Goal: Task Accomplishment & Management: Complete application form

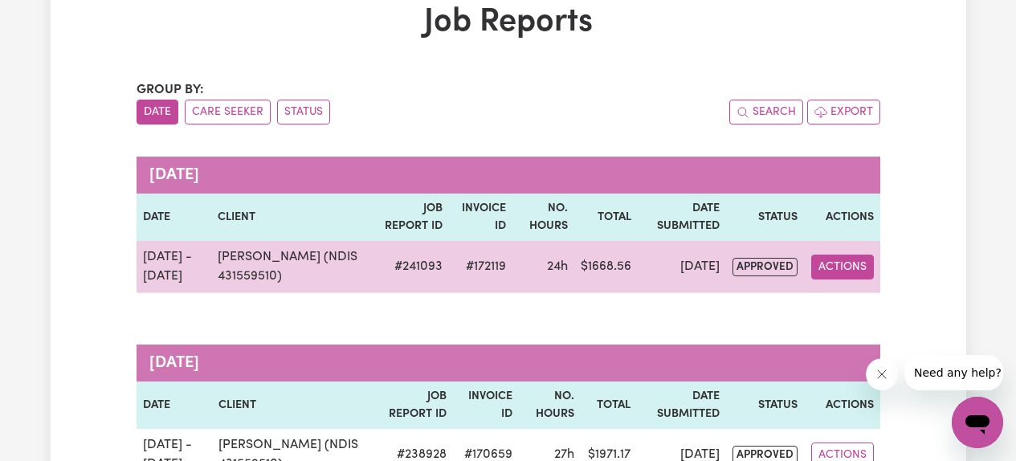
click at [837, 264] on button "Actions" at bounding box center [842, 267] width 63 height 25
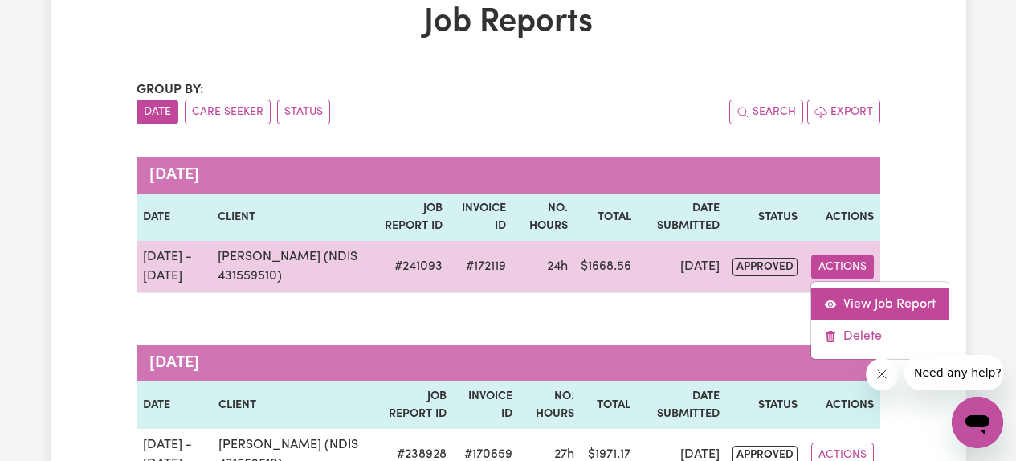
click at [850, 302] on link "View Job Report" at bounding box center [879, 304] width 137 height 32
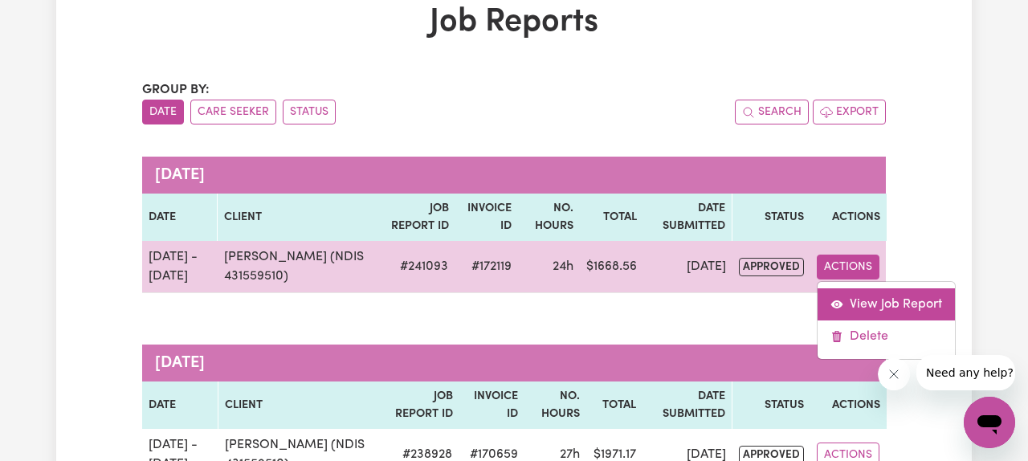
select select "pm"
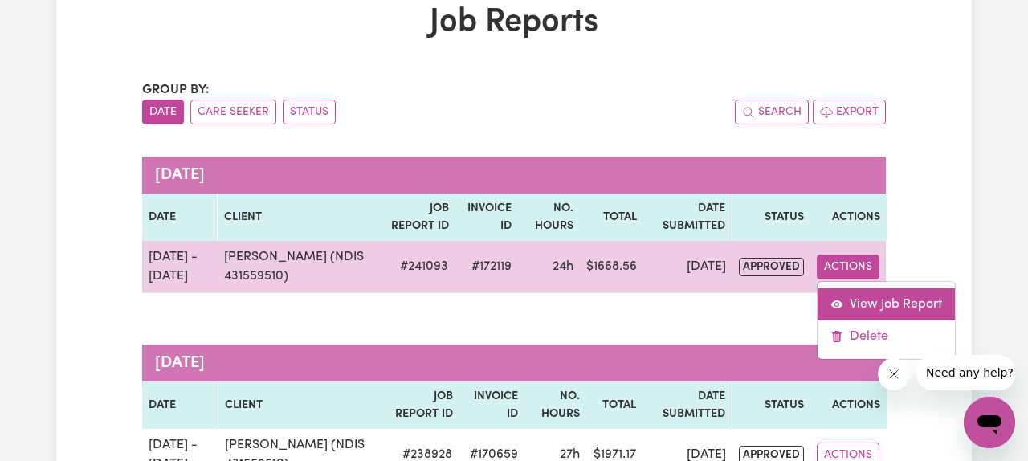
select select "pm"
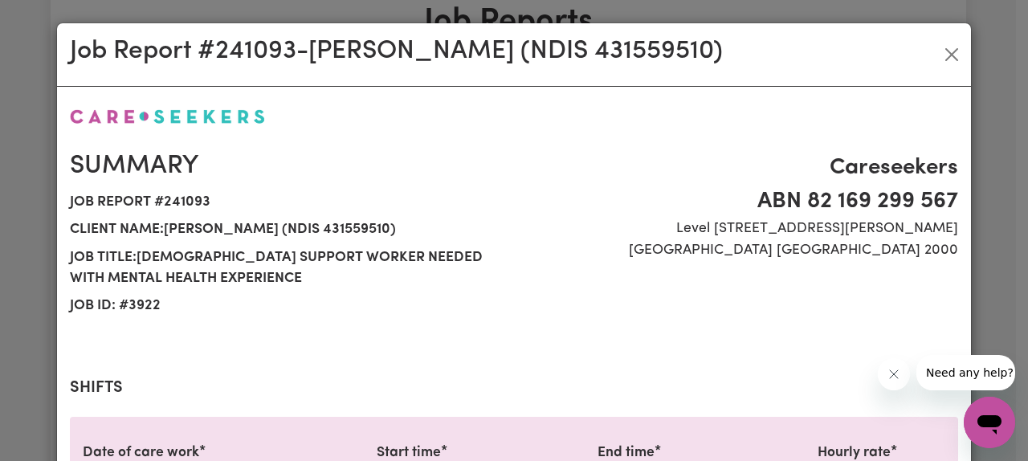
select select "61.07-Weekday"
select select "85.94-[DATE]"
select select "61.07-Weekday"
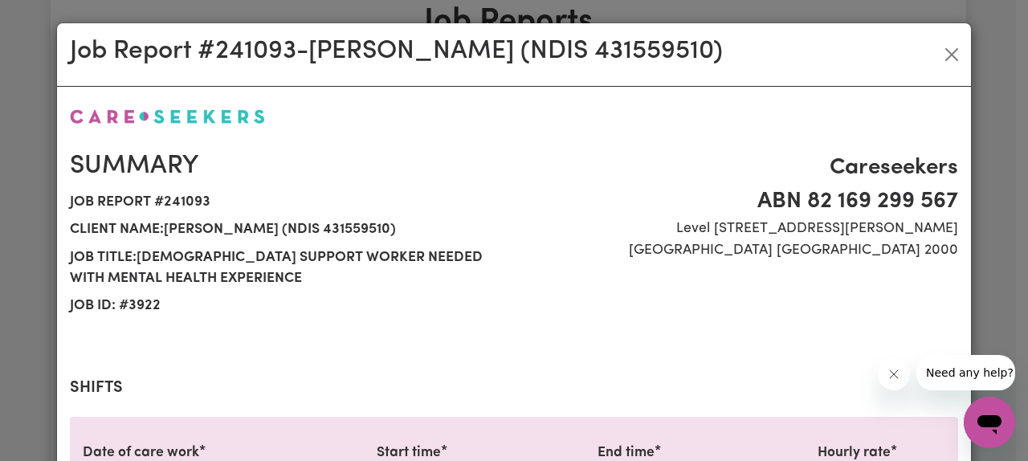
select select "61.07-Weekday"
select select "85.94-[DATE]"
select select "61.07-Weekday"
click at [945, 56] on button "Close" at bounding box center [952, 55] width 26 height 26
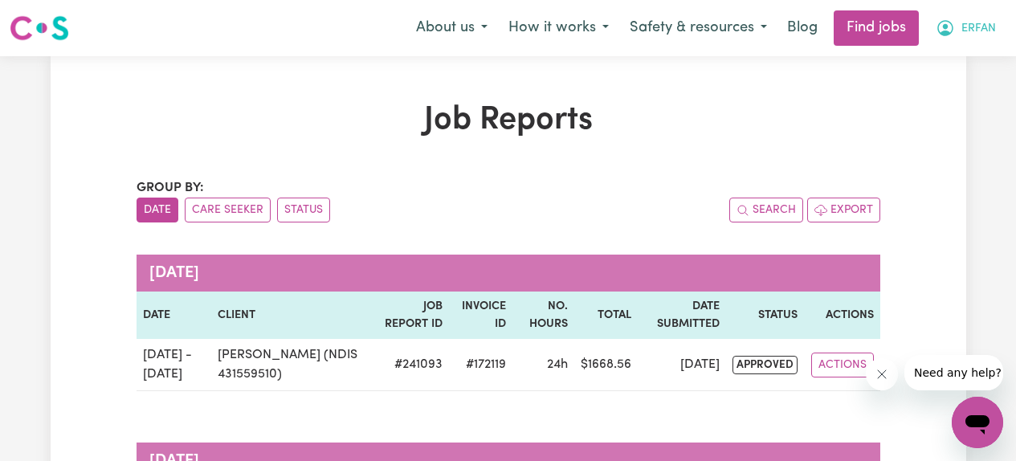
click at [959, 31] on button "ERFAN" at bounding box center [965, 28] width 81 height 34
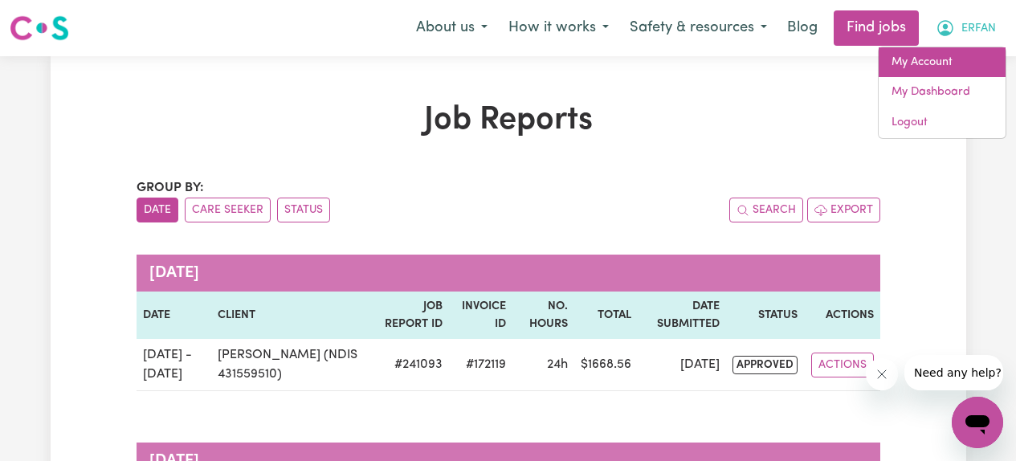
click at [914, 73] on link "My Account" at bounding box center [942, 62] width 127 height 31
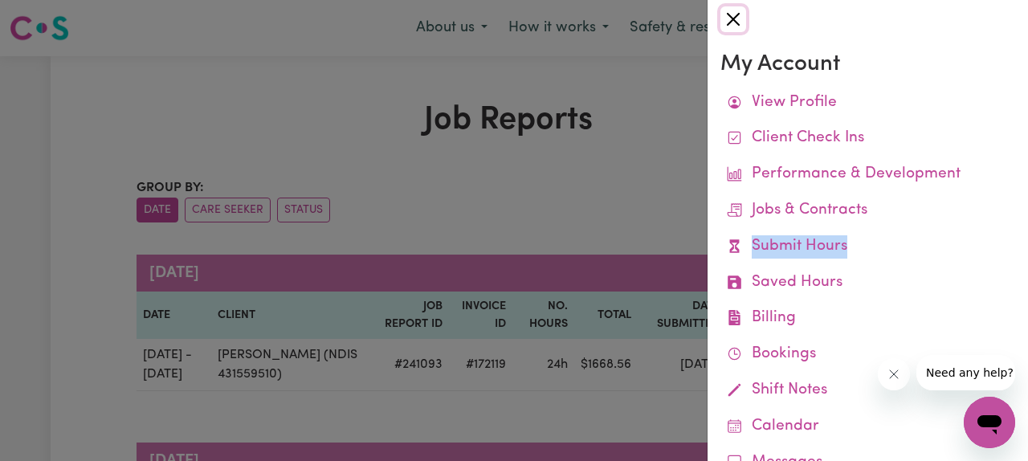
click at [733, 22] on button "Close" at bounding box center [733, 19] width 26 height 26
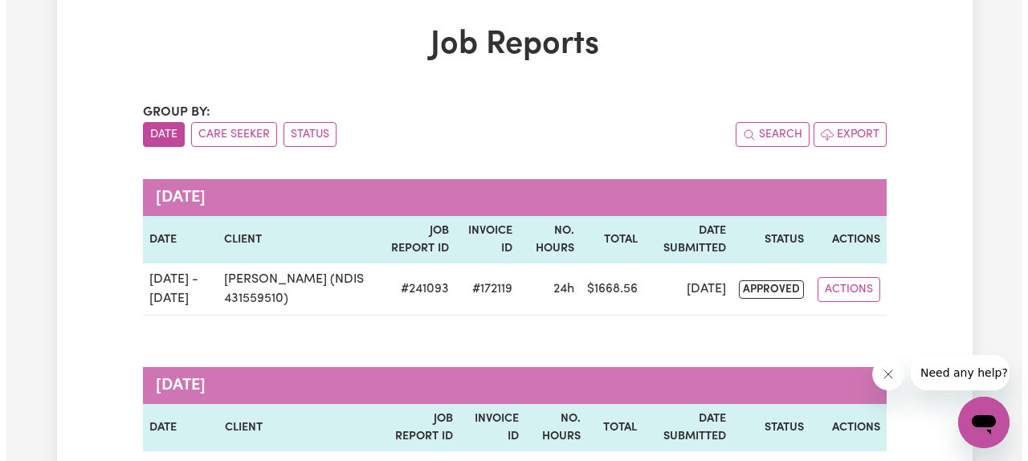
scroll to position [88, 0]
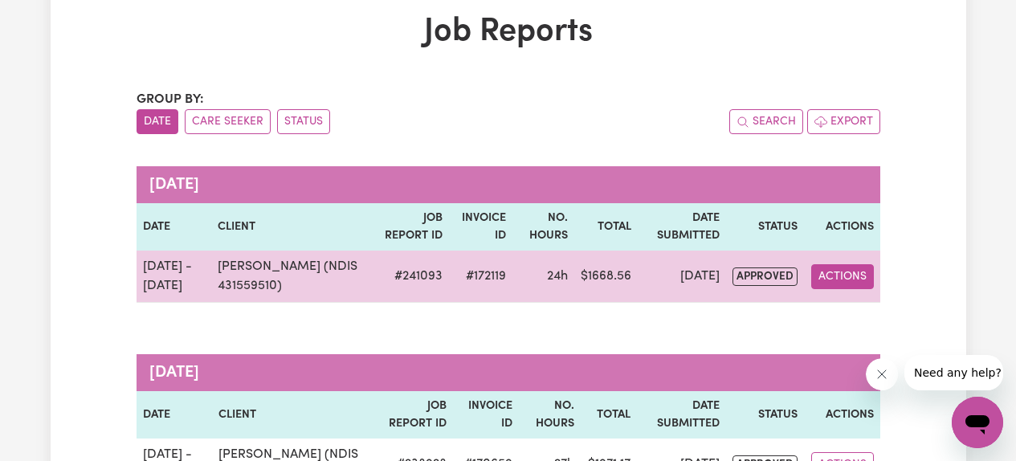
click at [832, 267] on button "Actions" at bounding box center [842, 276] width 63 height 25
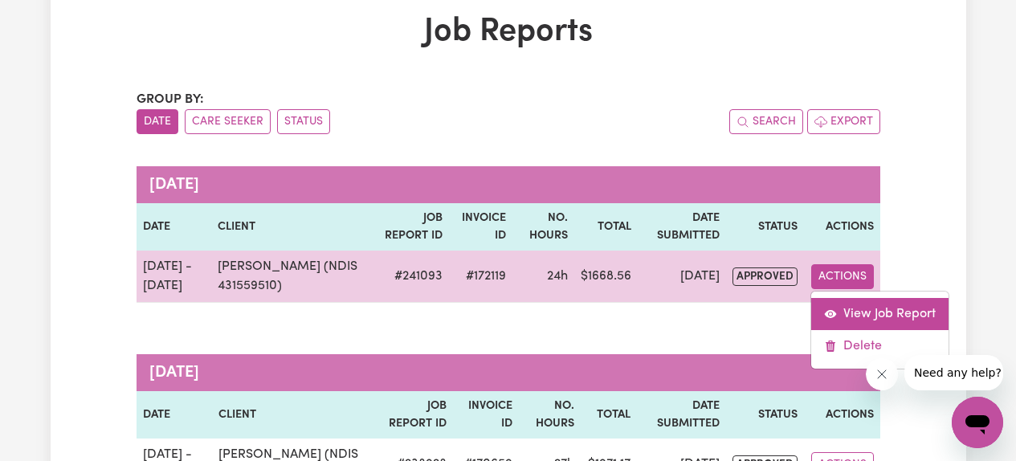
click at [843, 308] on link "View Job Report" at bounding box center [879, 314] width 137 height 32
select select "pm"
select select "61.07-Weekday"
select select "pm"
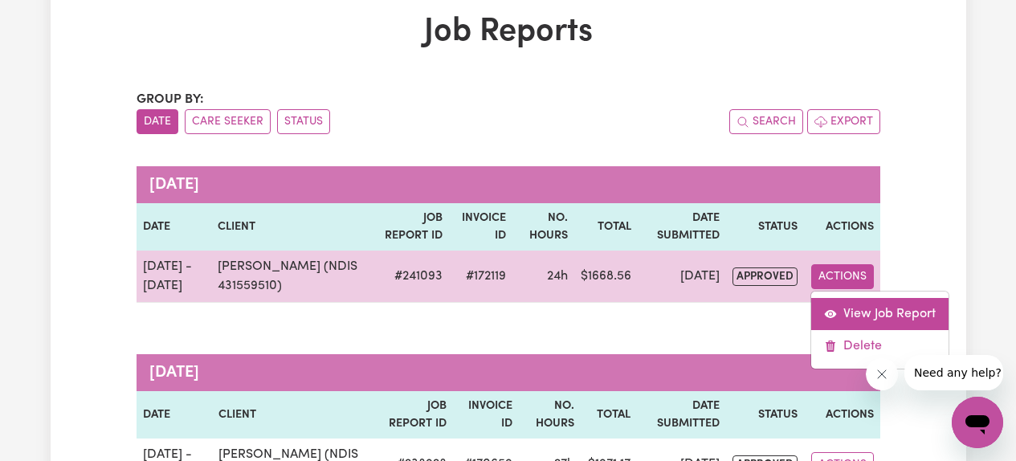
select select "85.94-[DATE]"
select select "pm"
select select "61.07-Weekday"
select select "pm"
select select "61.07-Weekday"
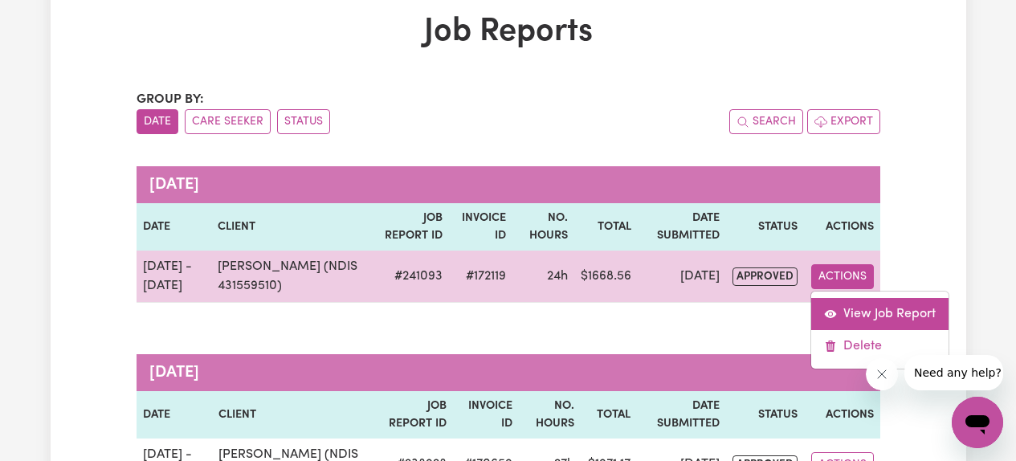
select select "pm"
select select "61.07-Weekday"
select select "pm"
select select "61.07-Weekday"
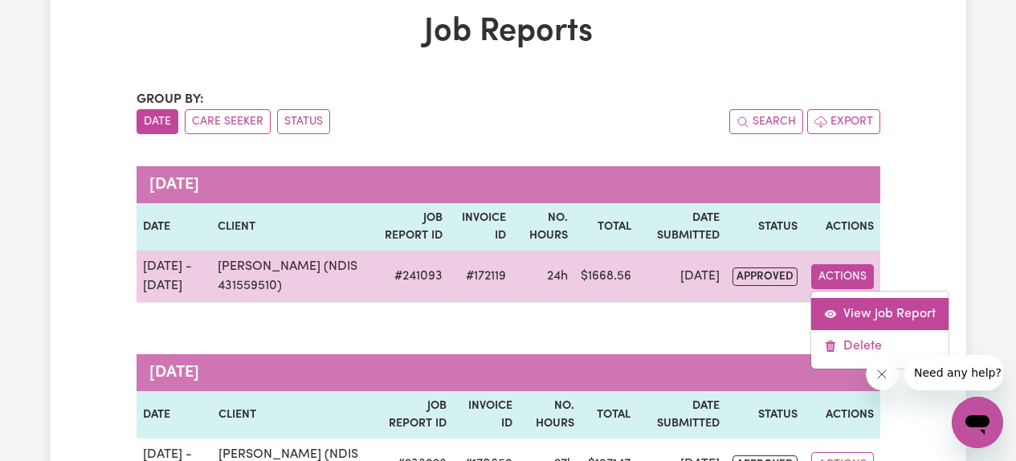
select select "pm"
select select "85.94-[DATE]"
select select "pm"
select select "61.07-Weekday"
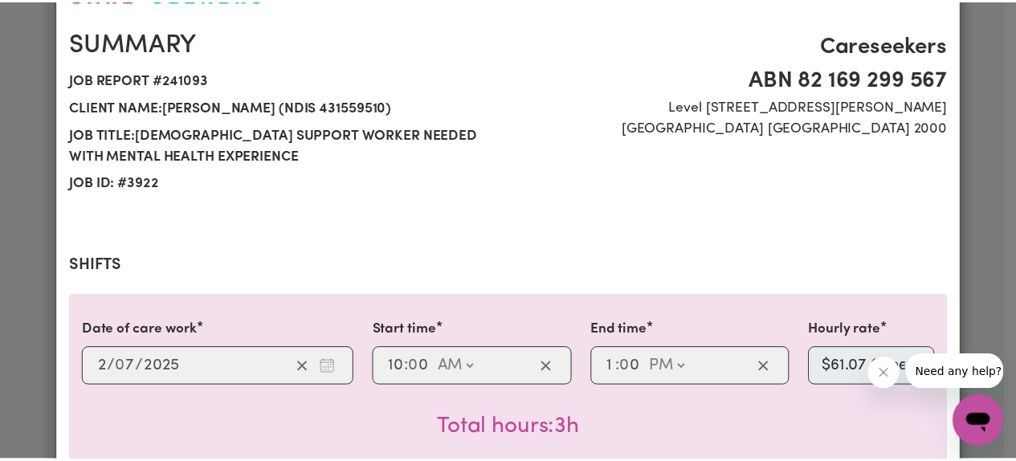
scroll to position [0, 0]
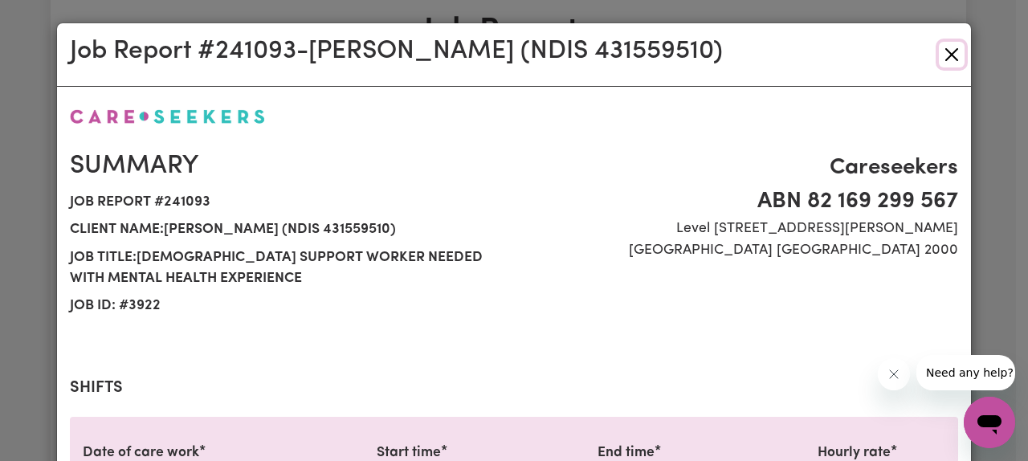
click at [947, 59] on button "Close" at bounding box center [952, 55] width 26 height 26
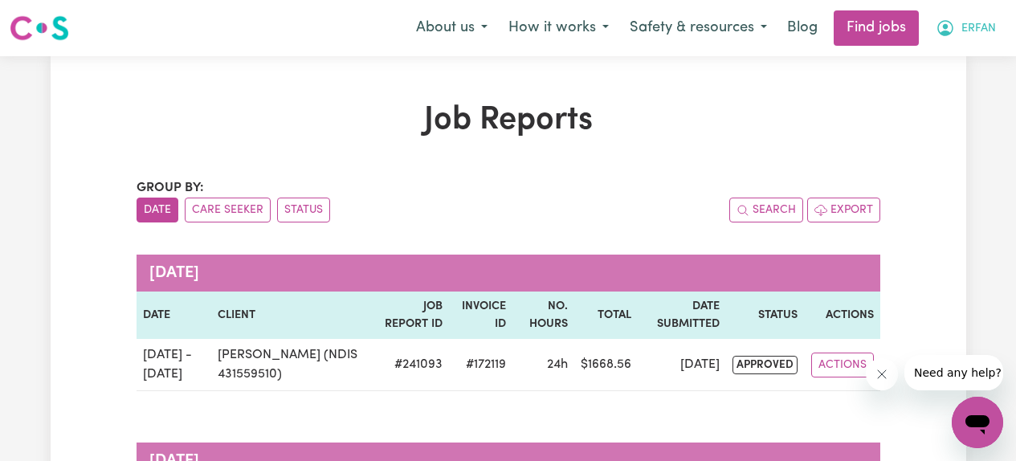
click at [975, 25] on span "ERFAN" at bounding box center [978, 29] width 35 height 18
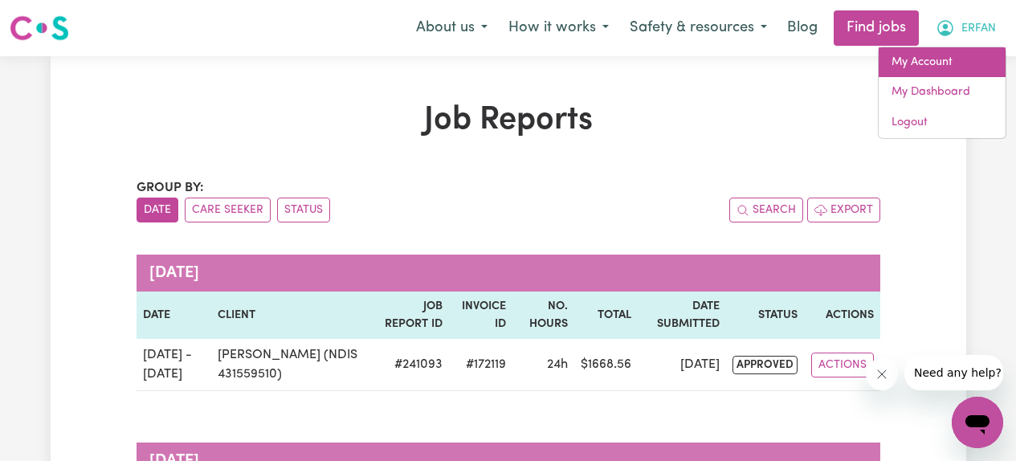
click at [938, 55] on link "My Account" at bounding box center [942, 62] width 127 height 31
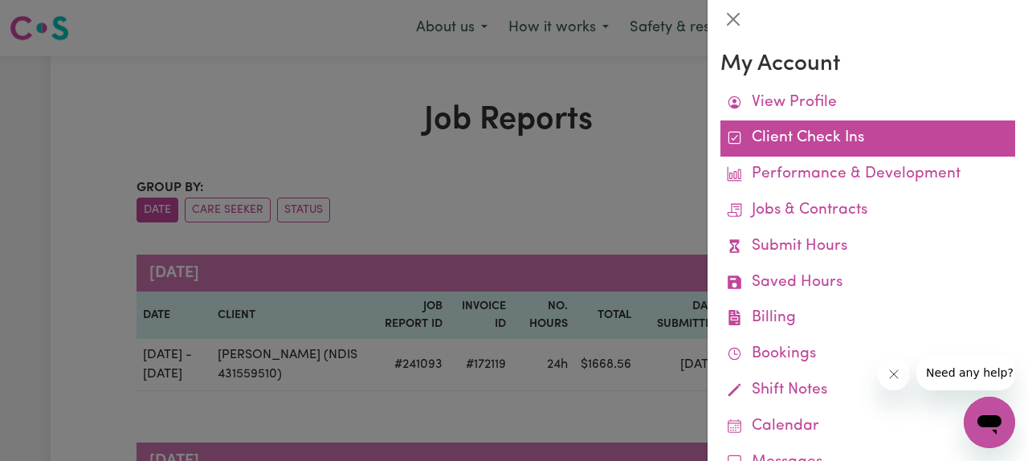
click at [849, 140] on link "Client Check Ins" at bounding box center [867, 138] width 295 height 36
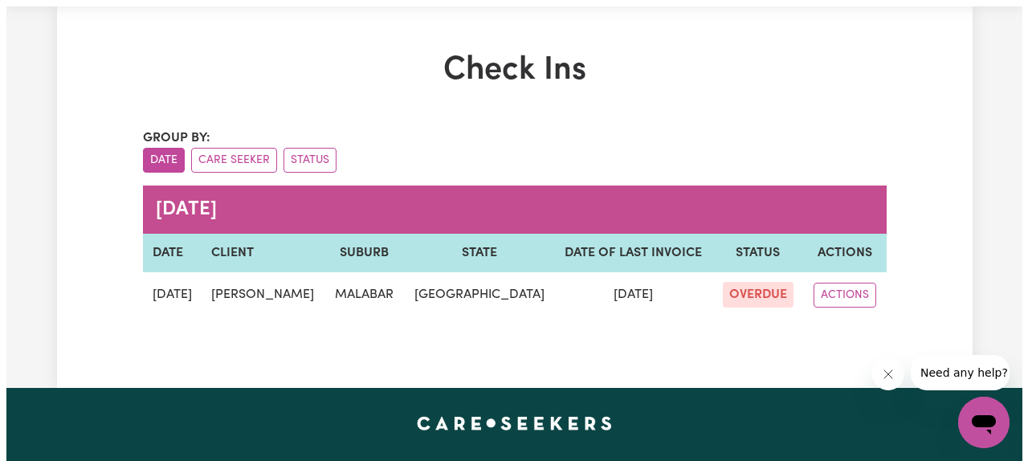
scroll to position [51, 0]
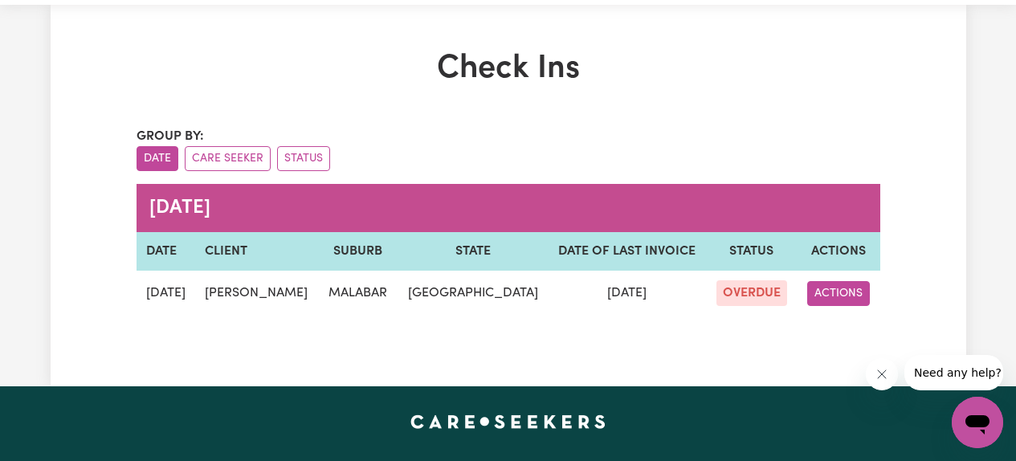
click at [839, 292] on button "ACTIONS" at bounding box center [838, 293] width 63 height 25
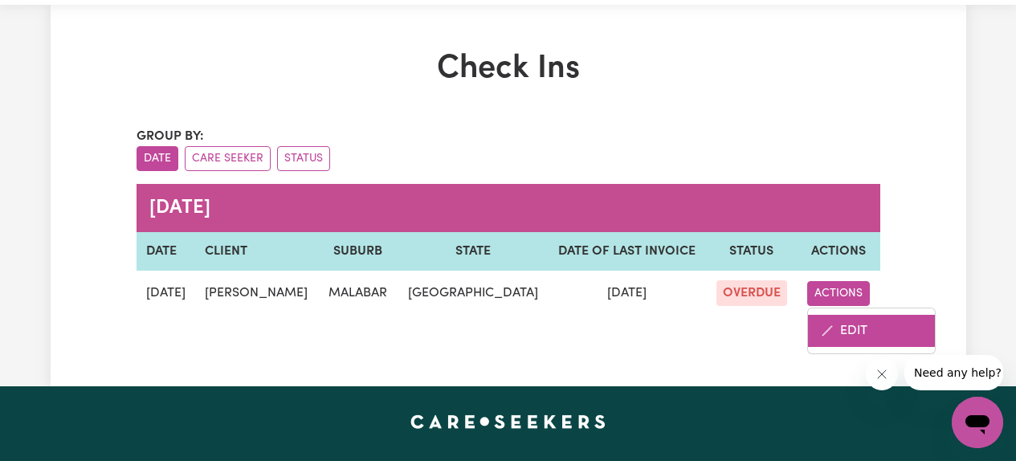
click at [840, 331] on link "EDIT" at bounding box center [871, 331] width 127 height 32
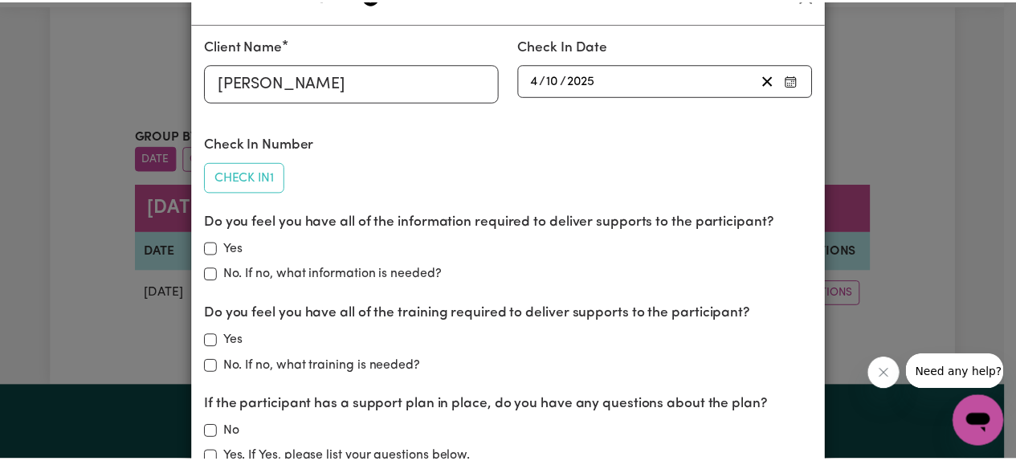
scroll to position [0, 0]
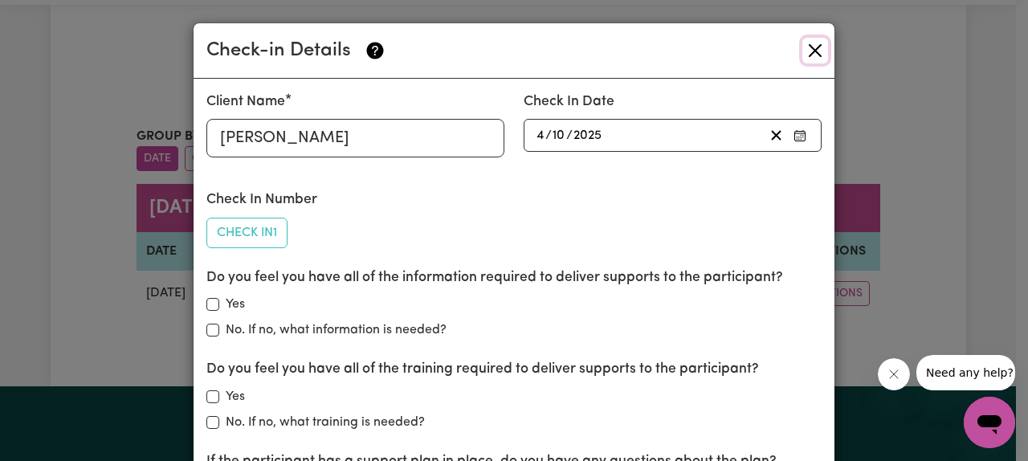
click at [810, 52] on button "Close" at bounding box center [815, 51] width 26 height 26
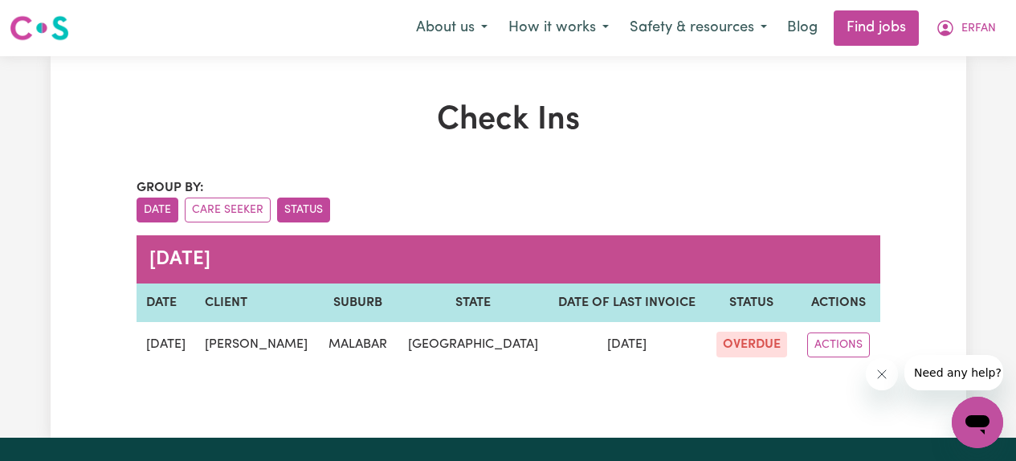
click at [301, 212] on button "Status" at bounding box center [303, 210] width 53 height 25
click at [161, 208] on button "Date" at bounding box center [158, 210] width 42 height 25
click at [957, 27] on button "ERFAN" at bounding box center [965, 28] width 81 height 34
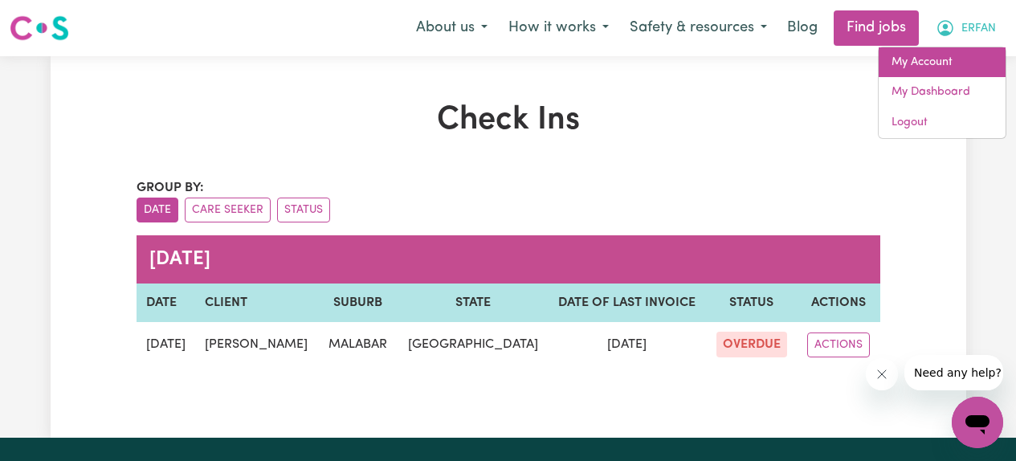
click at [934, 63] on link "My Account" at bounding box center [942, 62] width 127 height 31
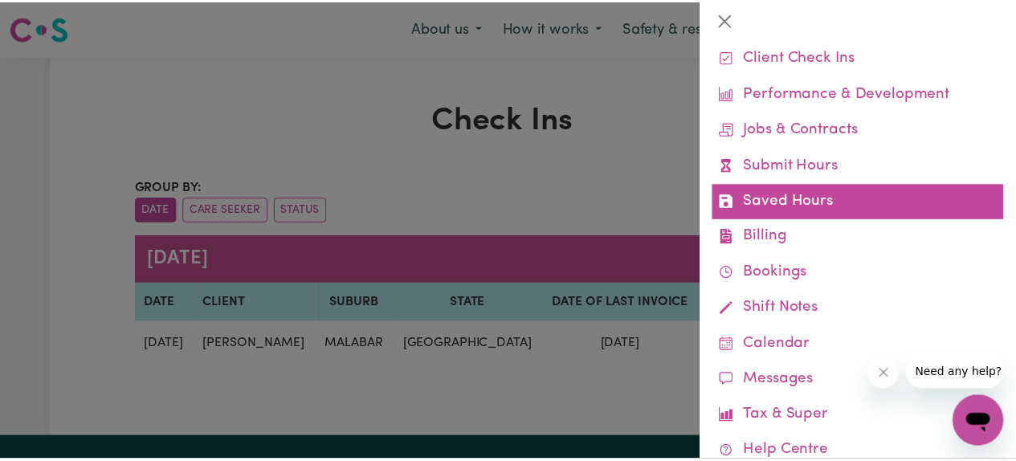
scroll to position [83, 0]
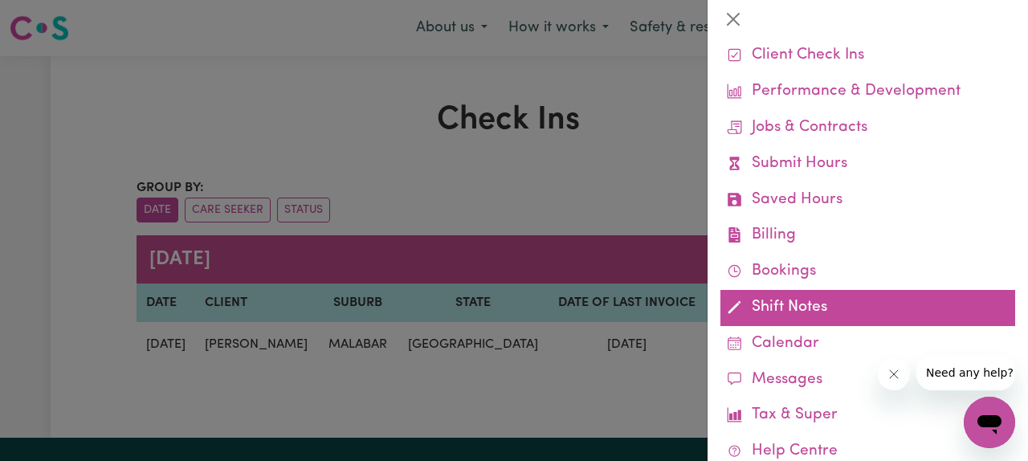
click at [825, 311] on link "Shift Notes" at bounding box center [867, 308] width 295 height 36
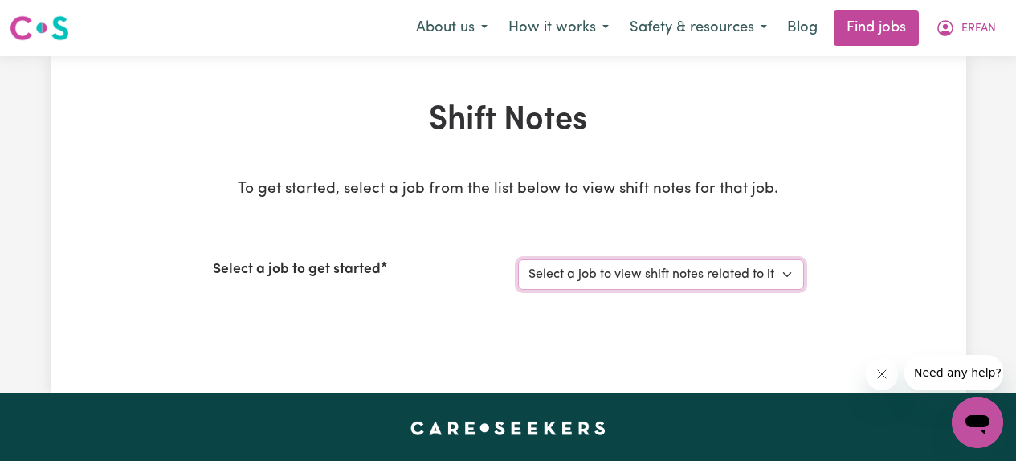
click at [709, 273] on select "Select a job to view shift notes related to it... [Ben Harvey (NDIS 431559510)]…" at bounding box center [661, 274] width 286 height 31
select select "3922"
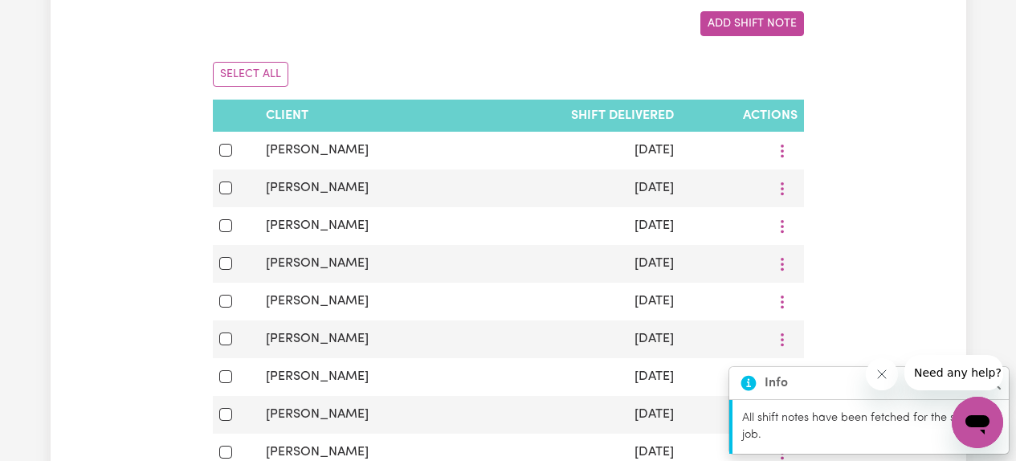
scroll to position [349, 0]
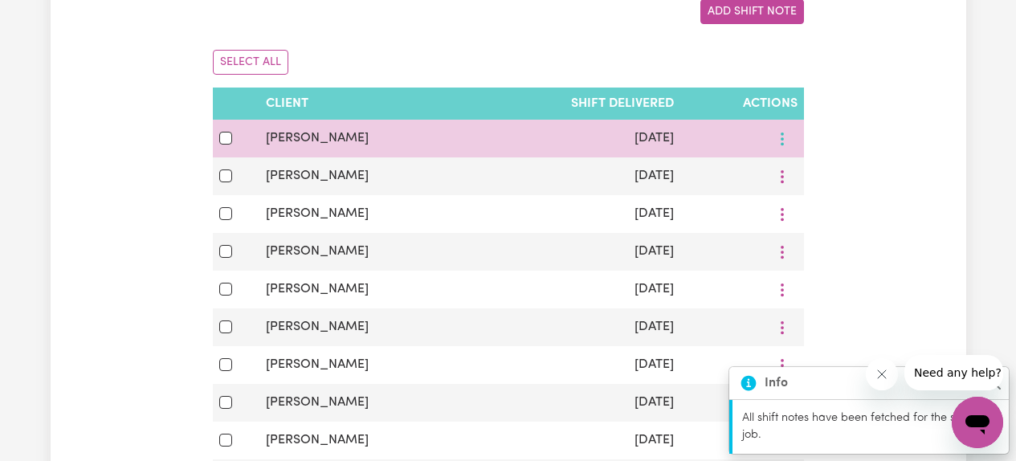
click at [785, 137] on button "More options" at bounding box center [782, 138] width 31 height 25
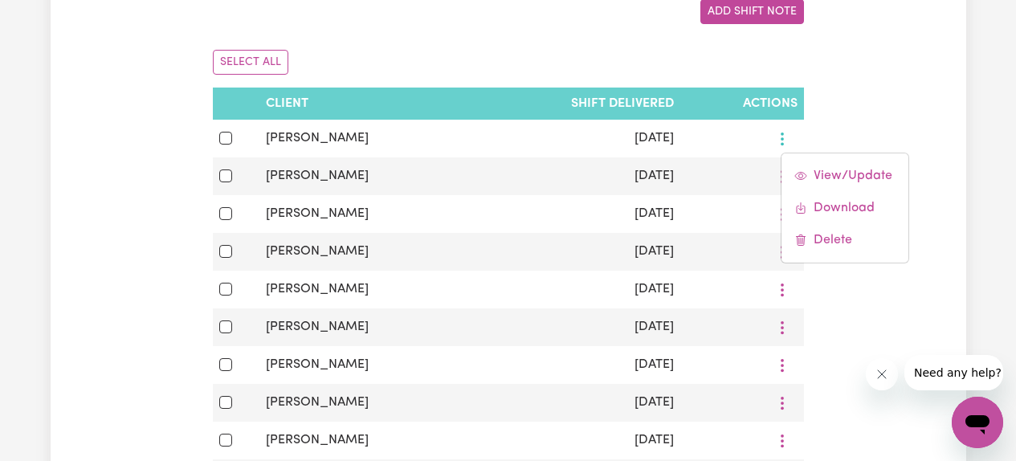
click at [872, 76] on div "Shift Notes To get started, select a job from the list below to view shift note…" at bounding box center [509, 264] width 916 height 1022
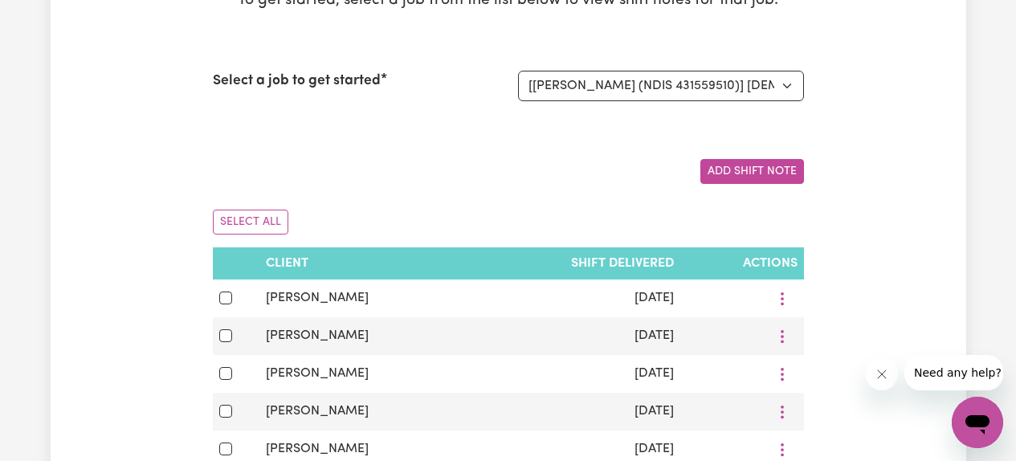
scroll to position [173, 0]
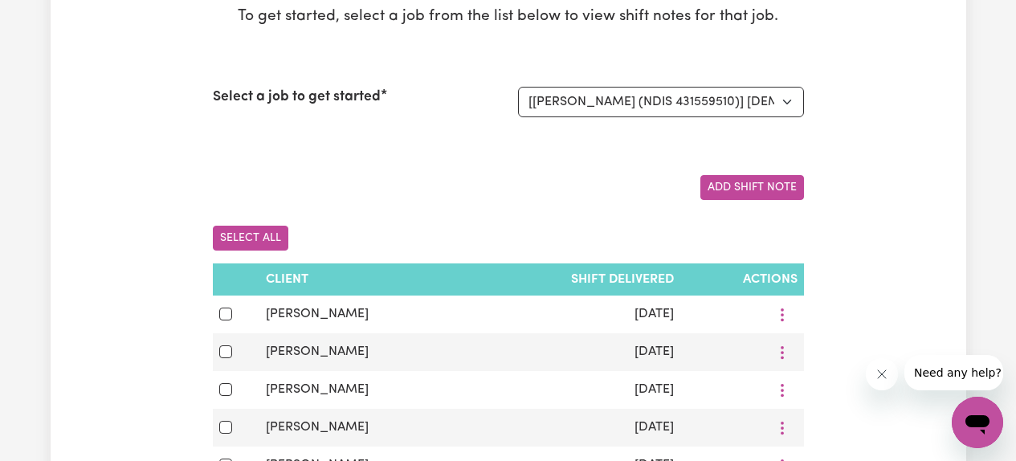
click at [239, 240] on button "Select All" at bounding box center [251, 238] width 76 height 25
checkbox input "true"
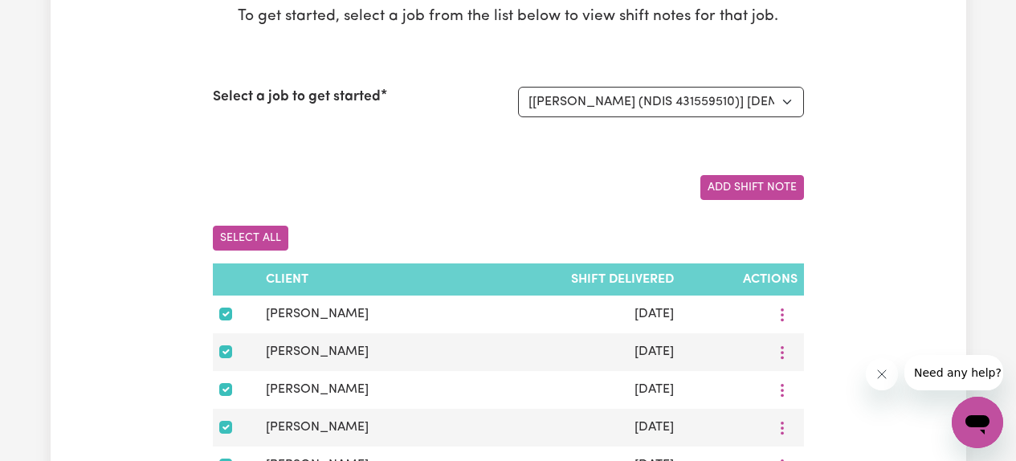
checkbox input "true"
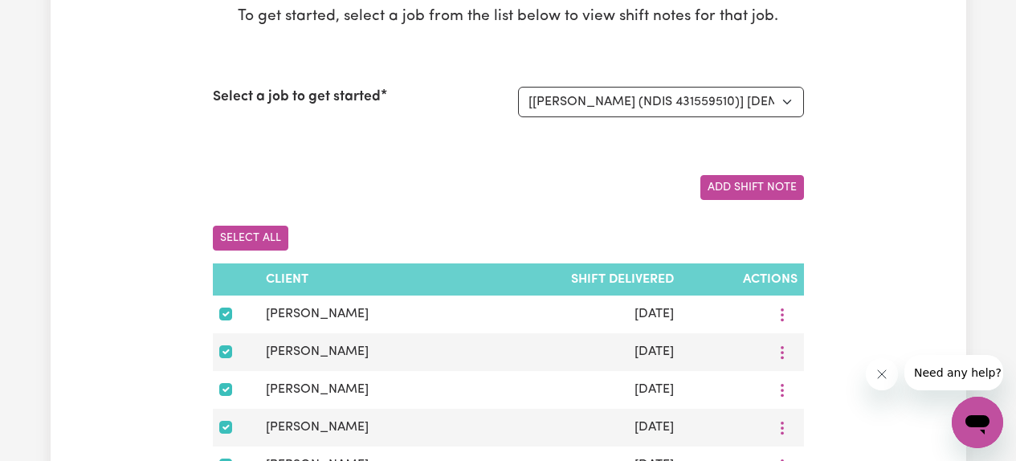
checkbox input "true"
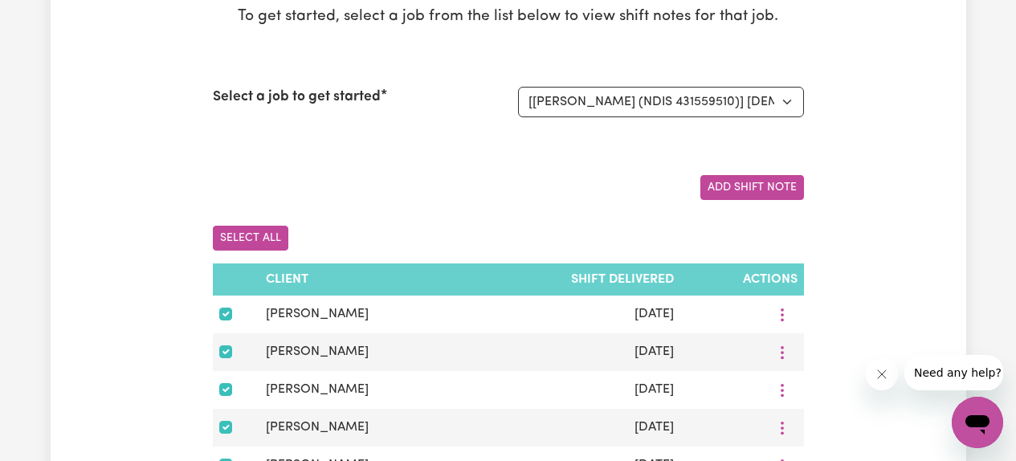
checkbox input "true"
click at [239, 240] on button "Select All" at bounding box center [251, 238] width 76 height 25
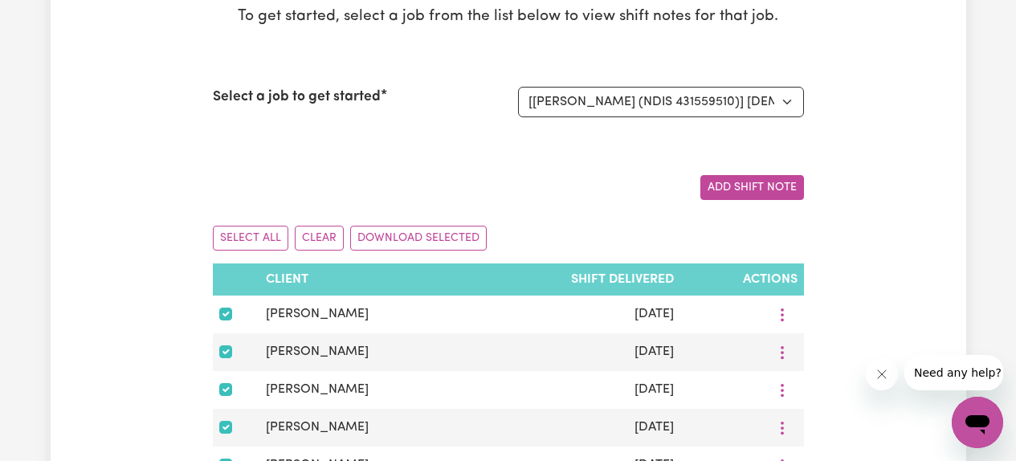
click at [408, 155] on div "To get started, select a job from the list below to view shift notes for that j…" at bounding box center [508, 81] width 591 height 150
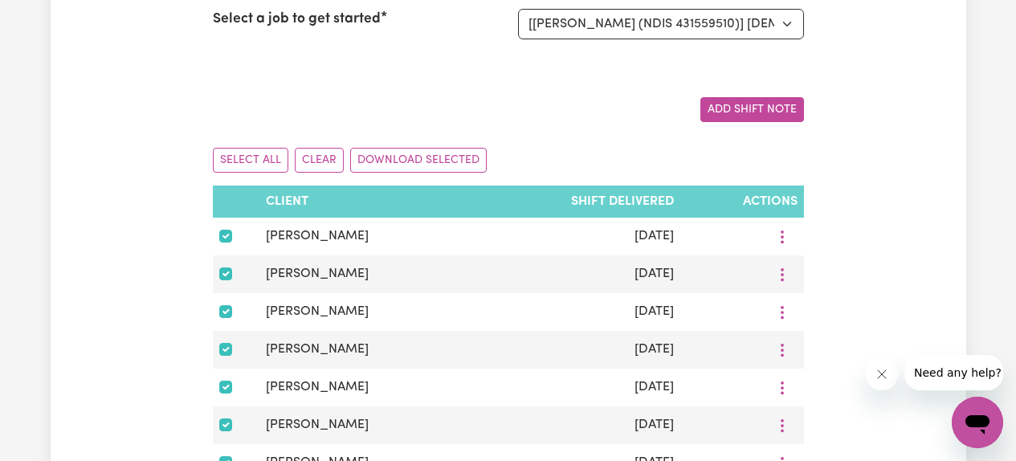
scroll to position [252, 0]
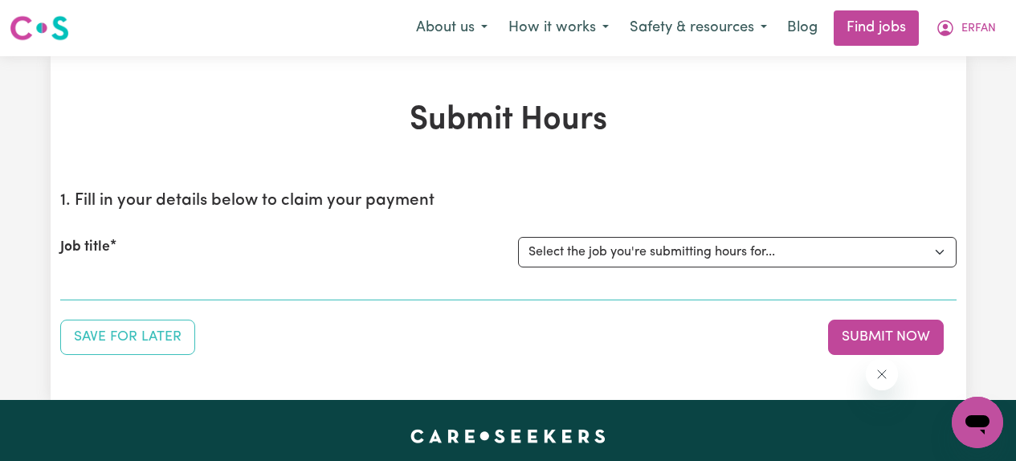
select select "3922"
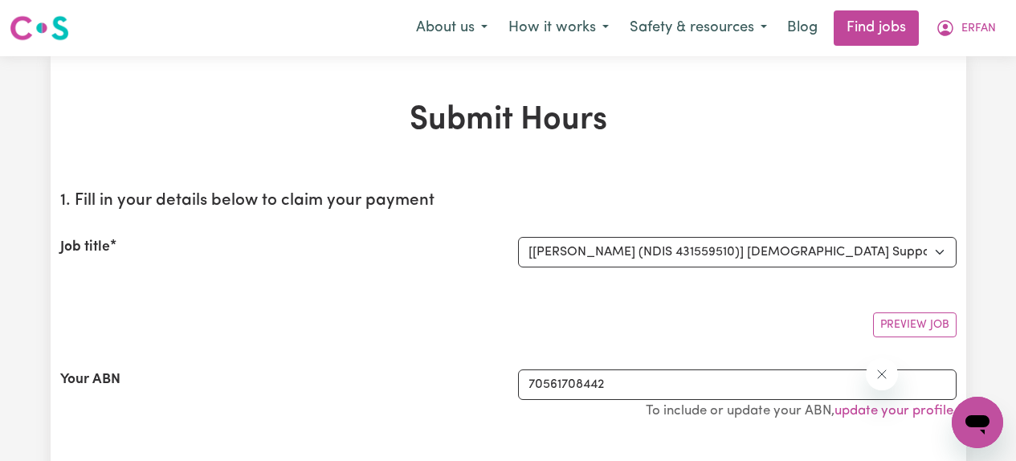
click at [516, 132] on h1 "Submit Hours" at bounding box center [508, 120] width 896 height 39
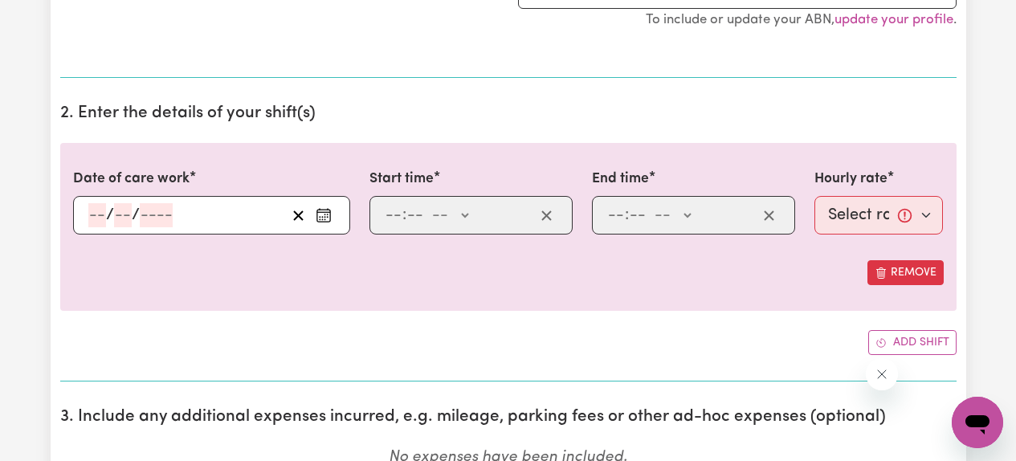
scroll to position [393, 0]
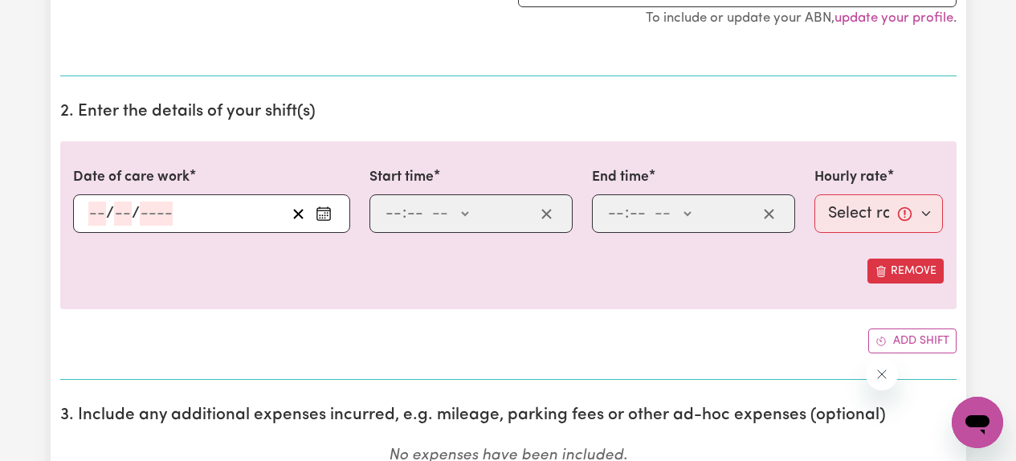
click at [325, 214] on icon "Enter the date of care work" at bounding box center [324, 214] width 16 height 16
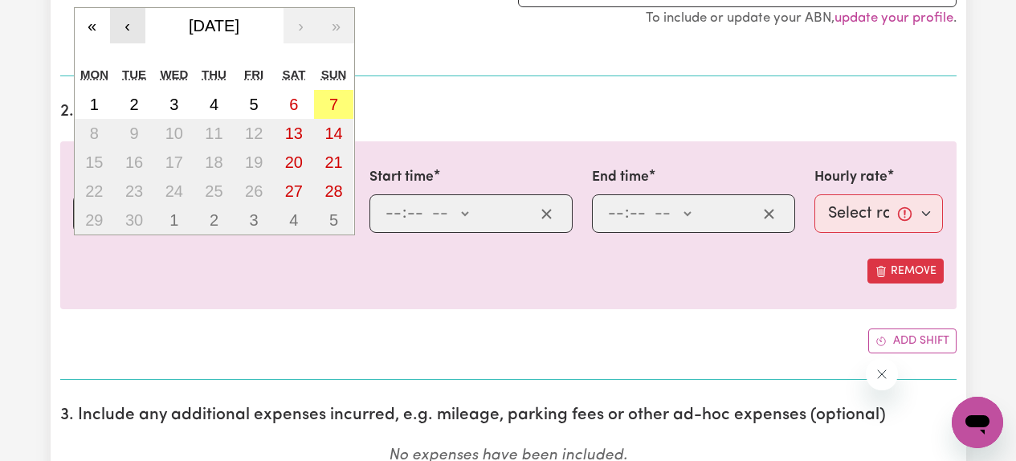
click at [129, 27] on button "‹" at bounding box center [127, 25] width 35 height 35
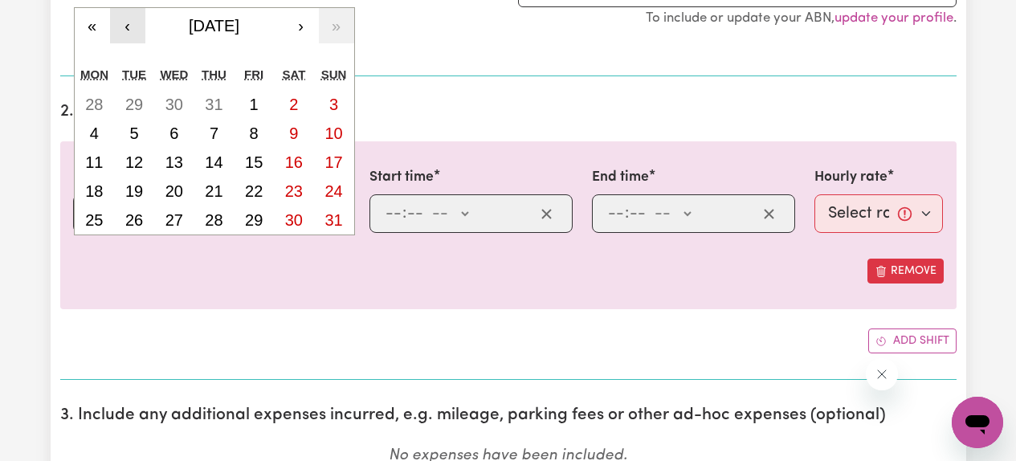
click at [129, 27] on button "‹" at bounding box center [127, 25] width 35 height 35
click at [176, 165] on abbr "16" at bounding box center [174, 162] width 18 height 18
type input "[DATE]"
type input "16"
type input "7"
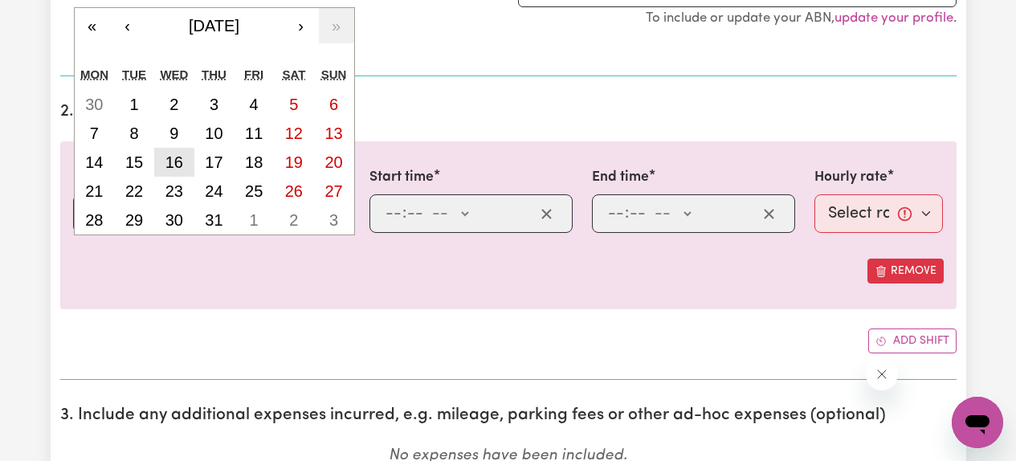
type input "2025"
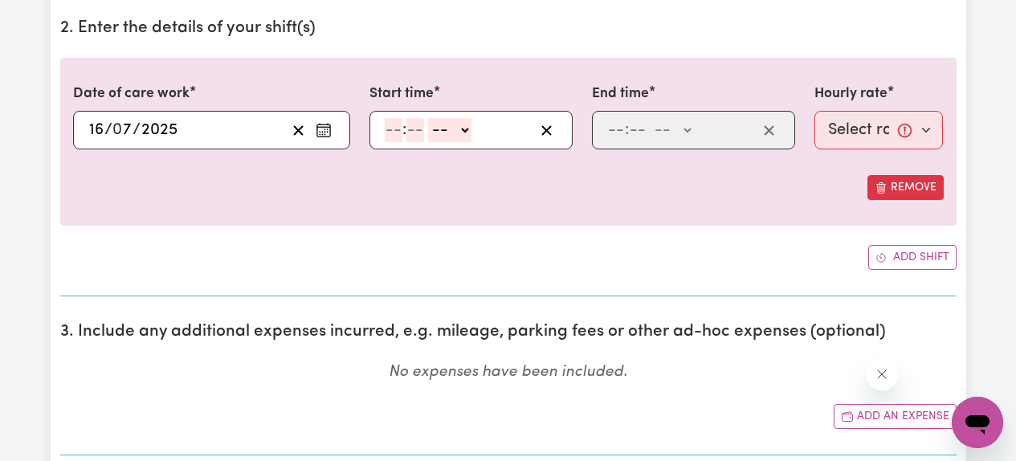
scroll to position [488, 0]
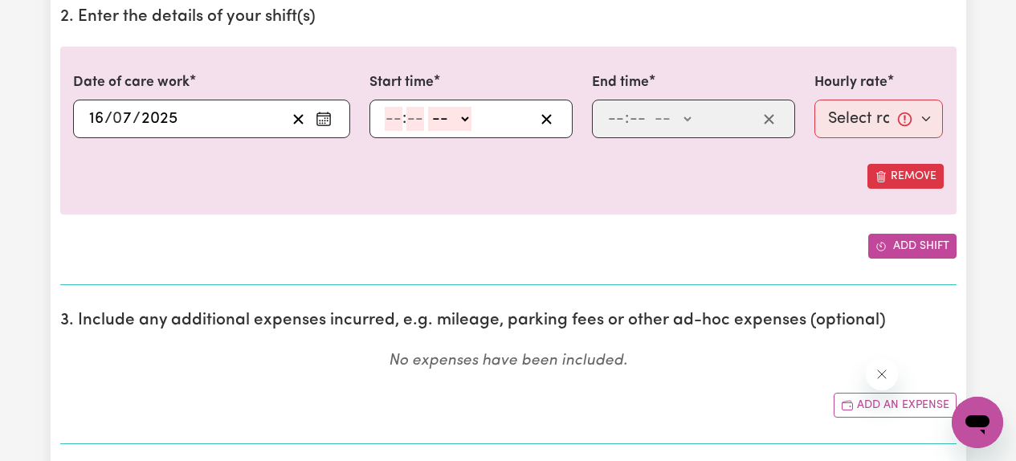
click at [908, 248] on button "Add shift" at bounding box center [912, 246] width 88 height 25
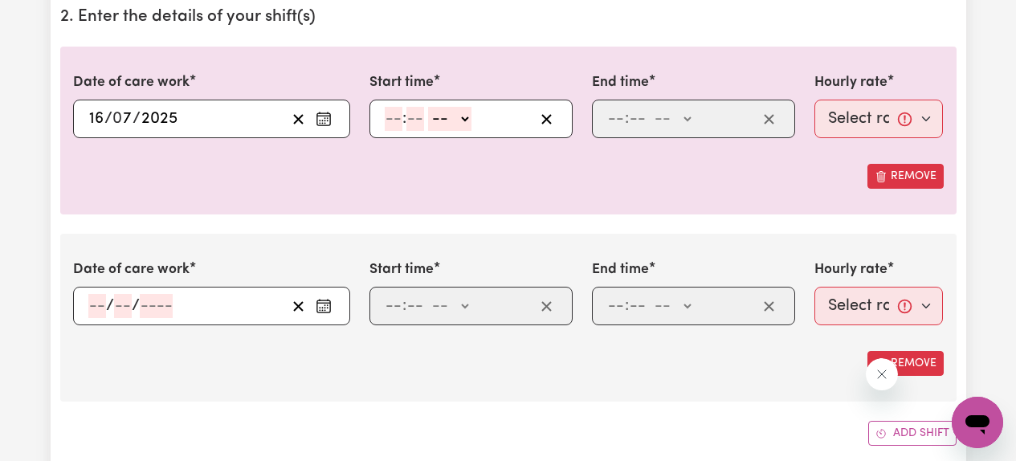
click at [323, 310] on icon "Enter the date of care work" at bounding box center [324, 306] width 16 height 16
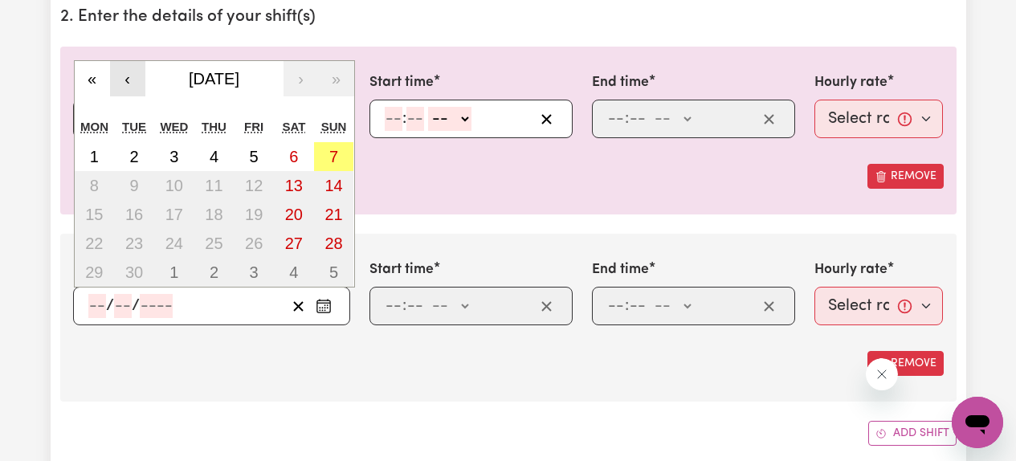
click at [120, 78] on button "‹" at bounding box center [127, 78] width 35 height 35
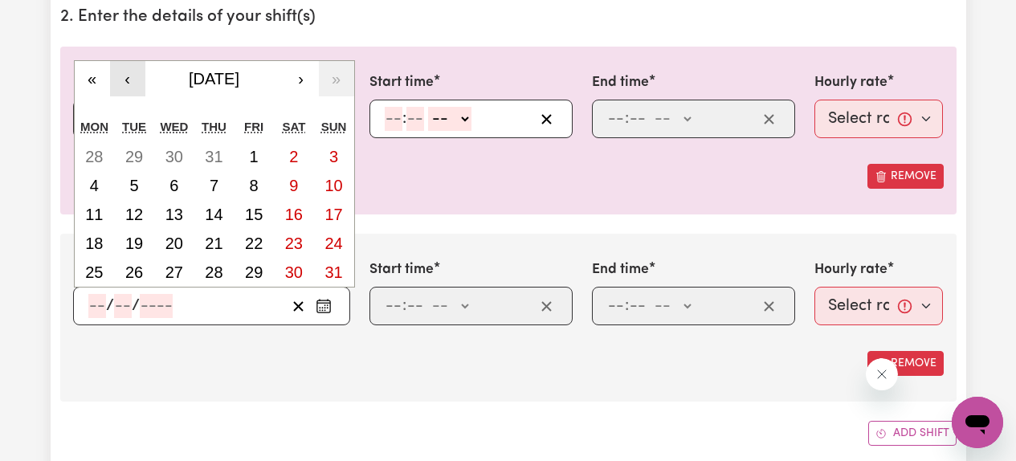
click at [120, 78] on button "‹" at bounding box center [127, 78] width 35 height 35
click at [259, 218] on abbr "18" at bounding box center [254, 215] width 18 height 18
type input "[DATE]"
type input "18"
type input "7"
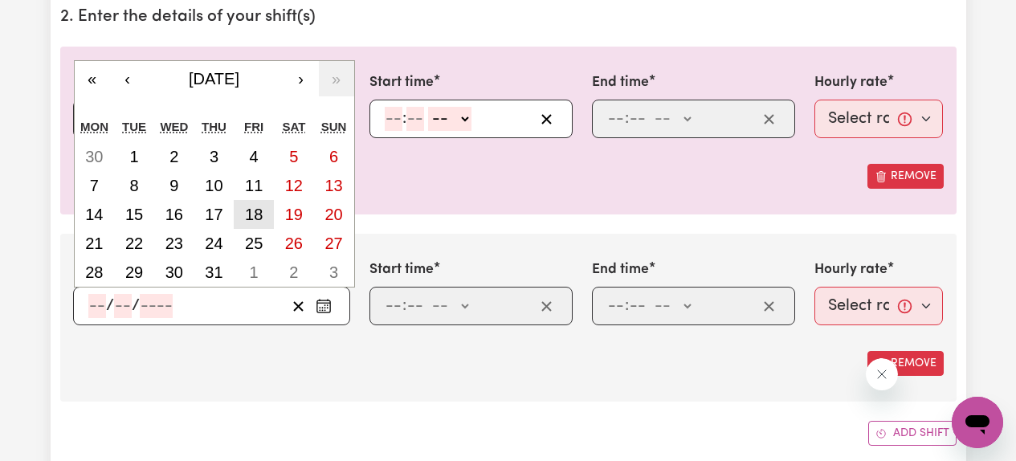
type input "2025"
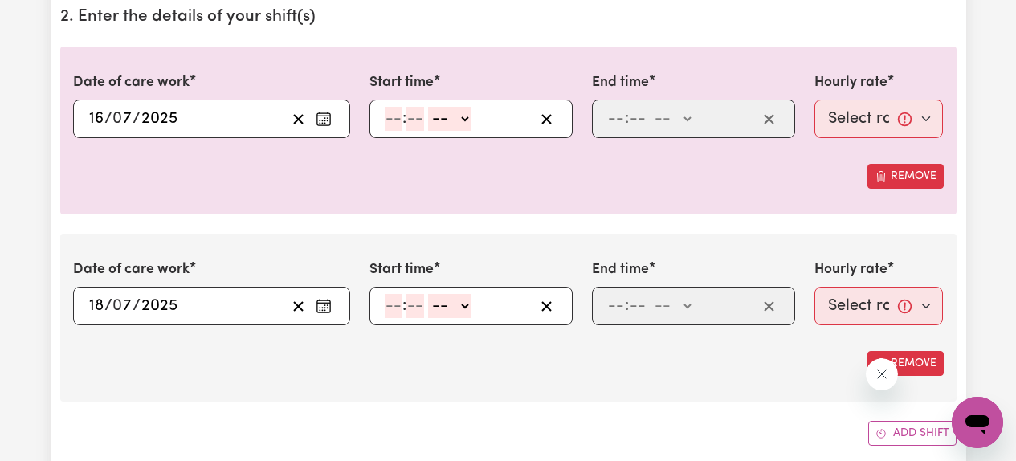
click at [435, 226] on div "Date of care work [DATE] 16 / 0 7 / 2025 « ‹ [DATE] › » Mon Tue Wed Thu Fri Sat…" at bounding box center [508, 247] width 896 height 400
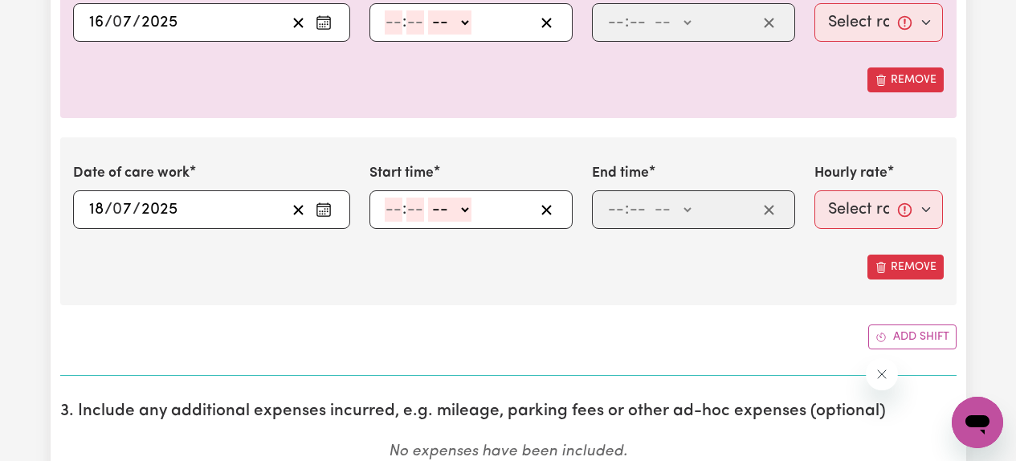
scroll to position [591, 0]
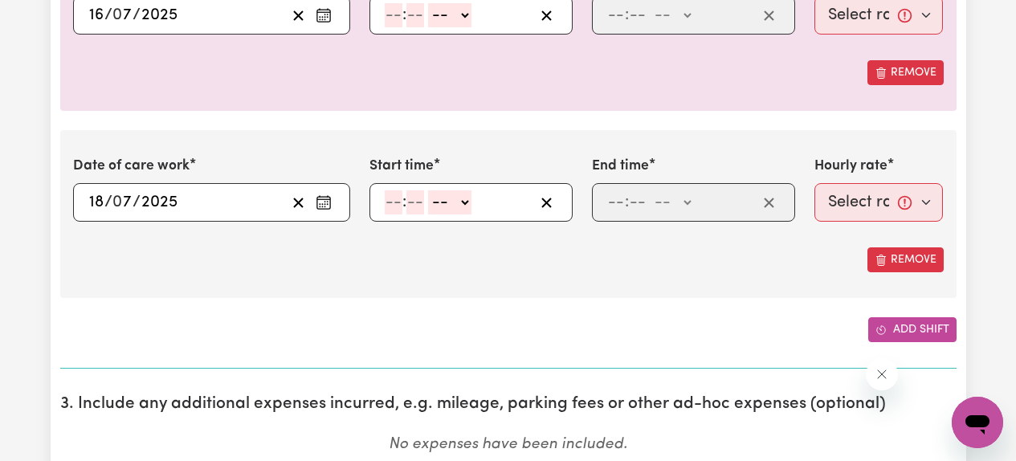
click at [890, 332] on button "Add shift" at bounding box center [912, 329] width 88 height 25
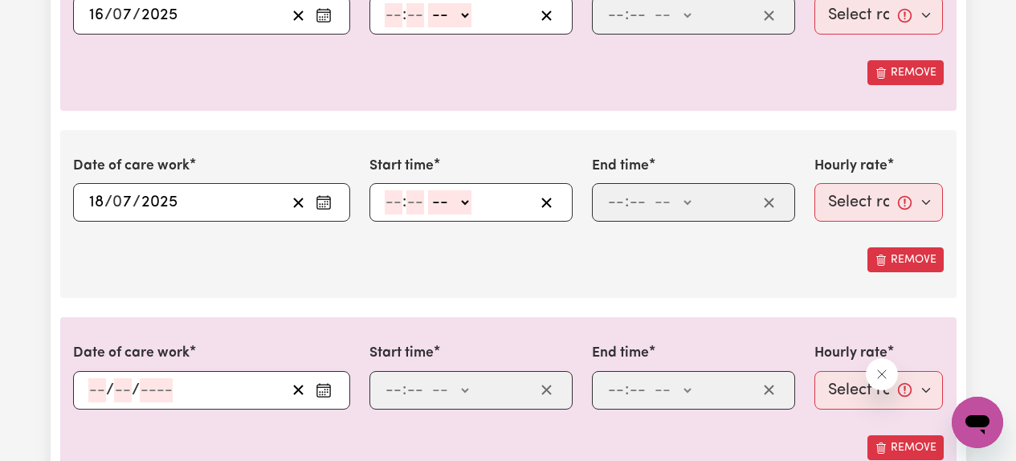
click at [326, 390] on icon "Enter the date of care work" at bounding box center [324, 390] width 16 height 16
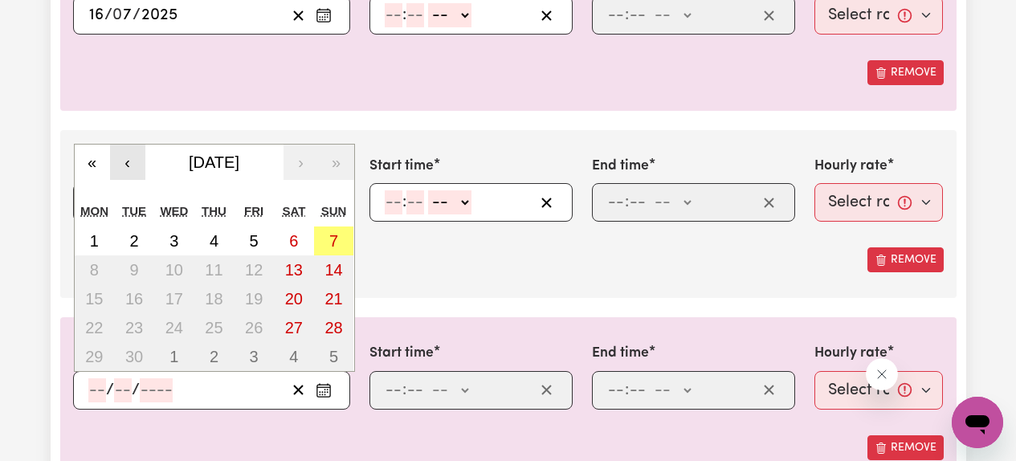
click at [121, 164] on button "‹" at bounding box center [127, 162] width 35 height 35
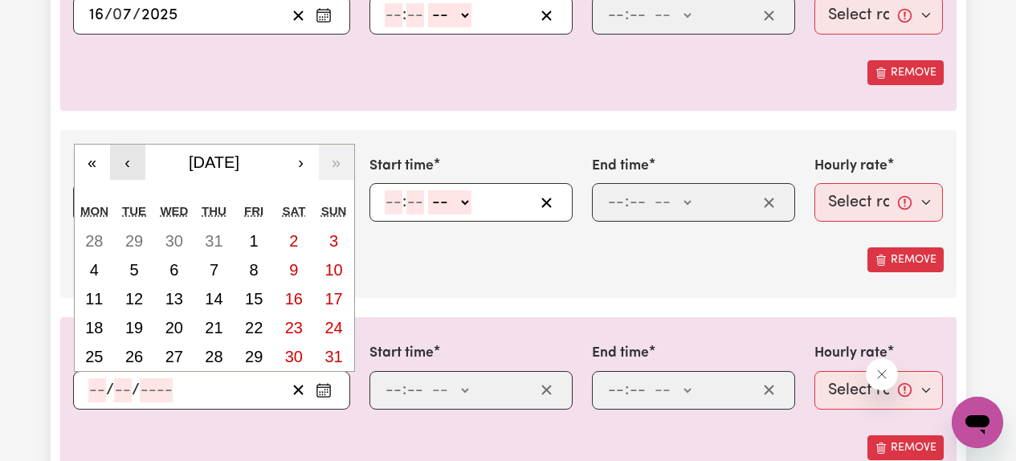
click at [121, 164] on button "‹" at bounding box center [127, 162] width 35 height 35
click at [441, 309] on div "Date of care work [DATE] 16 / 0 7 / 2025 « ‹ [DATE] › » Mon Tue Wed Thu Fri Sat…" at bounding box center [508, 236] width 896 height 587
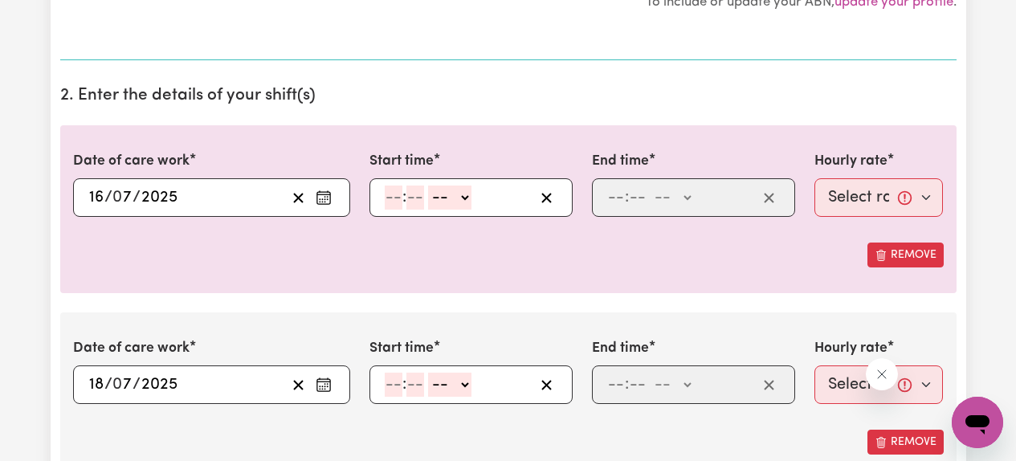
scroll to position [425, 0]
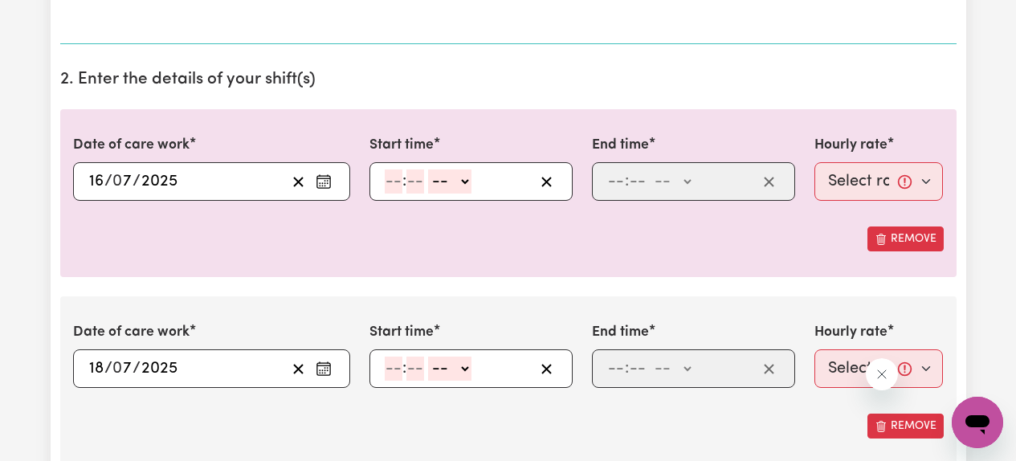
click at [322, 184] on circle "Enter the date of care work" at bounding box center [322, 183] width 2 height 2
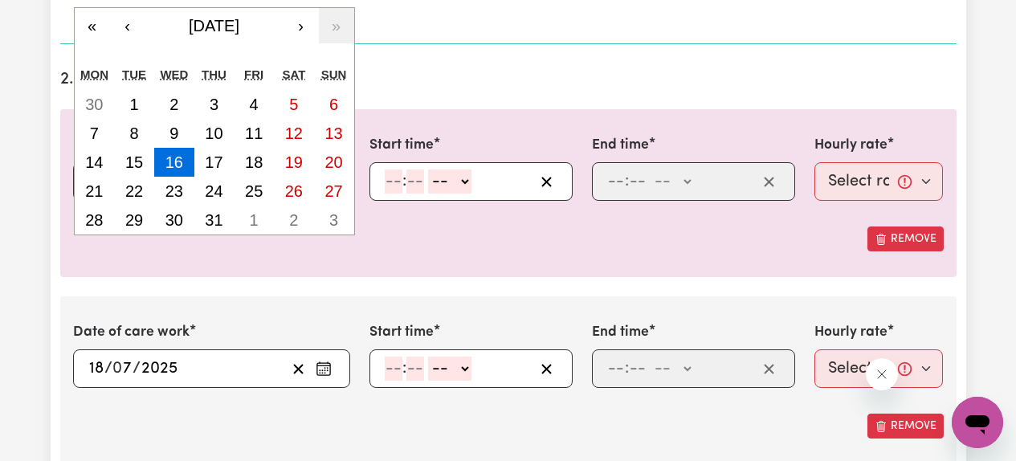
click at [398, 183] on input "number" at bounding box center [394, 181] width 18 height 24
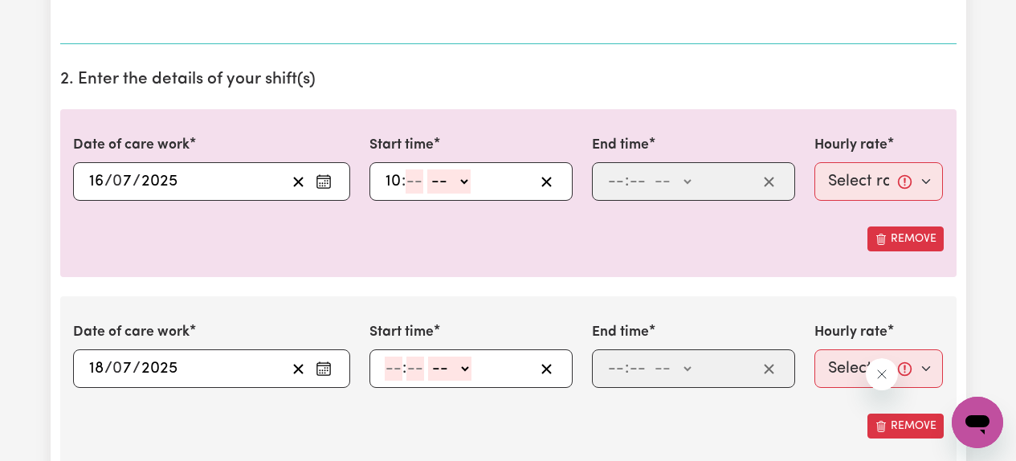
type input "10"
type input "0"
click at [469, 194] on div "10 : 0 0 -- AM PM" at bounding box center [470, 181] width 203 height 39
click at [468, 192] on select "-- AM PM" at bounding box center [452, 181] width 43 height 24
select select "am"
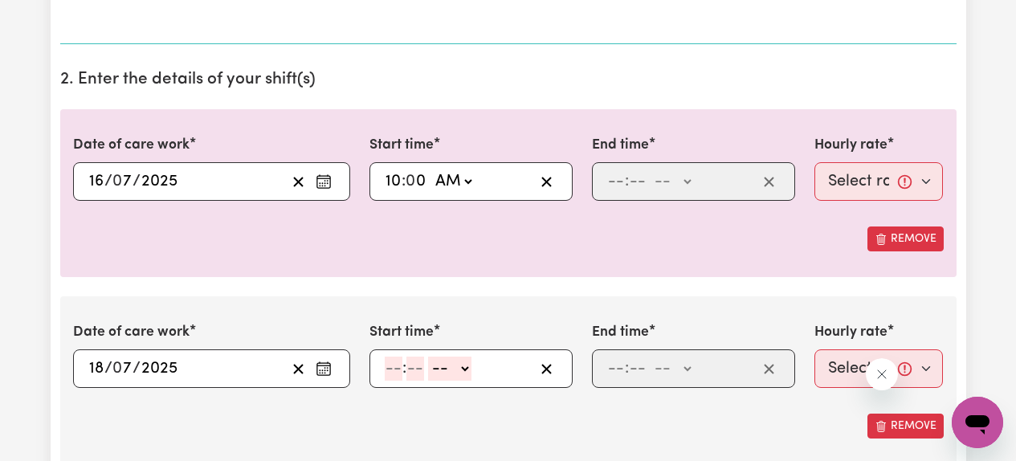
type input "10:00"
click at [619, 188] on input "number" at bounding box center [616, 181] width 18 height 24
click at [614, 183] on input "10" at bounding box center [615, 181] width 17 height 24
type input "12"
type input "1"
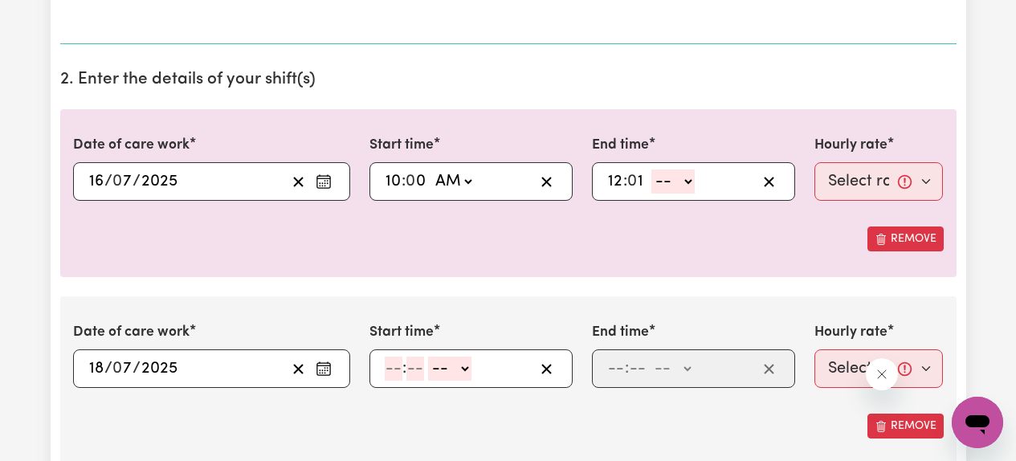
click at [616, 183] on input "12" at bounding box center [615, 181] width 16 height 24
type input "1"
click at [636, 185] on input "1" at bounding box center [631, 181] width 19 height 24
type input "00"
click at [669, 187] on select "-- AM PM" at bounding box center [668, 181] width 43 height 24
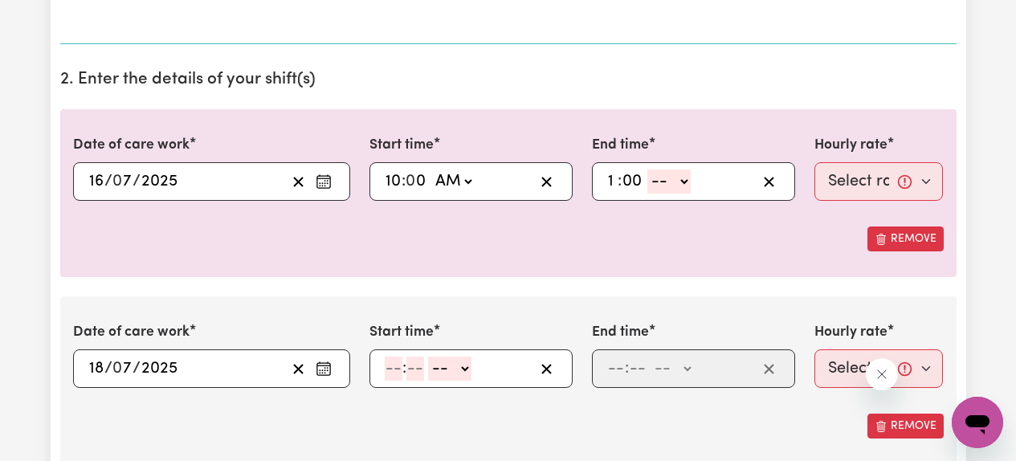
select select "pm"
type input "13:00"
type input "0"
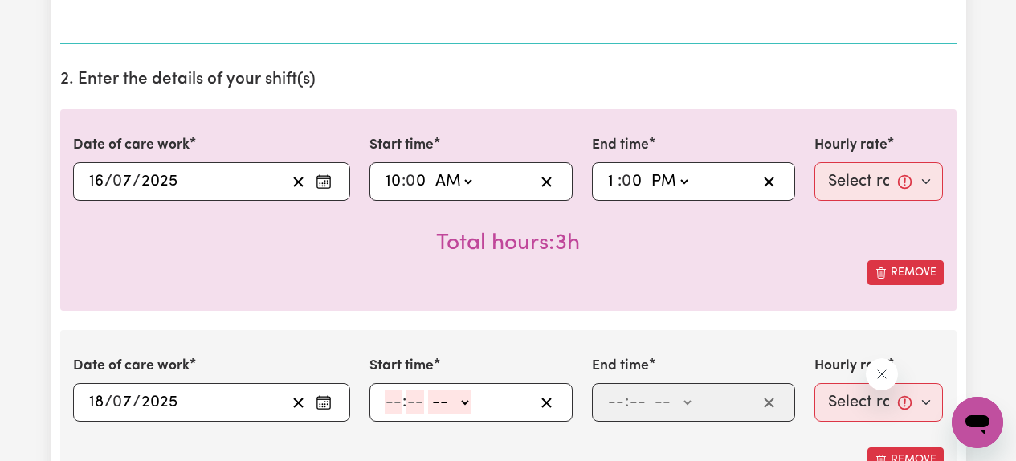
click at [652, 258] on div "Total hours: 3h" at bounding box center [508, 230] width 871 height 59
click at [873, 190] on select "Select rate... $61.07 (Weekday) $85.94 ([DATE]) $110.81 ([DATE]) $135.68 (Publi…" at bounding box center [878, 181] width 129 height 39
select select "61.07-Weekday"
click at [707, 293] on div "Date of care work [DATE] 16 / 0 7 / 2025 « ‹ [DATE] › » Mon Tue Wed Thu Fri Sat…" at bounding box center [508, 210] width 896 height 202
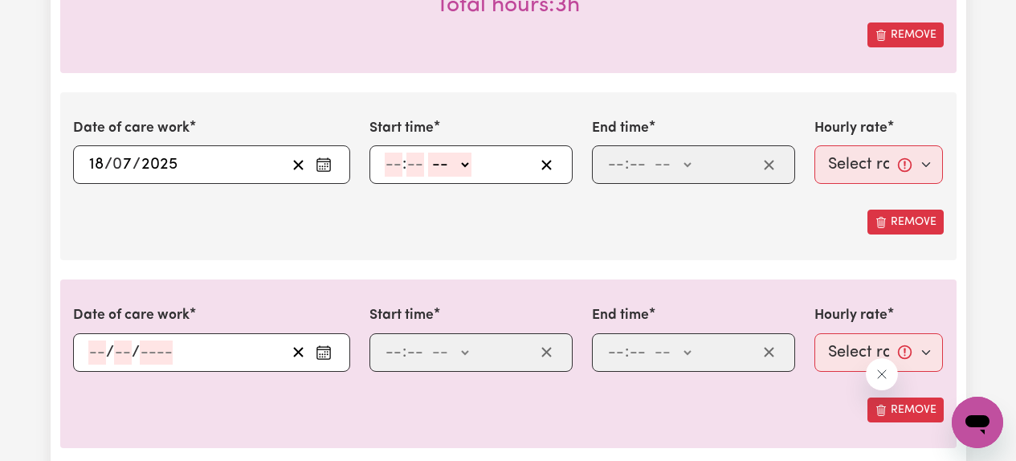
scroll to position [668, 0]
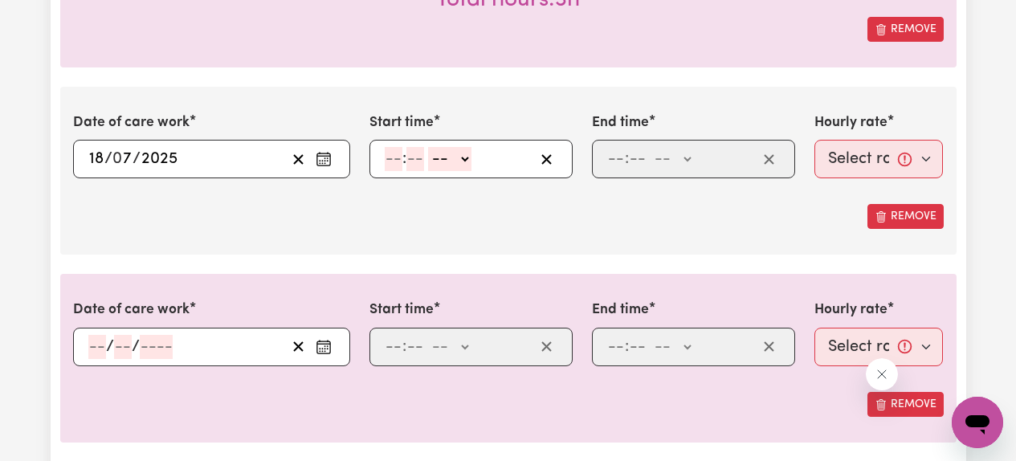
click at [324, 161] on circle "Enter the date of care work" at bounding box center [325, 162] width 2 height 2
click at [411, 217] on div "Remove" at bounding box center [508, 216] width 871 height 25
click at [393, 165] on input "number" at bounding box center [394, 159] width 18 height 24
type input "2"
type input "00"
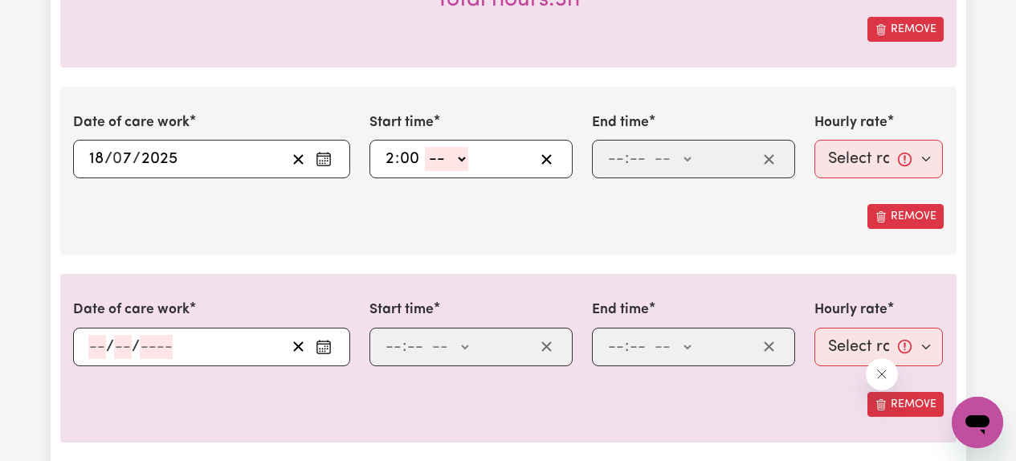
click at [463, 158] on select "-- AM PM" at bounding box center [446, 159] width 43 height 24
select select "pm"
type input "14:00"
type input "0"
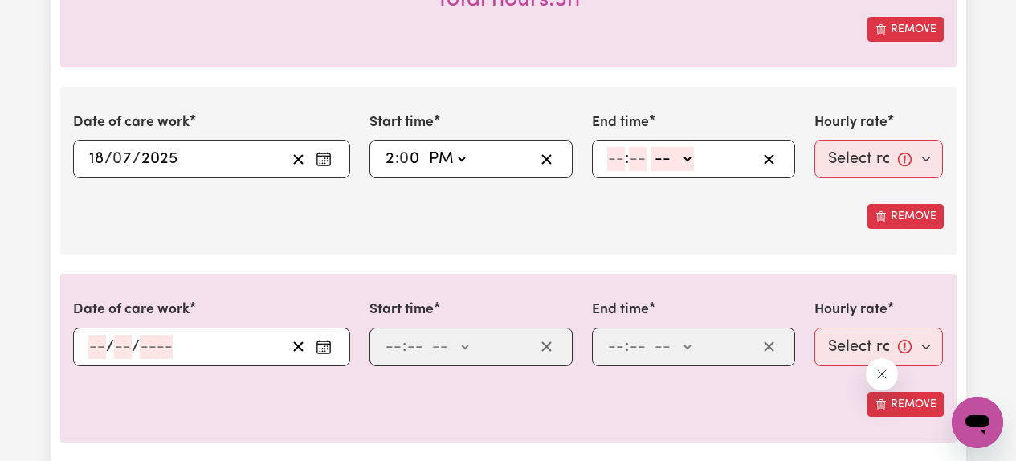
click at [618, 156] on input "number" at bounding box center [616, 159] width 18 height 24
type input "5"
type input "00"
click at [682, 152] on select "-- AM PM" at bounding box center [669, 159] width 43 height 24
select select "pm"
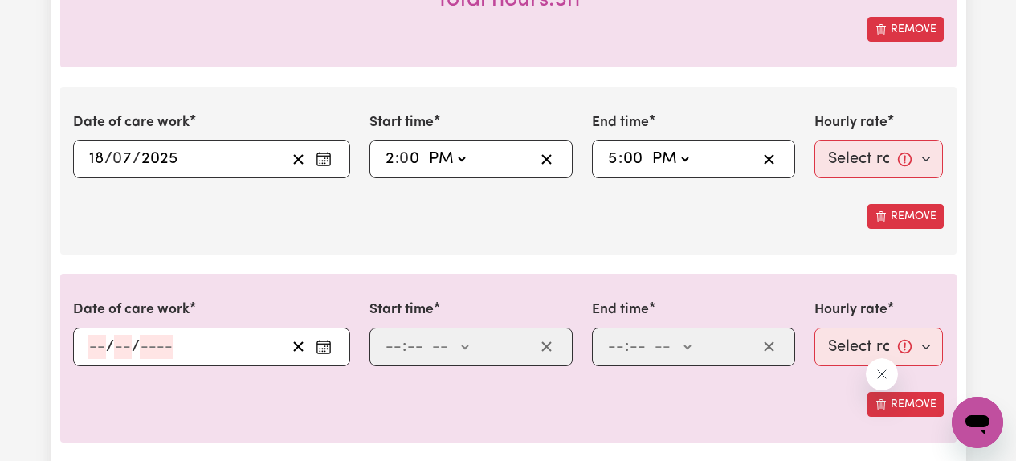
type input "17:00"
type input "0"
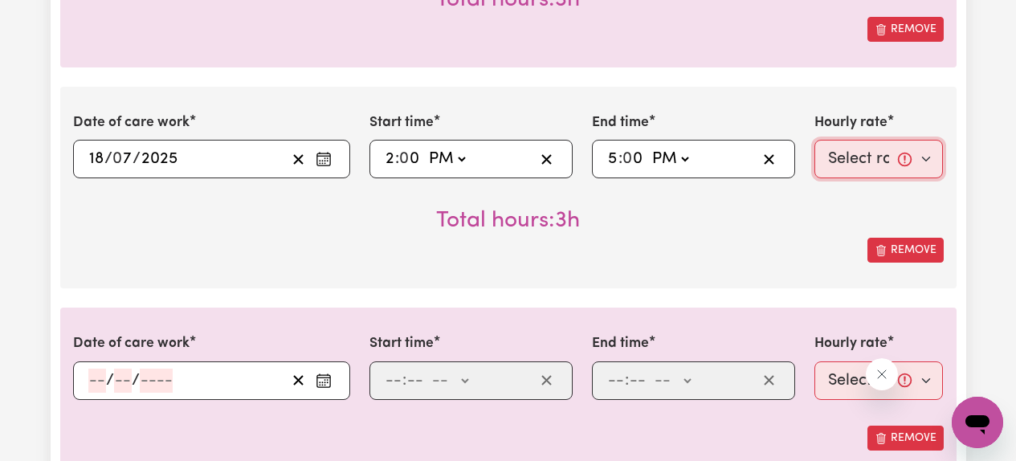
click at [876, 164] on select "Select rate... $61.07 (Weekday) $85.94 ([DATE]) $110.81 ([DATE]) $135.68 (Publi…" at bounding box center [878, 159] width 129 height 39
select select "61.07-Weekday"
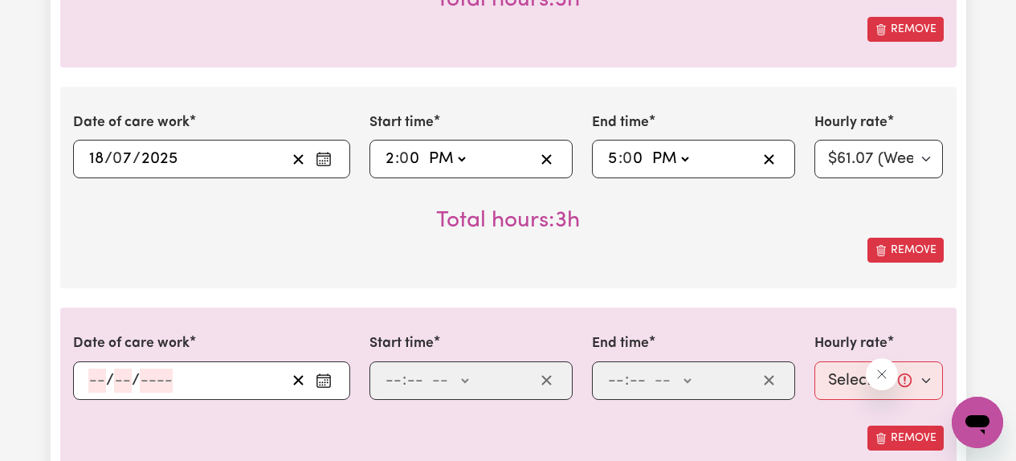
click at [706, 259] on div "Remove" at bounding box center [508, 250] width 871 height 25
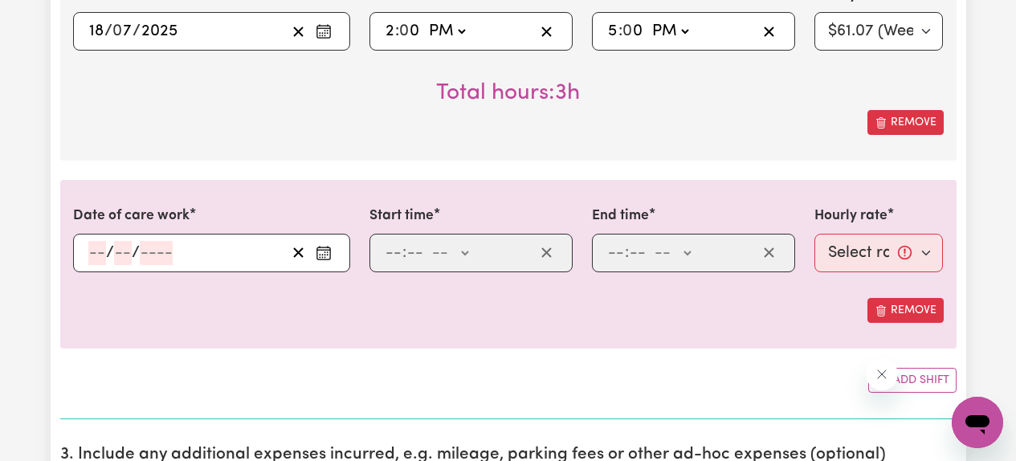
scroll to position [792, 0]
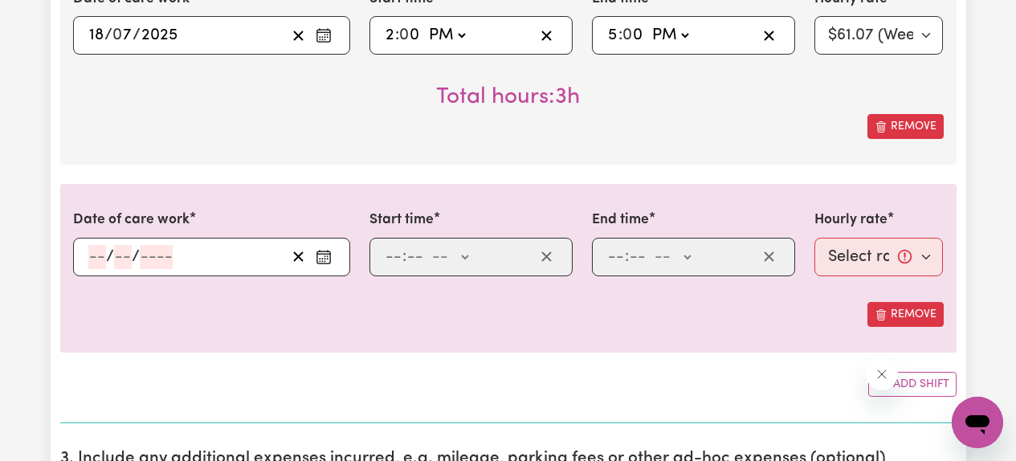
click at [326, 261] on icon "Enter the date of care work" at bounding box center [324, 257] width 16 height 16
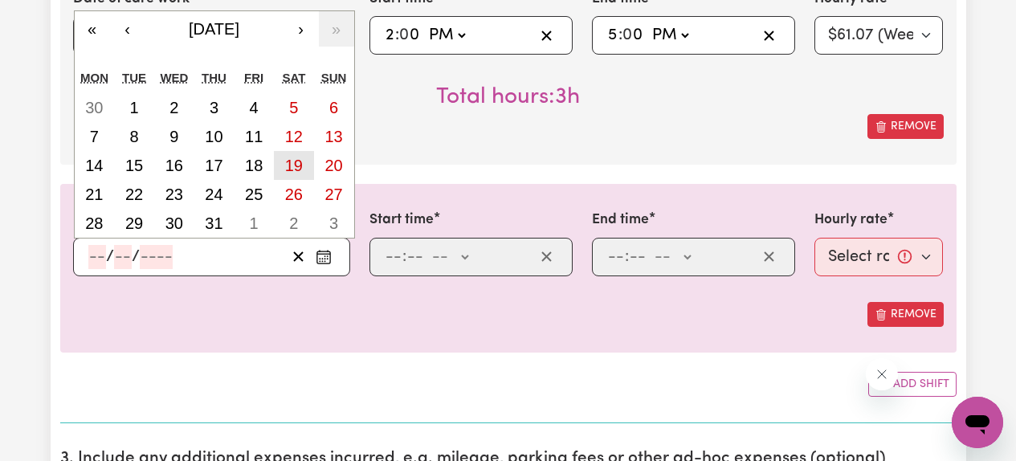
click at [303, 173] on button "19" at bounding box center [294, 165] width 40 height 29
type input "[DATE]"
type input "19"
type input "7"
type input "2025"
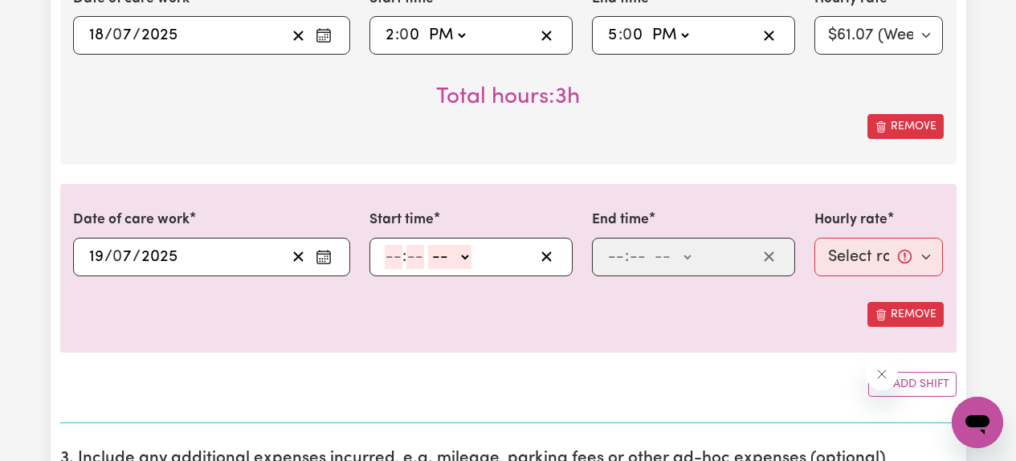
click at [392, 259] on input "number" at bounding box center [394, 257] width 18 height 24
type input "10"
type input "00"
click at [458, 256] on select "-- AM PM" at bounding box center [452, 257] width 43 height 24
select select "am"
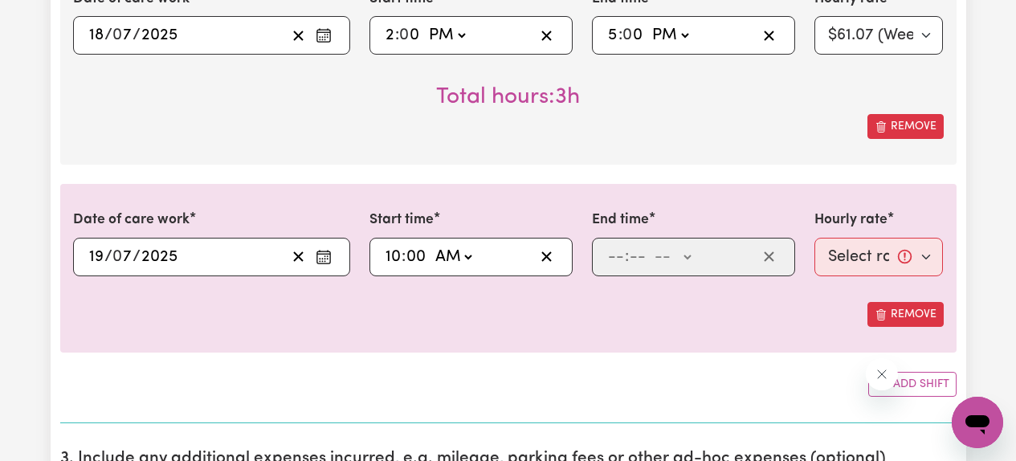
type input "10:00"
type input "0"
click at [613, 259] on input "number" at bounding box center [616, 257] width 18 height 24
type input "1"
click at [631, 259] on input "number" at bounding box center [631, 257] width 18 height 24
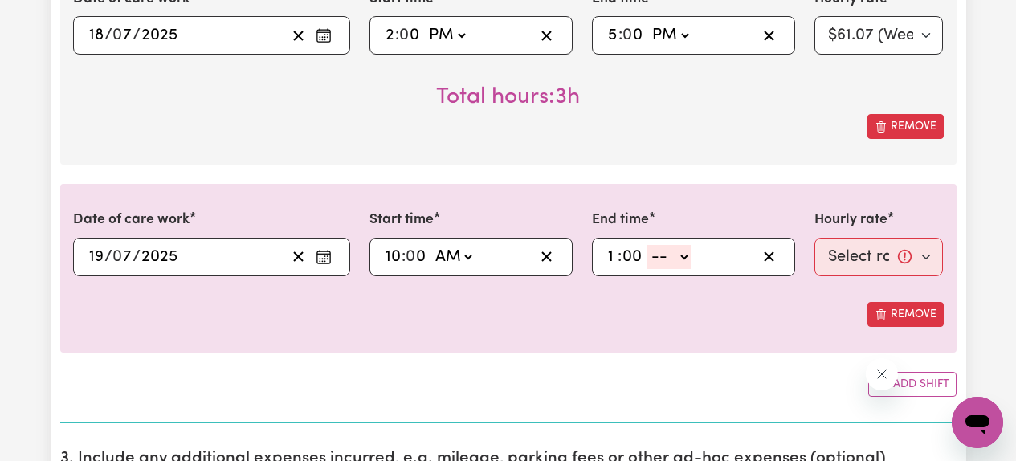
type input "00"
click at [674, 264] on select "-- AM PM" at bounding box center [668, 257] width 43 height 24
select select "pm"
type input "13:00"
type input "0"
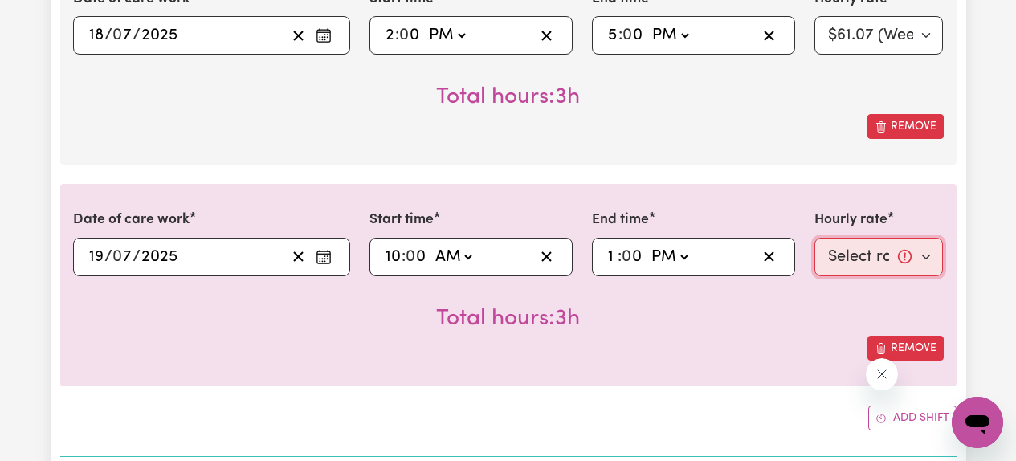
click at [831, 263] on select "Select rate... $61.07 (Weekday) $85.94 ([DATE]) $110.81 ([DATE]) $135.68 (Publi…" at bounding box center [878, 257] width 129 height 39
select select "85.94-[DATE]"
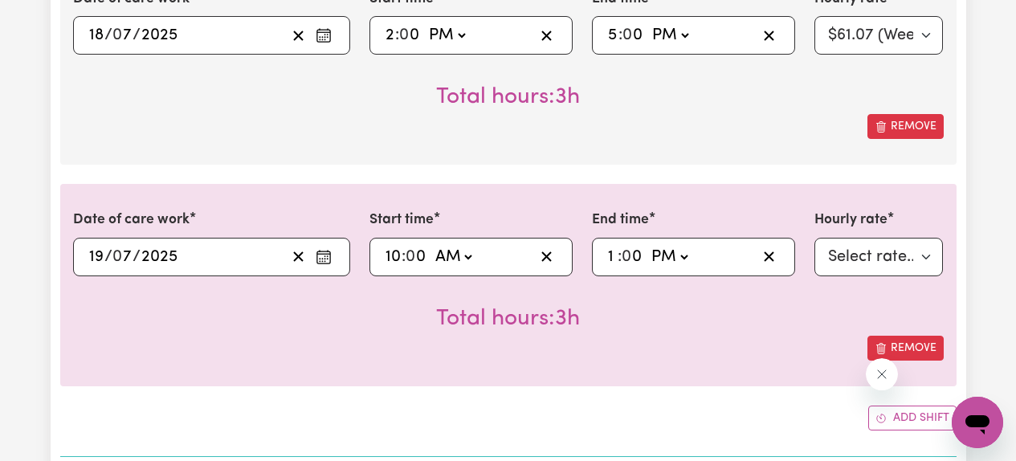
click at [692, 343] on div "Remove" at bounding box center [508, 348] width 871 height 25
click at [323, 256] on icon "Enter the date of care work" at bounding box center [324, 257] width 16 height 16
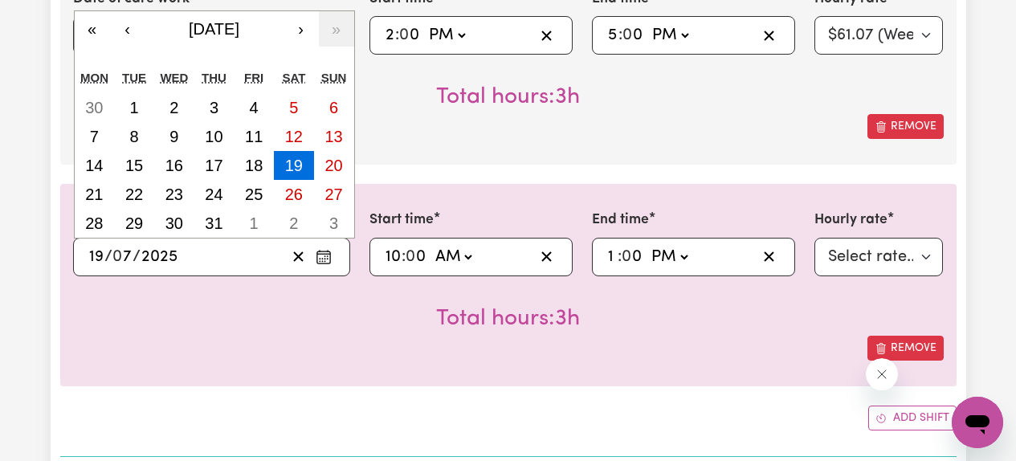
click at [312, 321] on div "Total hours: 3h" at bounding box center [508, 305] width 871 height 59
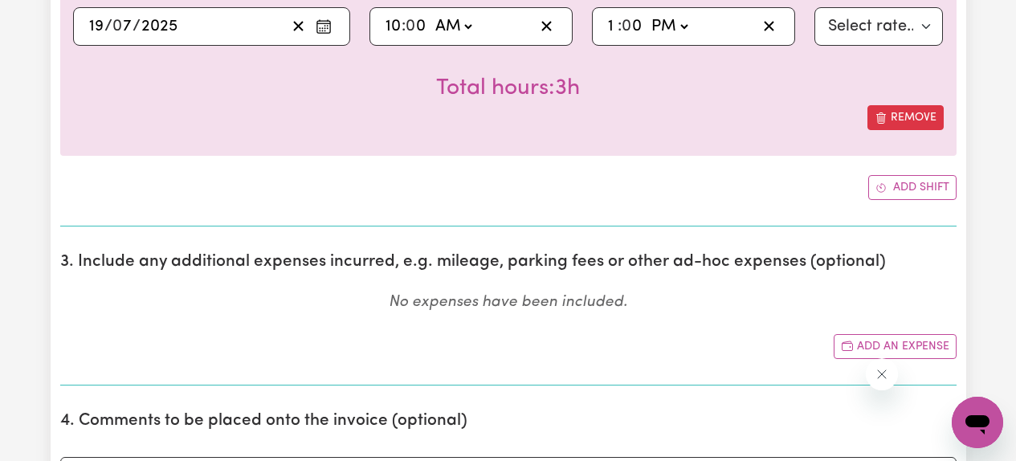
scroll to position [1025, 0]
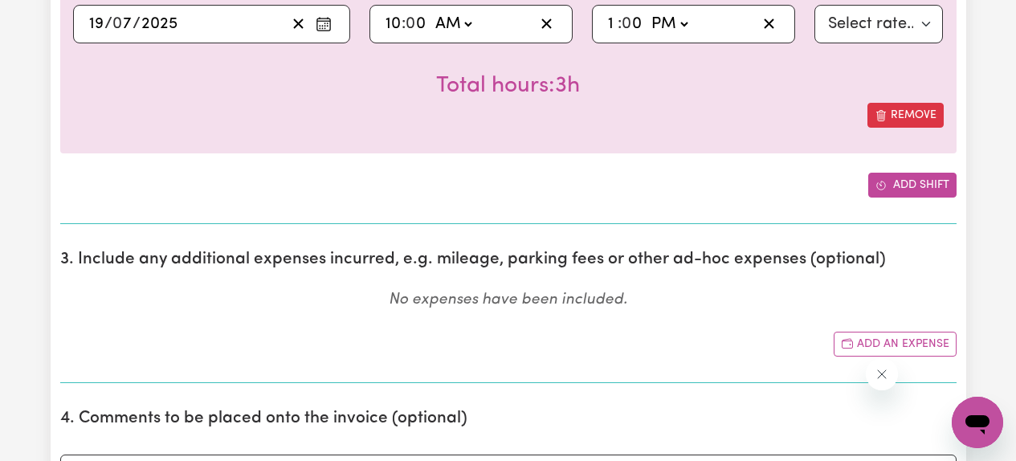
click at [895, 188] on button "Add shift" at bounding box center [912, 185] width 88 height 25
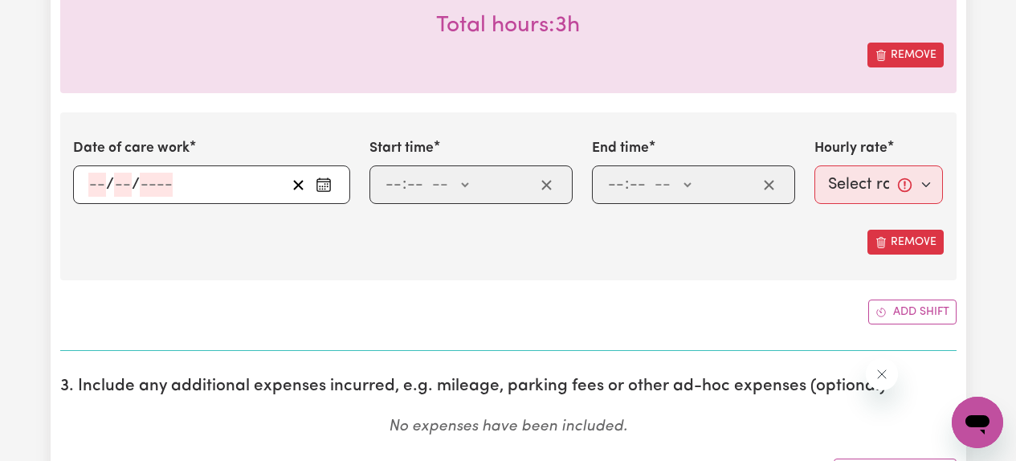
scroll to position [1092, 0]
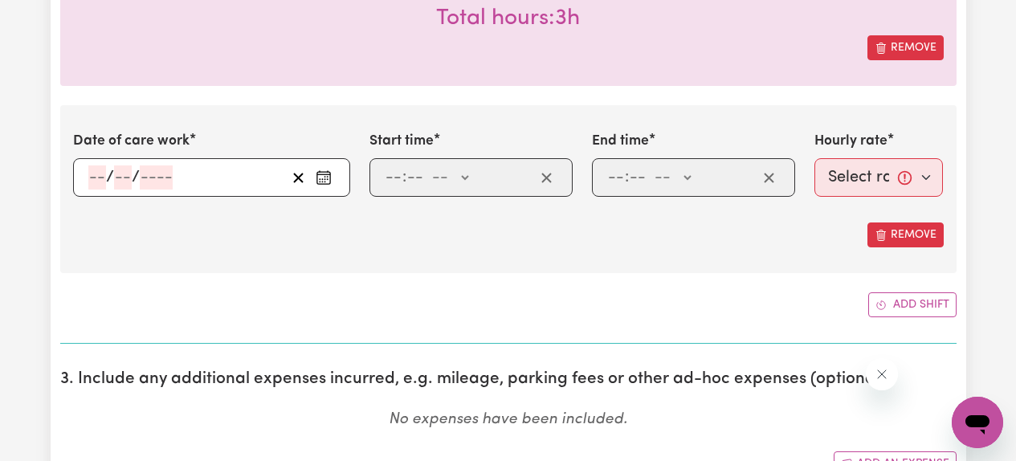
click at [324, 178] on icon "Enter the date of care work" at bounding box center [324, 177] width 16 height 16
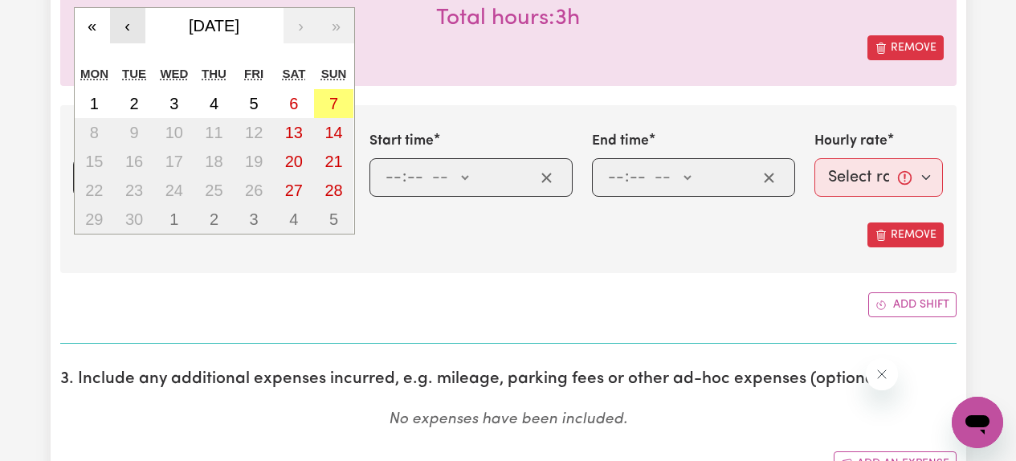
click at [128, 18] on button "‹" at bounding box center [127, 25] width 35 height 35
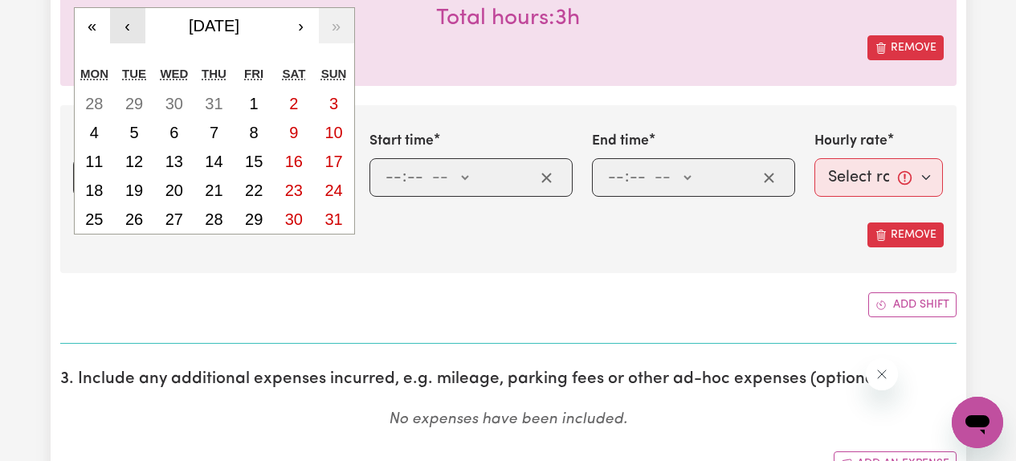
click at [128, 18] on button "‹" at bounding box center [127, 25] width 35 height 35
click at [94, 194] on abbr "21" at bounding box center [94, 191] width 18 height 18
type input "[DATE]"
type input "21"
type input "7"
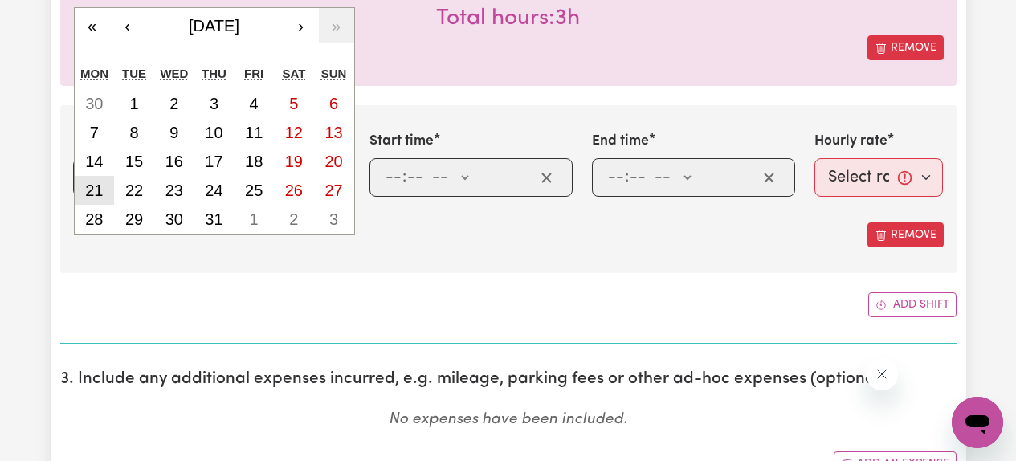
type input "2025"
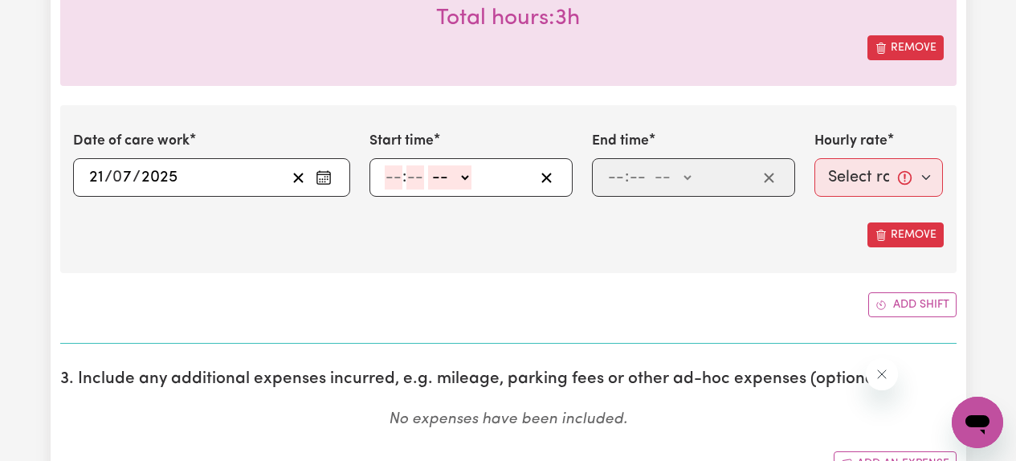
click at [394, 174] on input "number" at bounding box center [394, 177] width 18 height 24
type input "10"
type input "00"
click at [459, 174] on select "-- AM PM" at bounding box center [452, 177] width 43 height 24
select select "am"
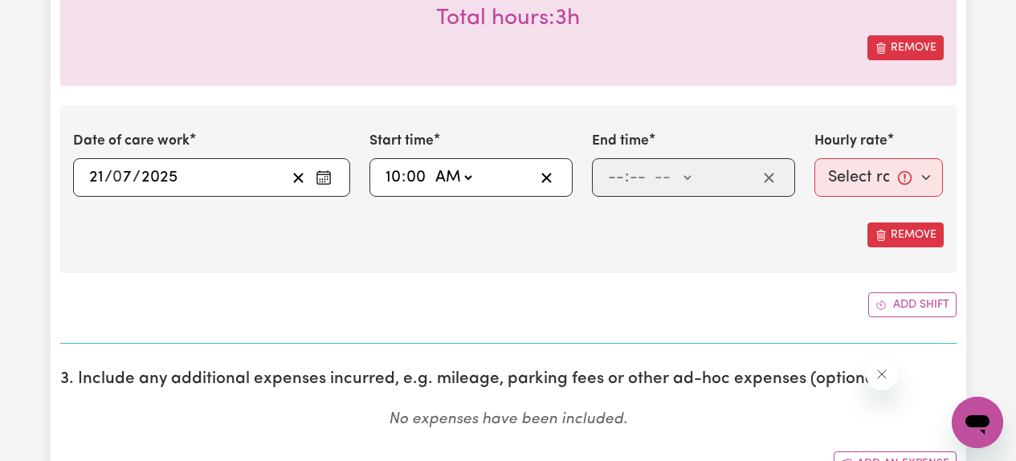
type input "10:00"
type input "0"
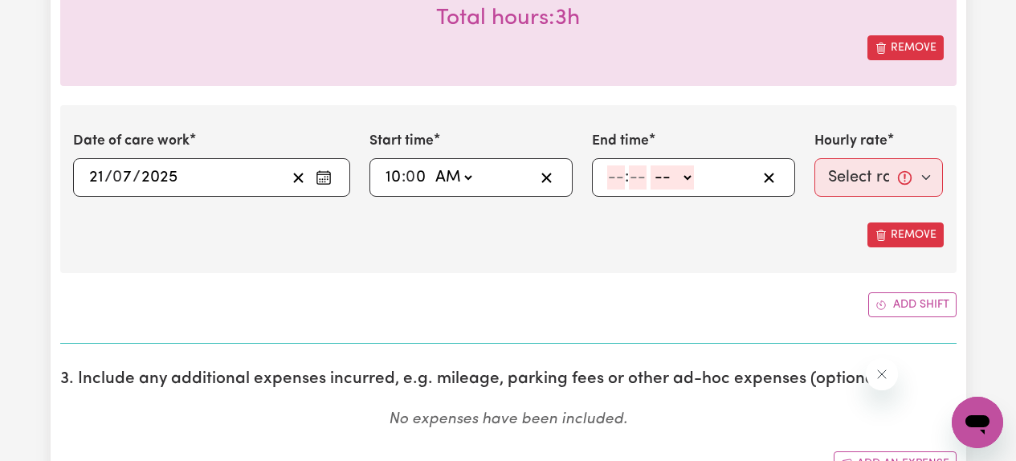
click at [617, 180] on input "number" at bounding box center [616, 177] width 18 height 24
type input "1"
click at [633, 173] on input "number" at bounding box center [631, 177] width 18 height 24
type input "00"
click at [675, 179] on select "-- AM PM" at bounding box center [668, 177] width 43 height 24
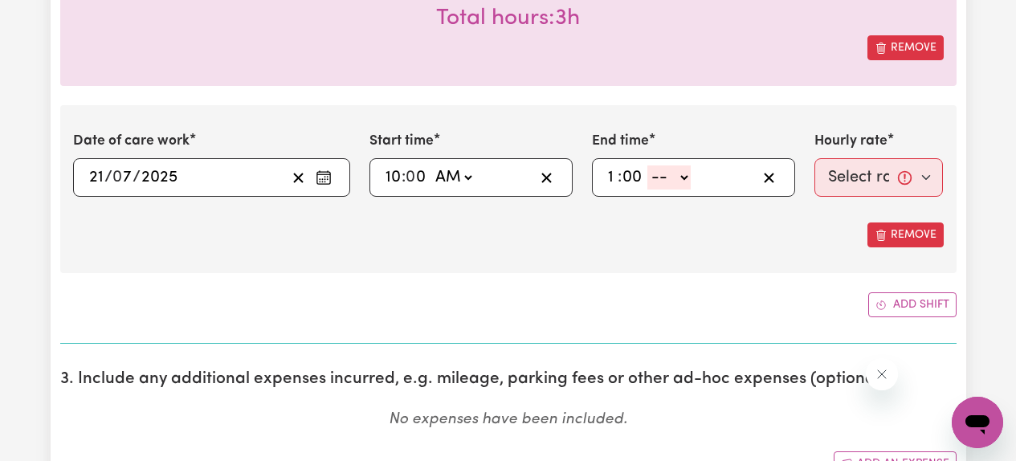
select select "pm"
type input "13:00"
type input "0"
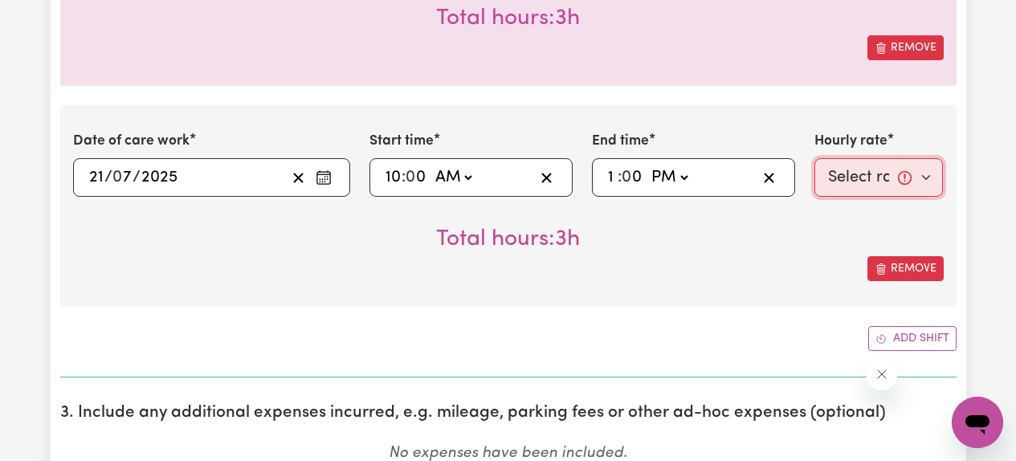
click at [875, 183] on select "Select rate... $61.07 (Weekday) $85.94 ([DATE]) $110.81 ([DATE]) $135.68 (Publi…" at bounding box center [878, 177] width 129 height 39
select select "61.07-Weekday"
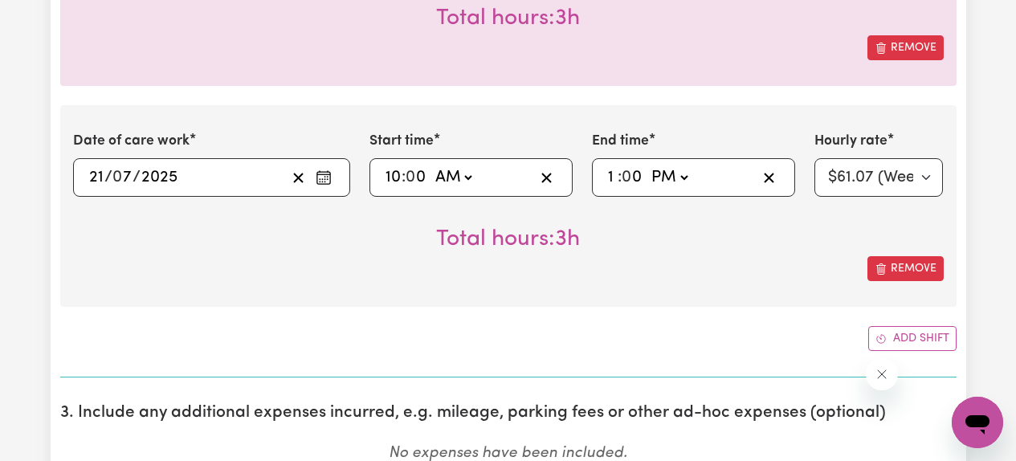
click at [743, 249] on div "Total hours: 3h" at bounding box center [508, 226] width 871 height 59
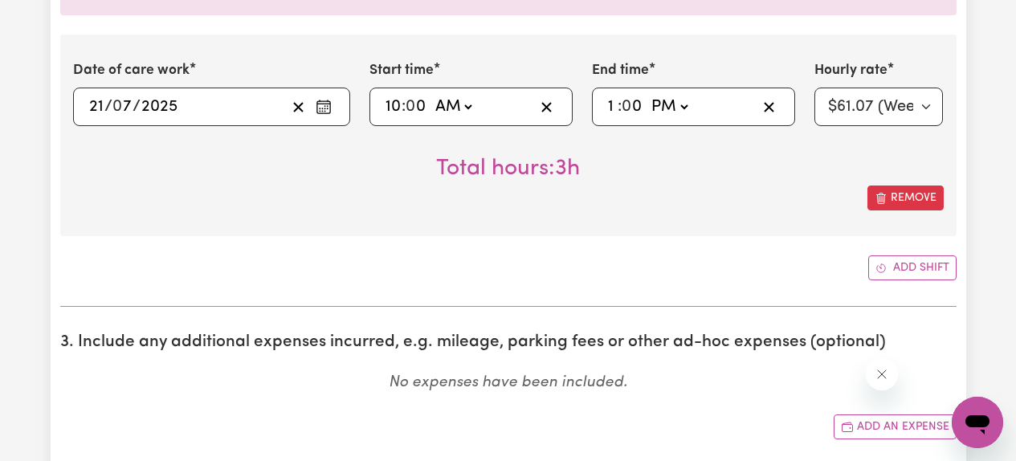
scroll to position [1167, 0]
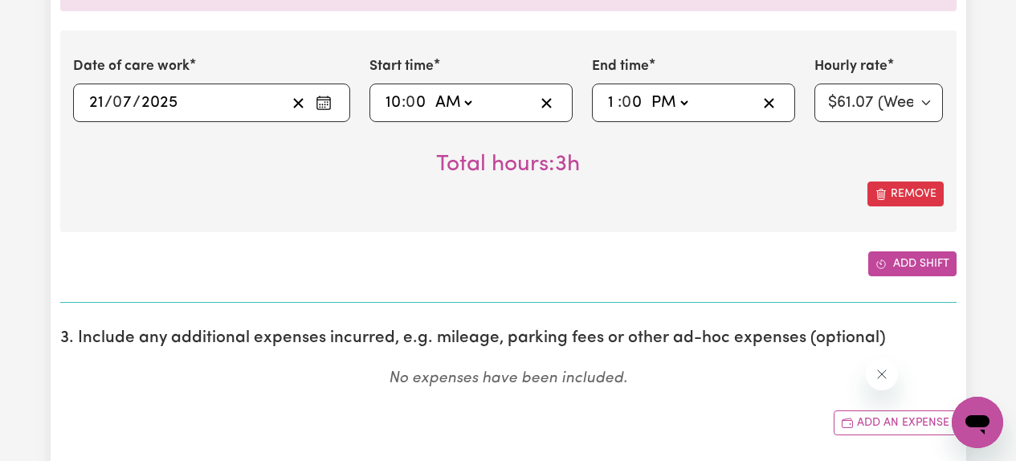
click at [906, 268] on button "Add shift" at bounding box center [912, 263] width 88 height 25
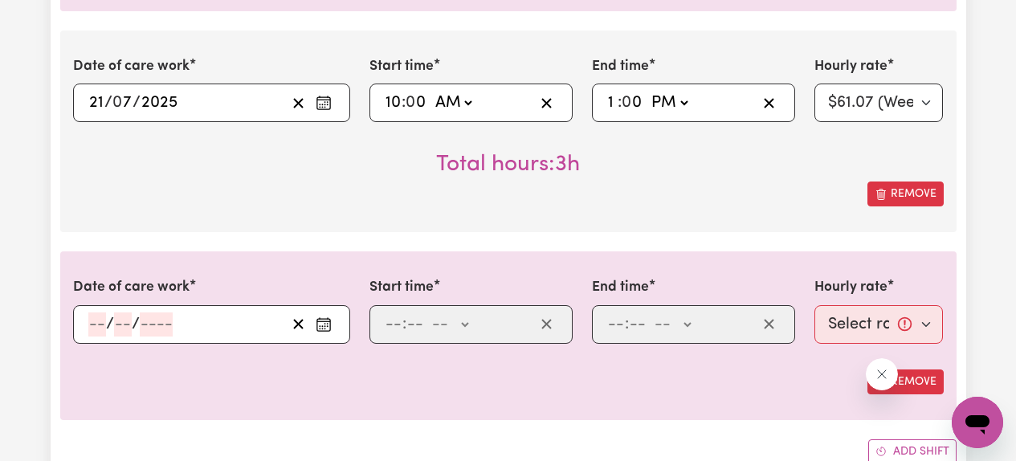
click at [327, 108] on icon "Enter the date of care work" at bounding box center [324, 103] width 16 height 16
click at [269, 272] on div "Date of care work / / Start time : -- AM PM End time : -- AM PM Hourly rate Sel…" at bounding box center [508, 335] width 896 height 168
click at [324, 324] on icon "Enter the date of care work" at bounding box center [324, 324] width 16 height 16
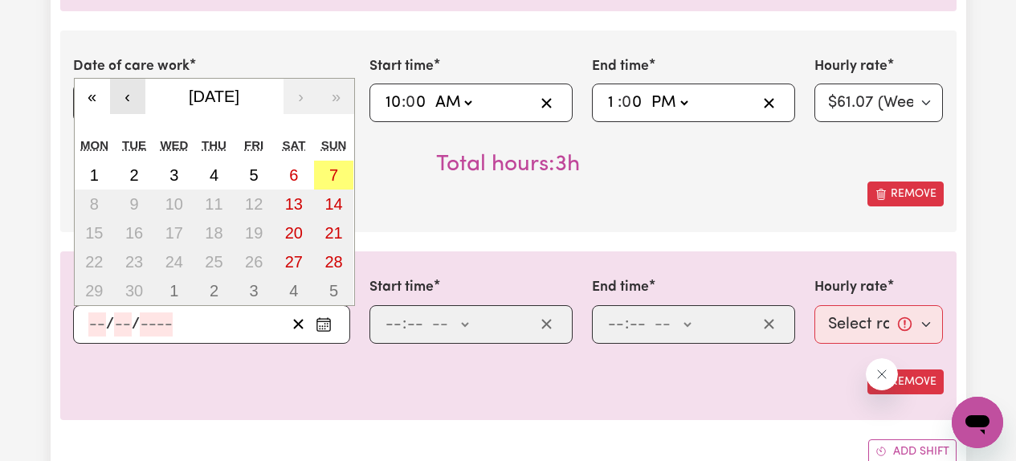
click at [120, 92] on button "‹" at bounding box center [127, 96] width 35 height 35
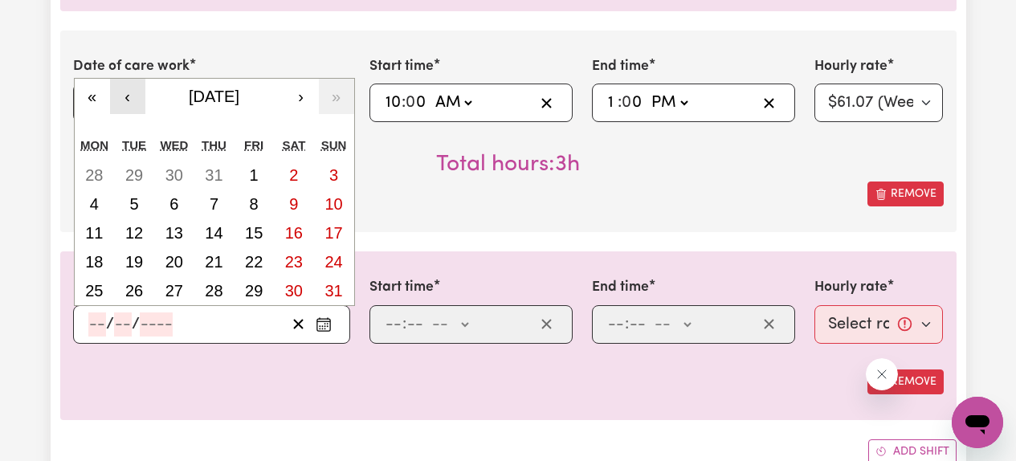
click at [120, 92] on button "‹" at bounding box center [127, 96] width 35 height 35
click at [170, 254] on abbr "23" at bounding box center [174, 262] width 18 height 18
type input "[DATE]"
type input "23"
type input "7"
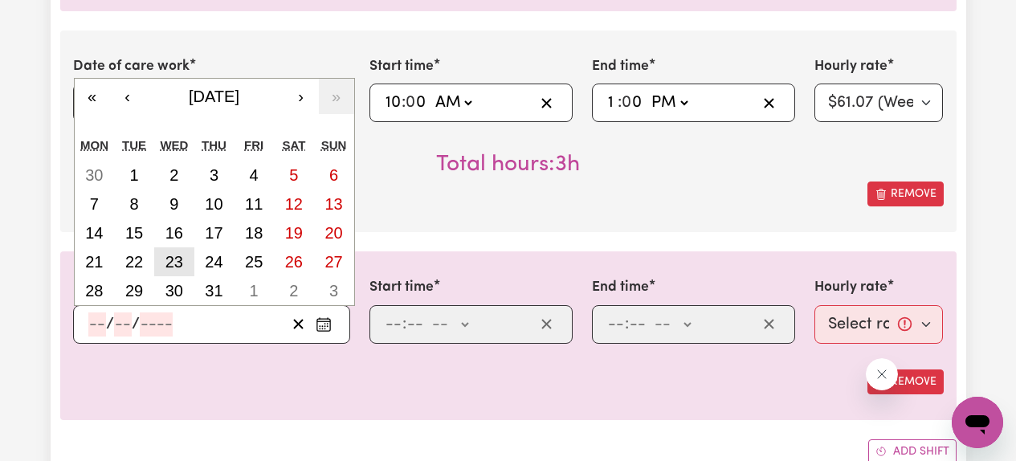
type input "2025"
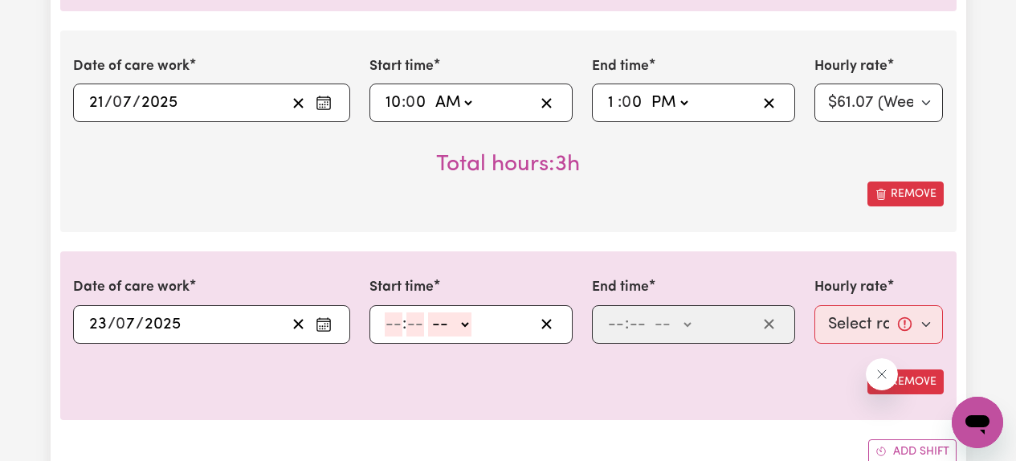
click at [348, 226] on div "Date of care work [DATE] 21 / 0 7 / 2025 « ‹ [DATE] › » Mon Tue Wed Thu Fri Sat…" at bounding box center [508, 132] width 896 height 202
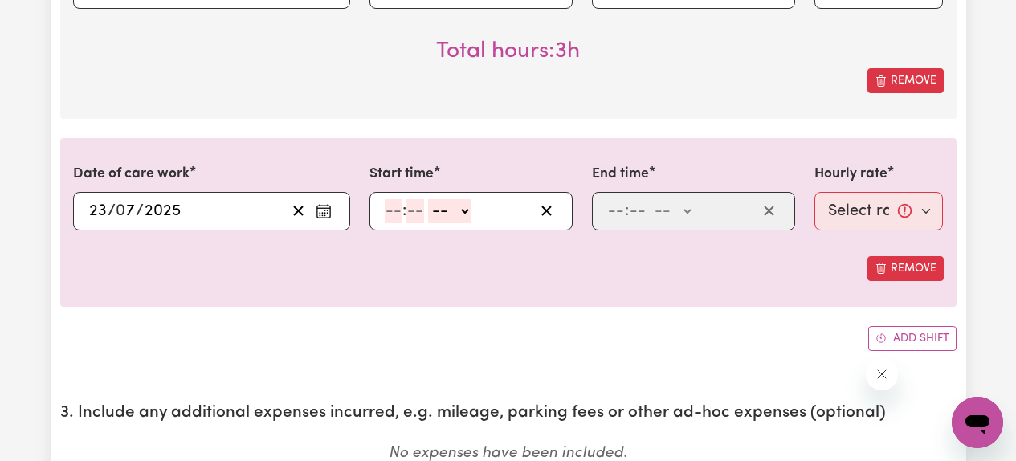
scroll to position [1309, 0]
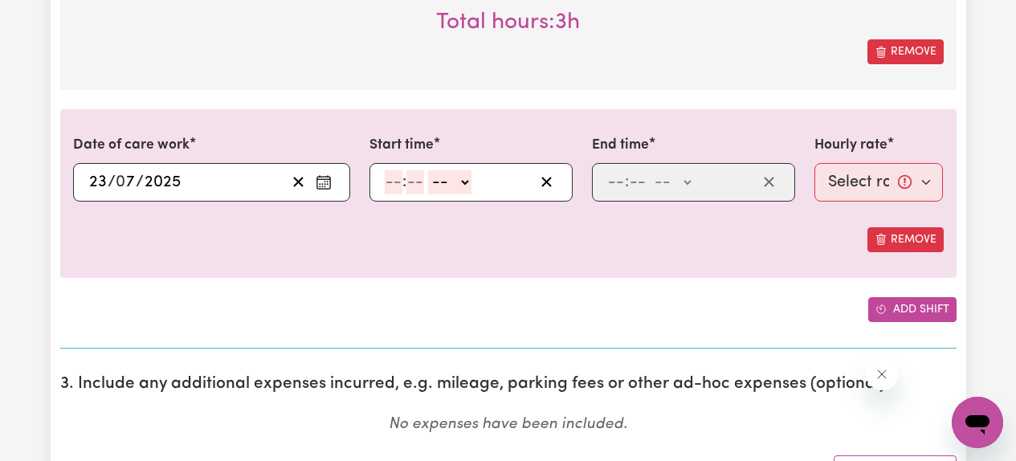
click at [907, 308] on button "Add shift" at bounding box center [912, 309] width 88 height 25
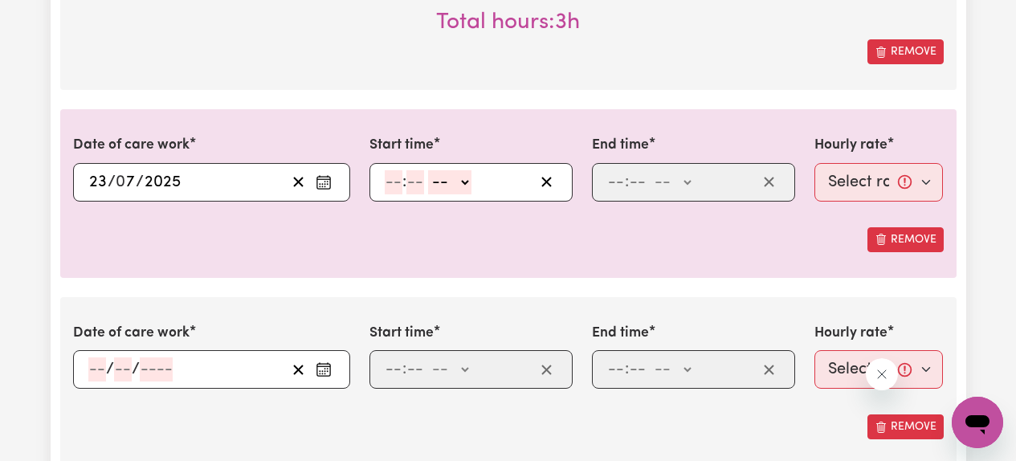
scroll to position [1354, 0]
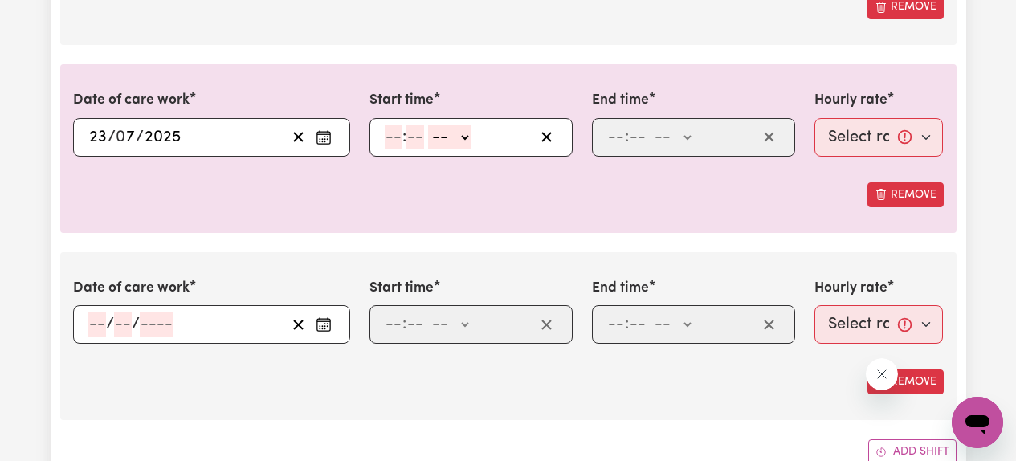
click at [325, 326] on icon "Enter the date of care work" at bounding box center [324, 324] width 16 height 16
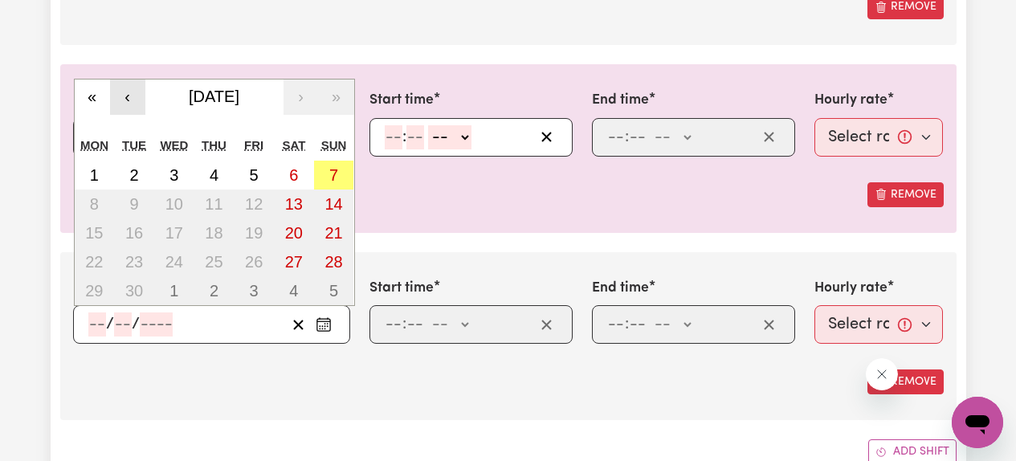
click at [136, 102] on button "‹" at bounding box center [127, 97] width 35 height 35
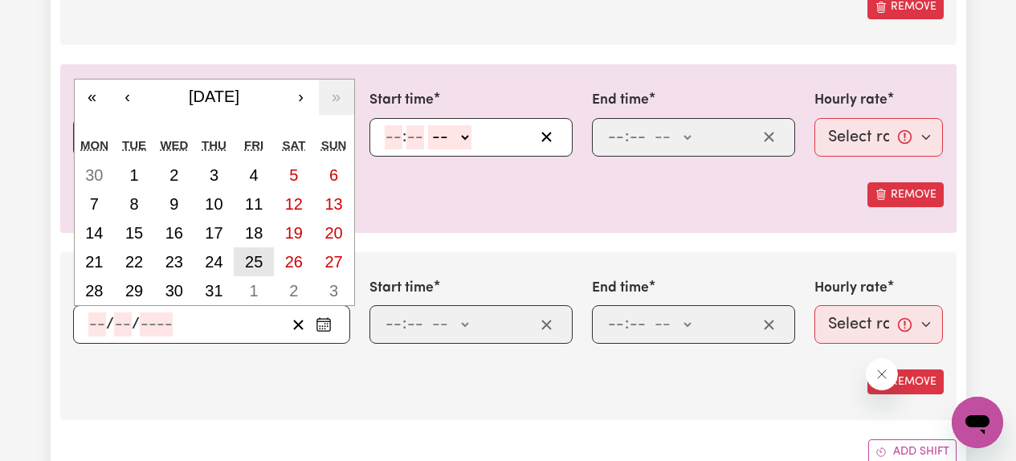
click at [259, 268] on abbr "25" at bounding box center [254, 262] width 18 height 18
type input "[DATE]"
type input "25"
type input "7"
type input "2025"
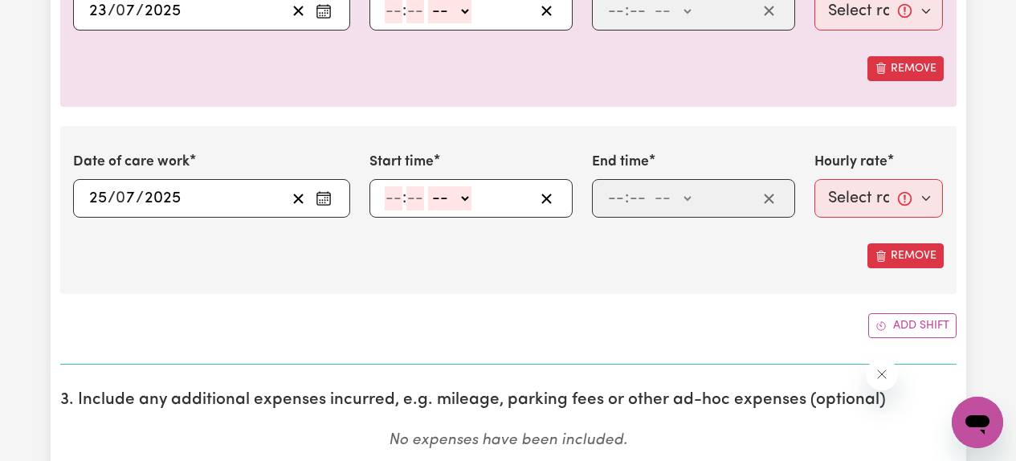
scroll to position [1505, 0]
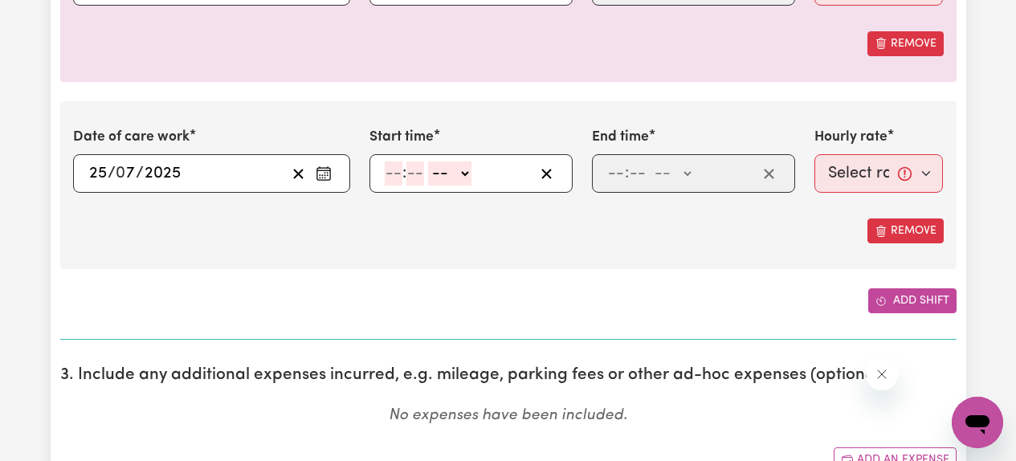
click at [920, 289] on button "Add shift" at bounding box center [912, 300] width 88 height 25
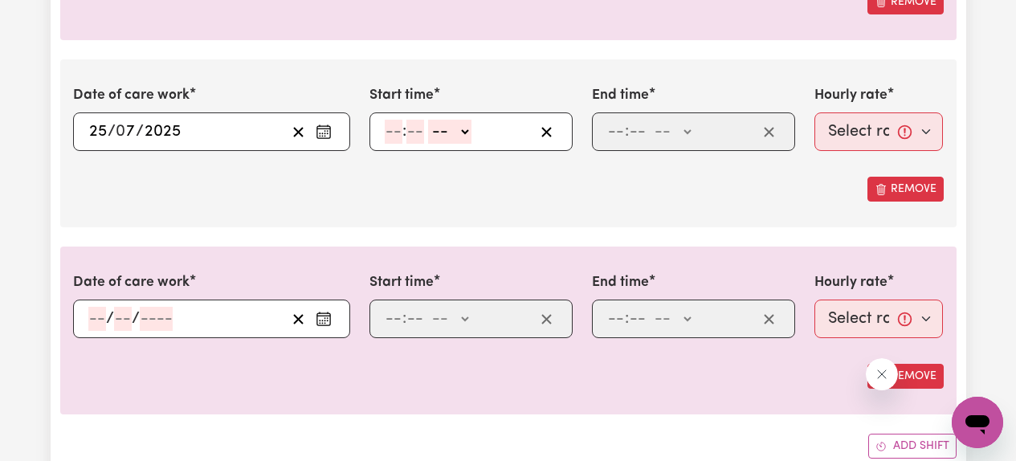
scroll to position [1553, 0]
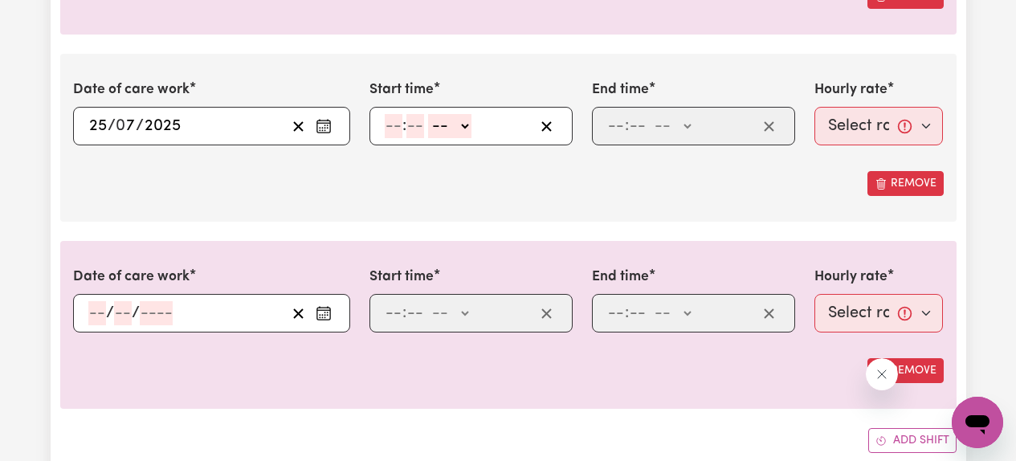
click at [328, 311] on icon "Enter the date of care work" at bounding box center [323, 311] width 13 height 0
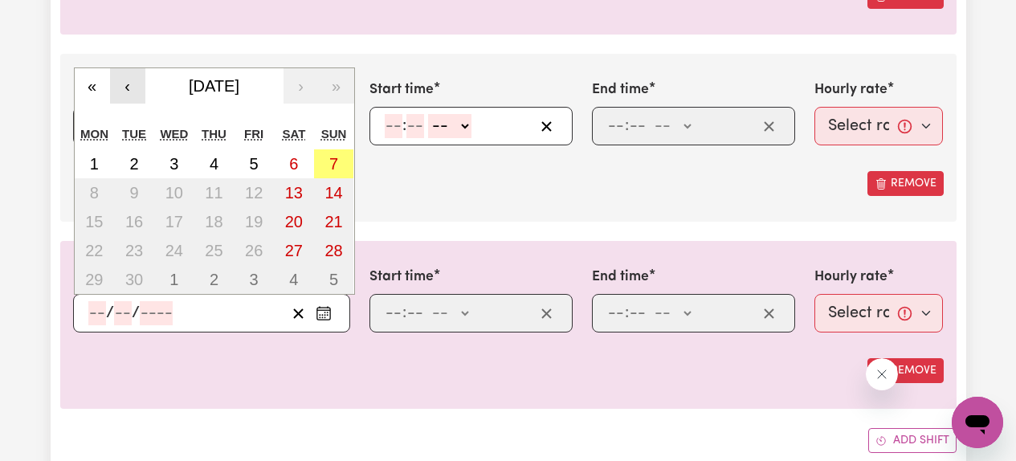
click at [132, 88] on button "‹" at bounding box center [127, 85] width 35 height 35
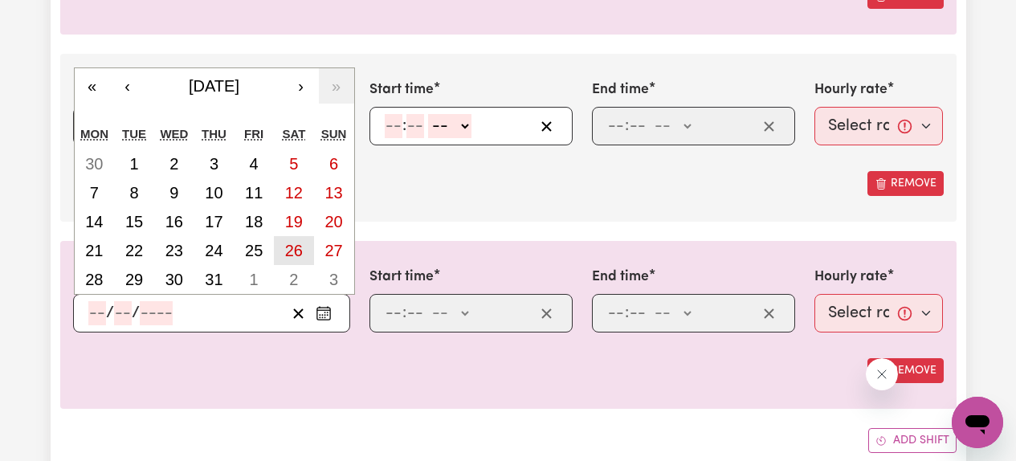
click at [299, 252] on abbr "26" at bounding box center [294, 251] width 18 height 18
type input "[DATE]"
type input "26"
type input "7"
type input "2025"
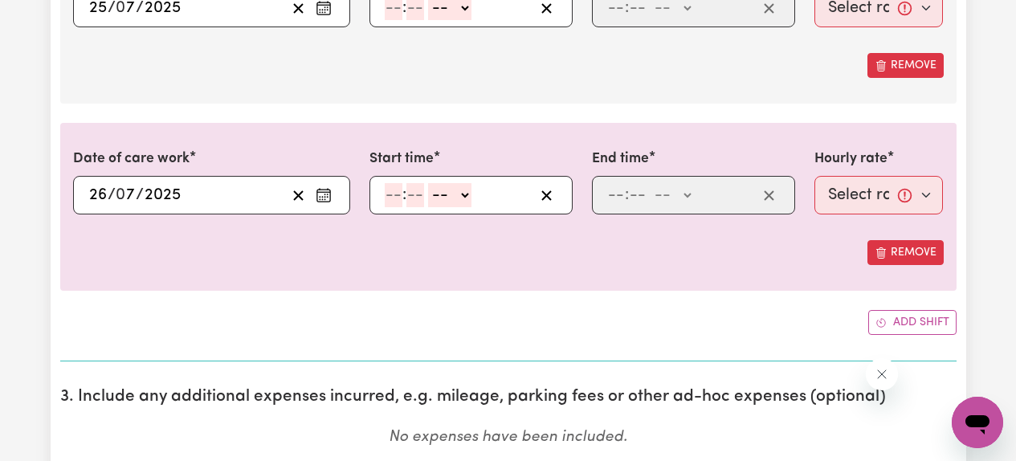
scroll to position [1674, 0]
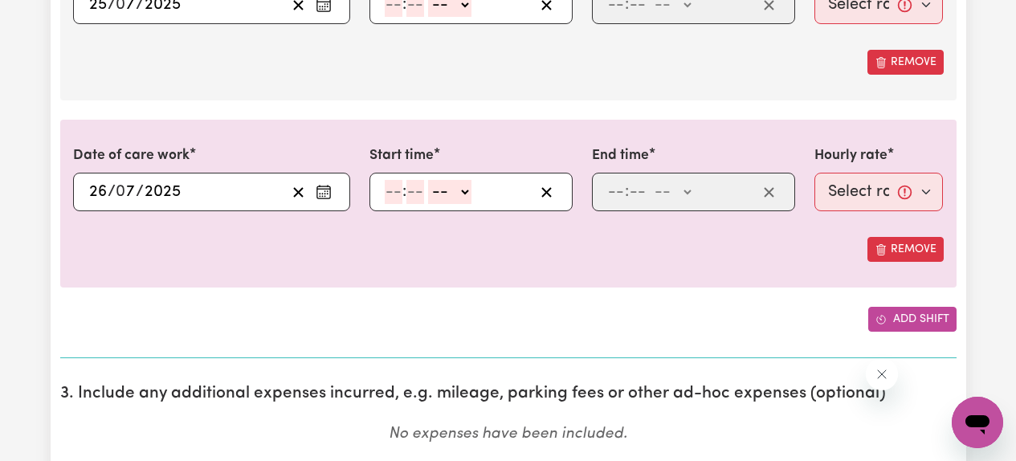
click at [892, 316] on button "Add shift" at bounding box center [912, 319] width 88 height 25
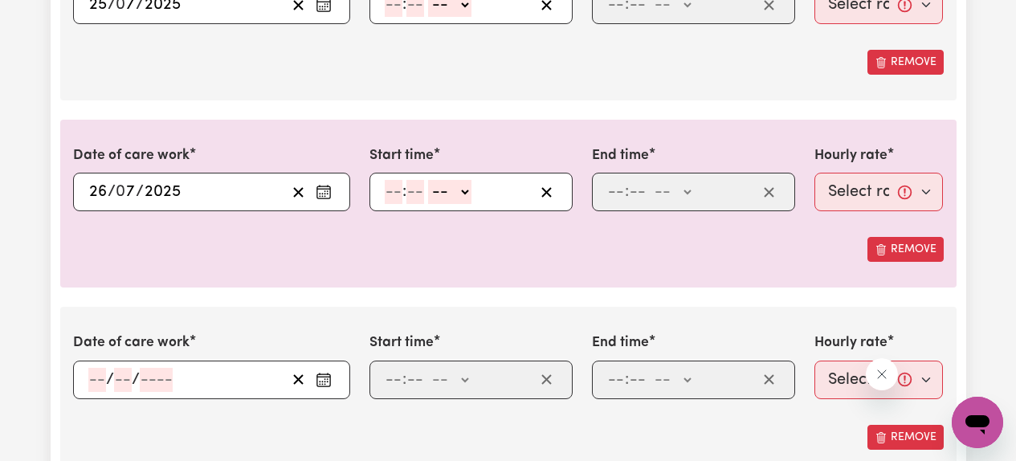
click at [325, 383] on icon "Enter the date of care work" at bounding box center [324, 380] width 16 height 16
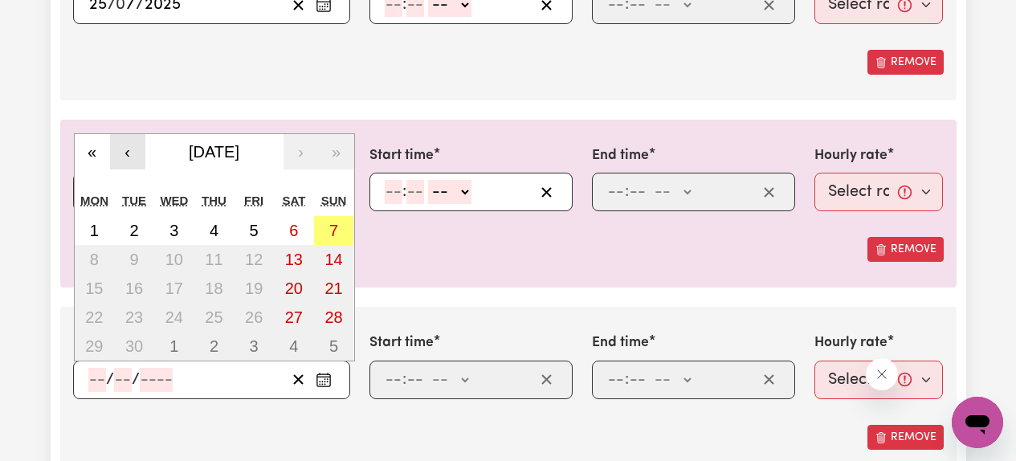
click at [133, 165] on button "‹" at bounding box center [127, 151] width 35 height 35
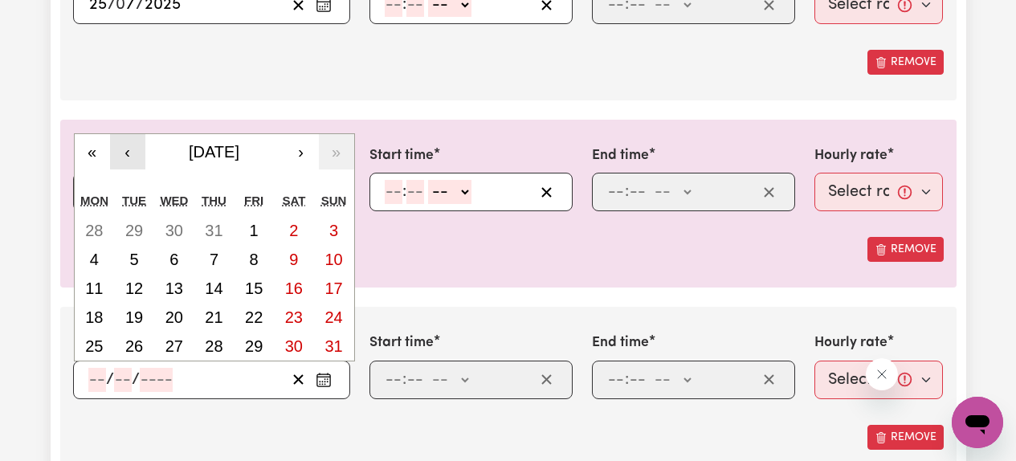
click at [133, 165] on button "‹" at bounding box center [127, 151] width 35 height 35
click at [101, 345] on abbr "28" at bounding box center [94, 346] width 18 height 18
type input "[DATE]"
type input "28"
type input "7"
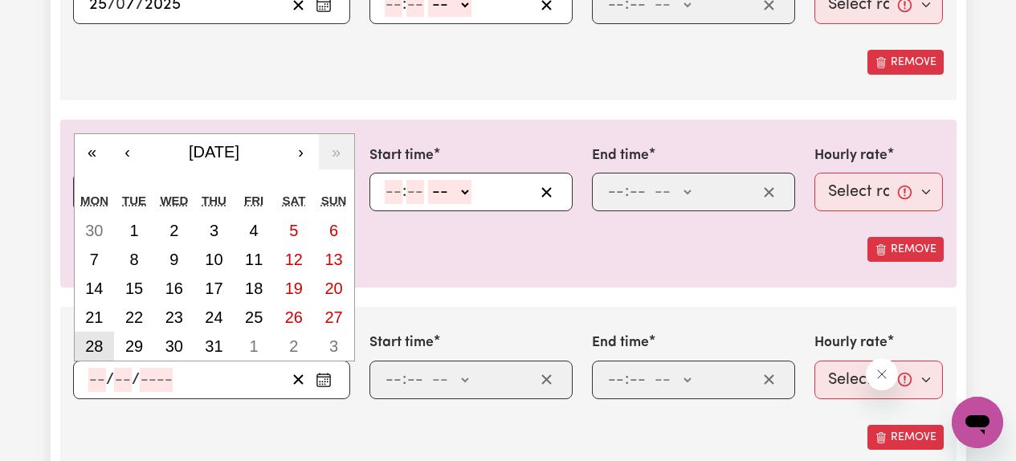
type input "2025"
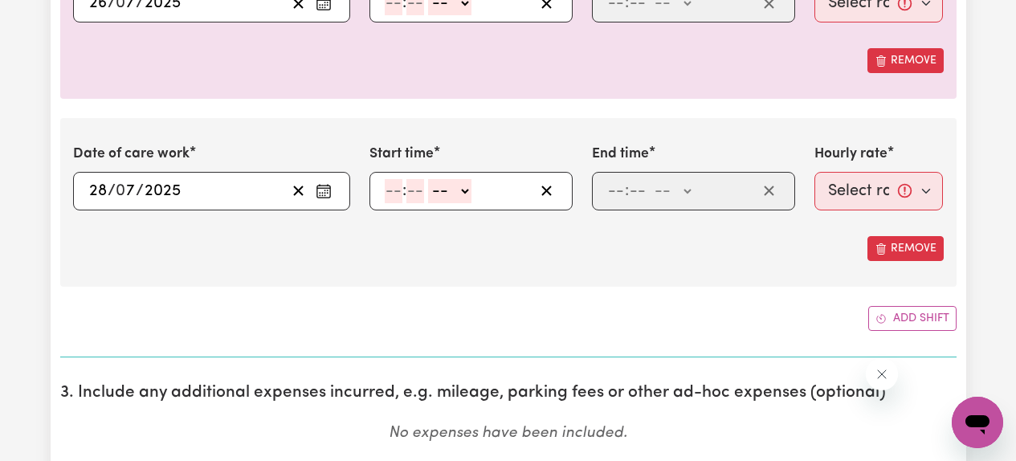
scroll to position [1865, 0]
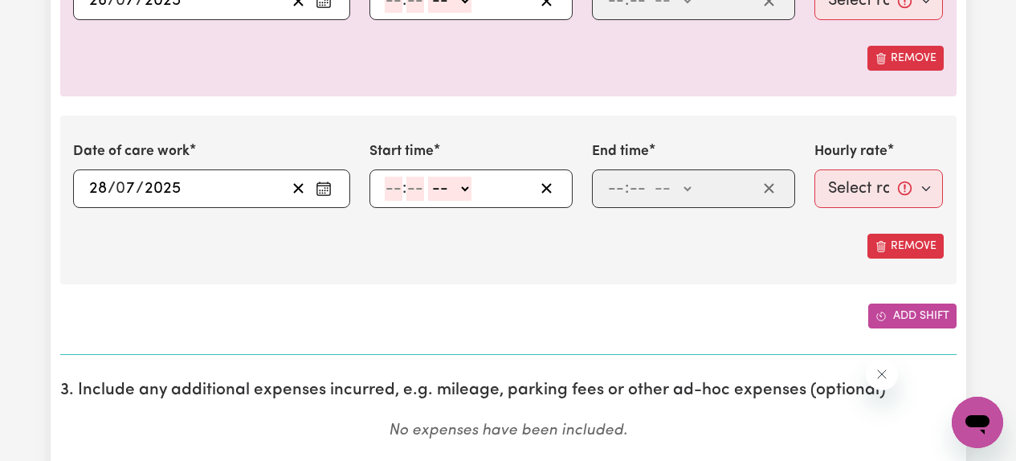
click at [893, 320] on button "Add shift" at bounding box center [912, 316] width 88 height 25
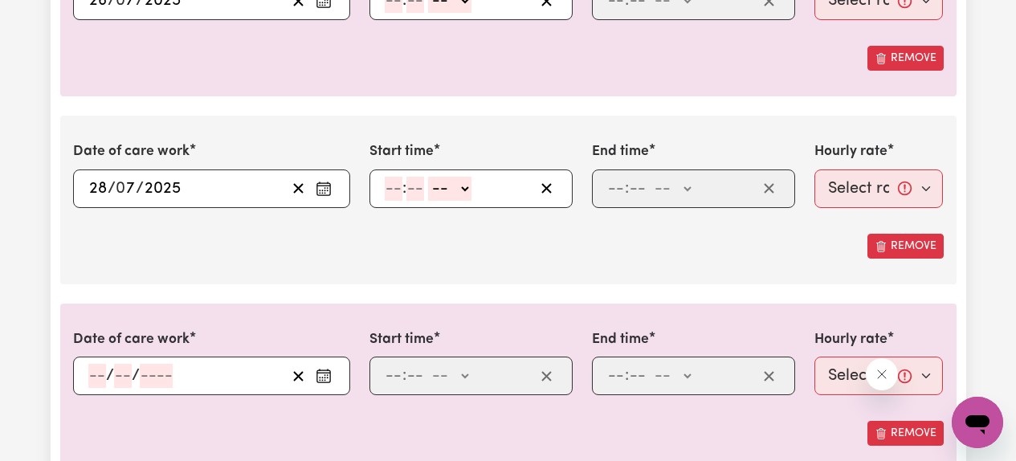
click at [324, 376] on icon "Enter the date of care work" at bounding box center [324, 376] width 16 height 16
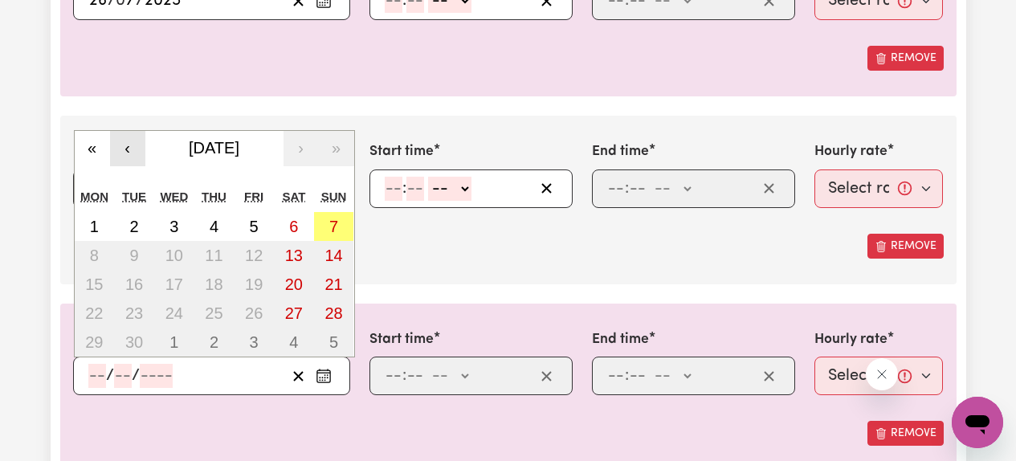
click at [137, 149] on button "‹" at bounding box center [127, 148] width 35 height 35
click at [136, 149] on button "‹" at bounding box center [127, 148] width 35 height 35
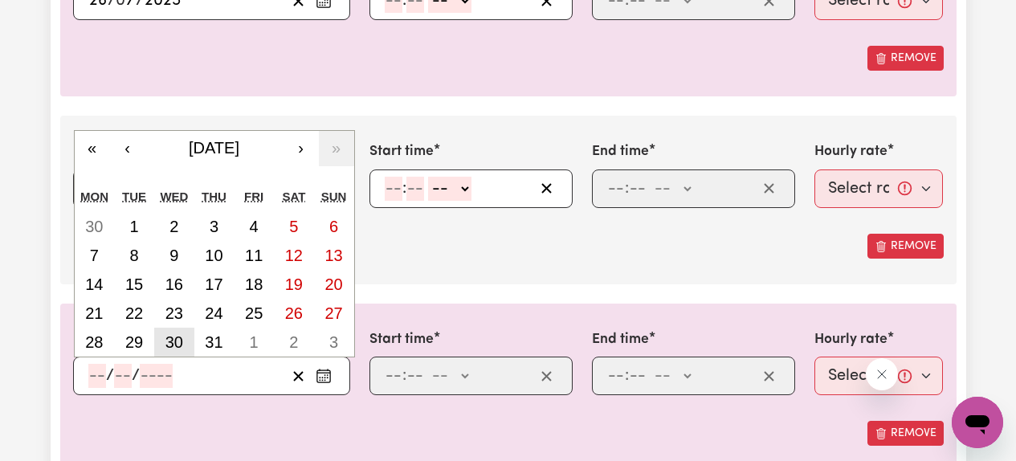
click at [181, 345] on abbr "30" at bounding box center [174, 342] width 18 height 18
type input "[DATE]"
type input "30"
type input "7"
type input "2025"
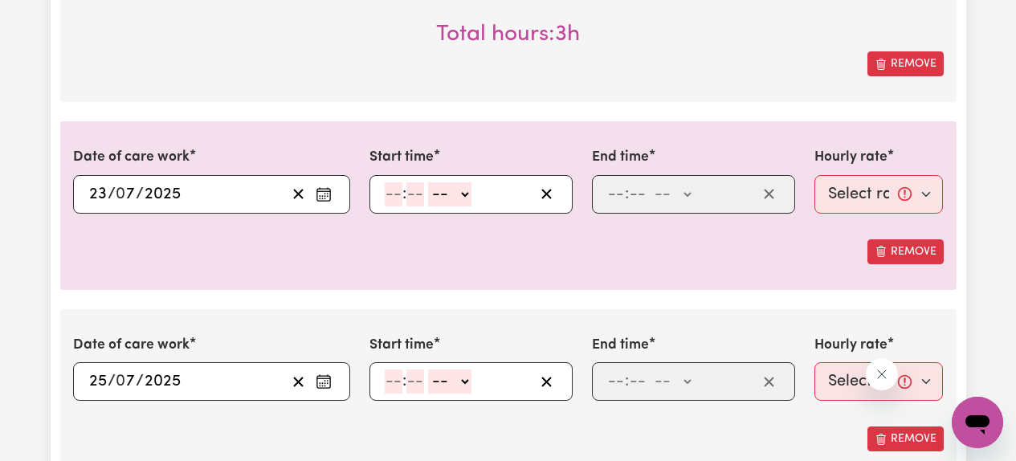
scroll to position [1300, 0]
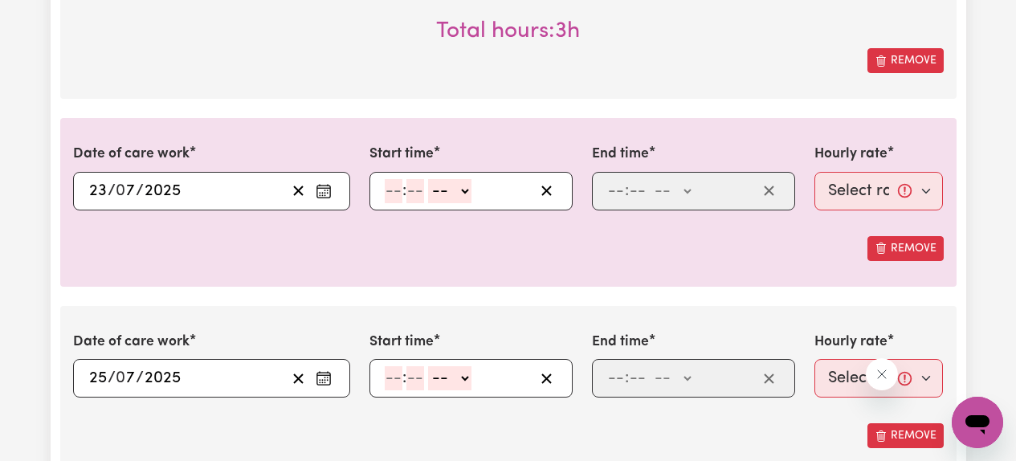
click at [325, 190] on icon "Enter the date of care work" at bounding box center [324, 191] width 16 height 16
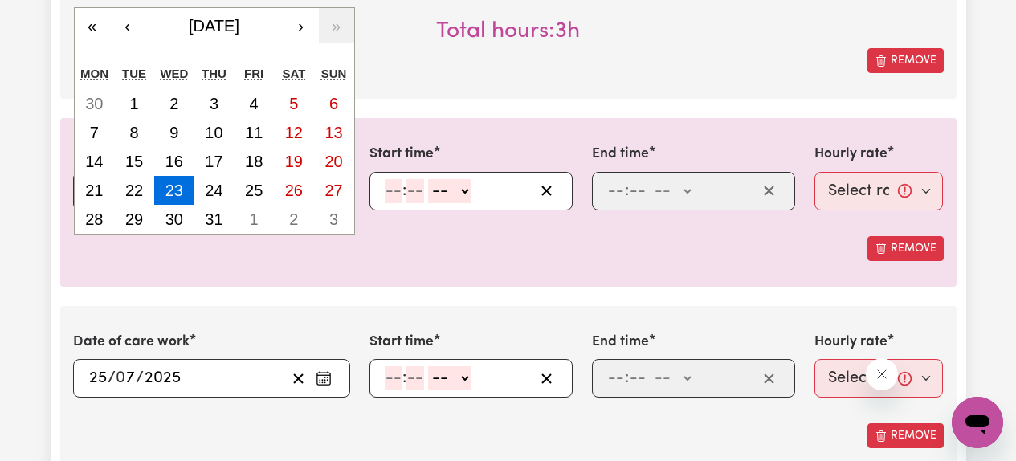
click at [388, 284] on div "Date of care work [DATE] 23 / 0 7 / 2025 « ‹ [DATE] › » Mon Tue Wed Thu Fri Sat…" at bounding box center [508, 202] width 896 height 168
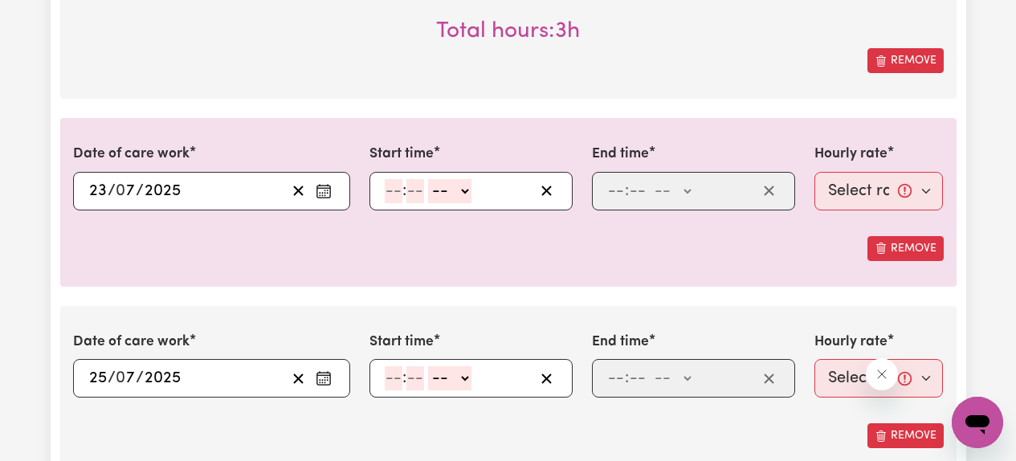
click at [392, 193] on input "number" at bounding box center [394, 191] width 18 height 24
type input "10"
type input "00"
click at [452, 188] on select "-- AM PM" at bounding box center [452, 191] width 43 height 24
select select "am"
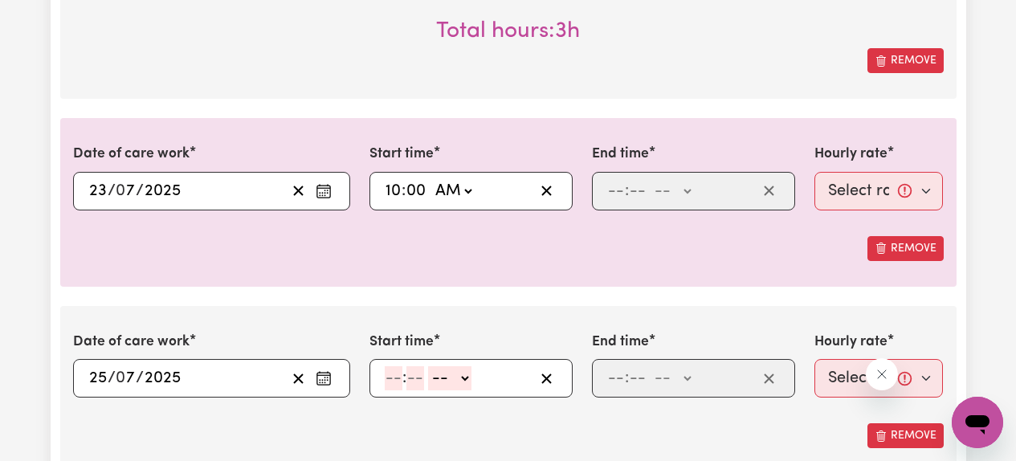
type input "10:00"
type input "0"
click at [612, 190] on input "number" at bounding box center [616, 191] width 18 height 24
type input "1"
click at [635, 188] on input "number" at bounding box center [631, 191] width 18 height 24
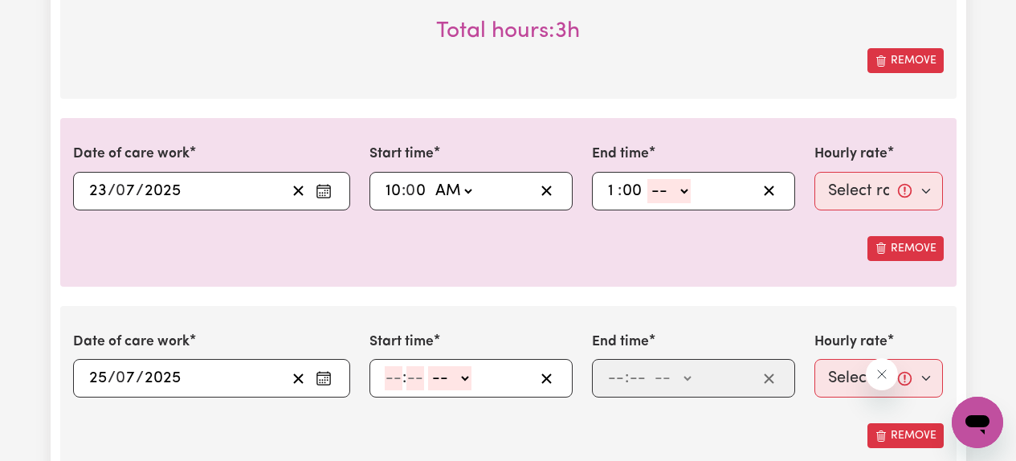
type input "00"
click at [677, 188] on select "-- AM PM" at bounding box center [668, 191] width 43 height 24
select select "pm"
type input "13:00"
type input "0"
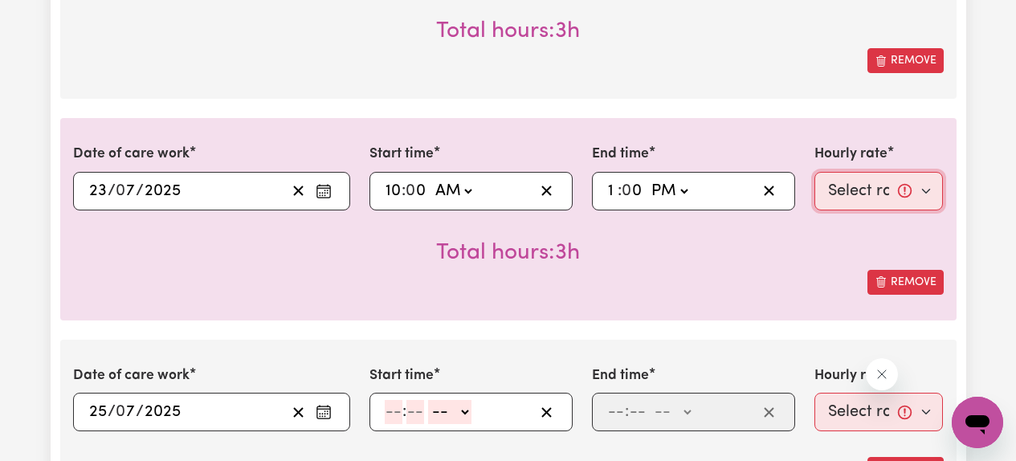
click at [839, 195] on select "Select rate... $61.07 (Weekday) $85.94 ([DATE]) $110.81 ([DATE]) $135.68 (Publi…" at bounding box center [878, 191] width 129 height 39
select select "61.07-Weekday"
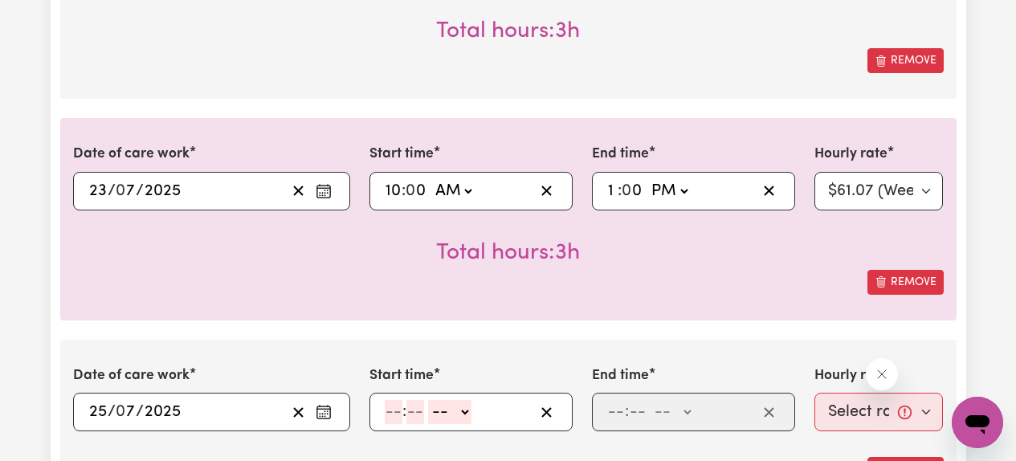
click at [757, 278] on div "Remove" at bounding box center [508, 282] width 871 height 25
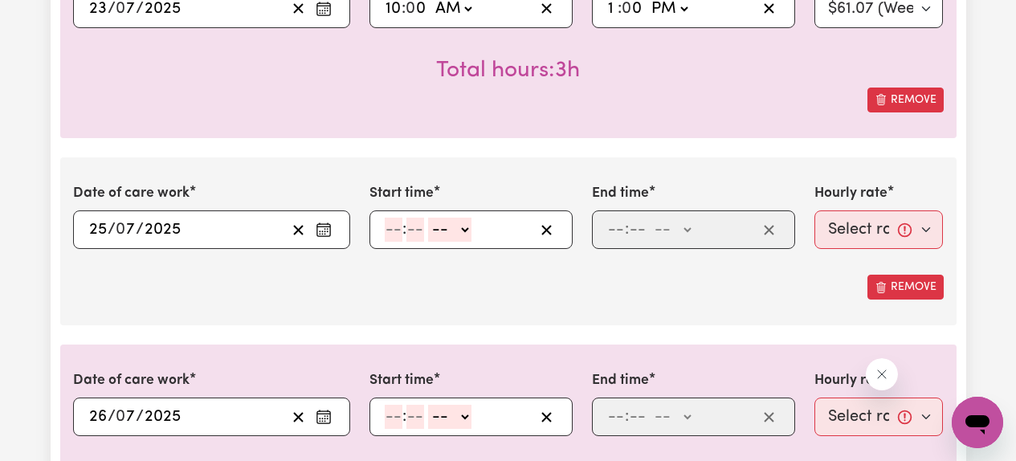
scroll to position [1485, 0]
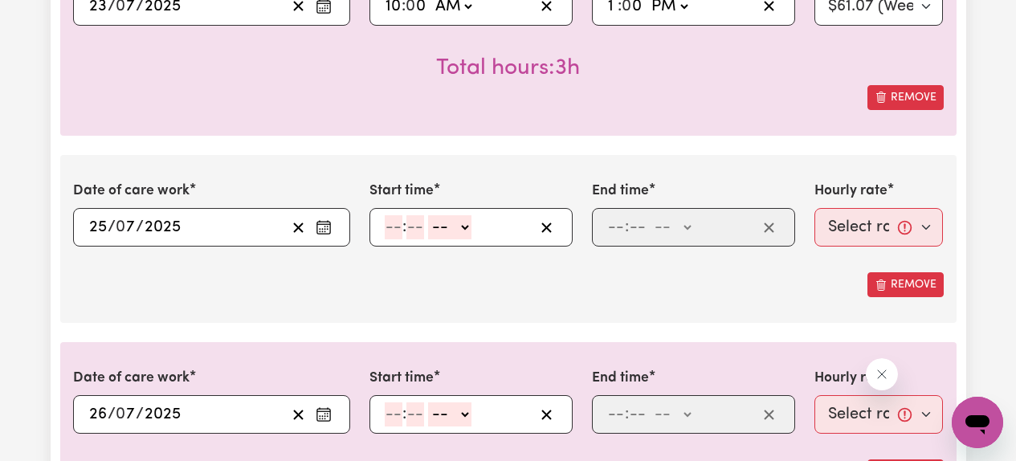
click at [321, 226] on icon "Enter the date of care work" at bounding box center [324, 227] width 16 height 16
click at [298, 281] on div "Remove" at bounding box center [508, 284] width 871 height 25
click at [391, 225] on input "number" at bounding box center [394, 227] width 18 height 24
type input "2"
type input "00"
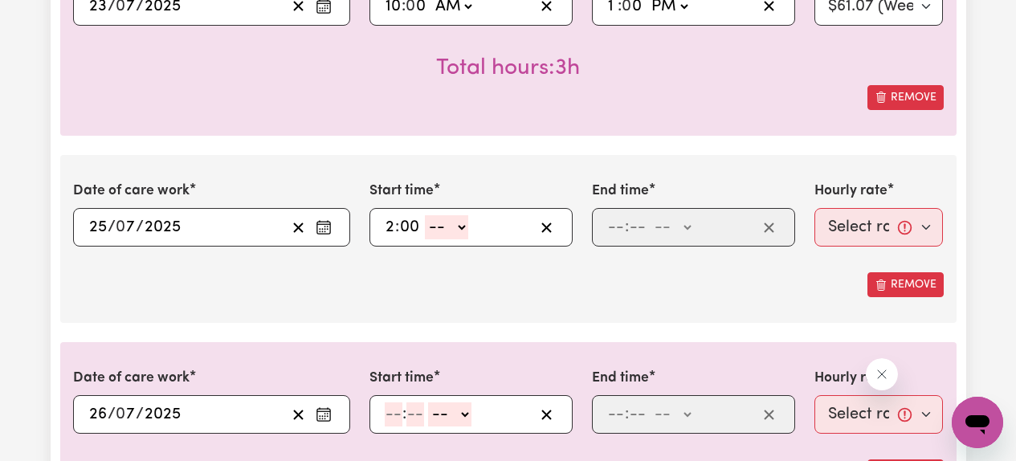
click at [462, 232] on select "-- AM PM" at bounding box center [446, 227] width 43 height 24
select select "pm"
type input "14:00"
type input "0"
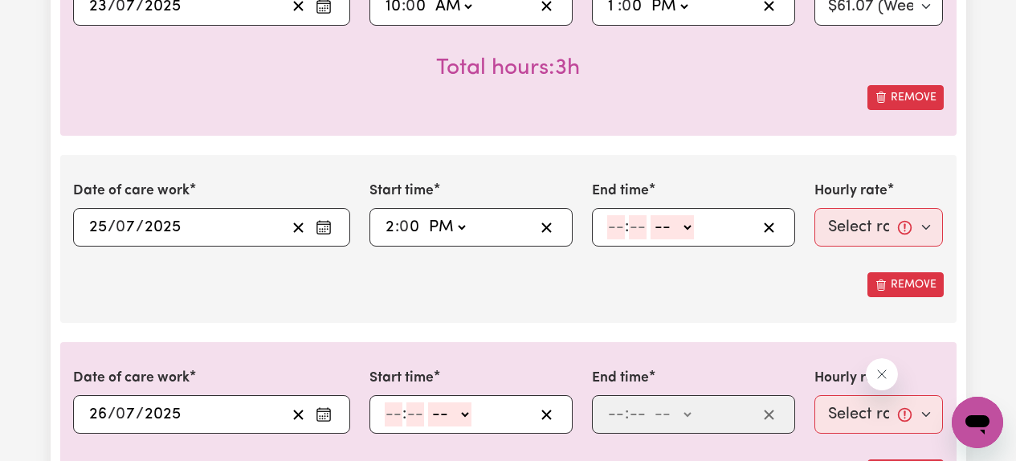
click at [612, 227] on input "number" at bounding box center [616, 227] width 18 height 24
click at [614, 222] on input "2" at bounding box center [612, 227] width 10 height 24
type input "5"
type input "00"
click at [669, 227] on select "-- AM PM" at bounding box center [669, 227] width 43 height 24
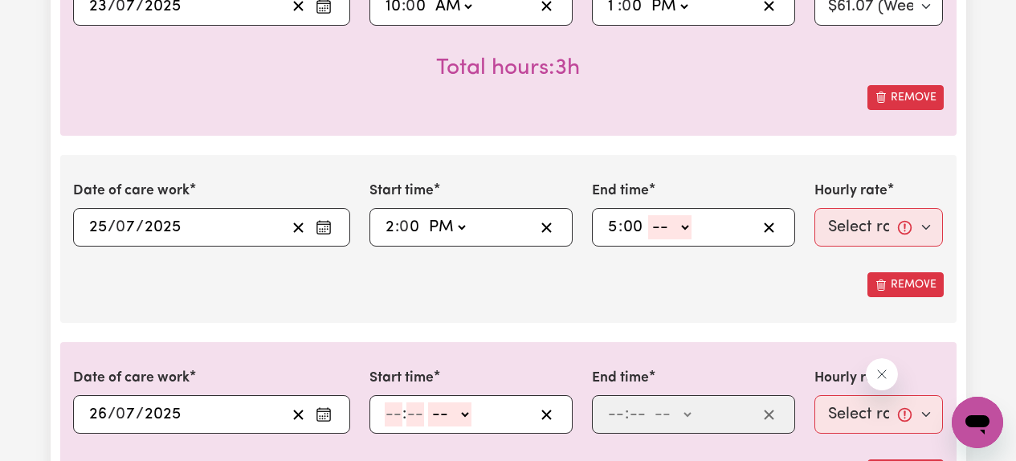
select select "pm"
type input "17:00"
type input "0"
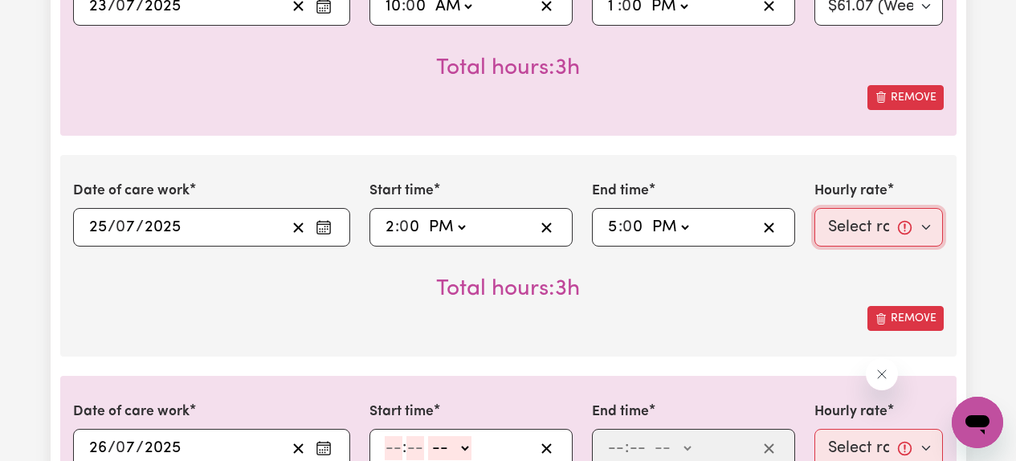
click at [847, 228] on select "Select rate... $61.07 (Weekday) $85.94 ([DATE]) $110.81 ([DATE]) $135.68 (Publi…" at bounding box center [878, 227] width 129 height 39
select select "61.07-Weekday"
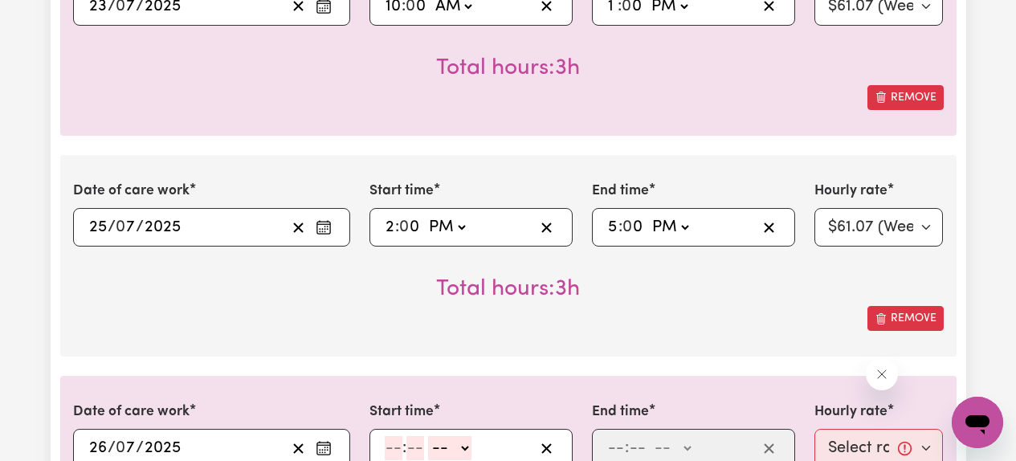
click at [663, 313] on div "Remove" at bounding box center [508, 318] width 871 height 25
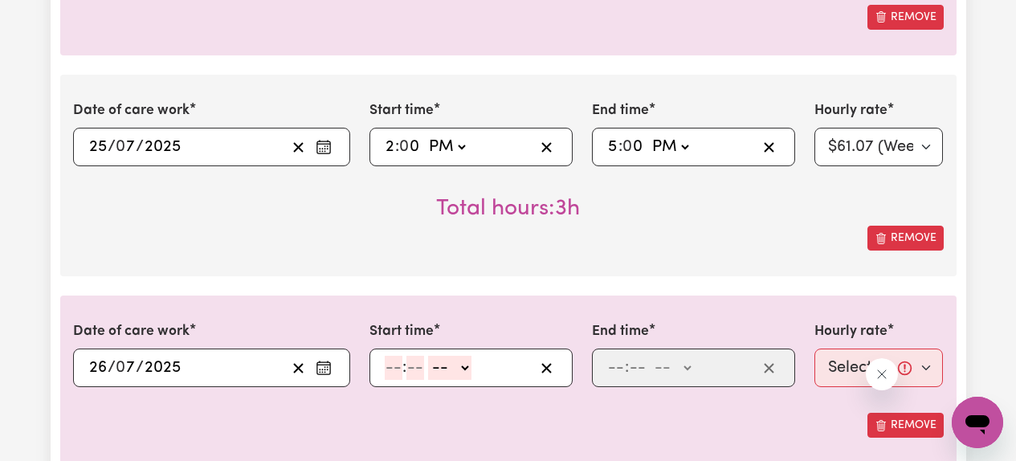
scroll to position [1567, 0]
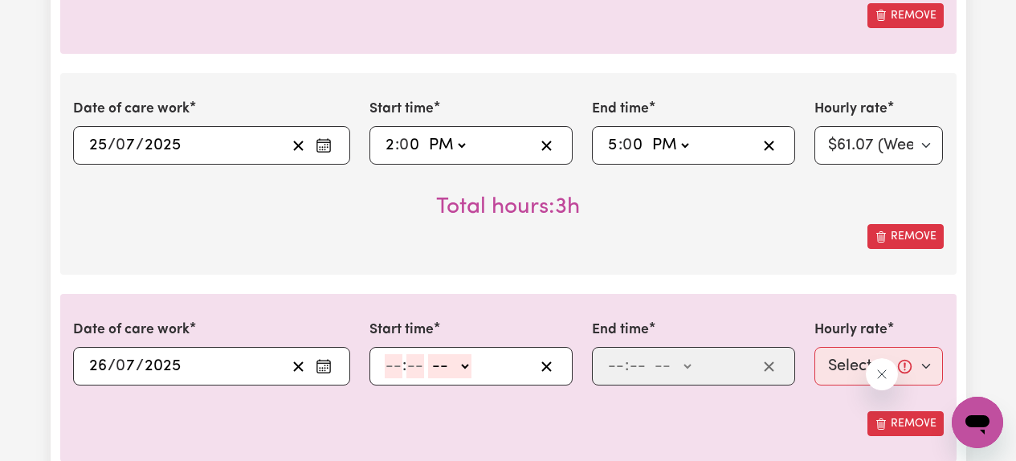
click at [324, 144] on icon "Enter the date of care work" at bounding box center [324, 145] width 16 height 16
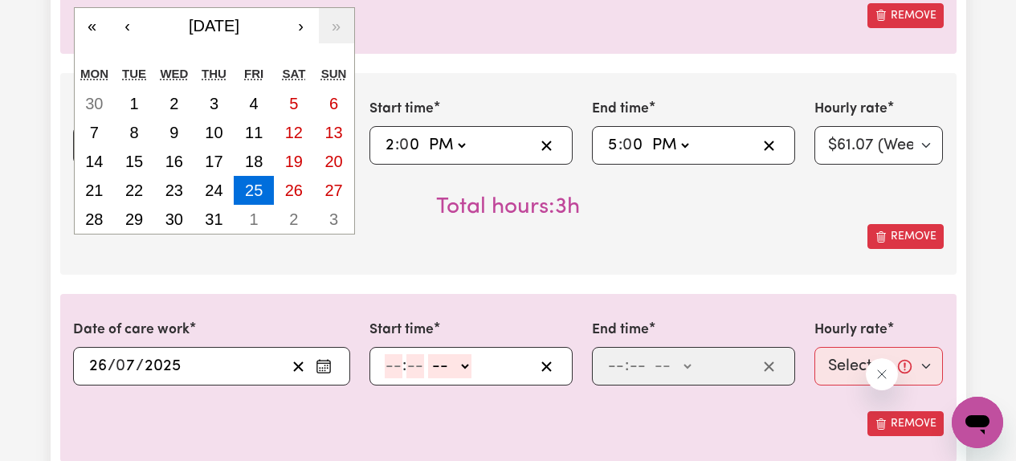
click at [399, 251] on div "Date of care work [DATE] 25 / 0 7 / 2025 « ‹ [DATE] › » Mon Tue Wed Thu Fri Sat…" at bounding box center [508, 174] width 896 height 202
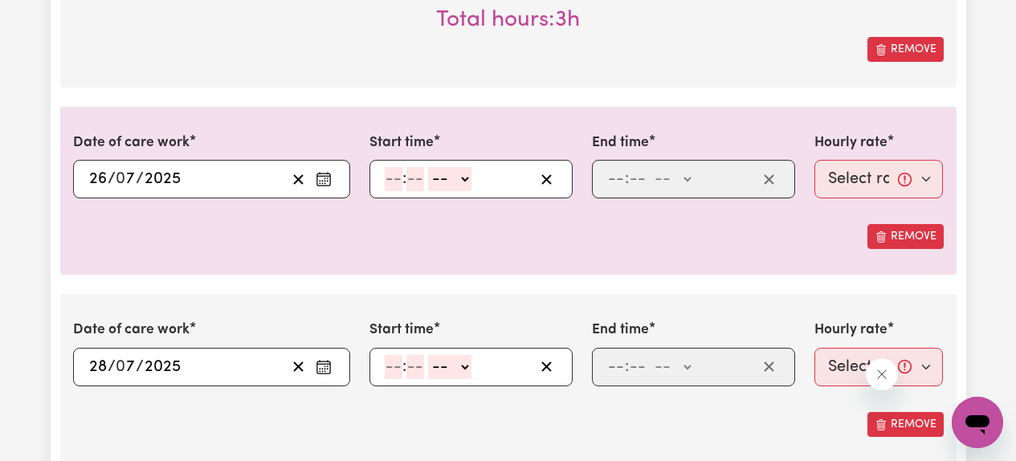
scroll to position [1757, 0]
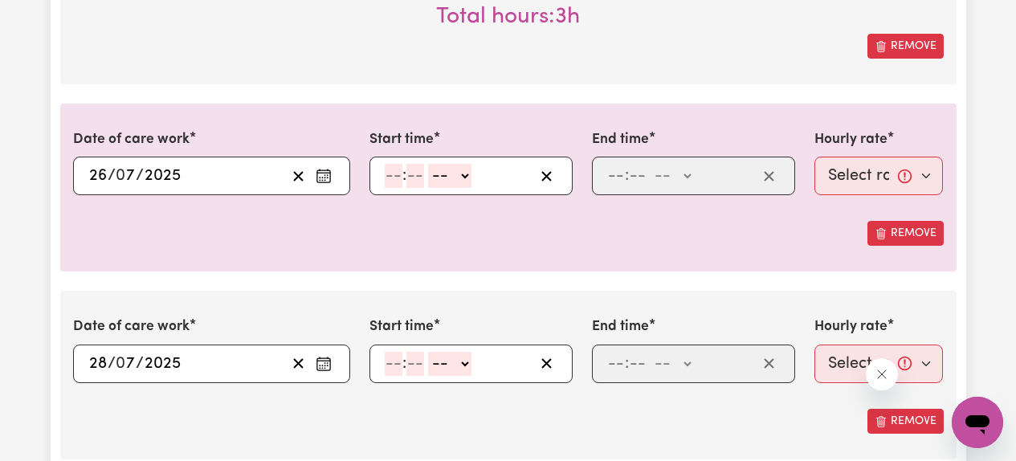
click at [320, 171] on icon "Enter the date of care work" at bounding box center [324, 176] width 16 height 16
click at [398, 257] on div "Date of care work [DATE] 26 / 0 7 / 2025 « ‹ [DATE] › » Mon Tue Wed Thu Fri Sat…" at bounding box center [508, 188] width 896 height 168
click at [397, 175] on input "number" at bounding box center [394, 176] width 18 height 24
type input "10"
type input "00"
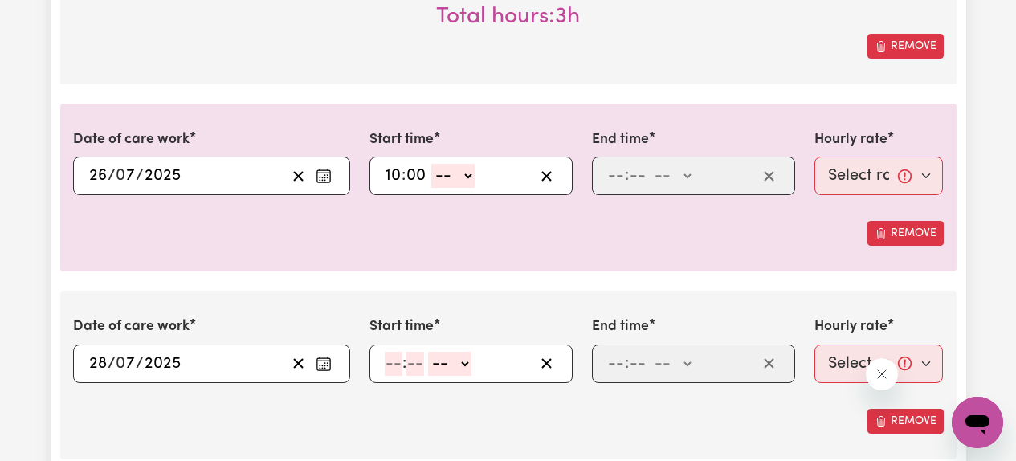
click at [452, 182] on select "-- AM PM" at bounding box center [452, 176] width 43 height 24
select select "am"
type input "10:00"
type input "0"
click at [611, 177] on input "1" at bounding box center [616, 176] width 18 height 24
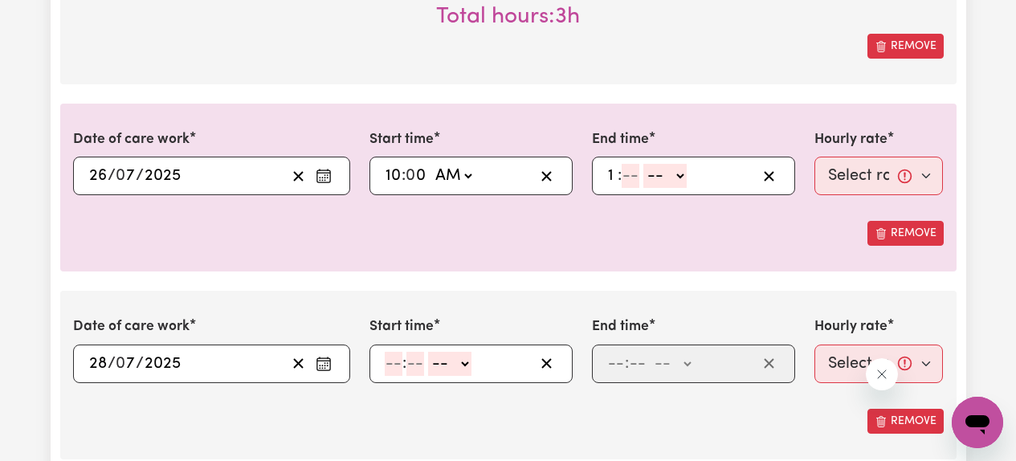
type input "1"
click at [627, 180] on input "number" at bounding box center [631, 176] width 18 height 24
type input "00"
click at [674, 173] on select "-- AM PM" at bounding box center [668, 176] width 43 height 24
select select "pm"
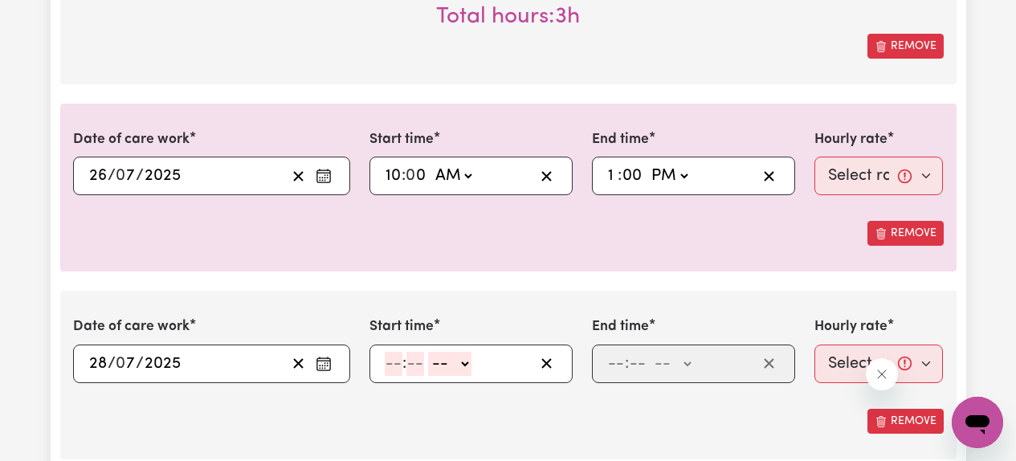
type input "13:00"
type input "0"
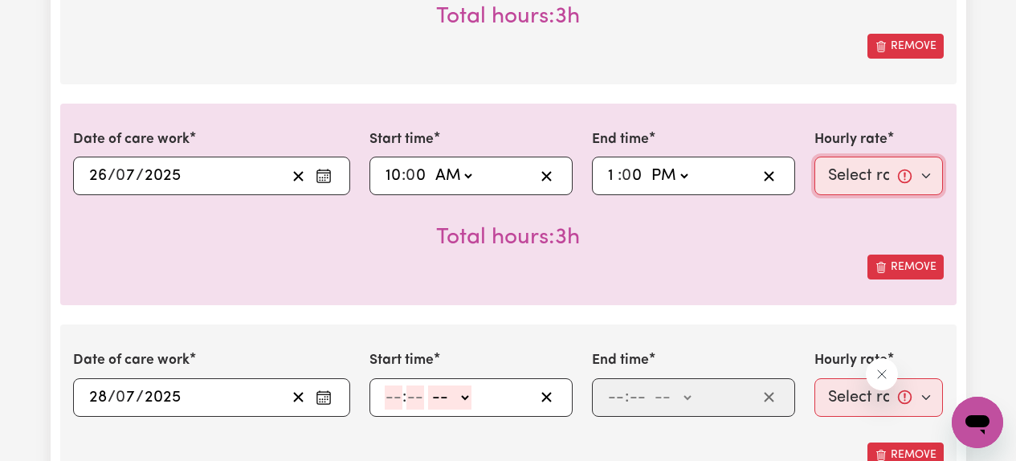
click at [863, 165] on select "Select rate... $61.07 (Weekday) $85.94 ([DATE]) $110.81 ([DATE]) $135.68 (Publi…" at bounding box center [878, 176] width 129 height 39
select select "85.94-[DATE]"
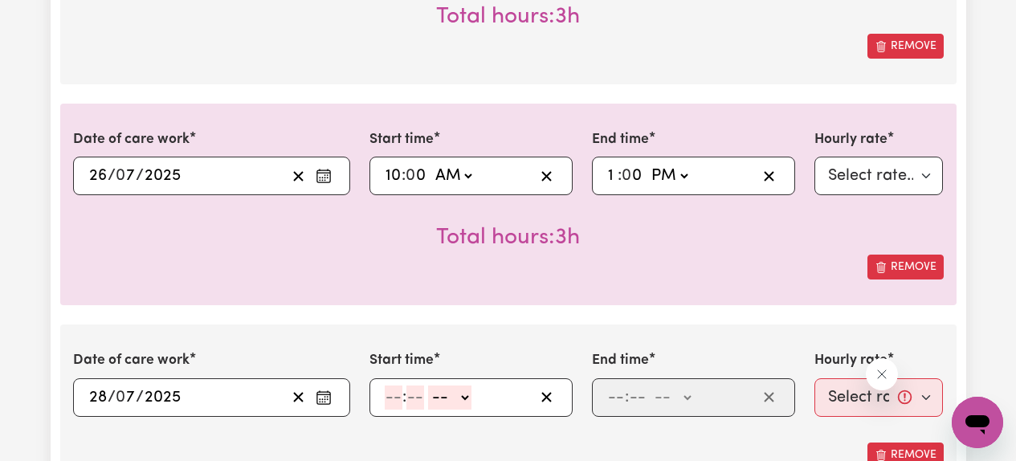
click at [693, 275] on div "Remove" at bounding box center [508, 267] width 871 height 25
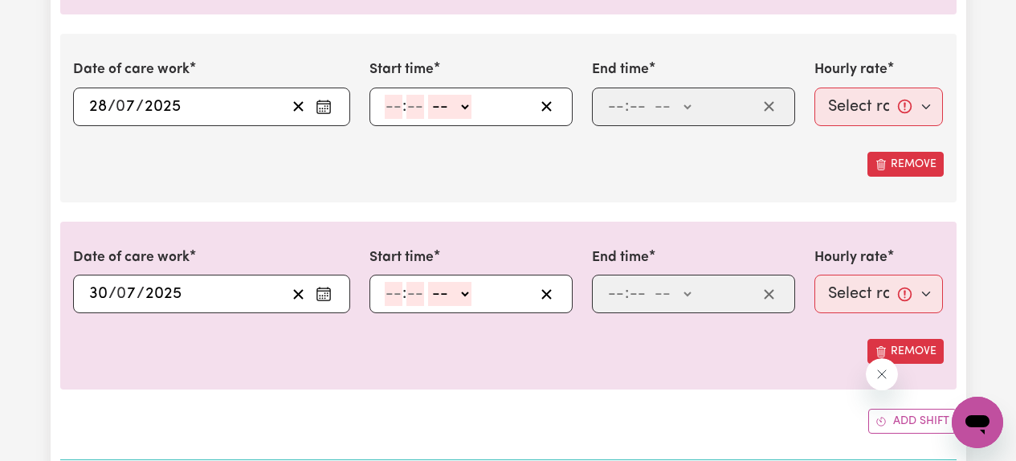
scroll to position [2052, 0]
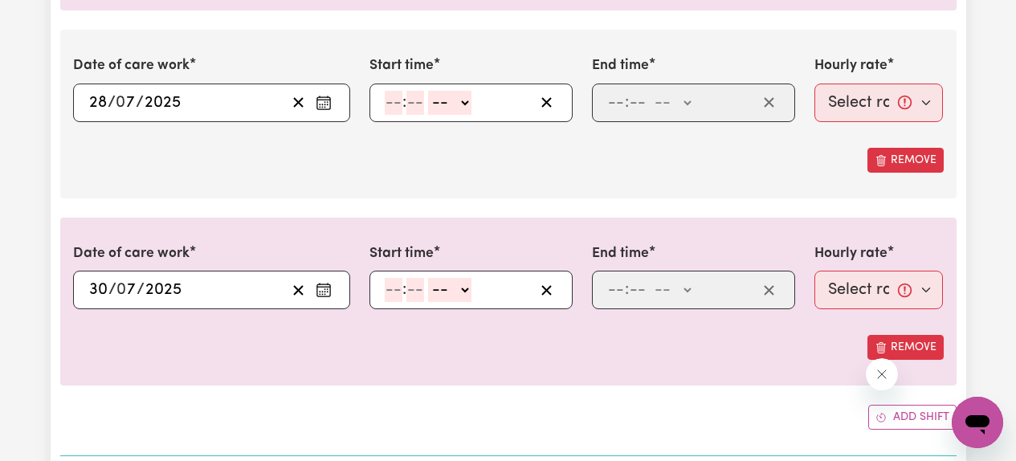
click at [329, 107] on rect "Enter the date of care work" at bounding box center [323, 103] width 13 height 12
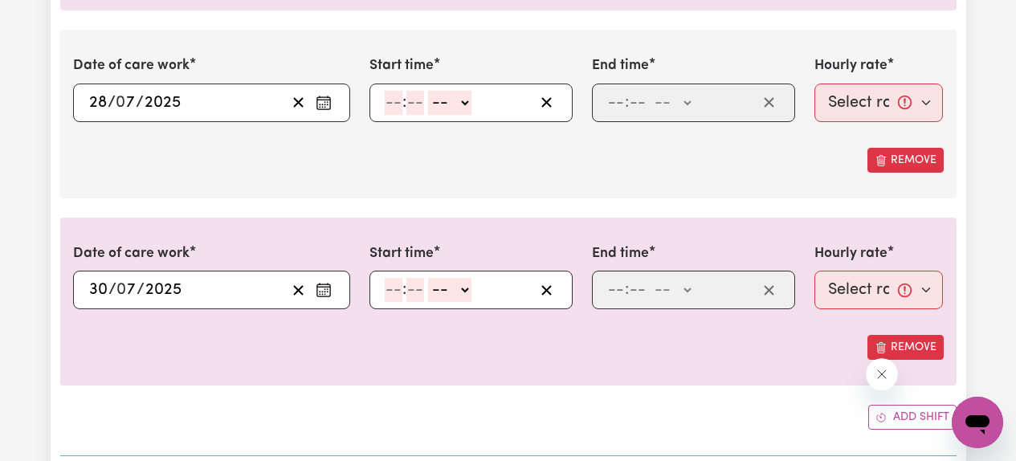
click at [389, 113] on input "number" at bounding box center [394, 103] width 18 height 24
type input "10"
type input "00"
click at [457, 101] on select "-- AM PM" at bounding box center [452, 103] width 43 height 24
select select "am"
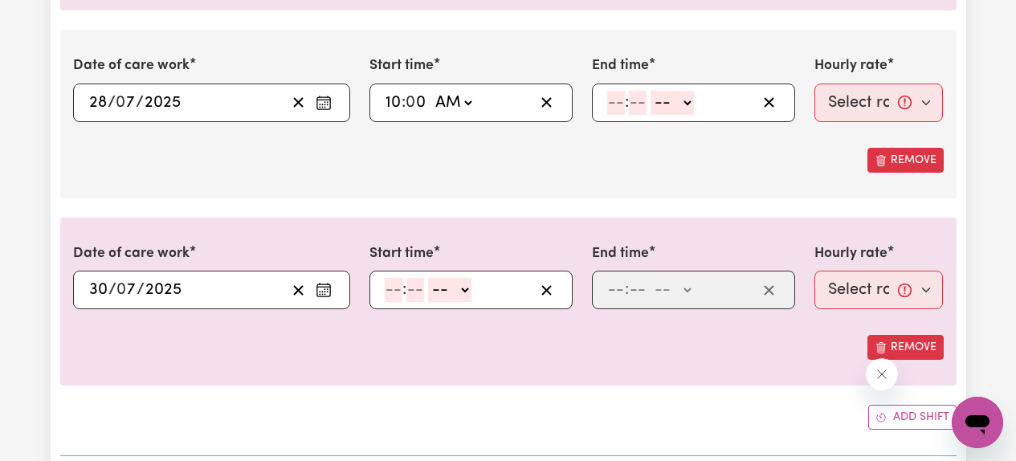
type input "10:00"
type input "0"
click at [611, 103] on input "number" at bounding box center [616, 103] width 18 height 24
type input "1"
click at [639, 106] on span at bounding box center [641, 103] width 4 height 18
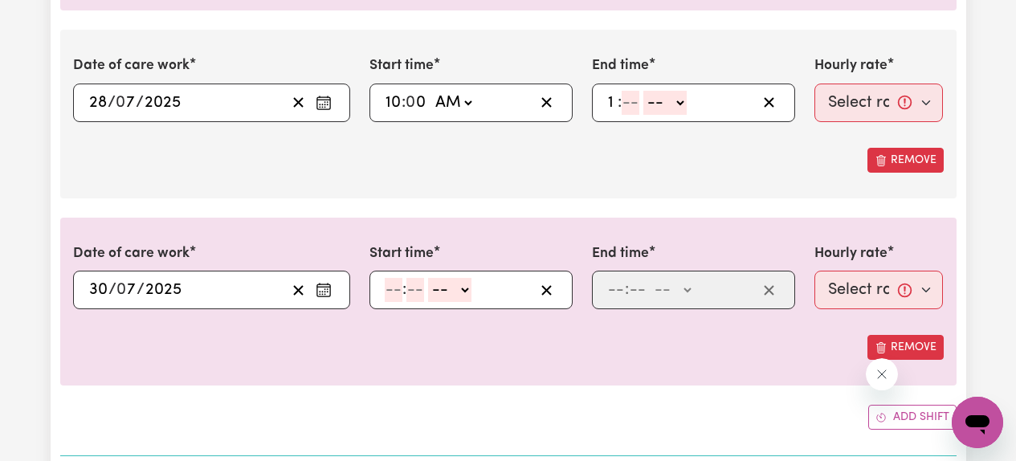
click at [633, 103] on input "number" at bounding box center [631, 103] width 18 height 24
type input "00"
click at [673, 103] on select "-- AM PM" at bounding box center [668, 103] width 43 height 24
select select "pm"
type input "13:00"
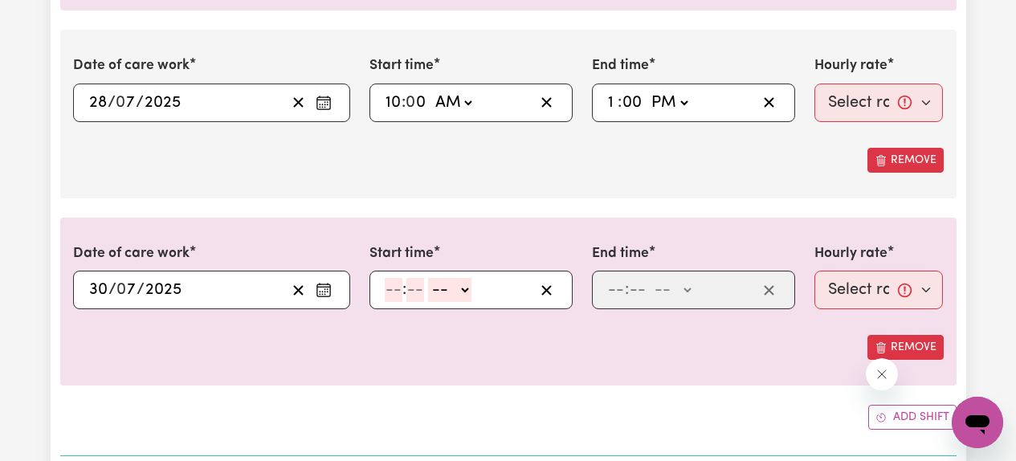
type input "0"
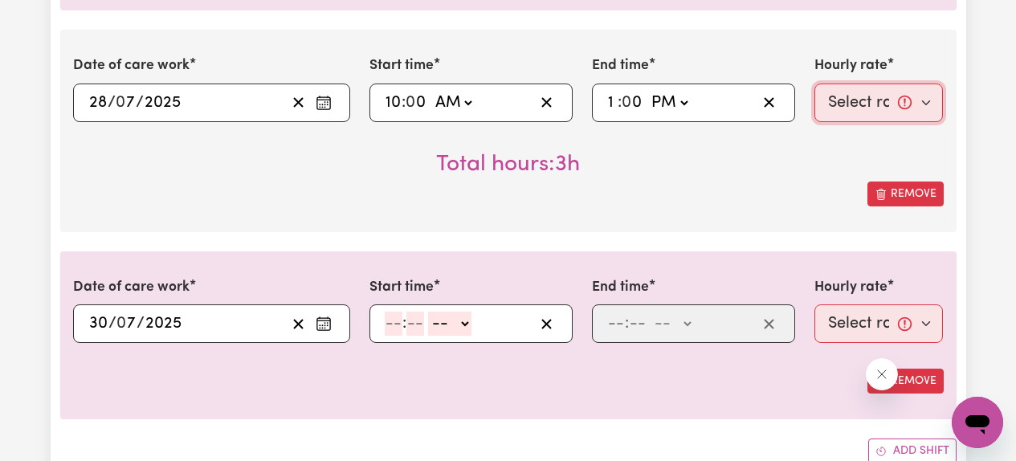
click at [868, 110] on select "Select rate... $61.07 (Weekday) $85.94 ([DATE]) $110.81 ([DATE]) $135.68 (Publi…" at bounding box center [878, 103] width 129 height 39
select select "61.07-Weekday"
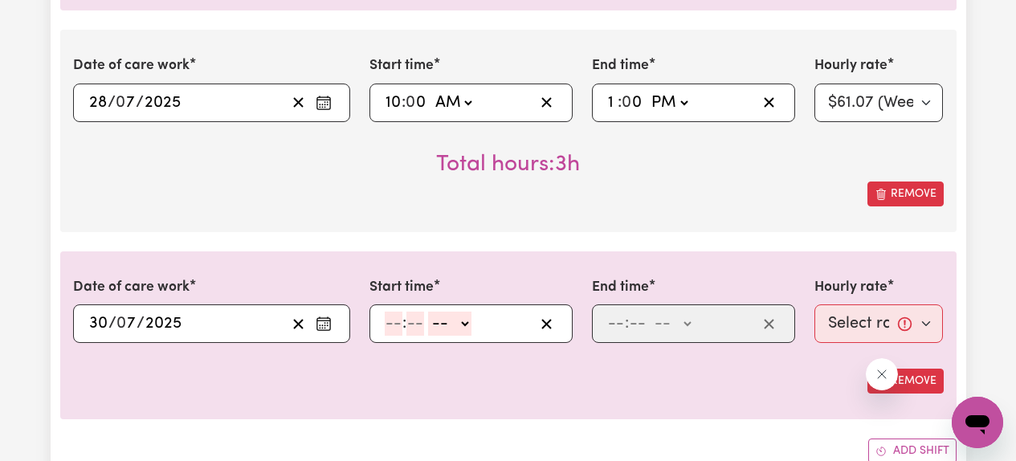
click at [733, 172] on div "Total hours: 3h" at bounding box center [508, 151] width 871 height 59
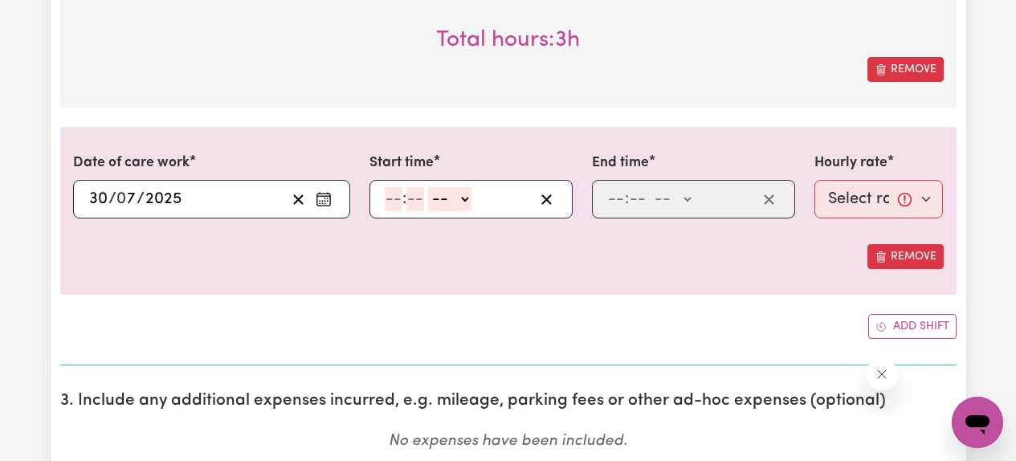
scroll to position [2183, 0]
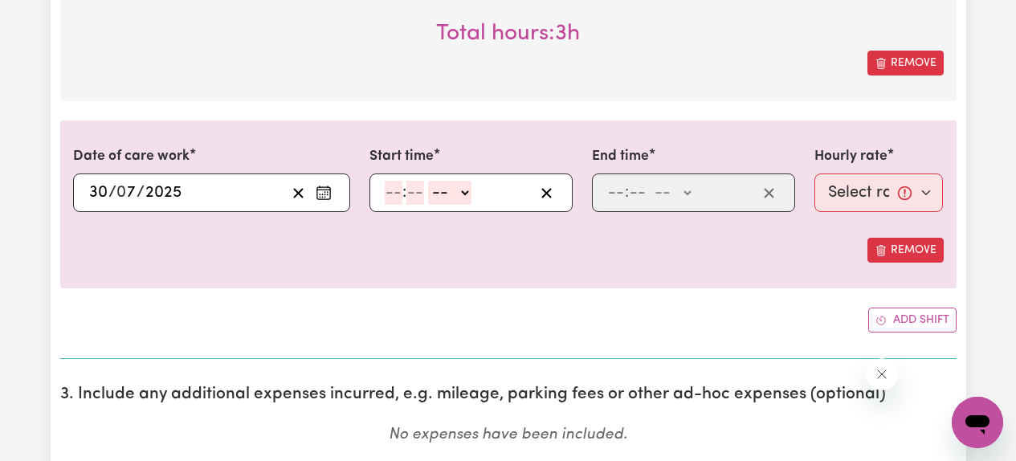
click at [329, 196] on icon "Enter the date of care work" at bounding box center [324, 193] width 16 height 16
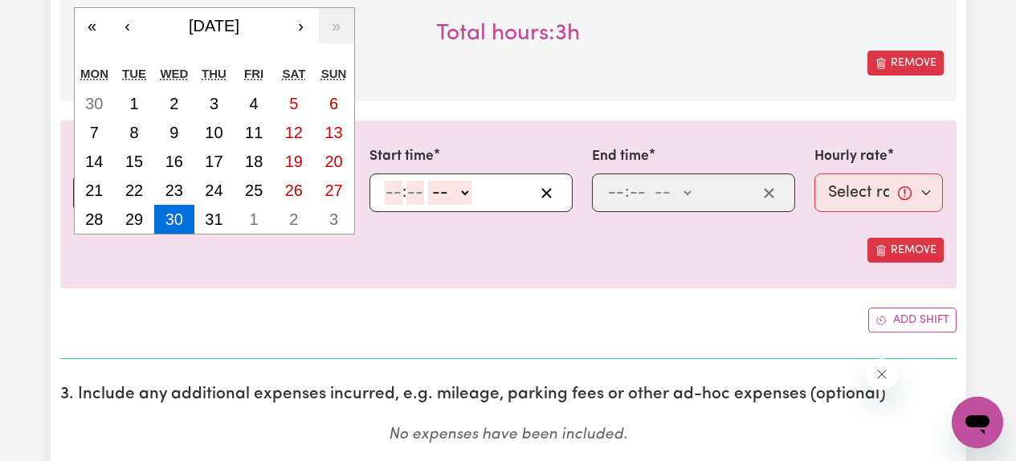
click at [377, 285] on div "Date of care work [DATE] 30 / 0 7 / 2025 « ‹ [DATE] › » Mon Tue Wed Thu Fri Sat…" at bounding box center [508, 204] width 896 height 168
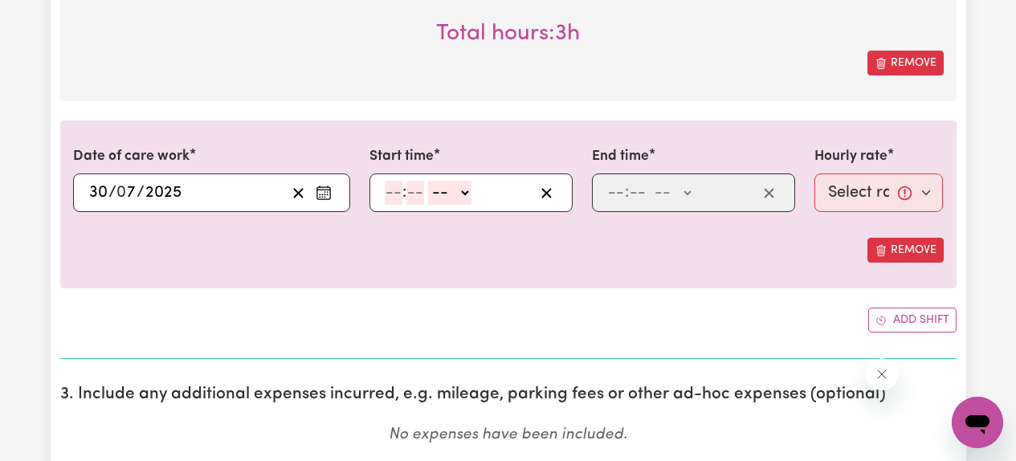
click at [394, 184] on input "number" at bounding box center [394, 193] width 18 height 24
type input "10"
type input "00"
click at [453, 195] on select "-- AM PM" at bounding box center [452, 193] width 43 height 24
select select "am"
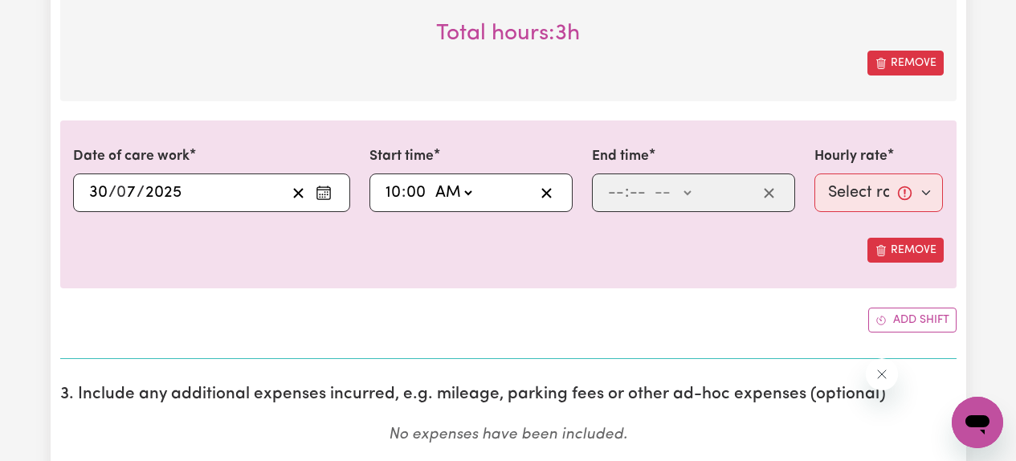
type input "10:00"
type input "0"
click at [618, 186] on input "number" at bounding box center [616, 193] width 18 height 24
type input "1"
click at [631, 195] on input "number" at bounding box center [631, 193] width 18 height 24
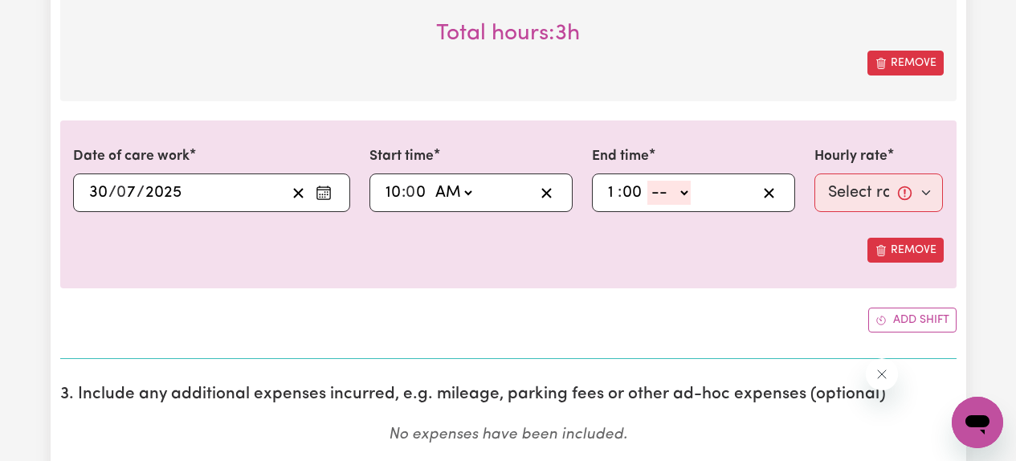
type input "00"
click at [668, 196] on select "-- AM PM" at bounding box center [668, 193] width 43 height 24
select select "pm"
type input "13:00"
type input "0"
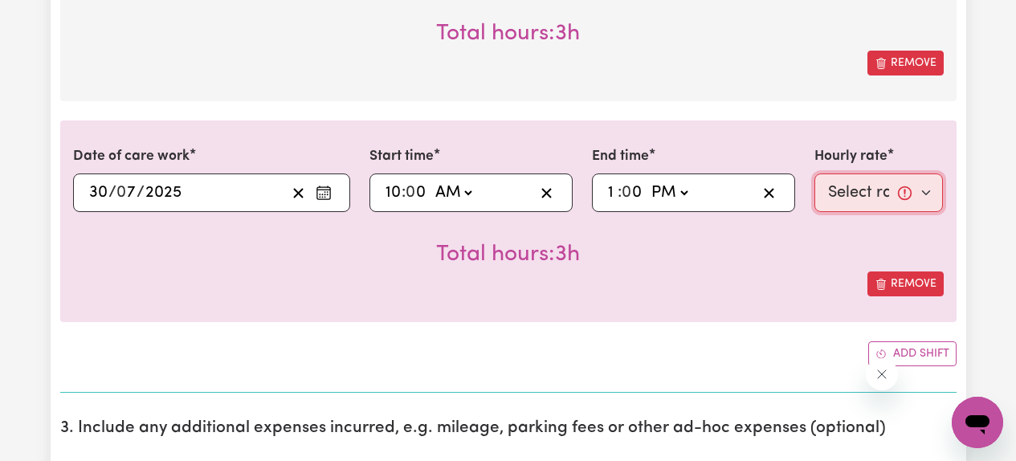
click at [860, 189] on select "Select rate... $61.07 (Weekday) $85.94 ([DATE]) $110.81 ([DATE]) $135.68 (Publi…" at bounding box center [878, 192] width 129 height 39
select select "61.07-Weekday"
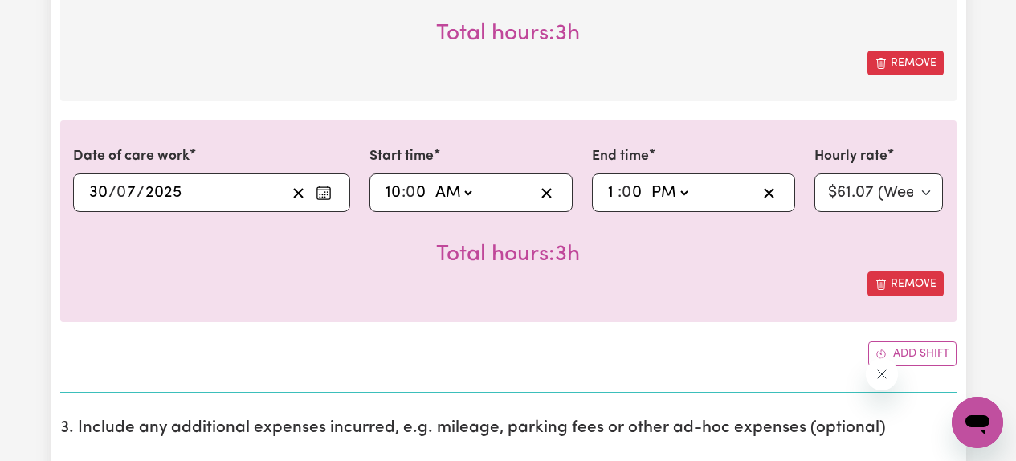
click at [729, 310] on div "Date of care work [DATE] 30 / 0 7 / 2025 « ‹ [DATE] › » Mon Tue Wed Thu Fri Sat…" at bounding box center [508, 221] width 896 height 202
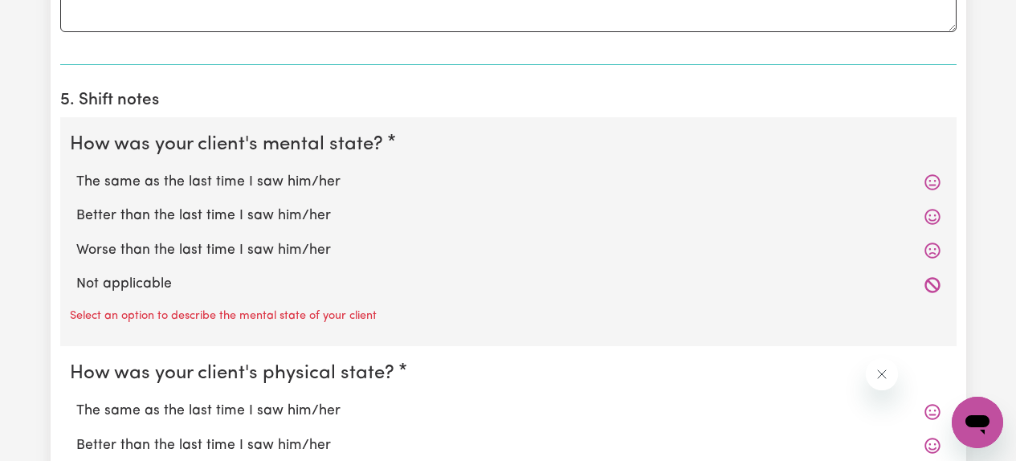
scroll to position [2902, 0]
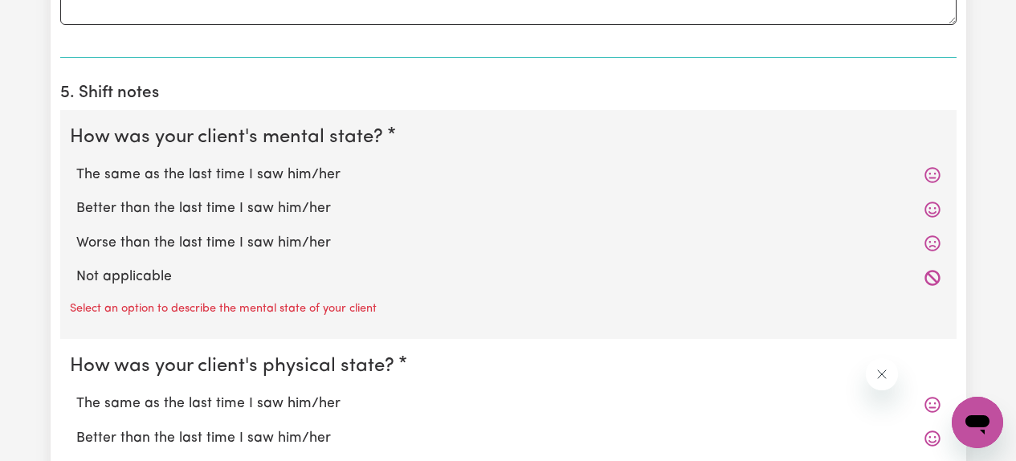
click at [254, 214] on label "Better than the last time I saw him/her" at bounding box center [508, 208] width 864 height 21
click at [76, 198] on input "Better than the last time I saw him/her" at bounding box center [76, 198] width 1 height 1
radio input "true"
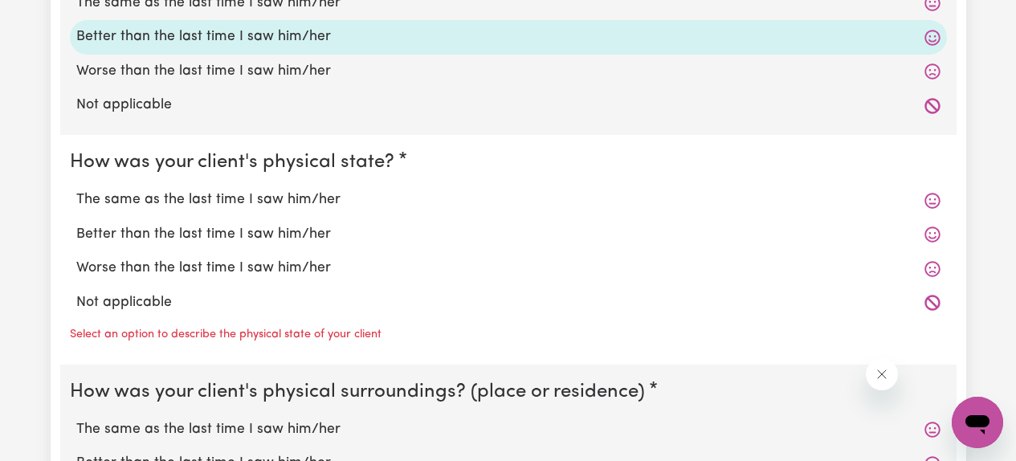
click at [227, 233] on label "Better than the last time I saw him/her" at bounding box center [508, 234] width 864 height 21
click at [76, 224] on input "Better than the last time I saw him/her" at bounding box center [76, 223] width 1 height 1
radio input "true"
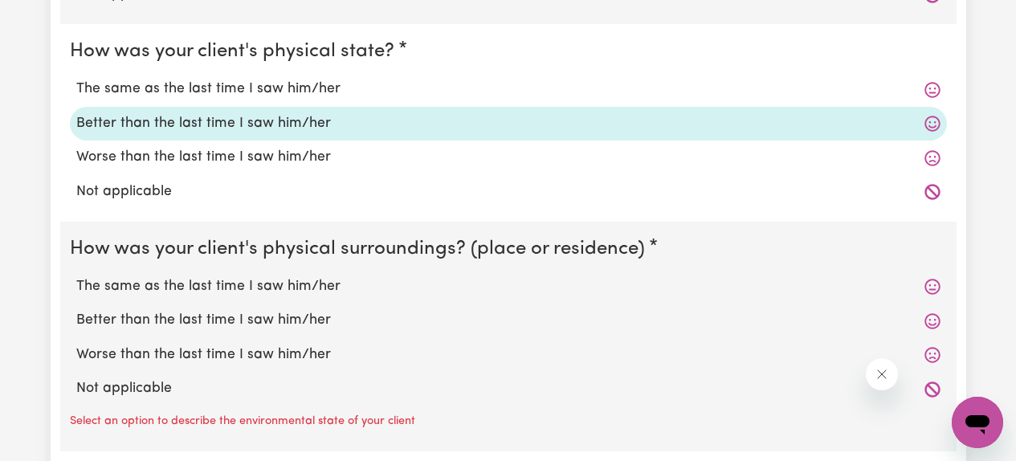
scroll to position [3194, 0]
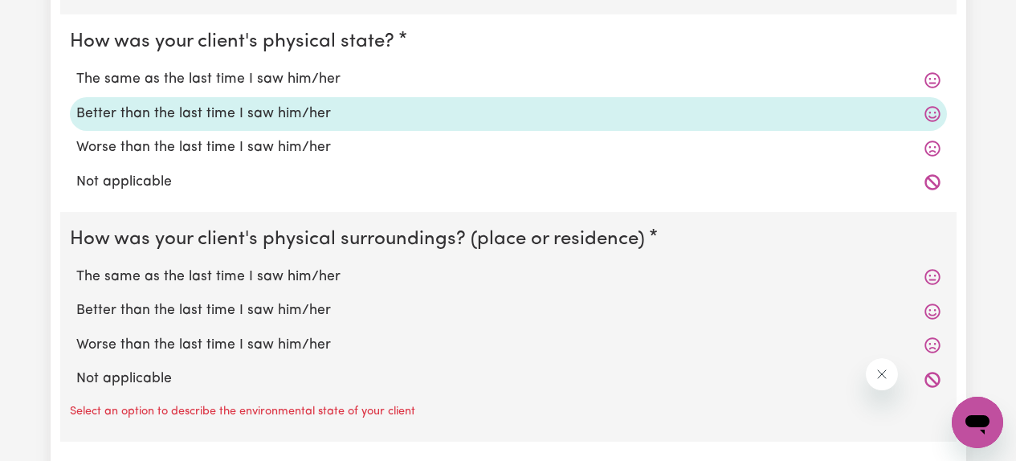
click at [216, 312] on label "Better than the last time I saw him/her" at bounding box center [508, 310] width 864 height 21
click at [76, 300] on input "Better than the last time I saw him/her" at bounding box center [76, 300] width 1 height 1
radio input "true"
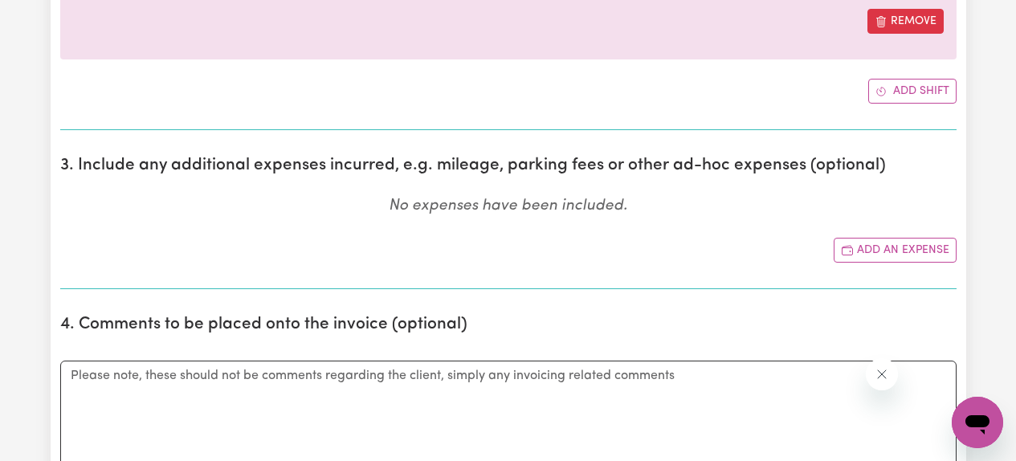
scroll to position [2519, 0]
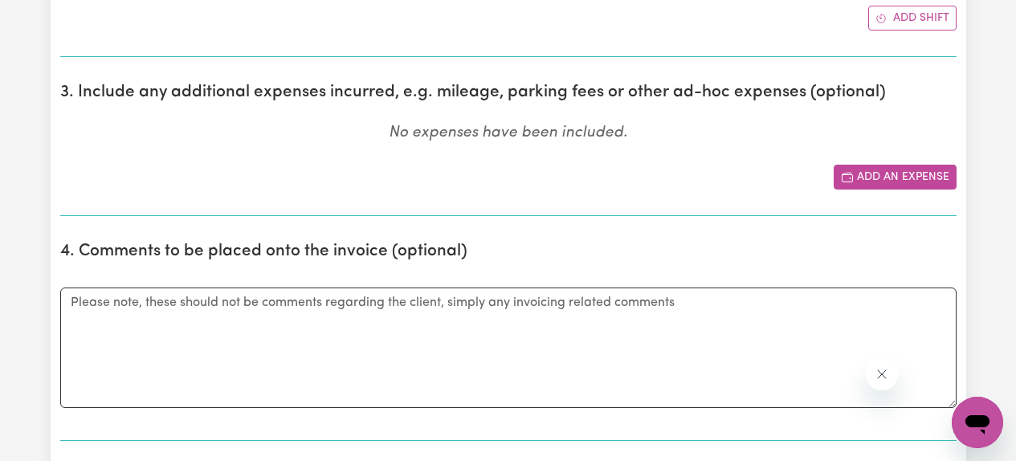
click at [864, 177] on button "Add an expense" at bounding box center [895, 177] width 123 height 25
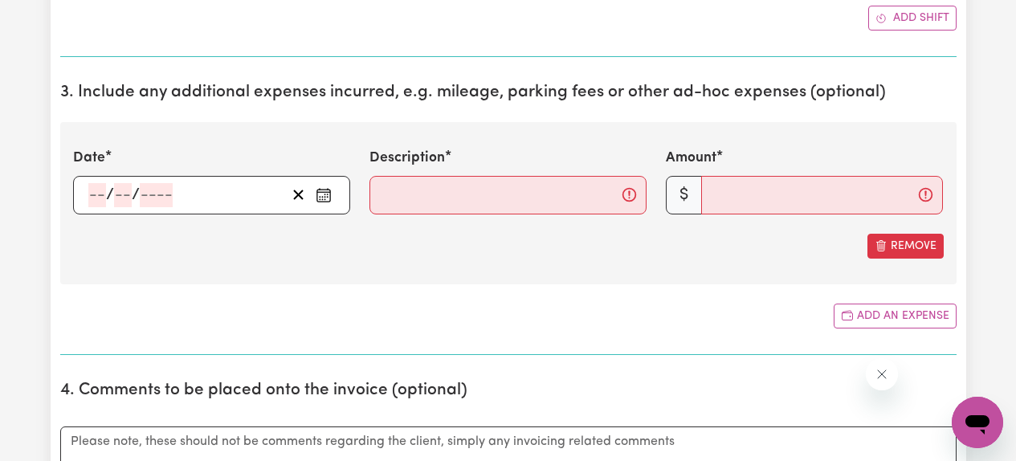
click at [323, 192] on icon "Enter the date of expense" at bounding box center [323, 192] width 13 height 0
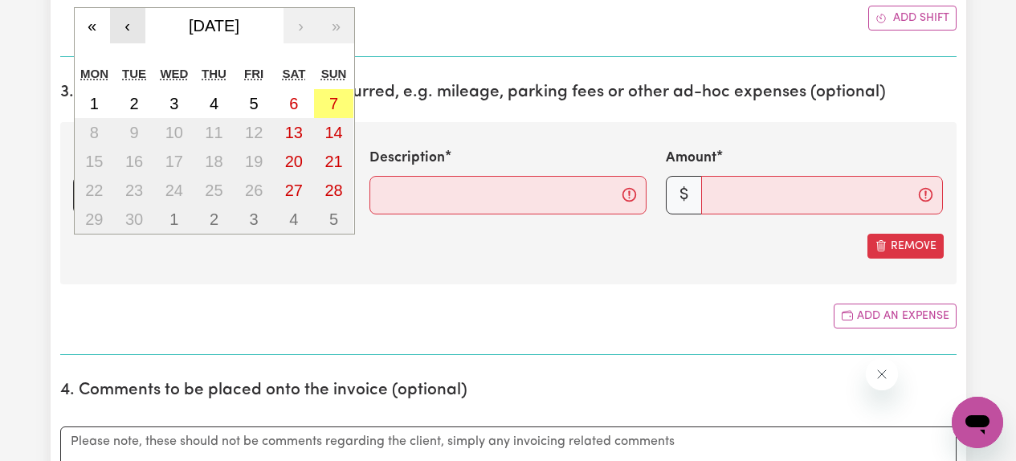
click at [139, 24] on button "‹" at bounding box center [127, 25] width 35 height 35
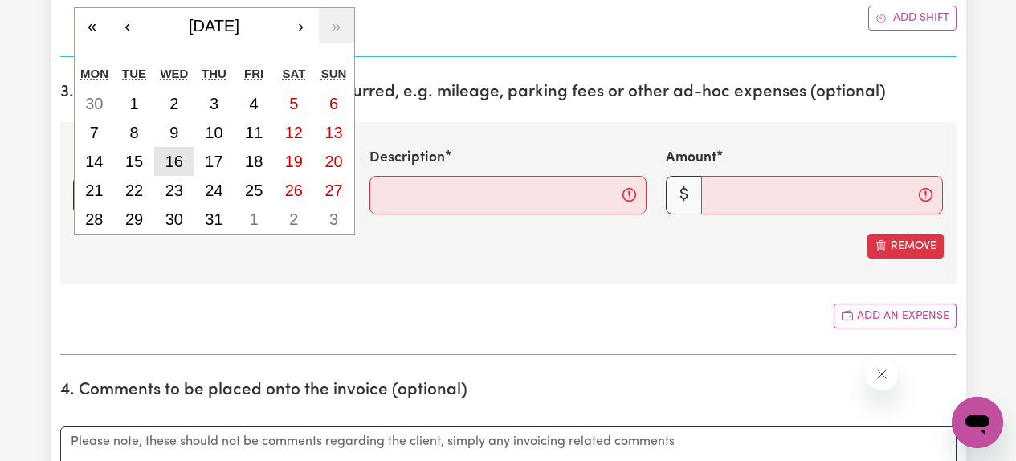
click at [178, 167] on abbr "16" at bounding box center [174, 162] width 18 height 18
type input "[DATE]"
type input "16"
type input "7"
type input "2025"
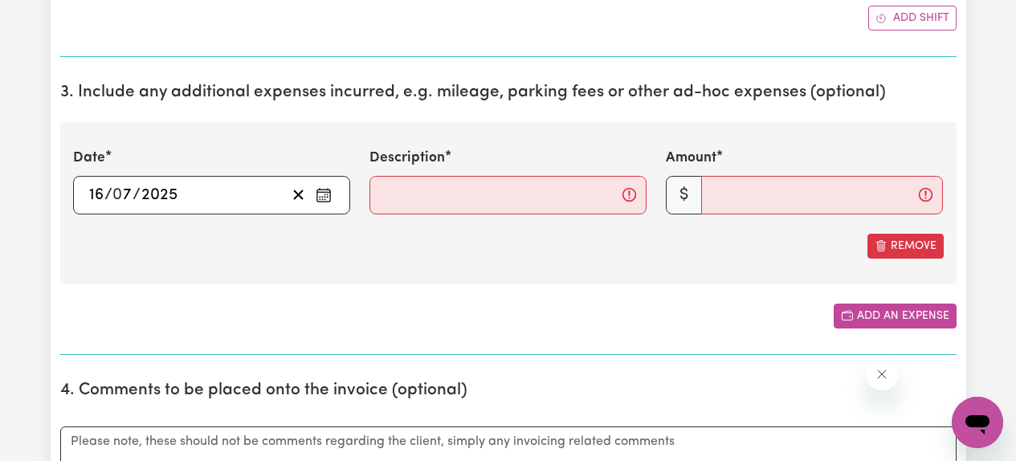
click at [846, 312] on icon "Add another expense" at bounding box center [847, 315] width 13 height 13
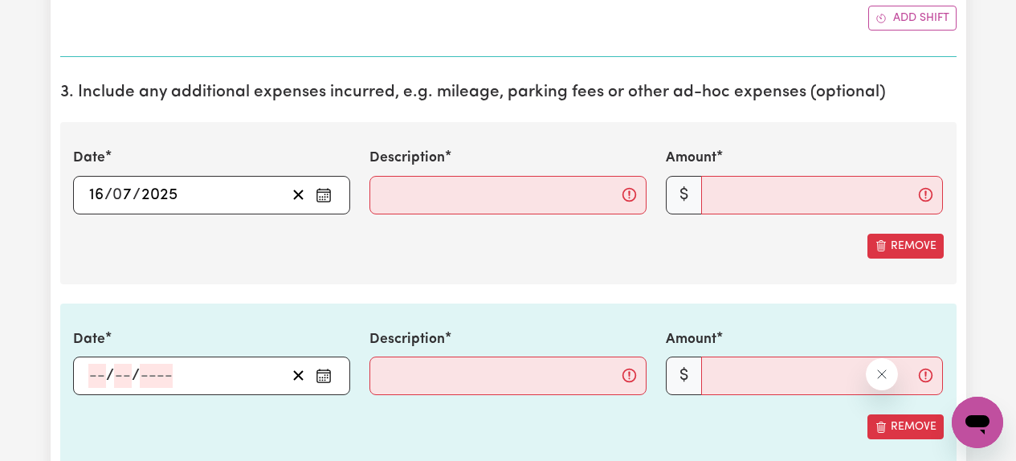
click at [333, 379] on button "Enter the date of expense" at bounding box center [324, 376] width 26 height 24
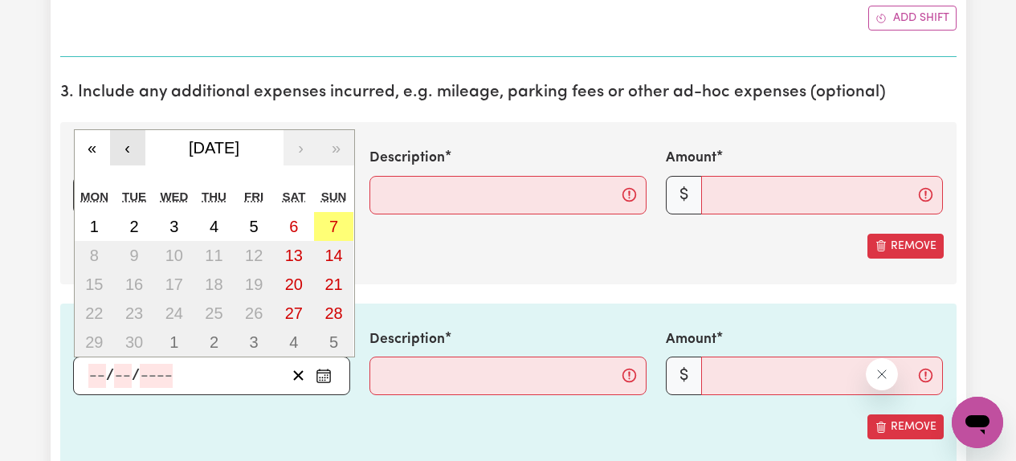
click at [127, 155] on button "‹" at bounding box center [127, 147] width 35 height 35
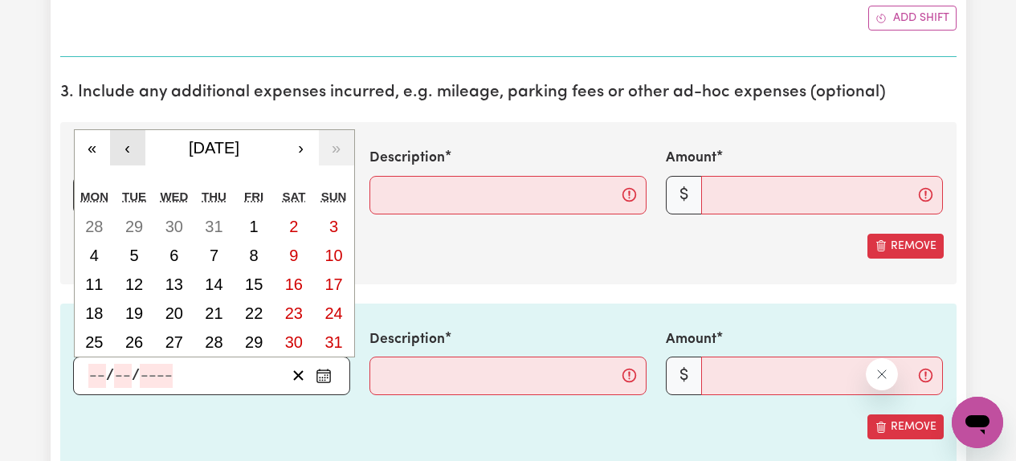
click at [127, 155] on button "‹" at bounding box center [127, 147] width 35 height 35
click at [251, 280] on abbr "18" at bounding box center [254, 284] width 18 height 18
type input "[DATE]"
type input "18"
type input "7"
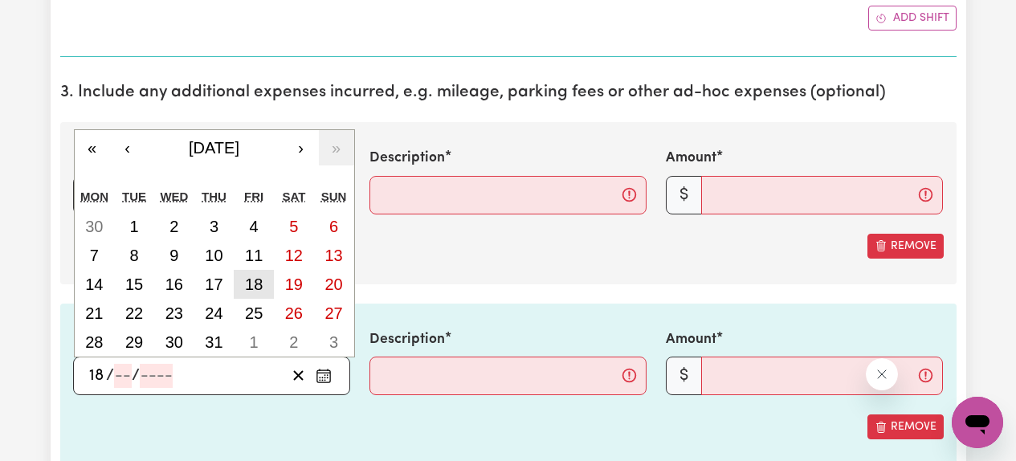
type input "2025"
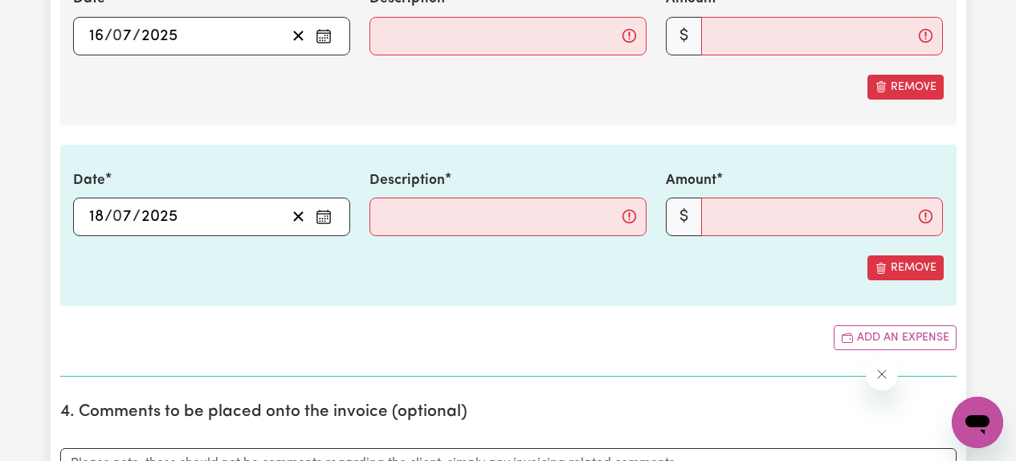
scroll to position [2696, 0]
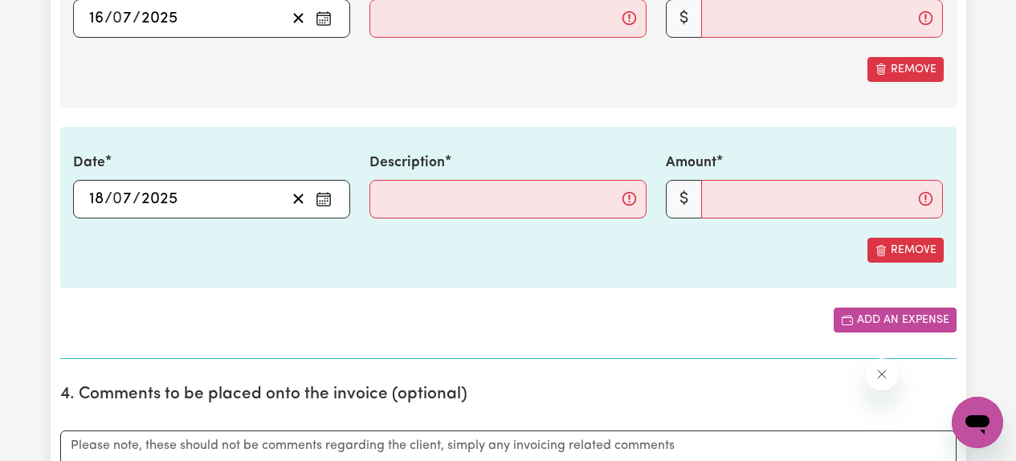
click at [867, 326] on button "Add an expense" at bounding box center [895, 320] width 123 height 25
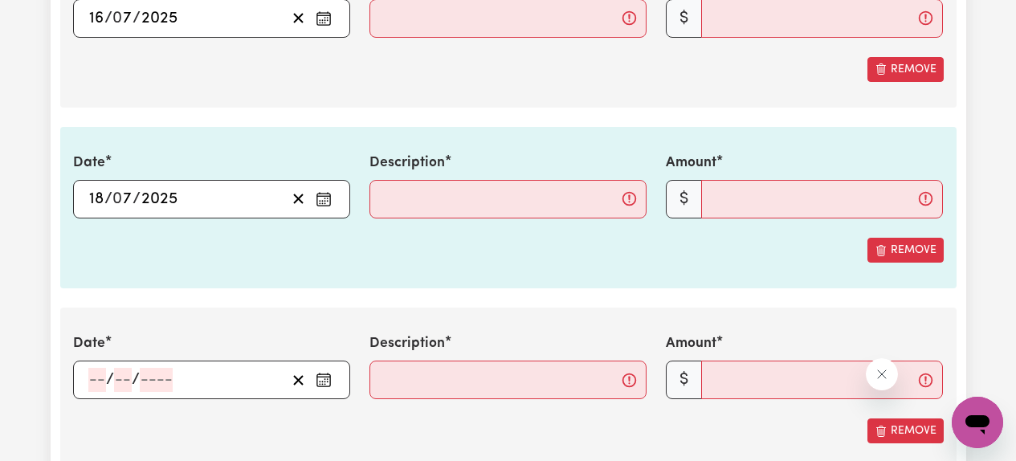
click at [324, 382] on circle "Enter the date of expense" at bounding box center [325, 383] width 2 height 2
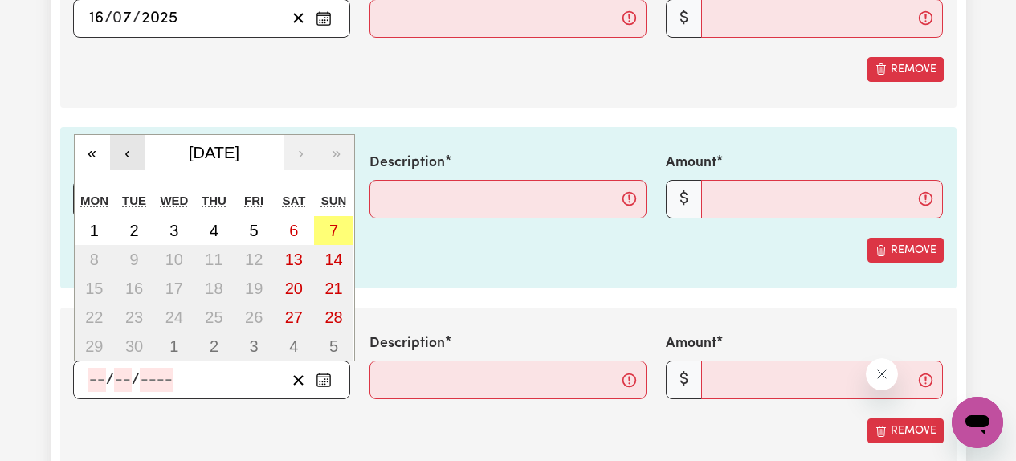
click at [133, 150] on button "‹" at bounding box center [127, 152] width 35 height 35
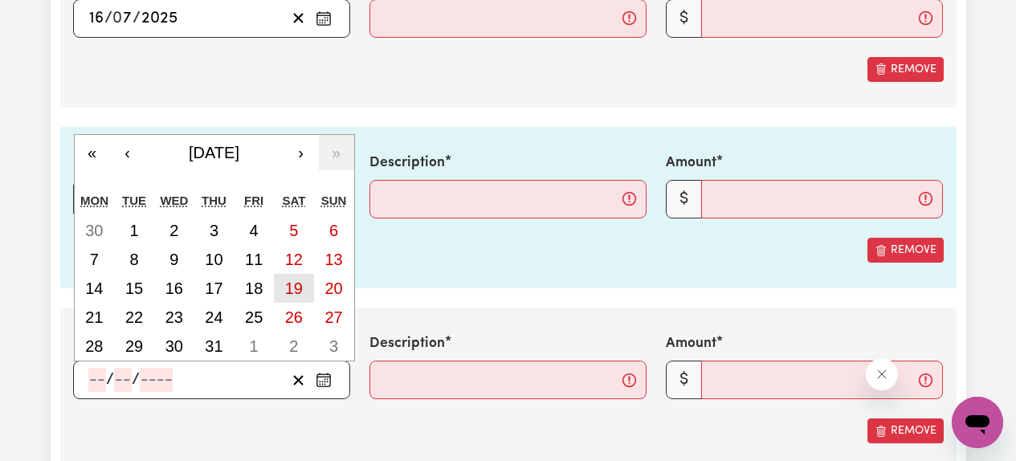
click at [293, 289] on abbr "19" at bounding box center [294, 289] width 18 height 18
type input "[DATE]"
type input "19"
type input "7"
type input "2025"
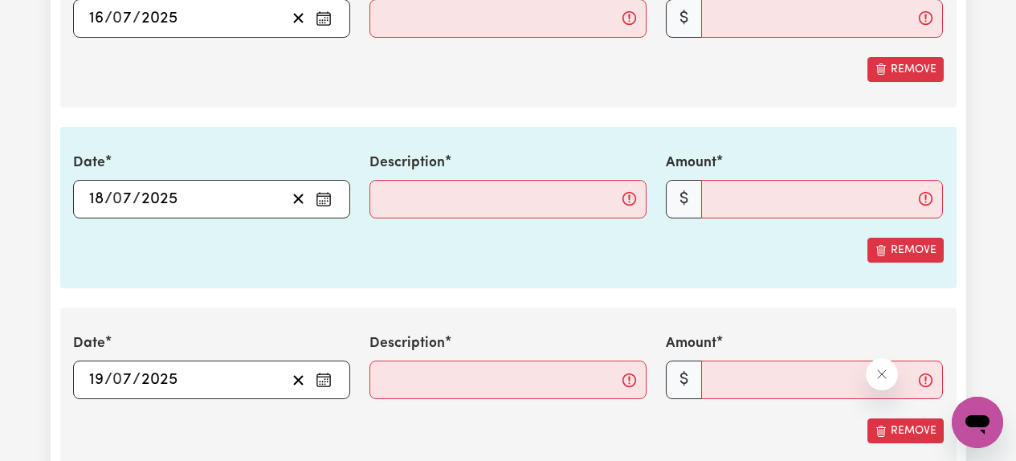
click at [462, 300] on section "3. Include any additional expenses incurred, e.g. mileage, parking fees or othe…" at bounding box center [508, 216] width 896 height 647
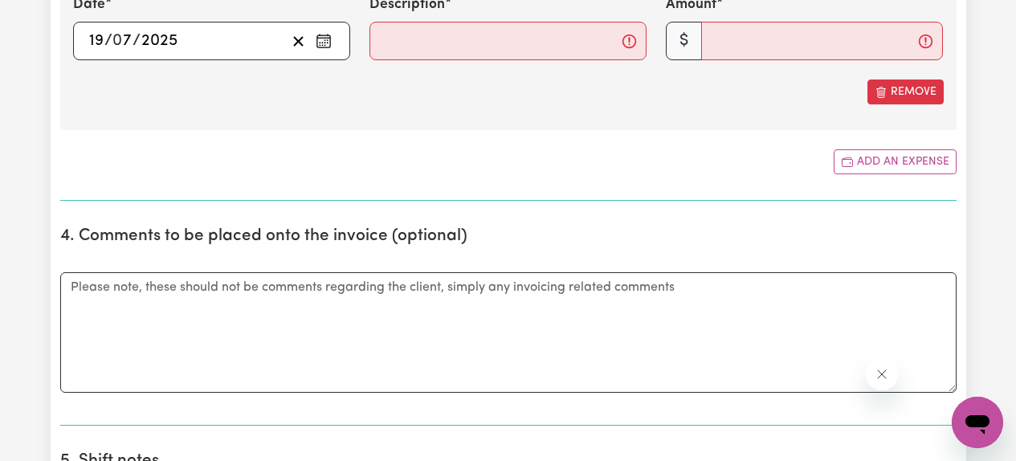
scroll to position [3038, 0]
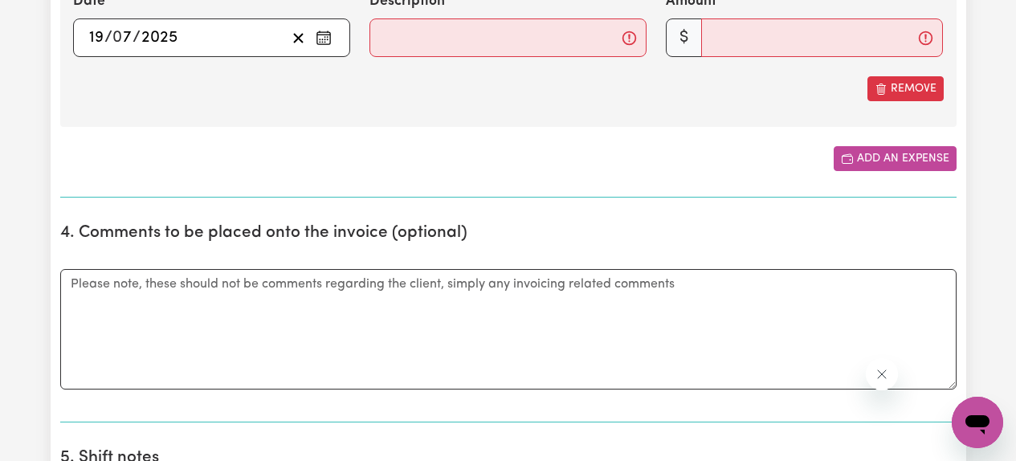
click at [851, 161] on icon "Add another expense" at bounding box center [847, 159] width 13 height 13
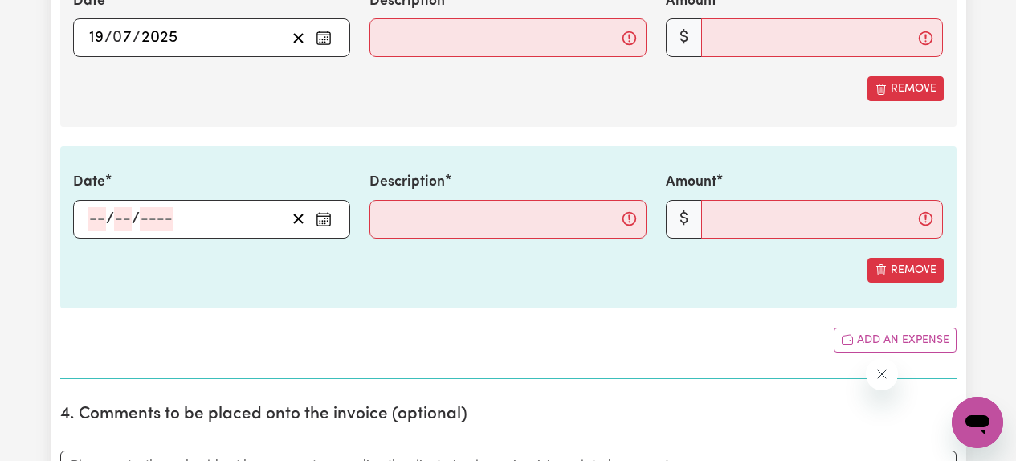
click at [323, 216] on icon "Enter the date of expense" at bounding box center [323, 216] width 13 height 0
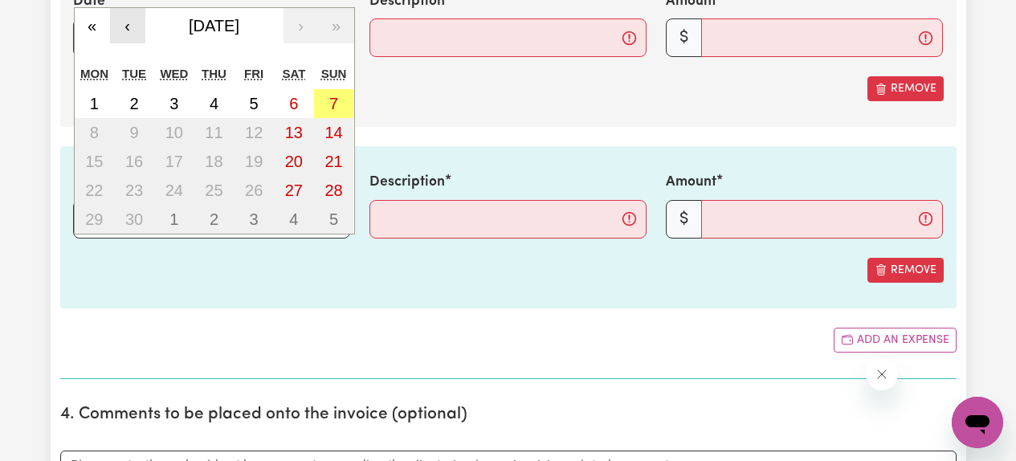
click at [129, 39] on button "‹" at bounding box center [127, 25] width 35 height 35
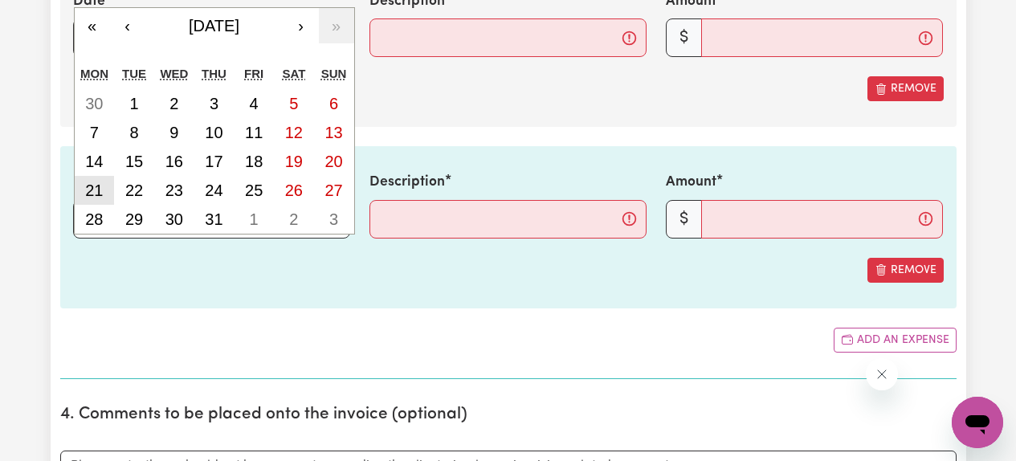
click at [102, 185] on abbr "21" at bounding box center [94, 191] width 18 height 18
type input "[DATE]"
type input "21"
type input "7"
type input "2025"
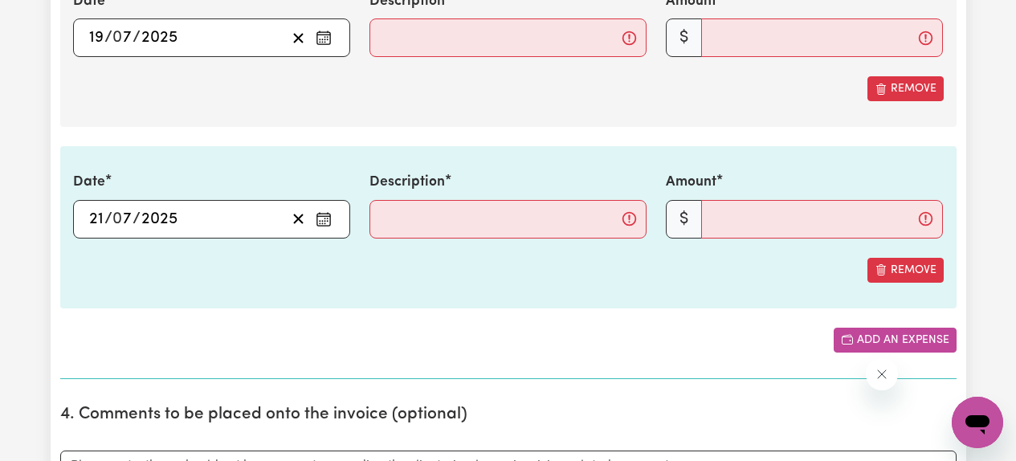
click at [864, 336] on button "Add an expense" at bounding box center [895, 340] width 123 height 25
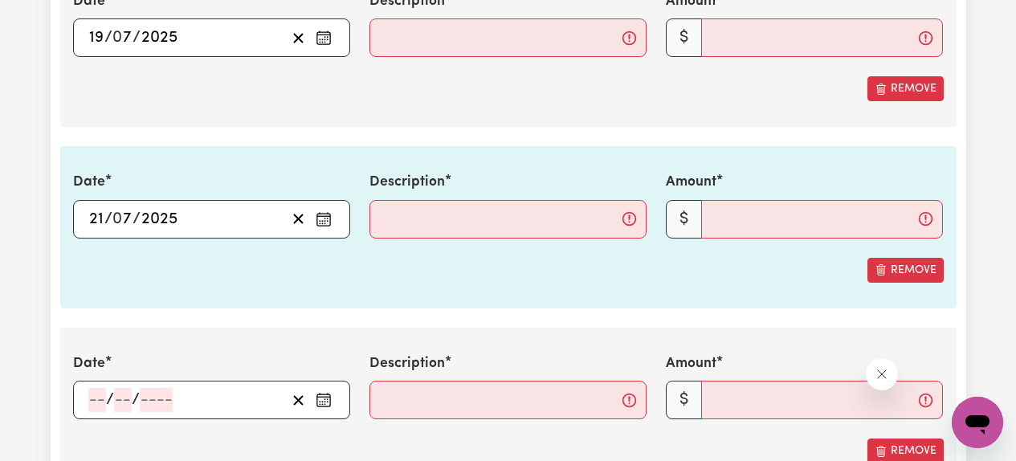
click at [328, 394] on rect "Enter the date of expense" at bounding box center [323, 400] width 13 height 12
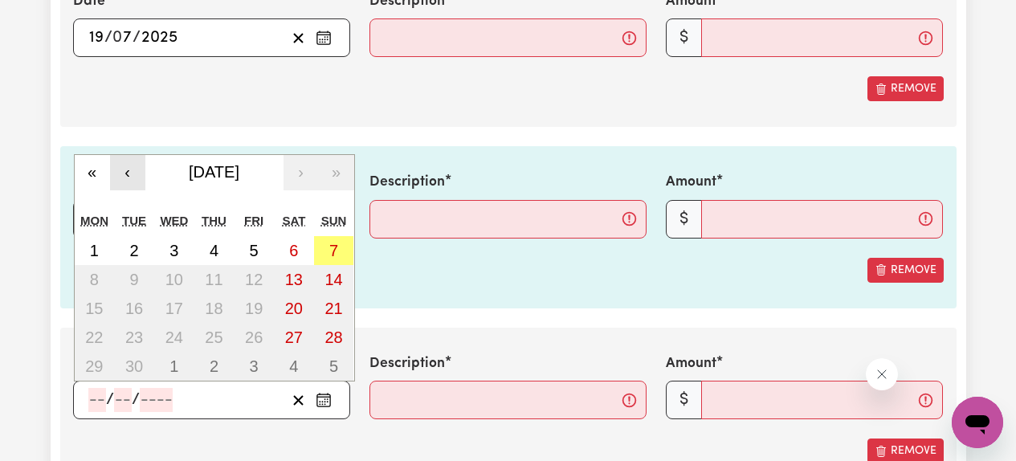
click at [133, 173] on button "‹" at bounding box center [127, 172] width 35 height 35
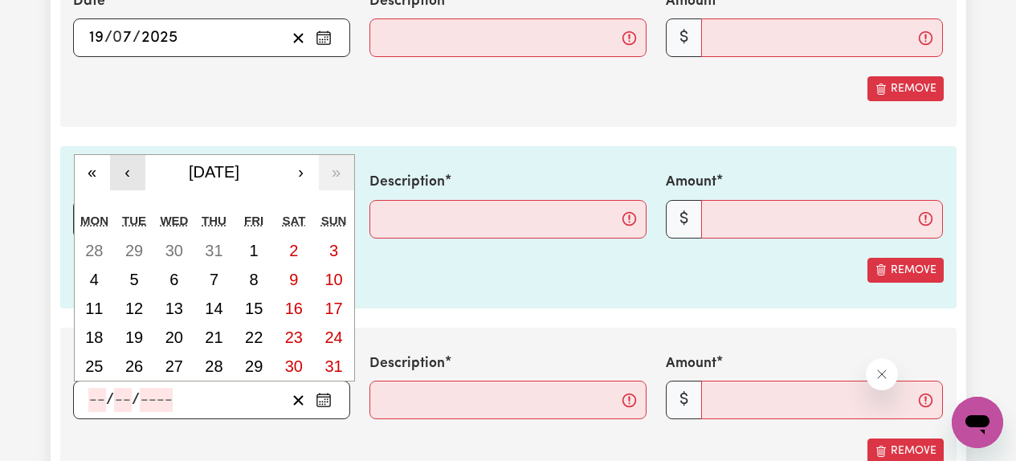
click at [133, 173] on button "‹" at bounding box center [127, 172] width 35 height 35
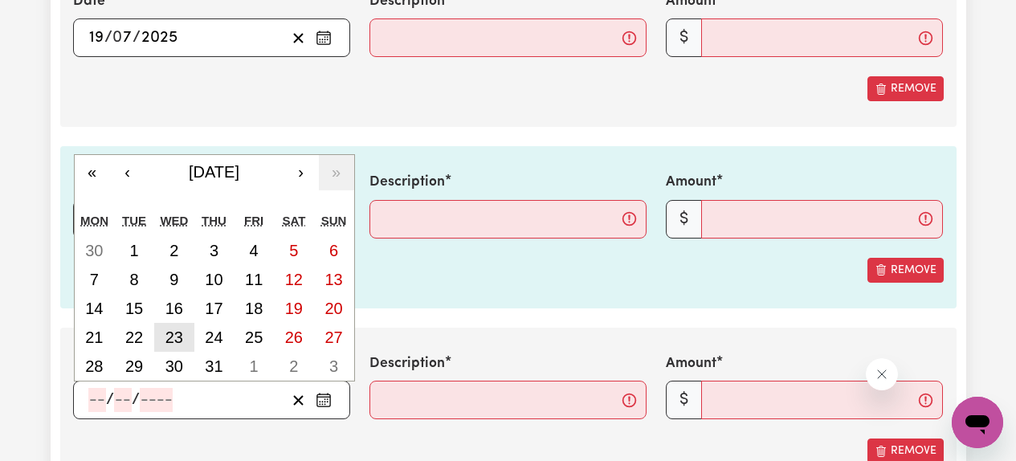
click at [177, 345] on abbr "23" at bounding box center [174, 338] width 18 height 18
type input "[DATE]"
type input "23"
type input "7"
type input "2025"
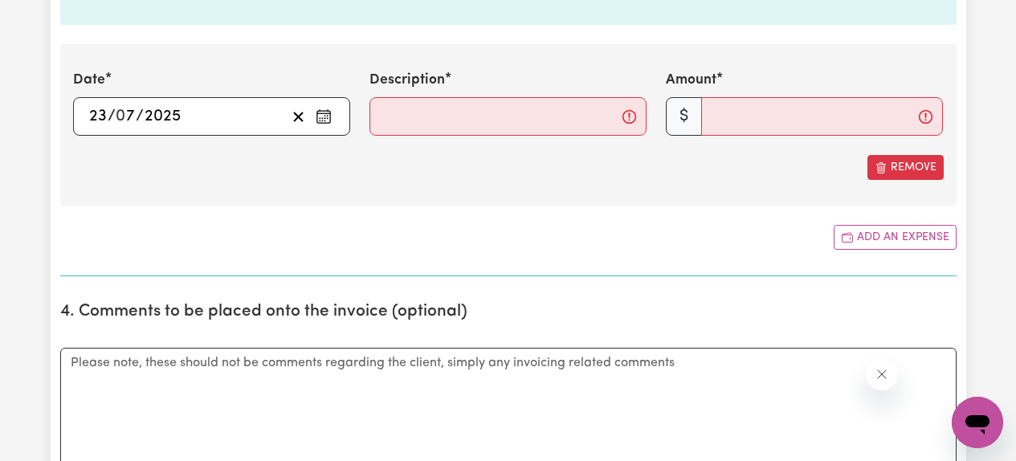
scroll to position [3322, 0]
click at [859, 229] on button "Add an expense" at bounding box center [895, 236] width 123 height 25
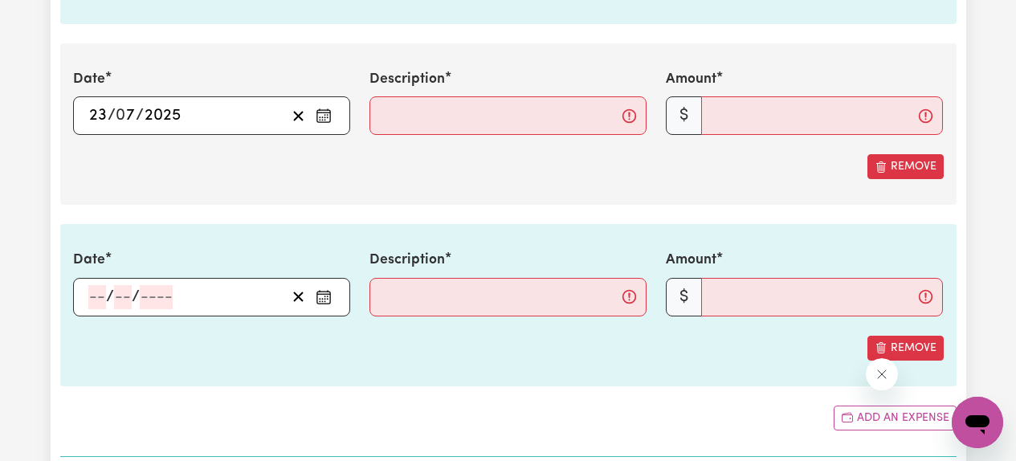
click at [326, 296] on icon "Enter the date of expense" at bounding box center [324, 297] width 16 height 16
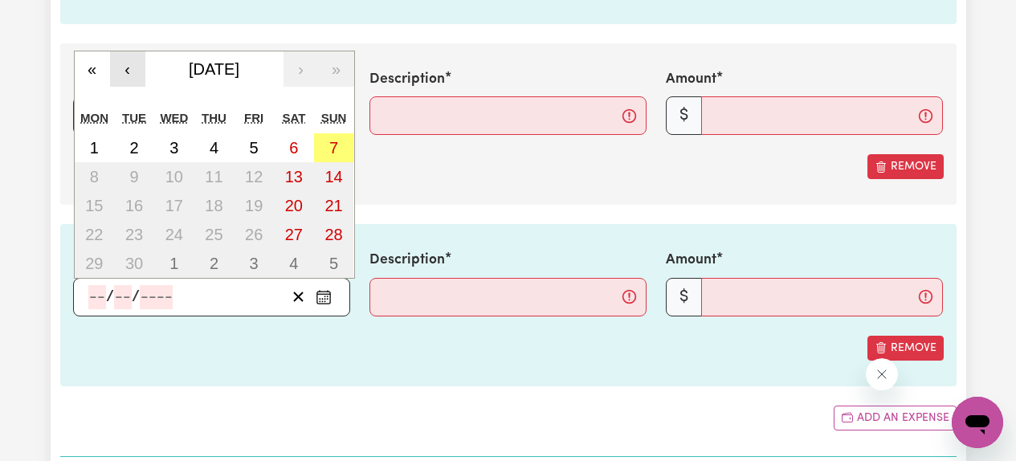
click at [125, 73] on button "‹" at bounding box center [127, 68] width 35 height 35
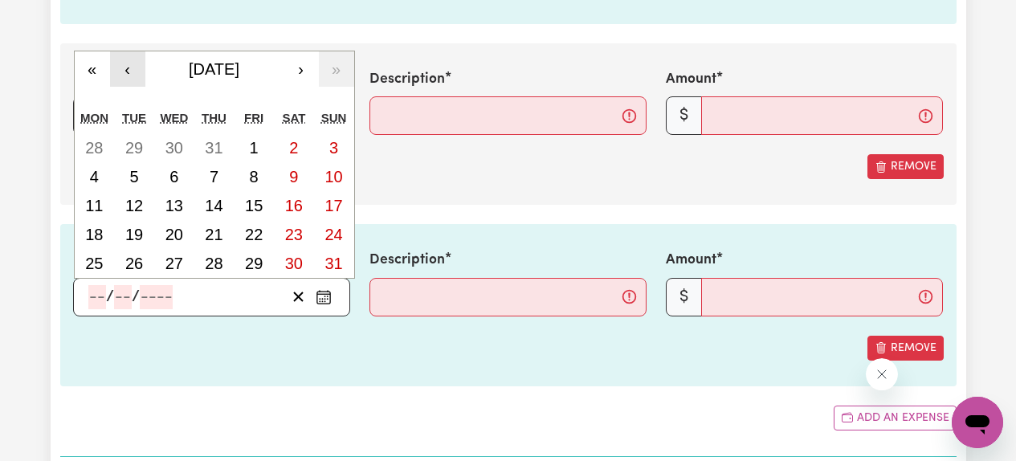
click at [125, 73] on button "‹" at bounding box center [127, 68] width 35 height 35
click at [250, 234] on abbr "25" at bounding box center [254, 235] width 18 height 18
type input "[DATE]"
type input "25"
type input "7"
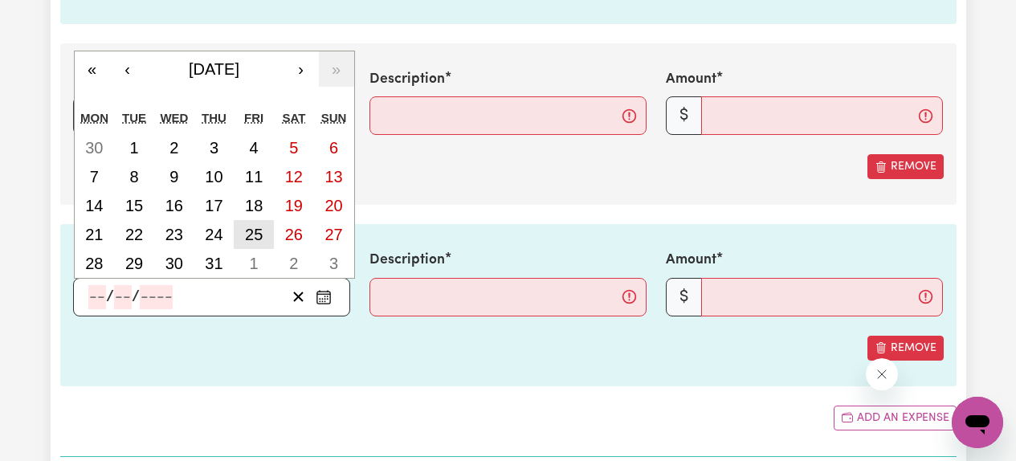
type input "2025"
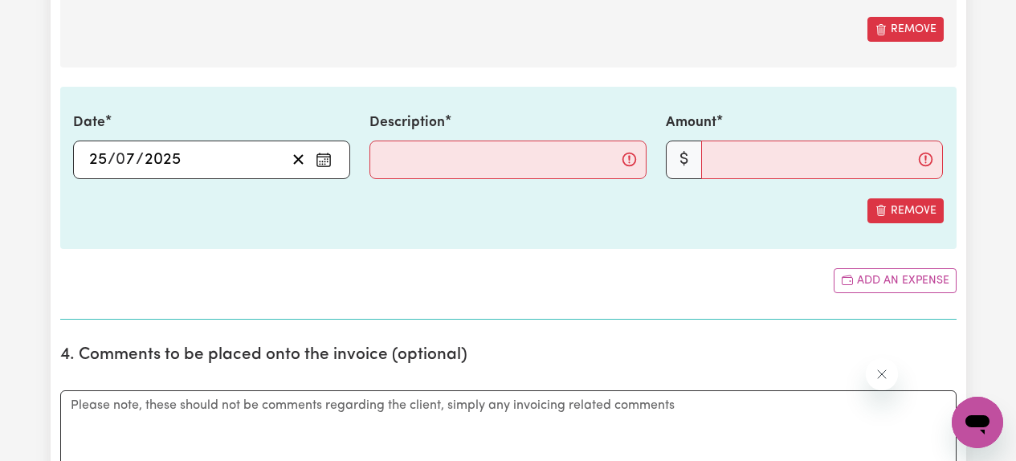
scroll to position [3468, 0]
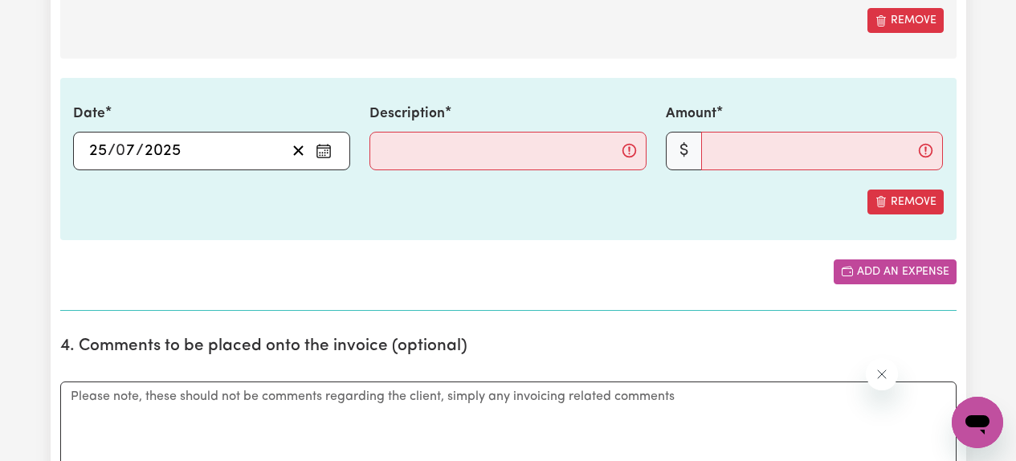
click at [873, 274] on button "Add an expense" at bounding box center [895, 271] width 123 height 25
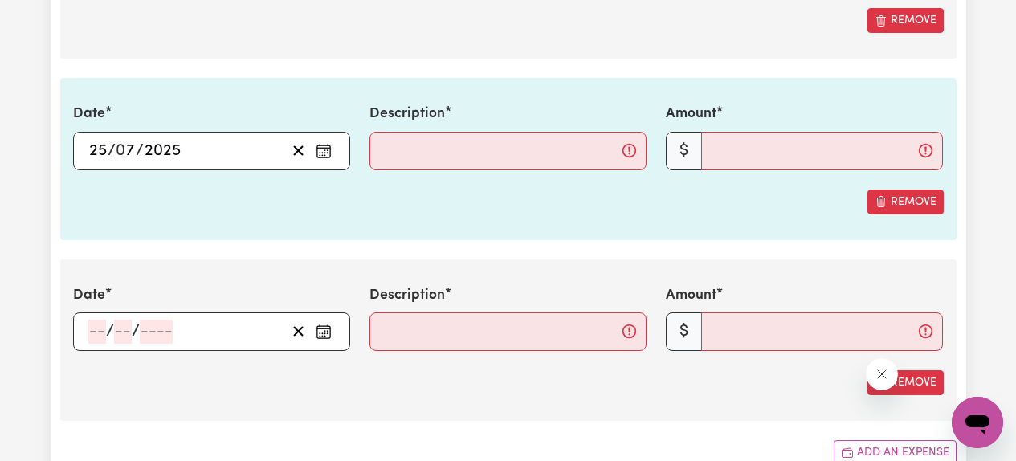
click at [329, 334] on icon "Enter the date of expense" at bounding box center [324, 332] width 16 height 16
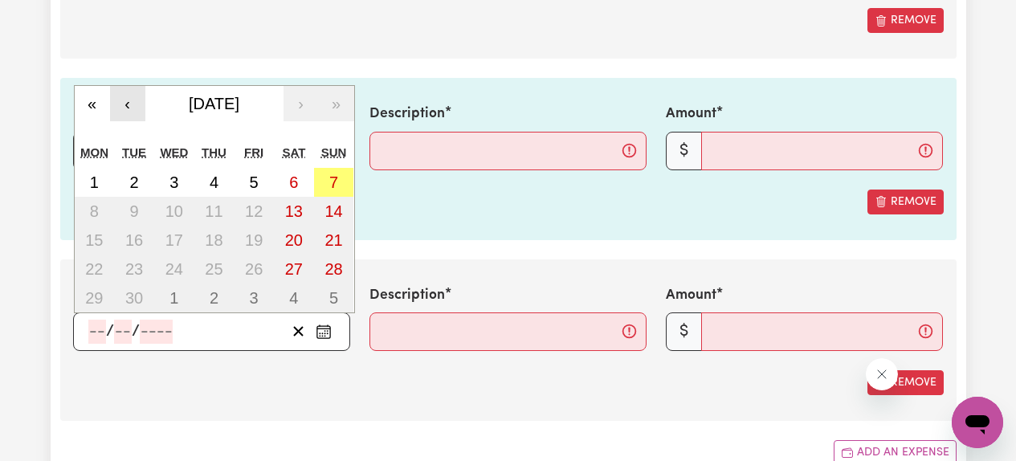
click at [139, 108] on button "‹" at bounding box center [127, 103] width 35 height 35
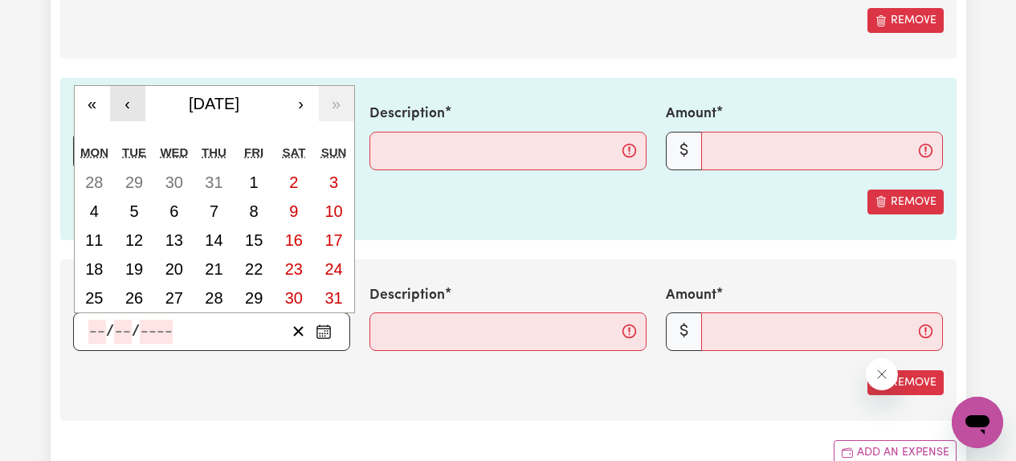
click at [139, 108] on button "‹" at bounding box center [127, 103] width 35 height 35
click at [289, 265] on abbr "26" at bounding box center [294, 269] width 18 height 18
type input "[DATE]"
type input "26"
type input "7"
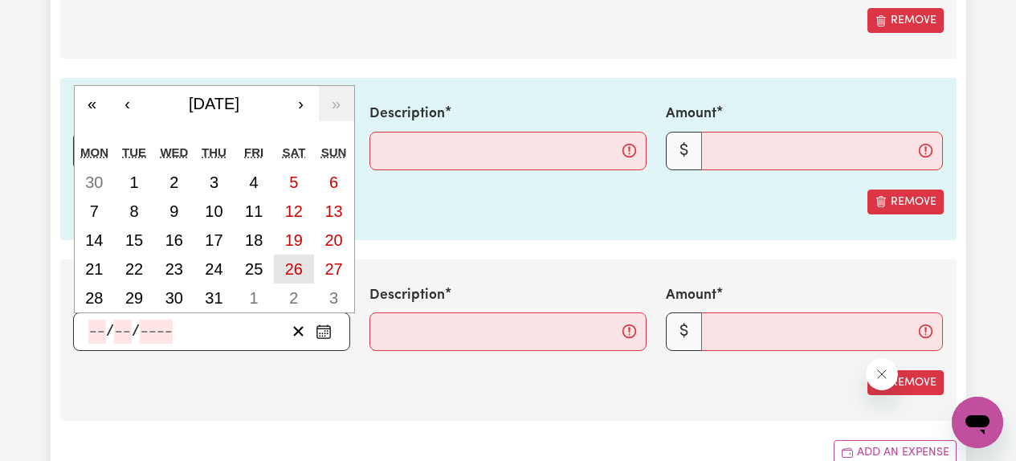
type input "2025"
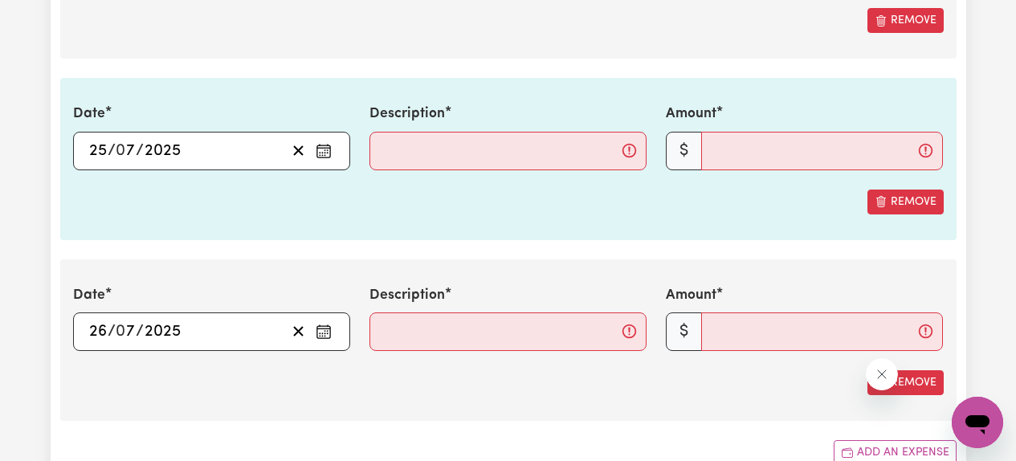
click at [456, 259] on div "Date [DATE] 26 / 0 7 / 2025 « ‹ [DATE] › » Mon Tue Wed Thu Fri Sat Sun 30 1 2 3…" at bounding box center [508, 339] width 896 height 161
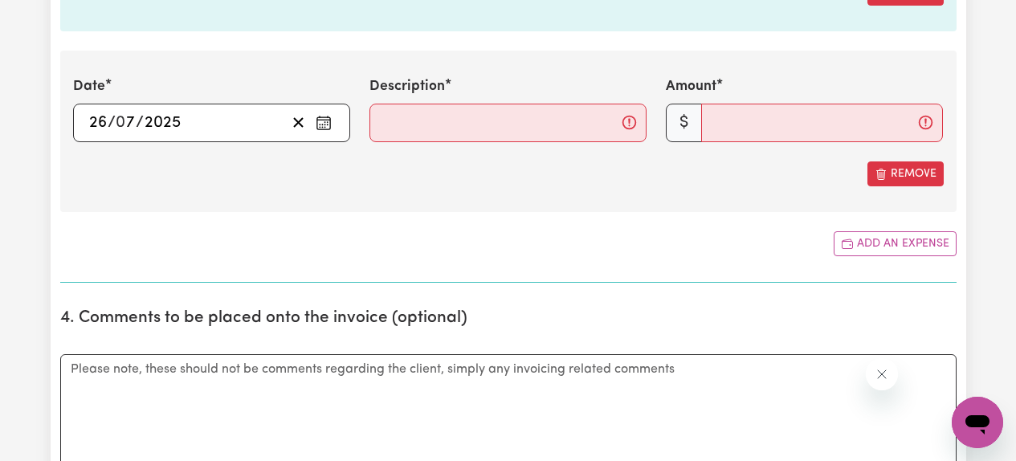
scroll to position [3680, 0]
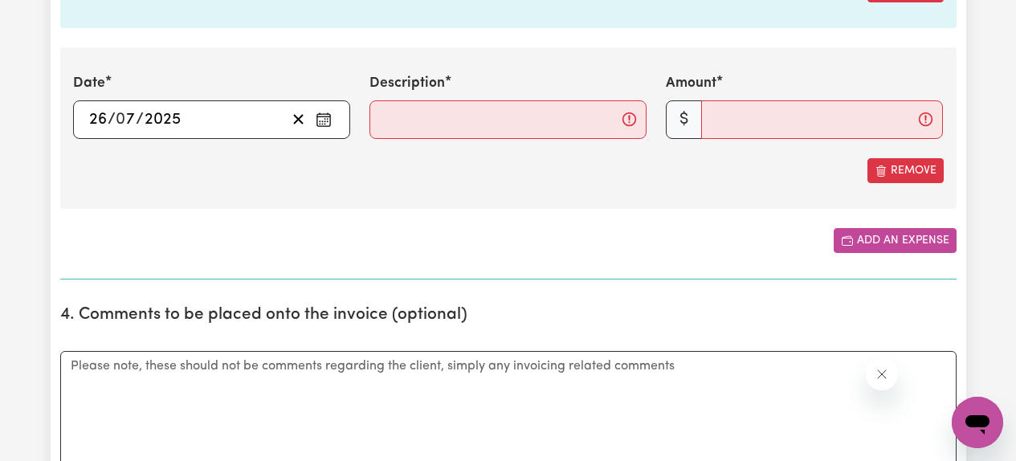
click at [871, 252] on button "Add an expense" at bounding box center [895, 240] width 123 height 25
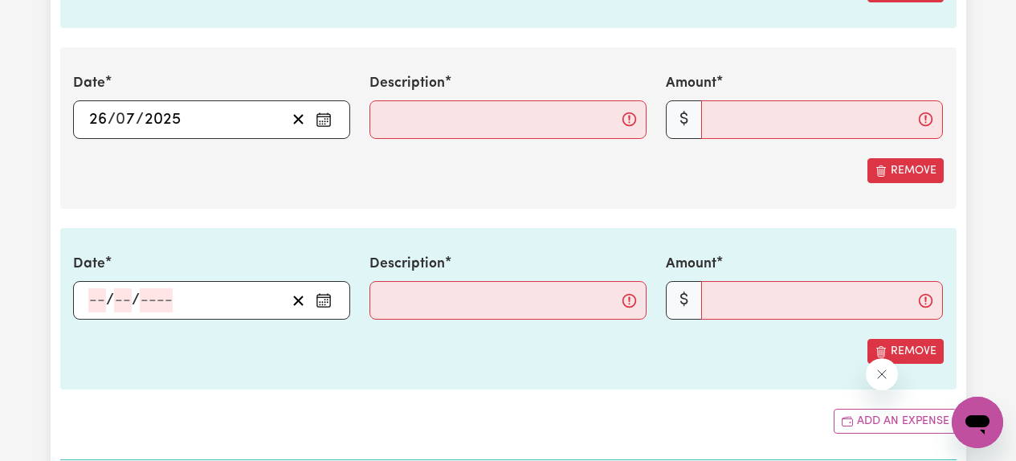
click at [320, 300] on icon "Enter the date of expense" at bounding box center [324, 300] width 16 height 16
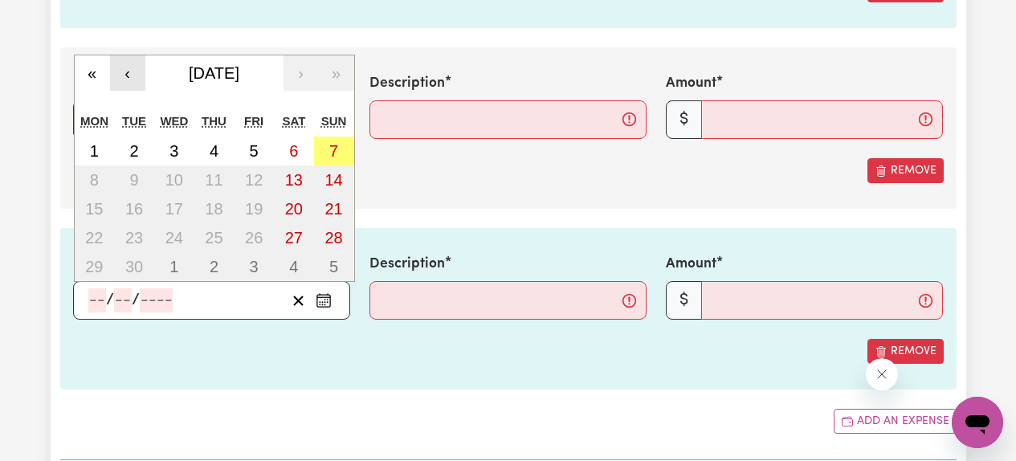
click at [137, 73] on button "‹" at bounding box center [127, 72] width 35 height 35
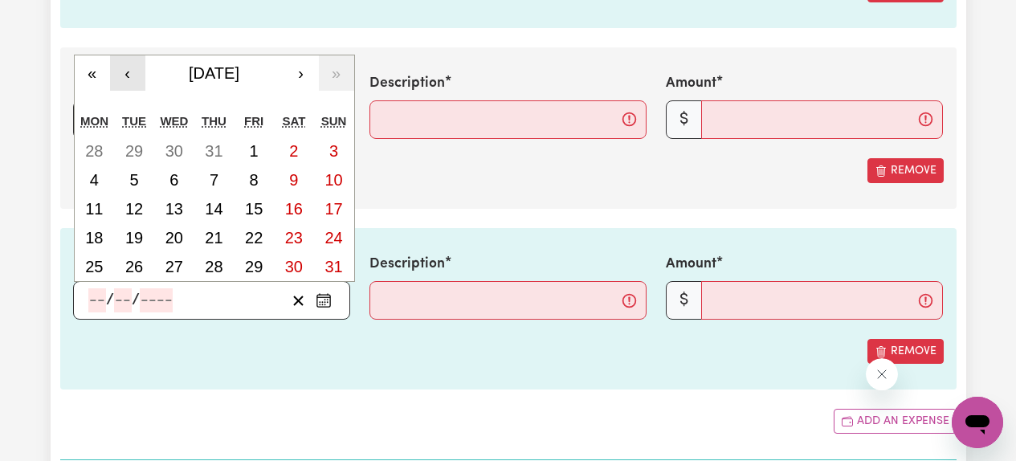
click at [137, 73] on button "‹" at bounding box center [127, 72] width 35 height 35
click at [289, 238] on abbr "26" at bounding box center [294, 238] width 18 height 18
type input "[DATE]"
type input "26"
type input "7"
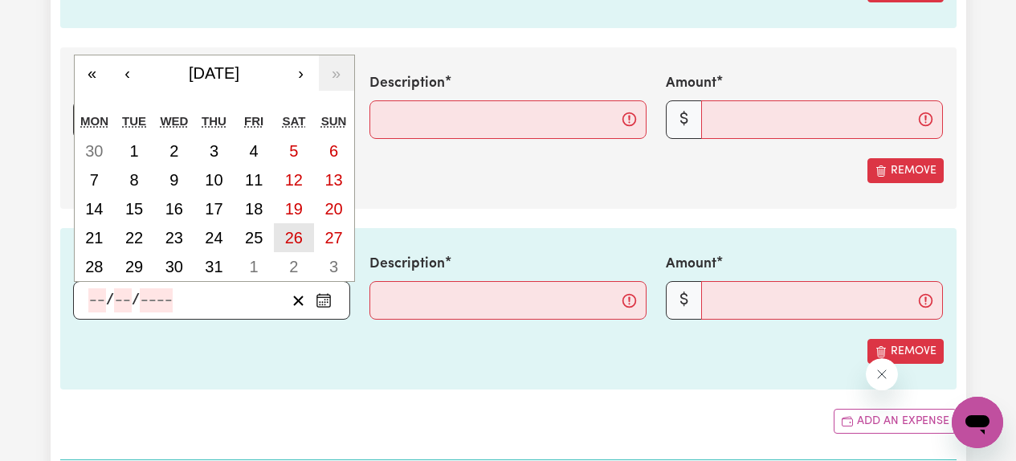
type input "2025"
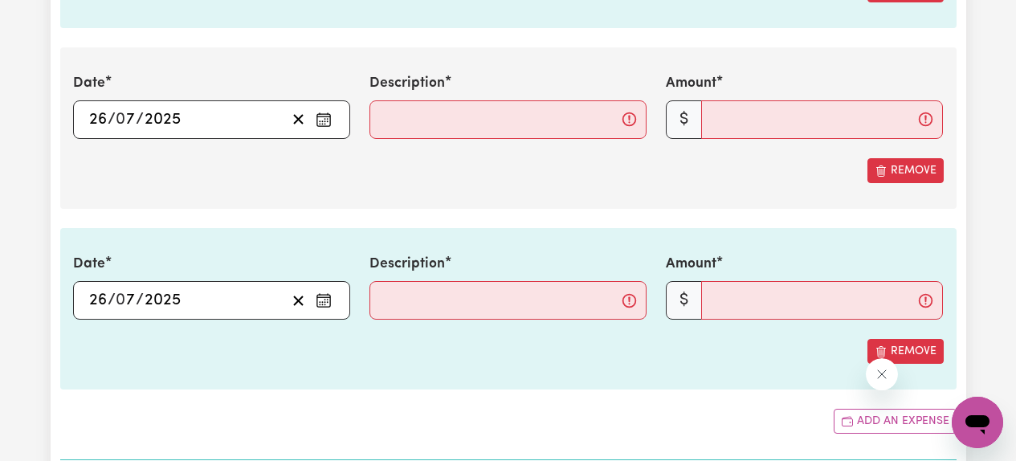
click at [330, 300] on icon "Enter the date of expense" at bounding box center [324, 300] width 16 height 16
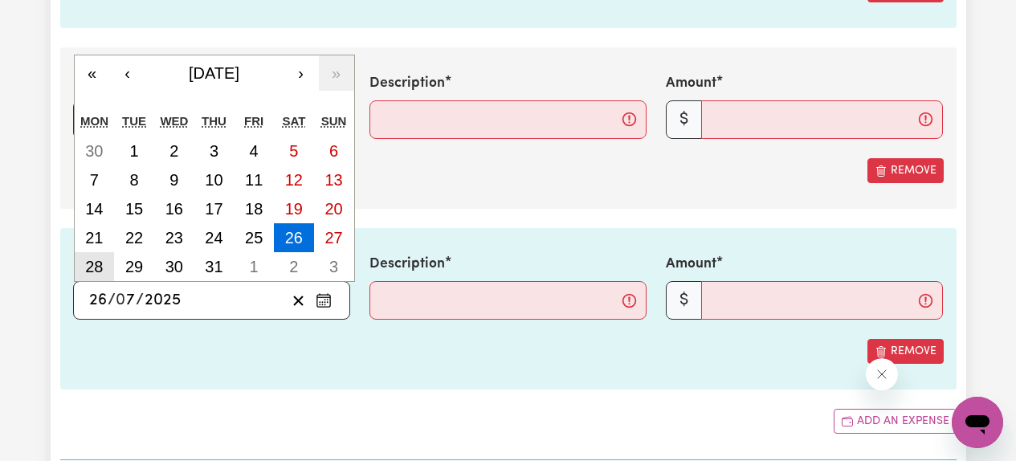
click at [88, 265] on abbr "28" at bounding box center [94, 267] width 18 height 18
type input "[DATE]"
type input "28"
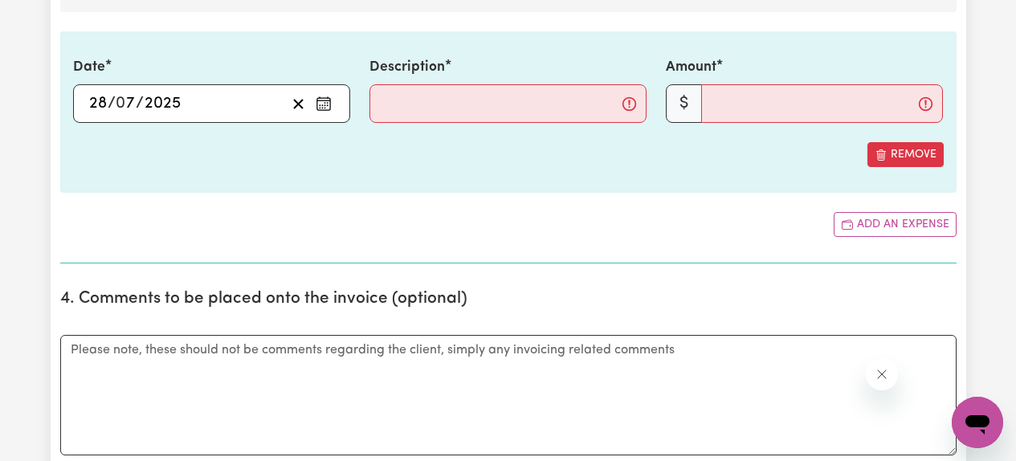
scroll to position [3882, 0]
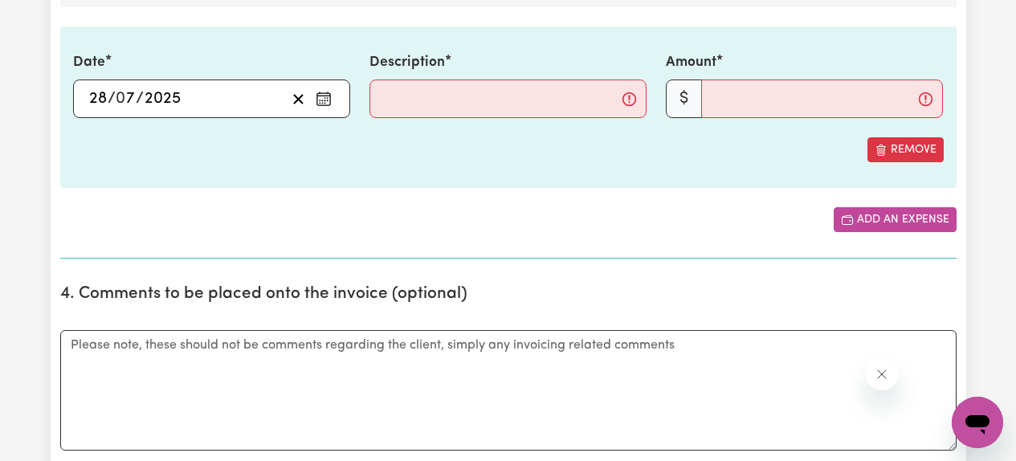
click at [857, 217] on button "Add an expense" at bounding box center [895, 219] width 123 height 25
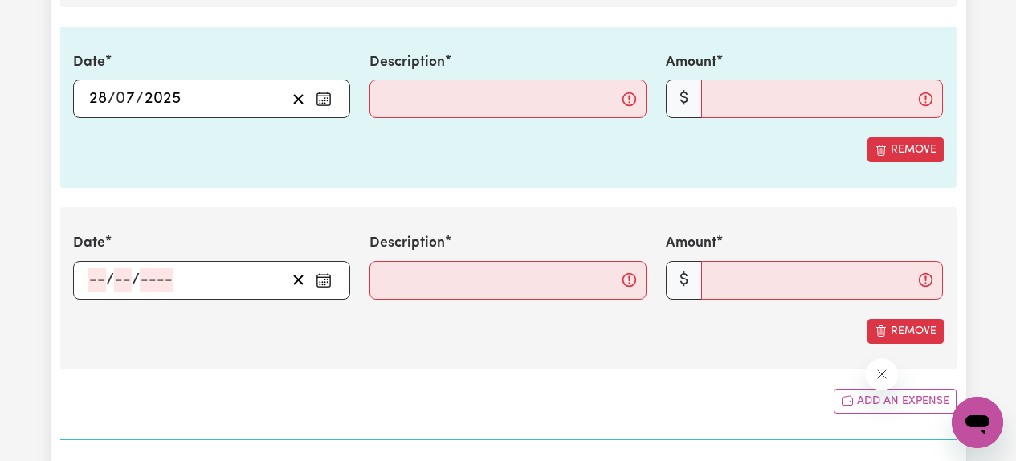
click at [328, 281] on circle "Enter the date of expense" at bounding box center [328, 282] width 2 height 2
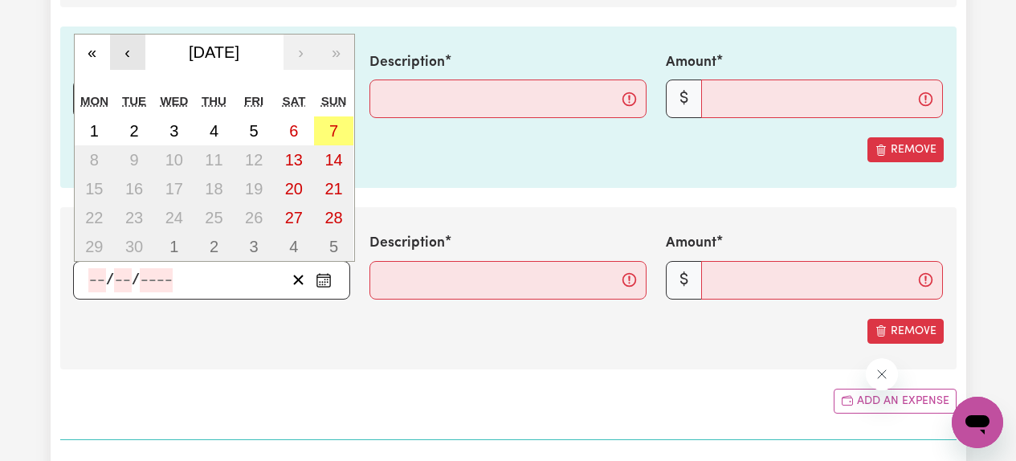
click at [132, 67] on button "‹" at bounding box center [127, 52] width 35 height 35
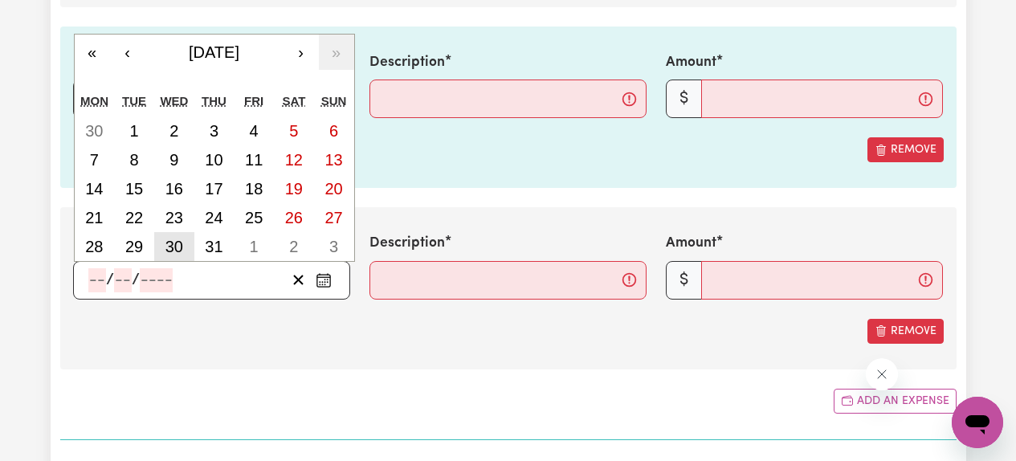
click at [176, 241] on abbr "30" at bounding box center [174, 247] width 18 height 18
type input "[DATE]"
type input "30"
type input "7"
type input "2025"
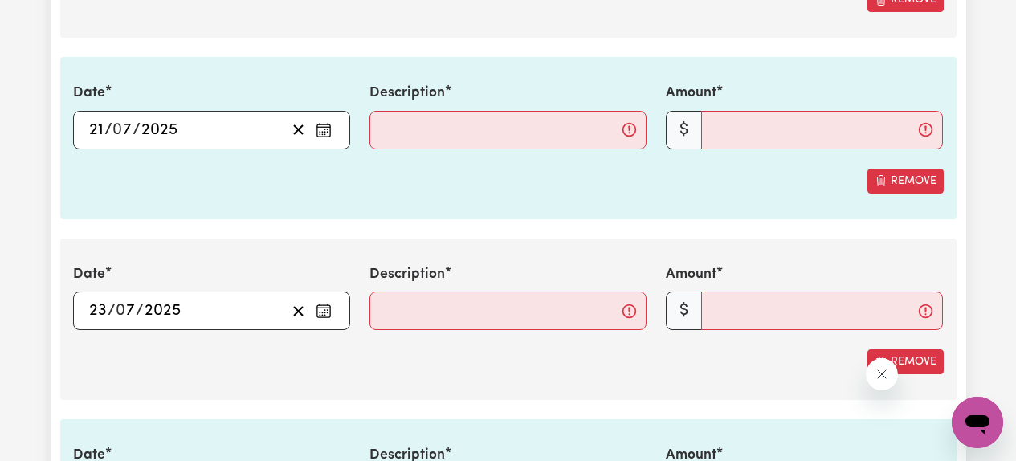
scroll to position [3128, 0]
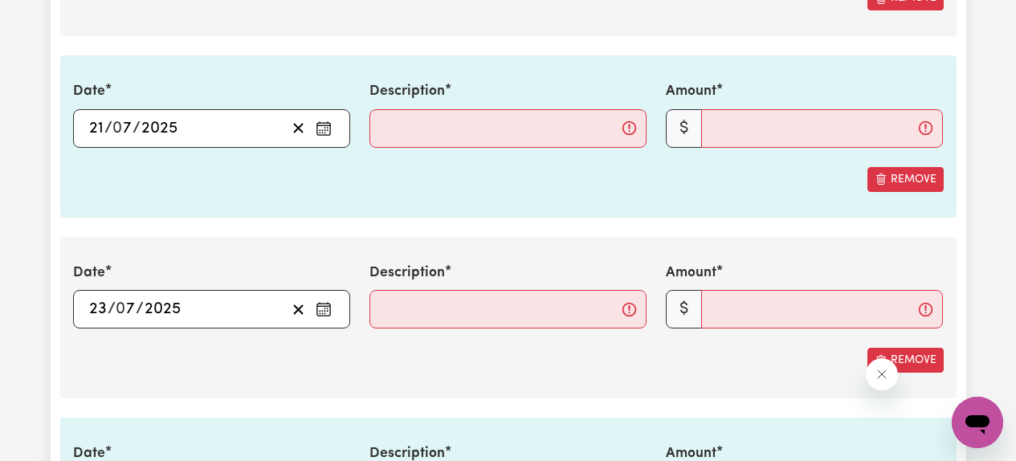
click at [323, 129] on icon "Enter the date of expense" at bounding box center [324, 128] width 16 height 16
click at [420, 221] on section "3. Include any additional expenses incurred, e.g. mileage, parking fees or othe…" at bounding box center [508, 326] width 896 height 1733
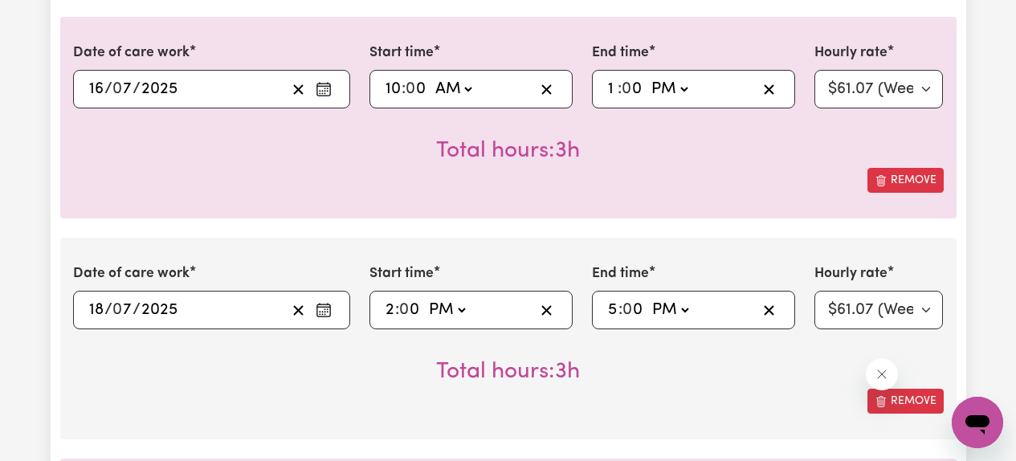
scroll to position [509, 0]
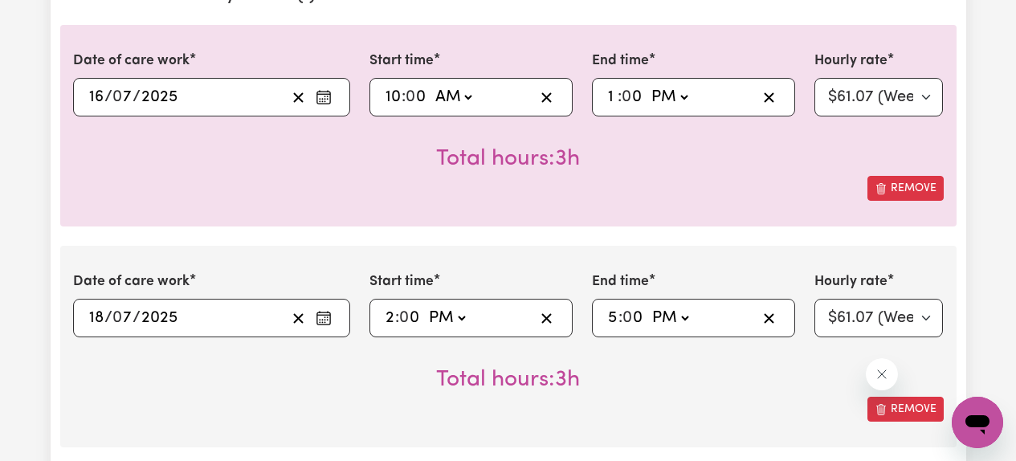
click at [327, 96] on icon "Enter the date of care work" at bounding box center [324, 97] width 16 height 16
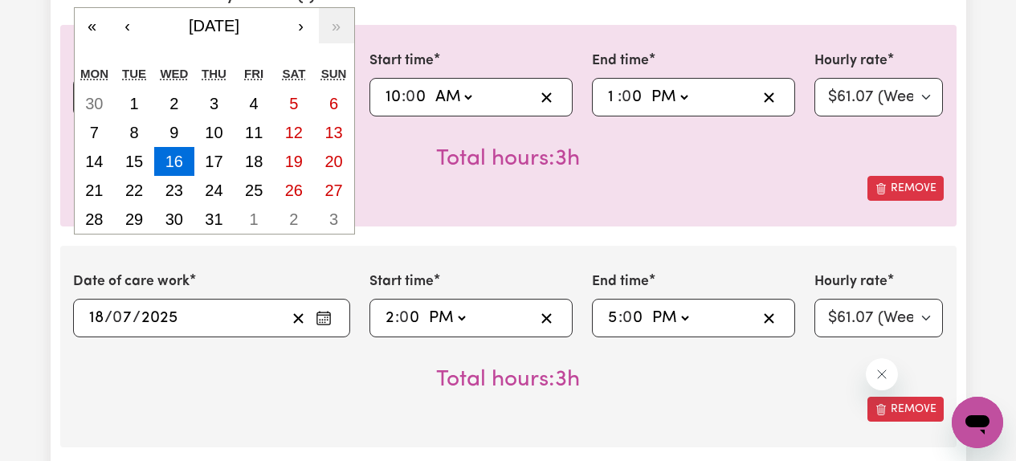
click at [384, 182] on div "Remove" at bounding box center [508, 188] width 871 height 25
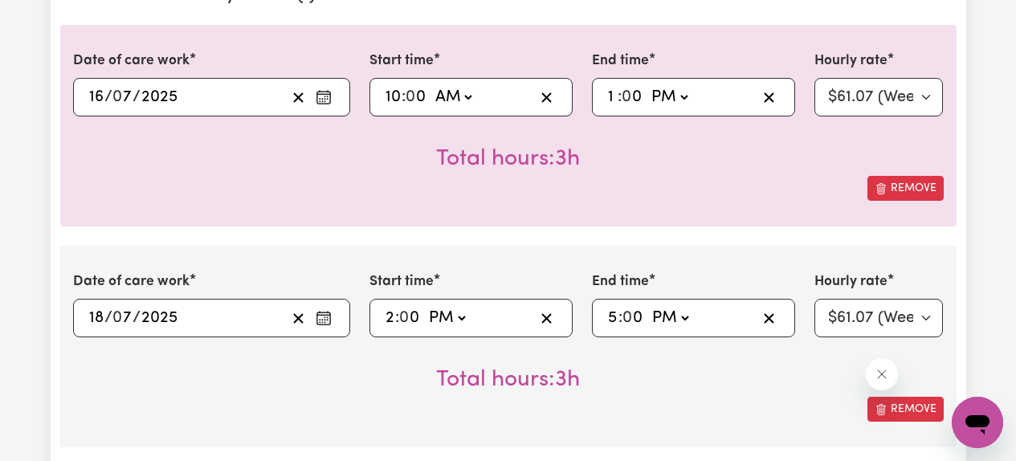
click at [320, 96] on icon "Enter the date of care work" at bounding box center [324, 97] width 16 height 16
click at [390, 196] on div "Remove" at bounding box center [508, 188] width 871 height 25
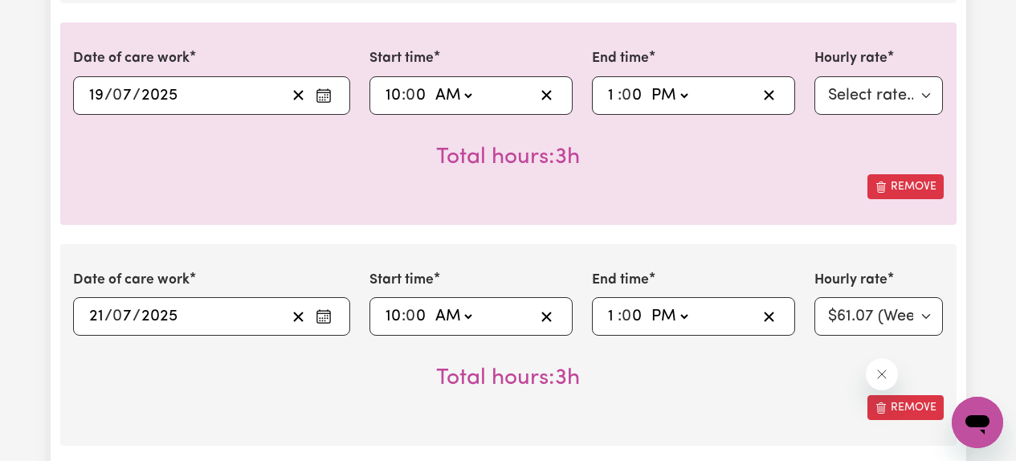
scroll to position [957, 0]
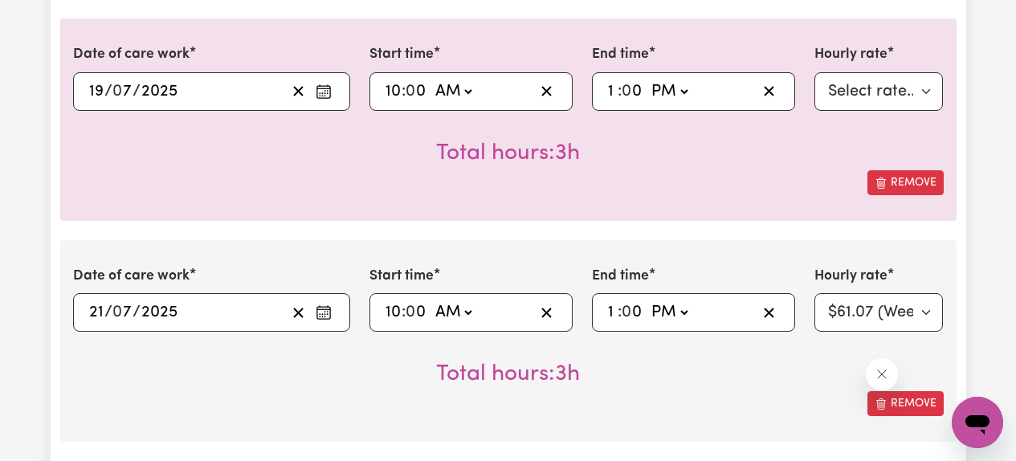
click at [328, 315] on icon "Enter the date of care work" at bounding box center [324, 312] width 16 height 16
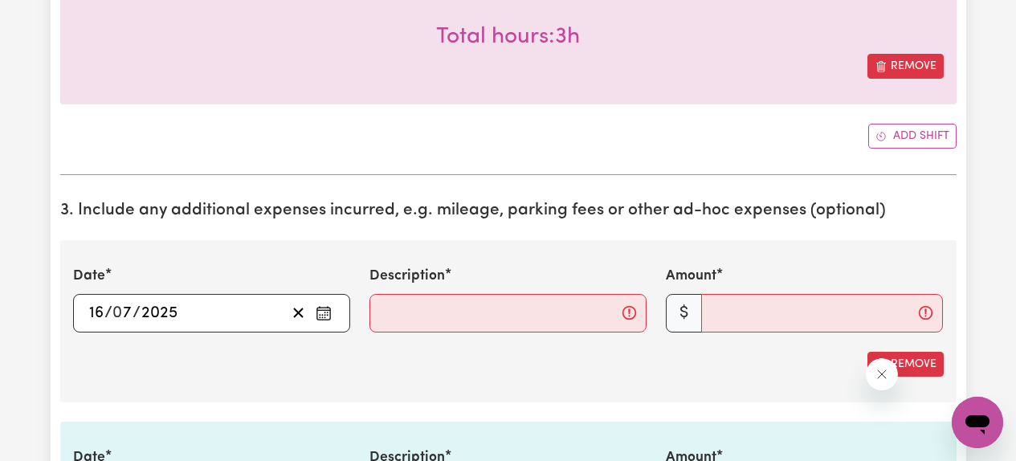
scroll to position [2429, 0]
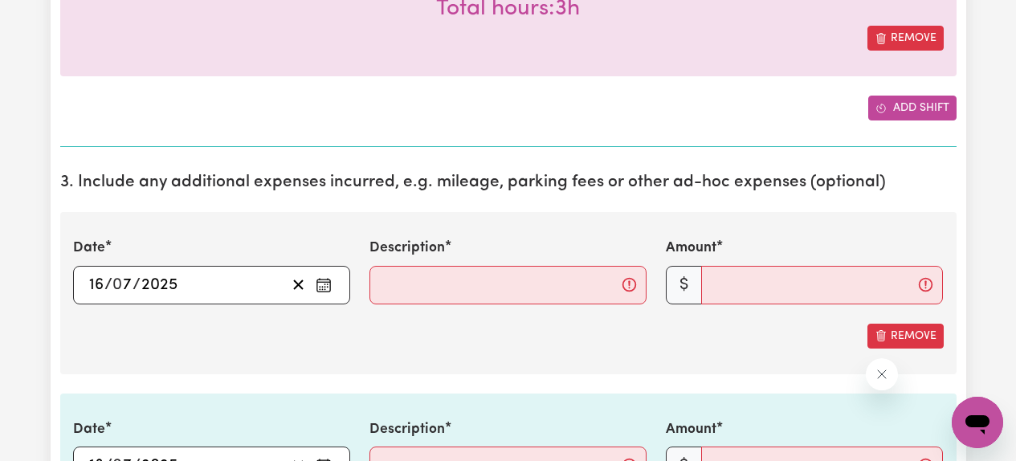
click at [928, 115] on button "Add shift" at bounding box center [912, 108] width 88 height 25
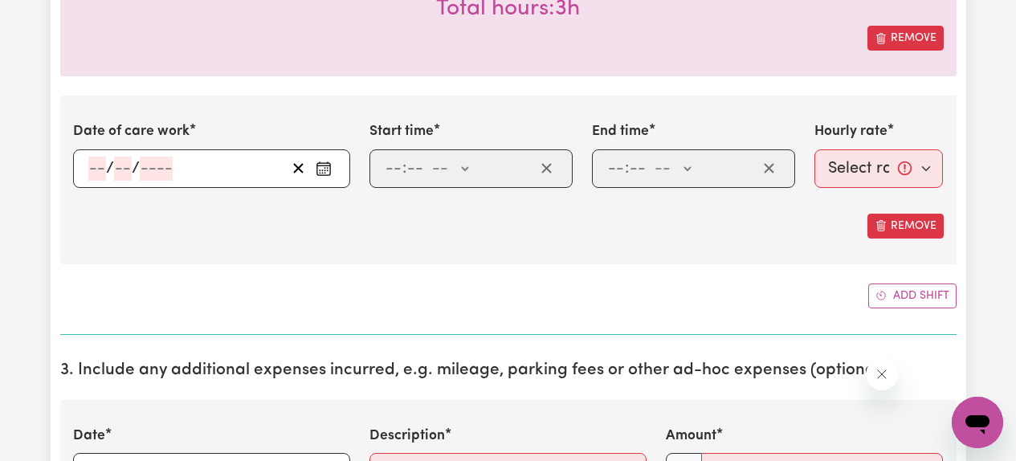
click at [322, 174] on icon "Enter the date of care work" at bounding box center [324, 169] width 16 height 16
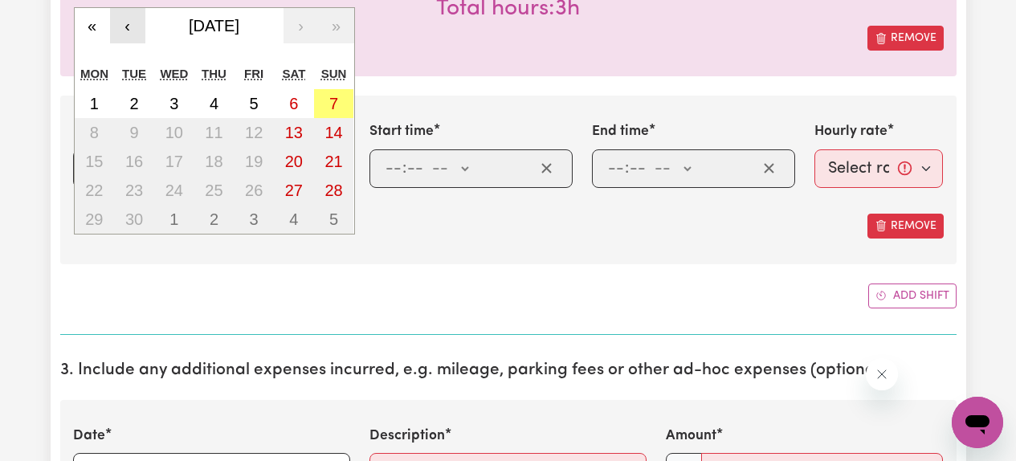
click at [135, 31] on button "‹" at bounding box center [127, 25] width 35 height 35
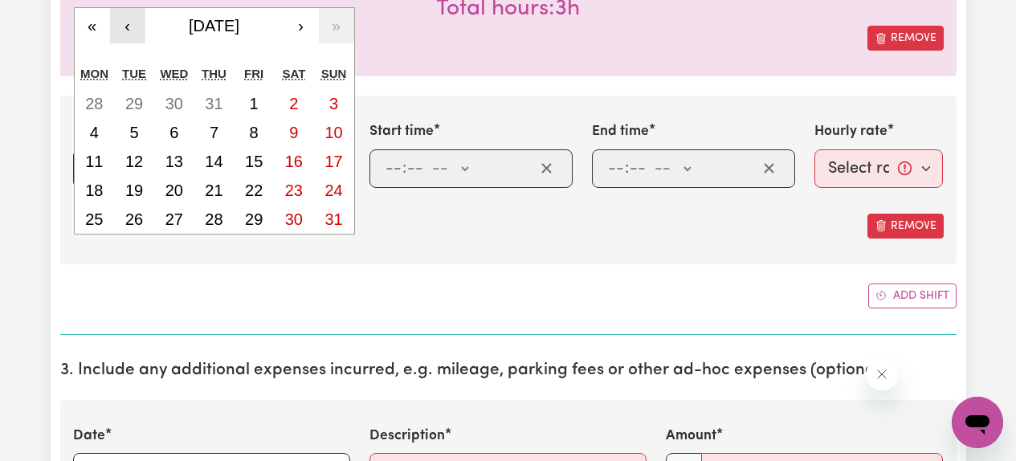
click at [135, 31] on button "‹" at bounding box center [127, 25] width 35 height 35
click at [429, 296] on div "Add shift" at bounding box center [508, 296] width 896 height 25
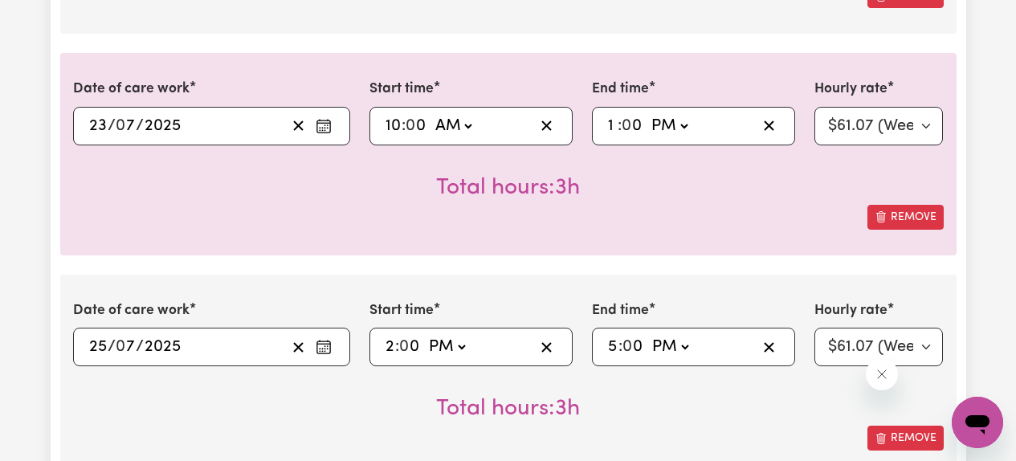
scroll to position [1368, 0]
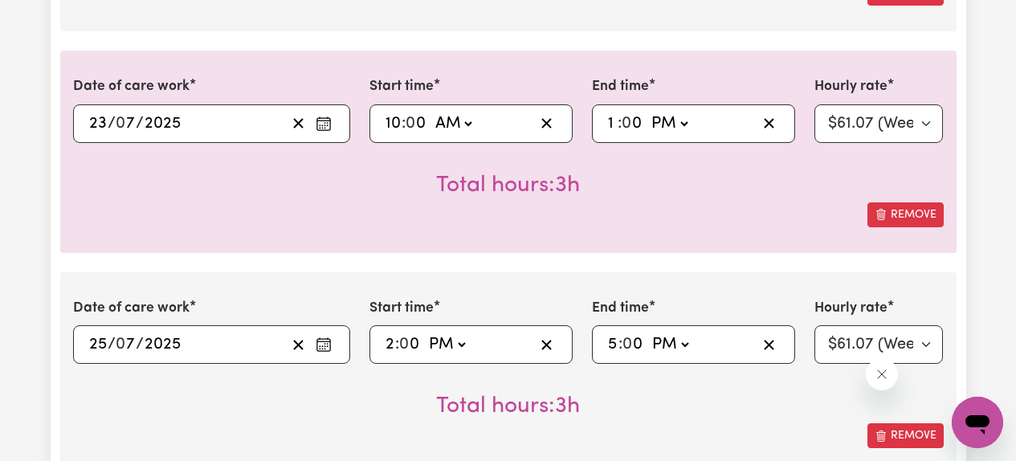
click at [329, 126] on icon "Enter the date of care work" at bounding box center [324, 124] width 16 height 16
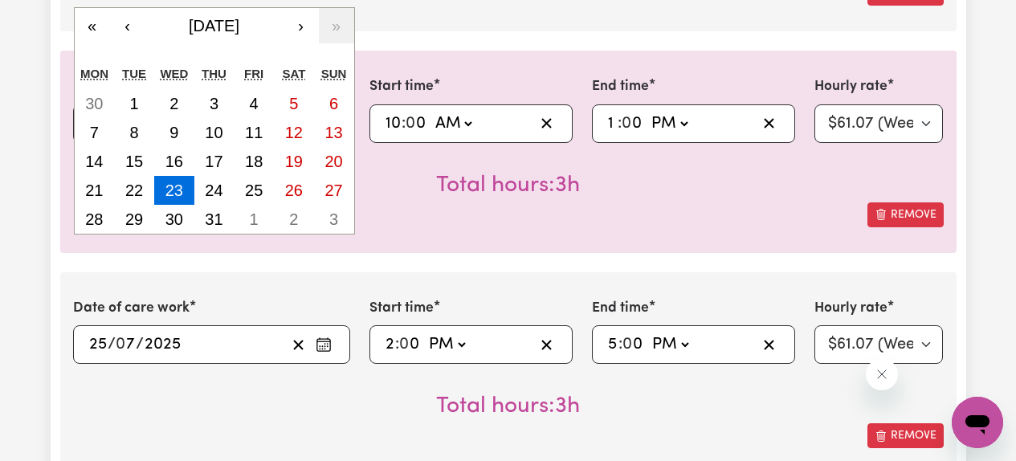
click at [319, 263] on div "Date of care work [DATE] 16 / 0 7 / 2025 « ‹ [DATE] › » Mon Tue Wed Thu Fri Sat…" at bounding box center [508, 267] width 896 height 2203
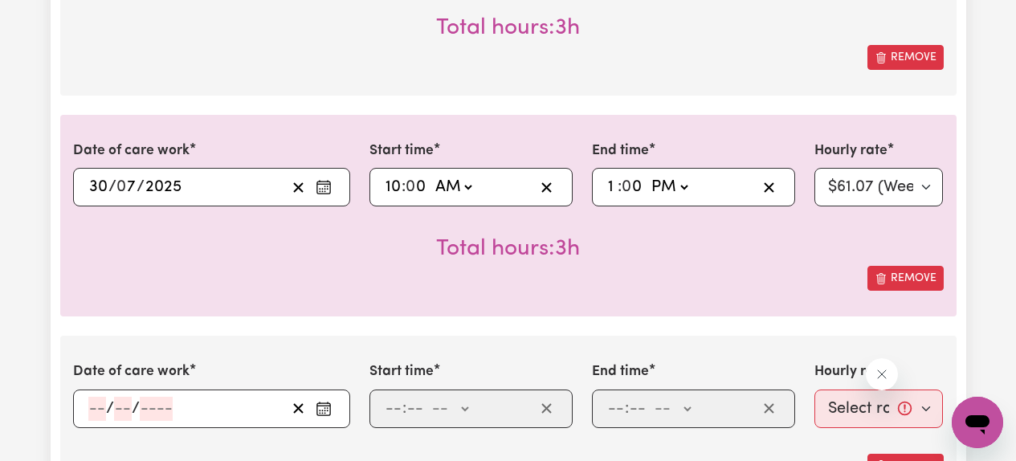
scroll to position [2242, 0]
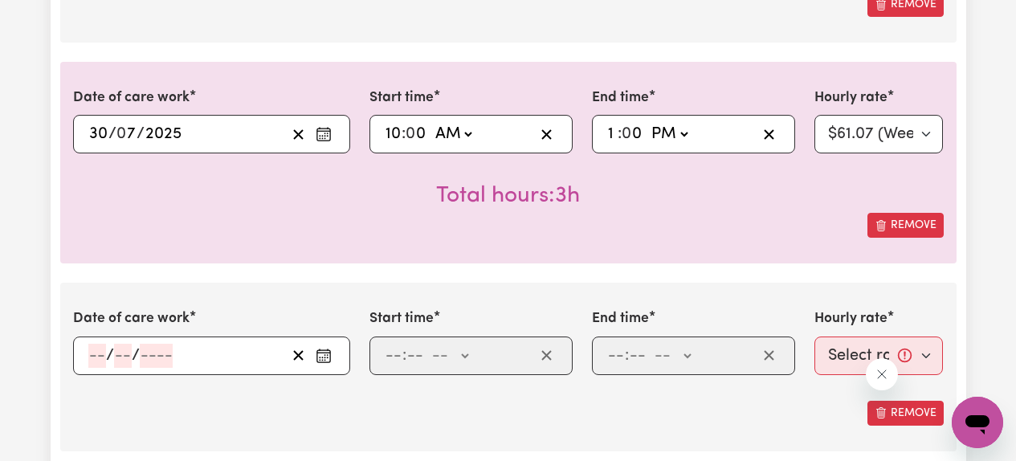
click at [329, 140] on icon "Enter the date of care work" at bounding box center [324, 134] width 16 height 16
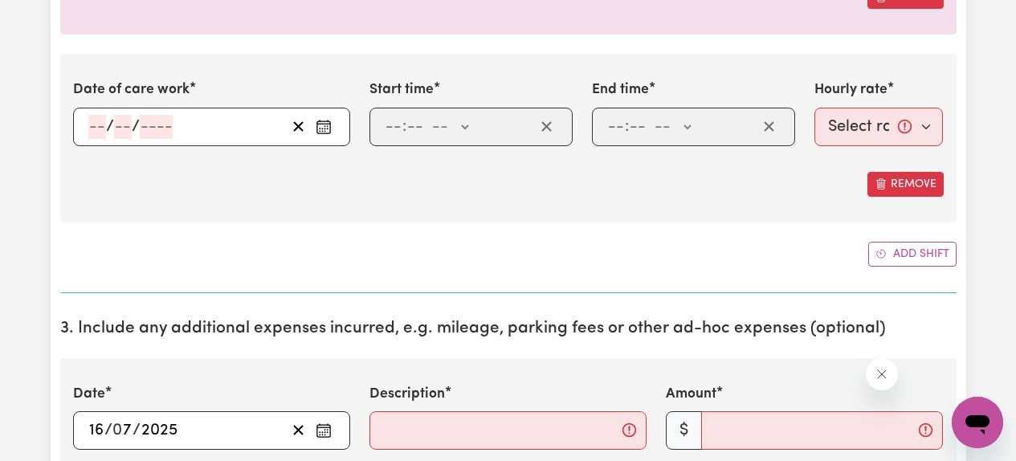
scroll to position [2485, 0]
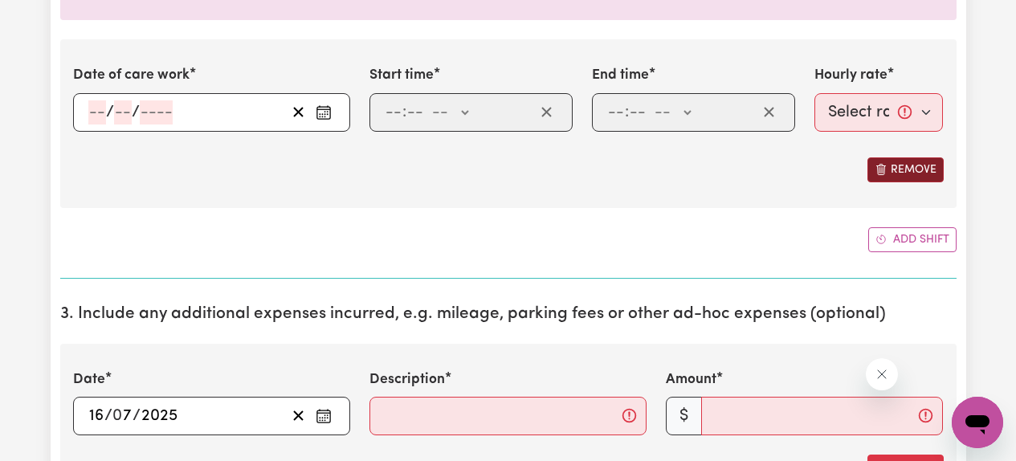
click at [893, 176] on button "Remove" at bounding box center [905, 169] width 76 height 25
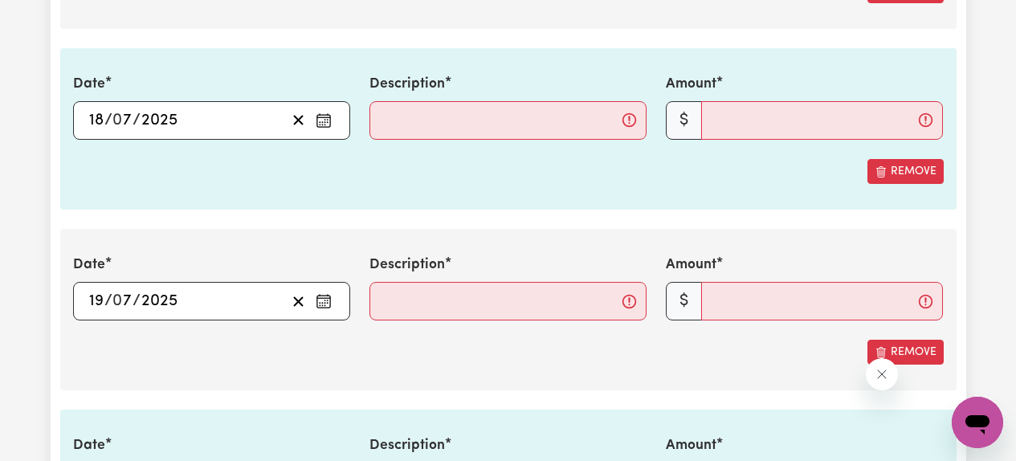
scroll to position [2777, 0]
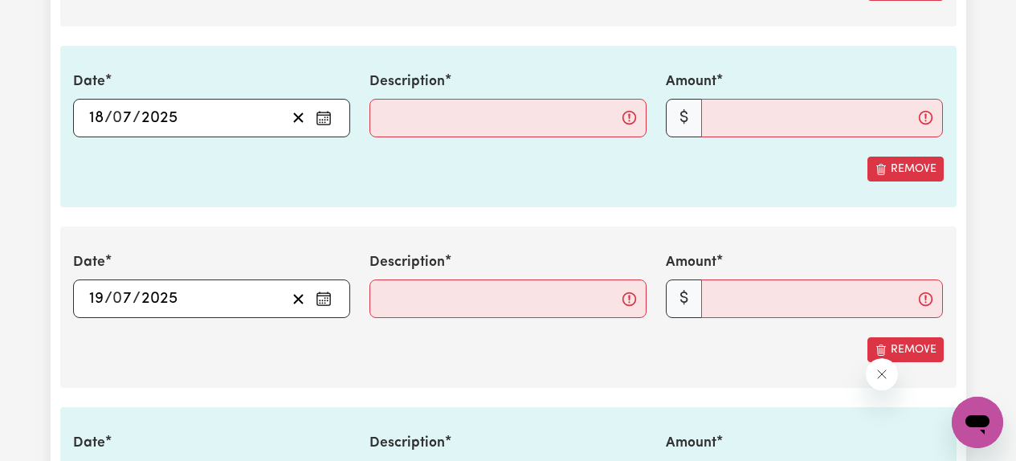
click at [324, 298] on circle "Enter the date of expense" at bounding box center [325, 298] width 2 height 2
click at [373, 371] on div "Date [DATE] 19 / 0 7 / 2025 « ‹ [DATE] › » Mon Tue Wed Thu Fri Sat Sun 30 1 2 3…" at bounding box center [508, 307] width 896 height 161
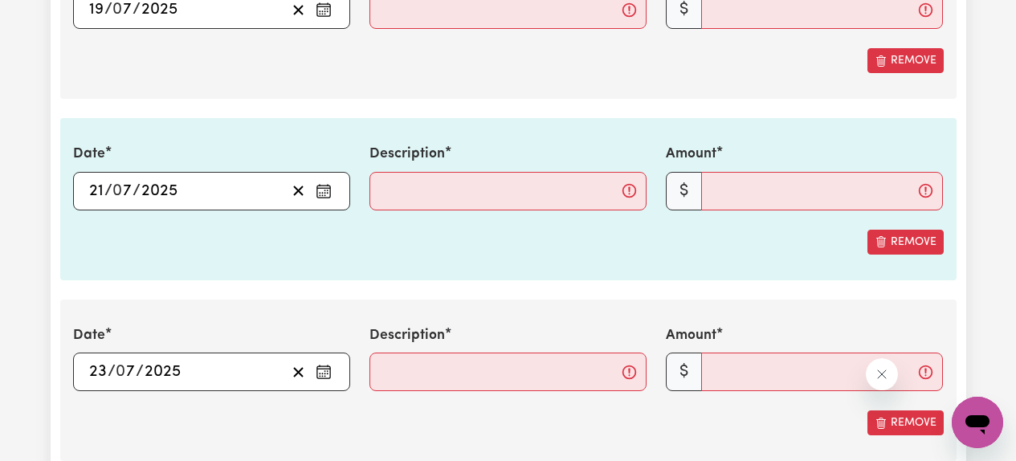
scroll to position [3112, 0]
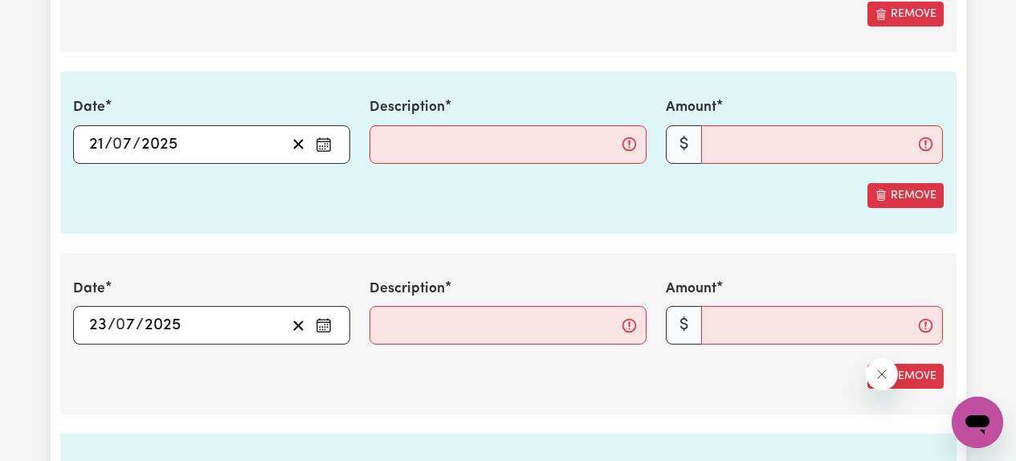
click at [329, 144] on icon "Enter the date of expense" at bounding box center [324, 145] width 16 height 16
click at [400, 235] on section "3. Include any additional expenses incurred, e.g. mileage, parking fees or othe…" at bounding box center [508, 342] width 896 height 1733
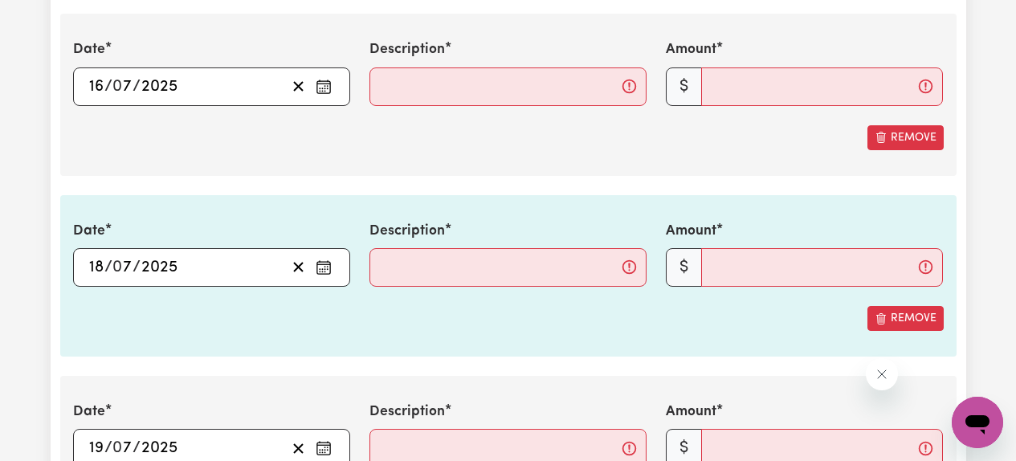
scroll to position [2629, 0]
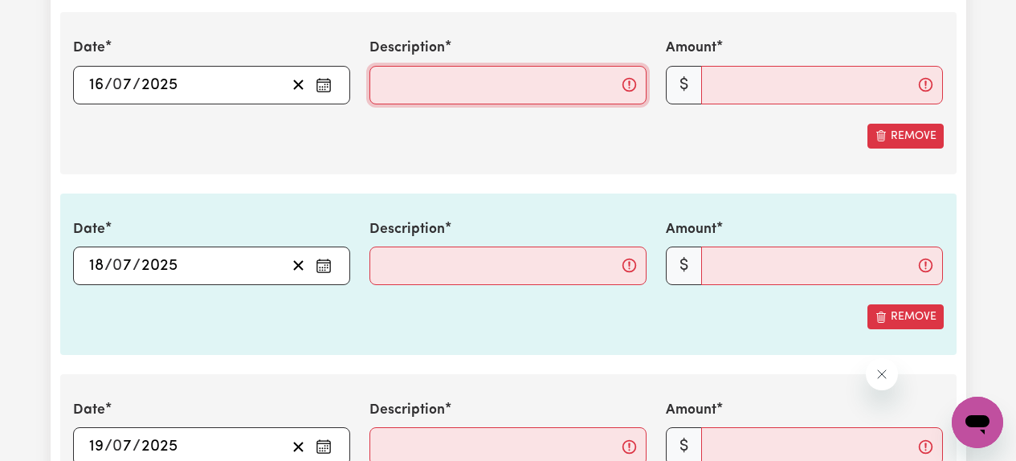
click at [426, 88] on input "Description" at bounding box center [507, 85] width 277 height 39
type input "29kms/mileage"
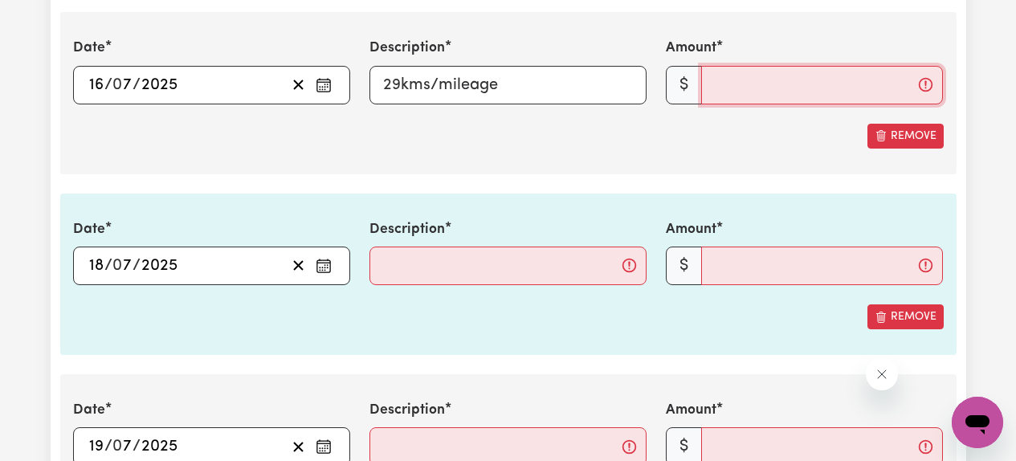
click at [750, 76] on input "Amount" at bounding box center [822, 85] width 242 height 39
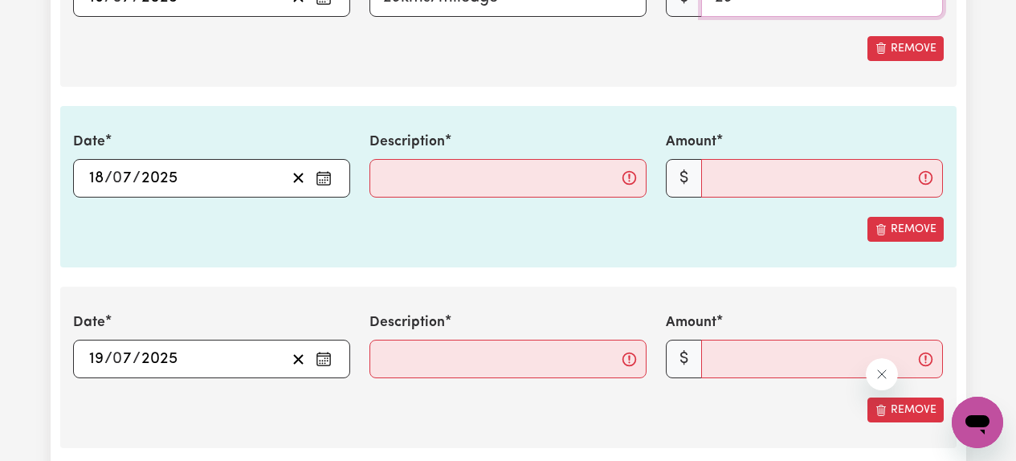
scroll to position [2719, 0]
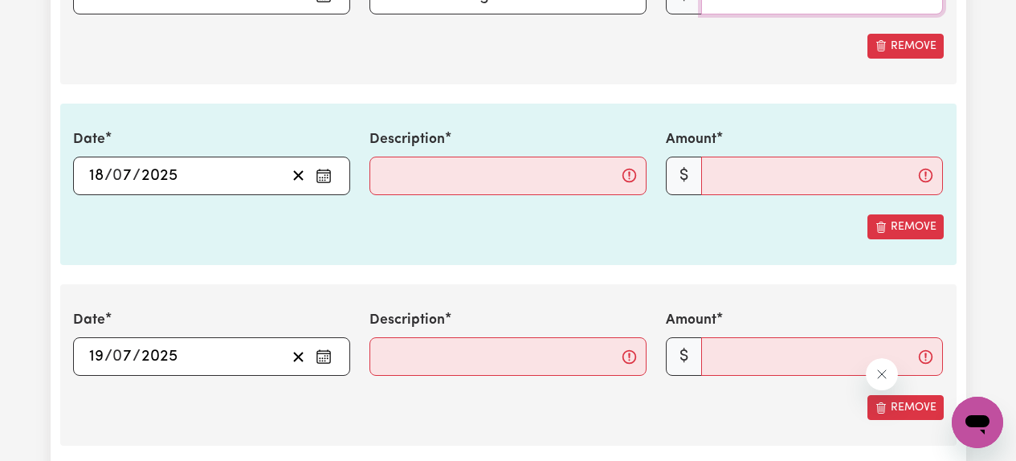
type input "29"
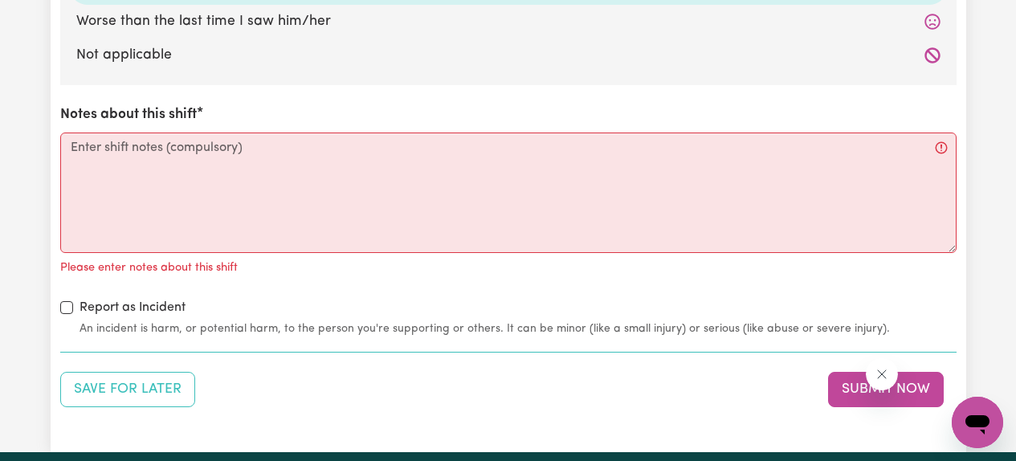
scroll to position [5116, 0]
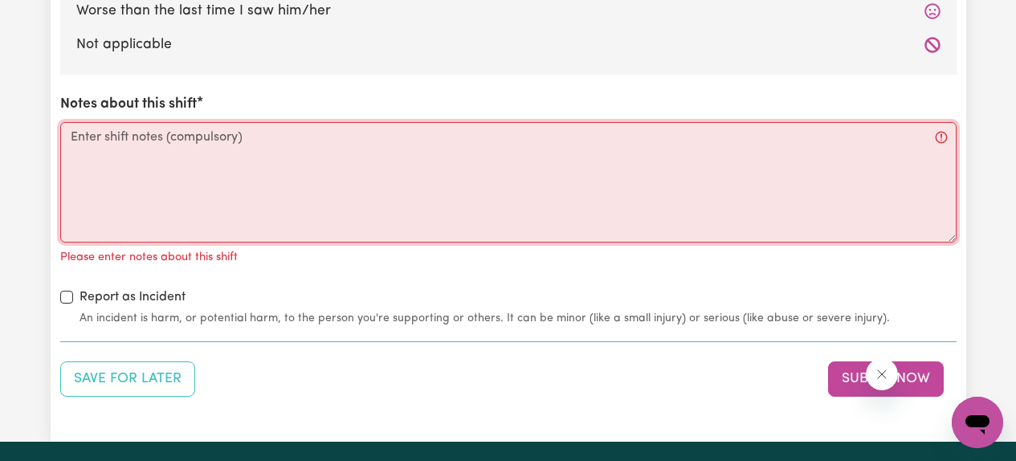
click at [332, 154] on textarea "Notes about this shift" at bounding box center [508, 182] width 896 height 120
paste textarea "The carer visited [PERSON_NAME] as scheduled after contacting him over the phon…"
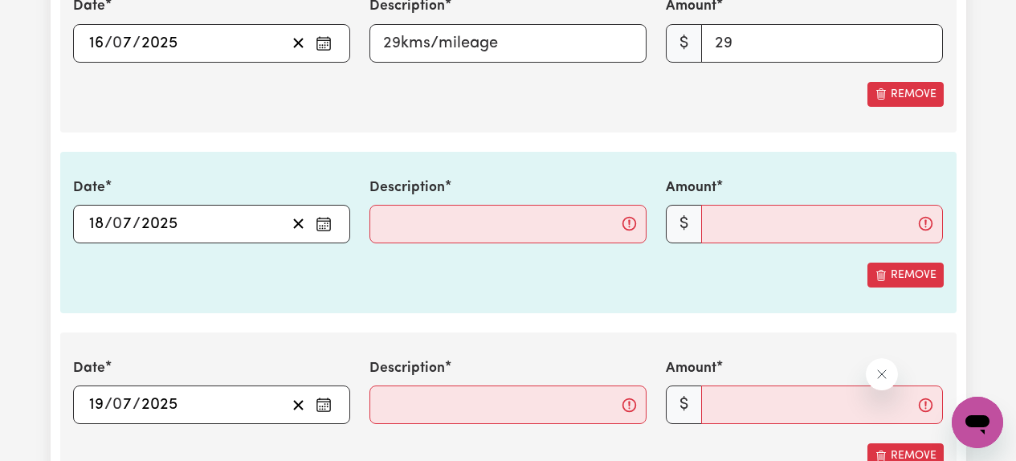
scroll to position [2696, 0]
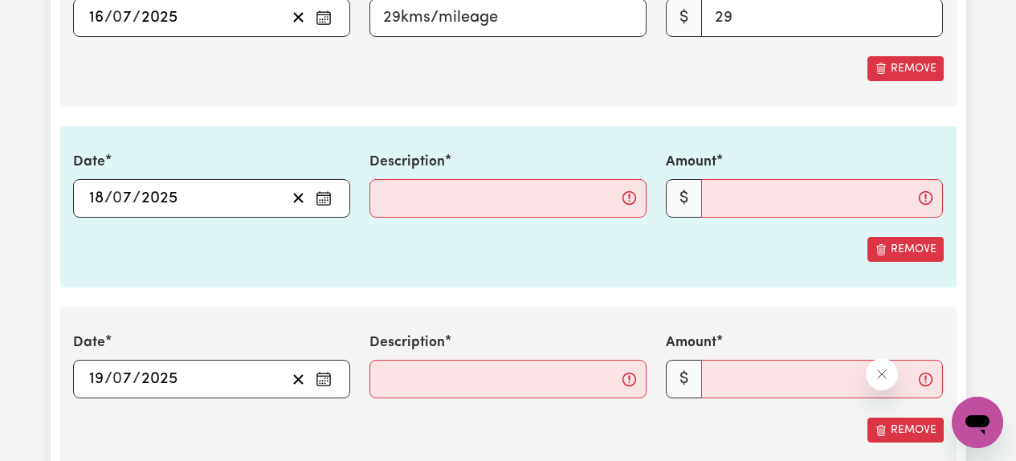
type textarea "The carer visited [PERSON_NAME] as scheduled after contacting him over the phon…"
click at [496, 190] on input "Description" at bounding box center [507, 198] width 277 height 39
type input "24kms/mileage"
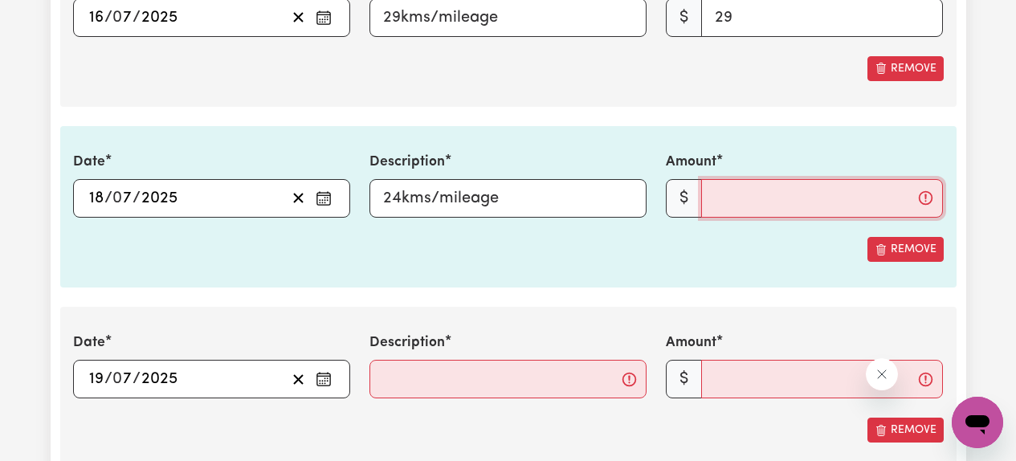
click at [724, 194] on input "Amount" at bounding box center [822, 198] width 242 height 39
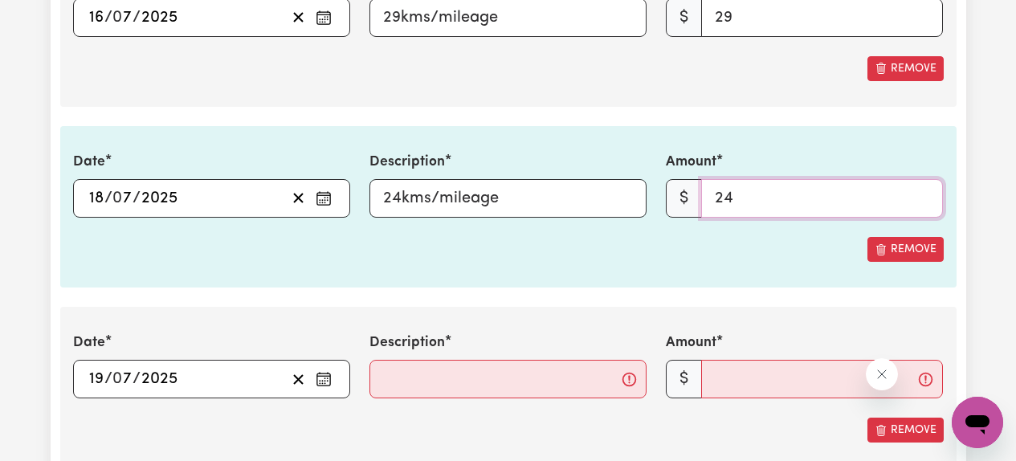
type input "24"
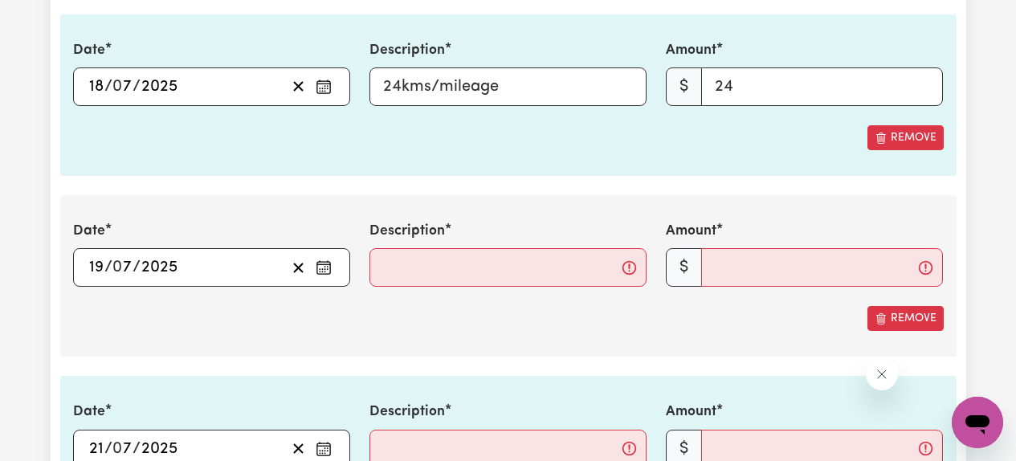
scroll to position [2809, 0]
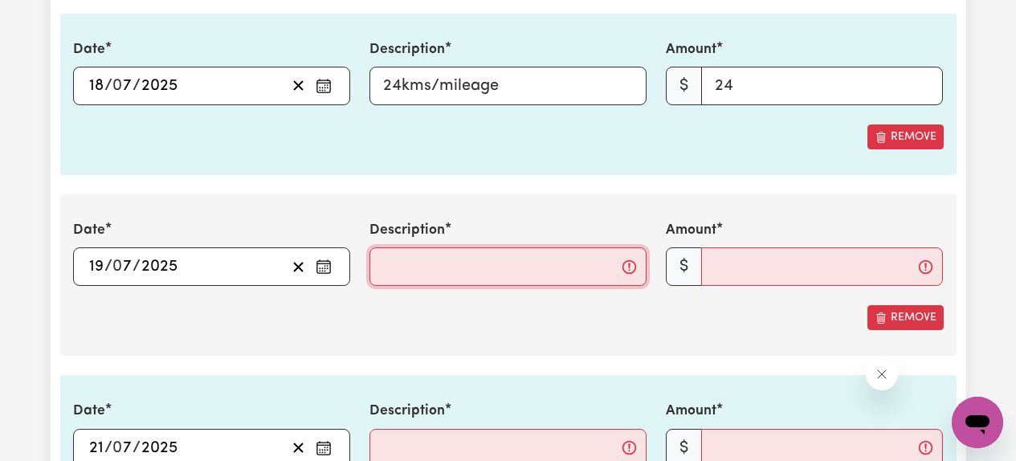
click at [515, 282] on input "Description" at bounding box center [507, 266] width 277 height 39
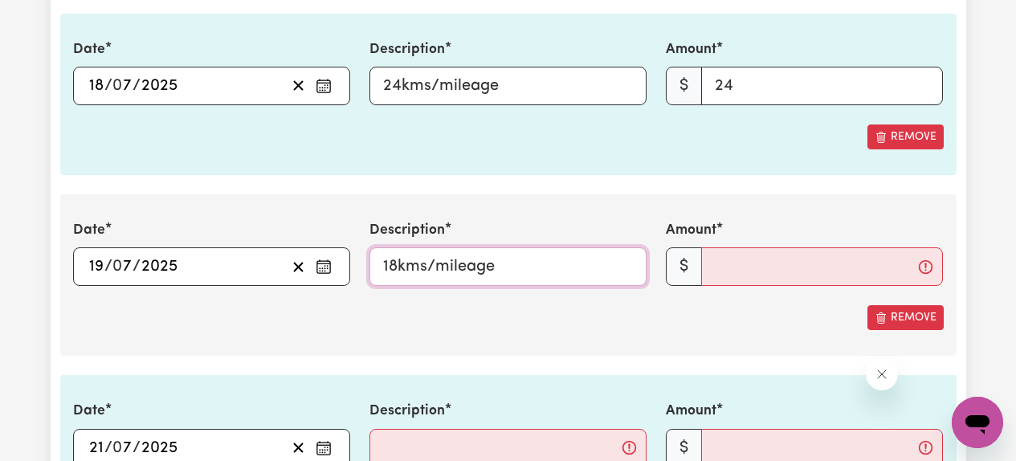
click at [398, 270] on input "18kms/mileage" at bounding box center [507, 266] width 277 height 39
type input "18kms/mileage"
click at [758, 271] on input "Amount" at bounding box center [822, 266] width 242 height 39
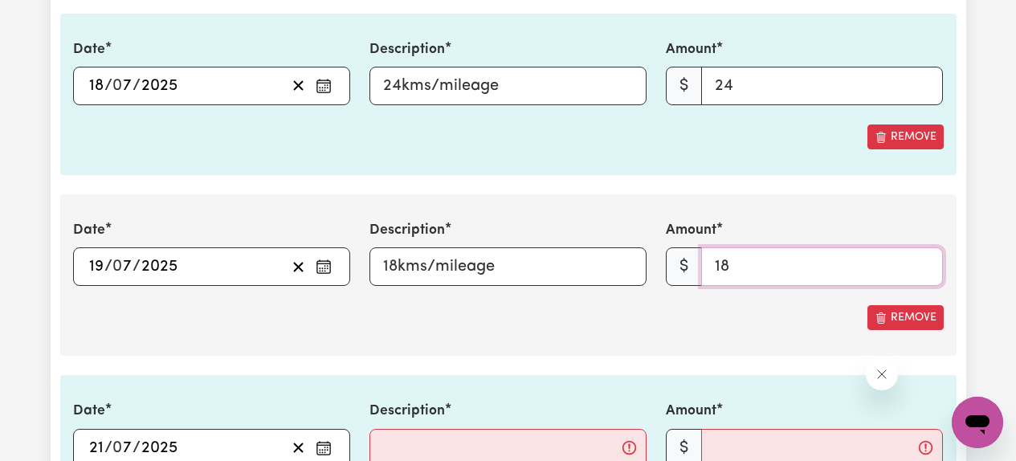
type input "18"
click at [633, 336] on div "Date [DATE] 19 / 0 7 / 2025 « ‹ [DATE] › » Mon Tue Wed Thu Fri Sat Sun 30 1 2 3…" at bounding box center [508, 274] width 896 height 161
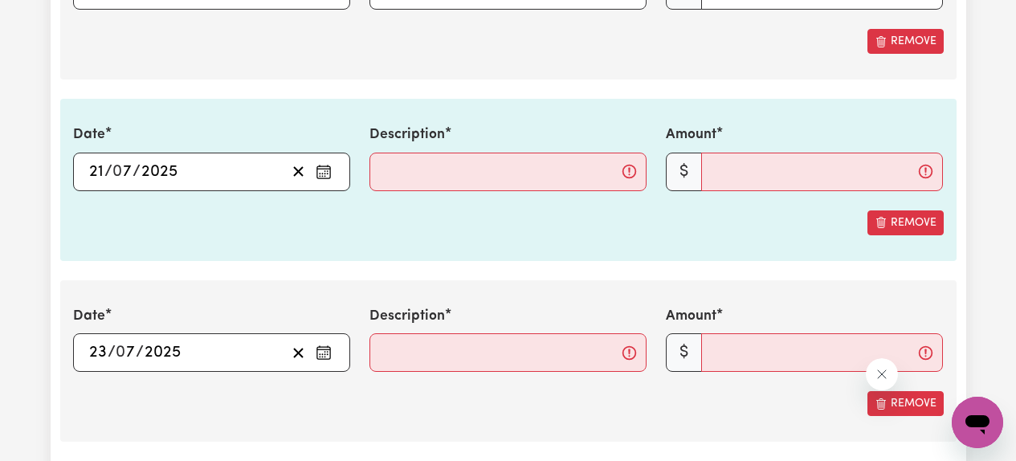
scroll to position [3086, 0]
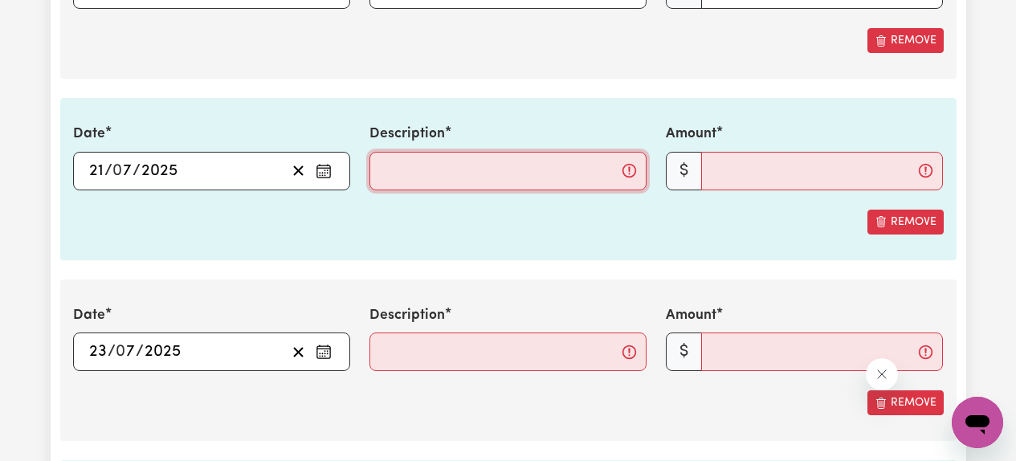
click at [488, 169] on input "Description" at bounding box center [507, 171] width 277 height 39
type input "26kms/mileage"
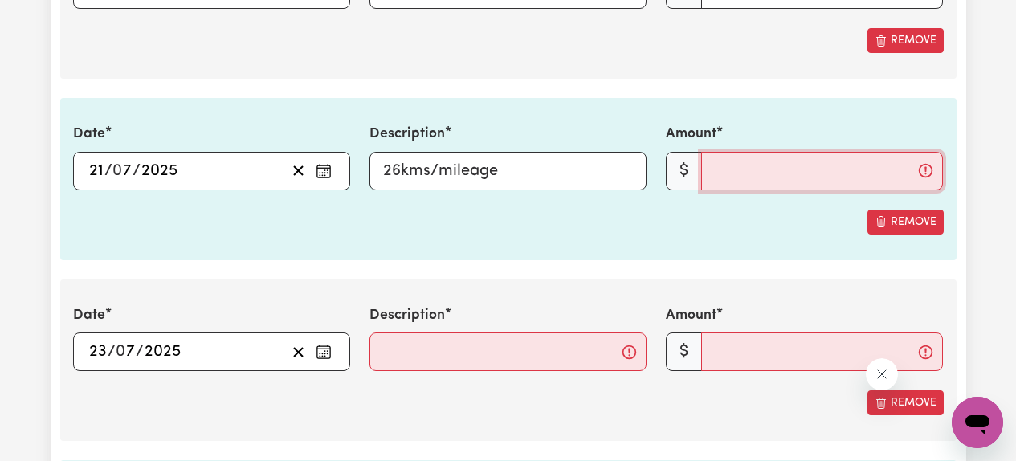
click at [747, 175] on input "Amount" at bounding box center [822, 171] width 242 height 39
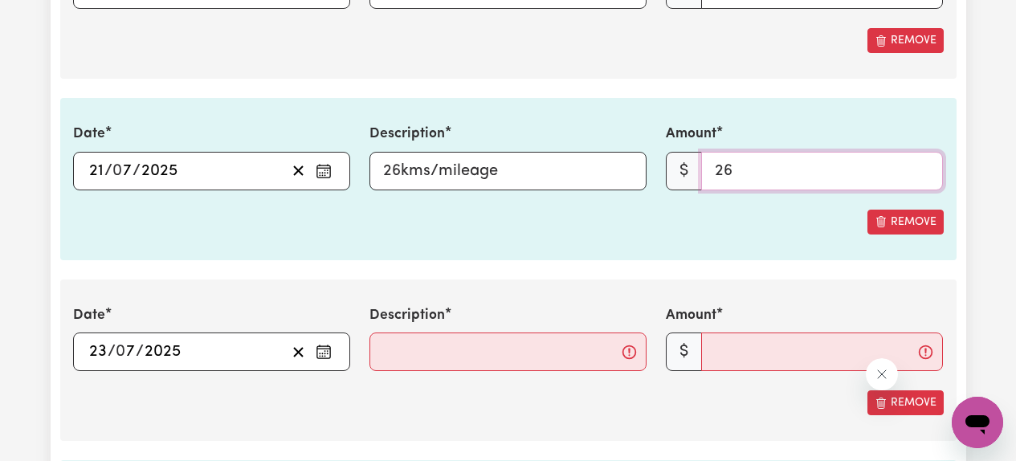
type input "26"
click at [578, 275] on section "3. Include any additional expenses incurred, e.g. mileage, parking fees or othe…" at bounding box center [508, 369] width 896 height 1733
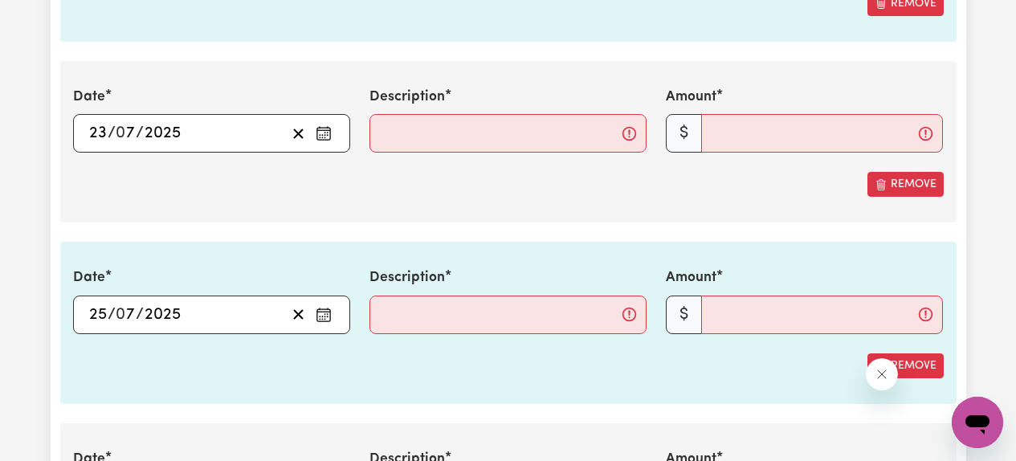
scroll to position [3305, 0]
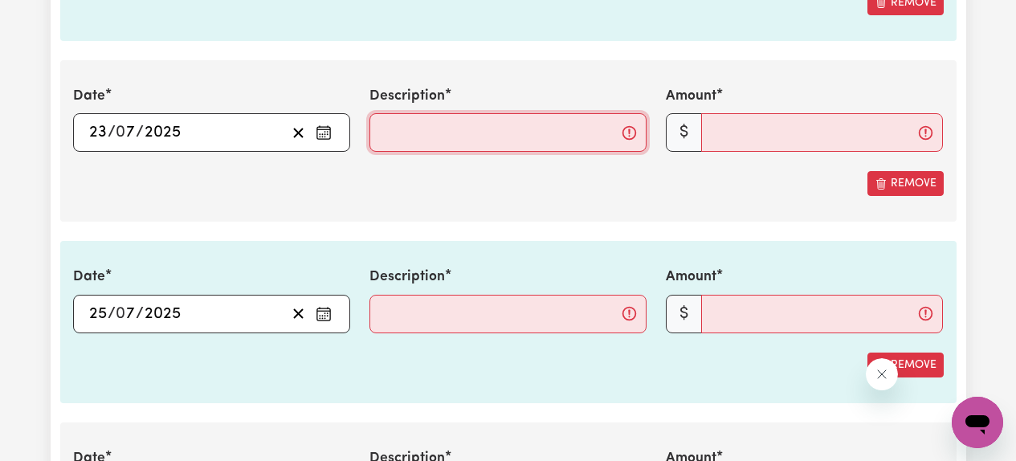
click at [493, 142] on input "Description" at bounding box center [507, 132] width 277 height 39
type input "24kms/mileage"
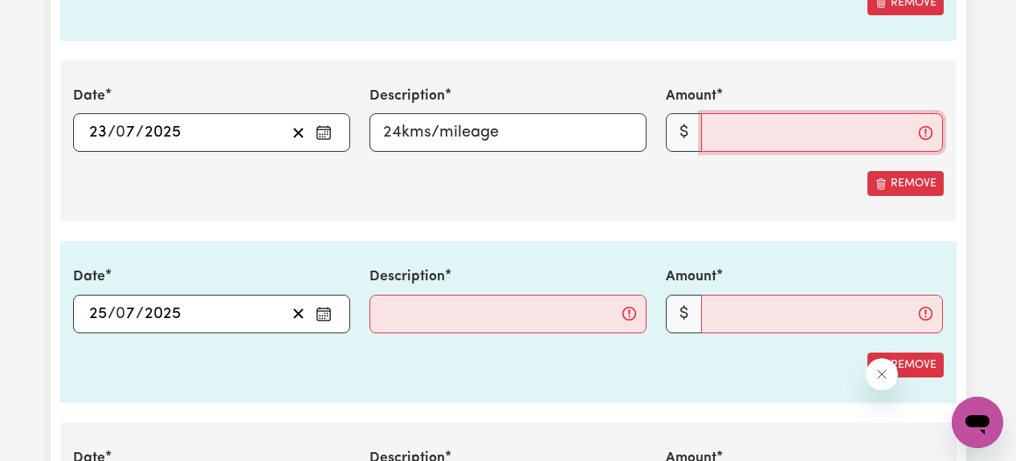
click at [758, 124] on input "Amount" at bounding box center [822, 132] width 242 height 39
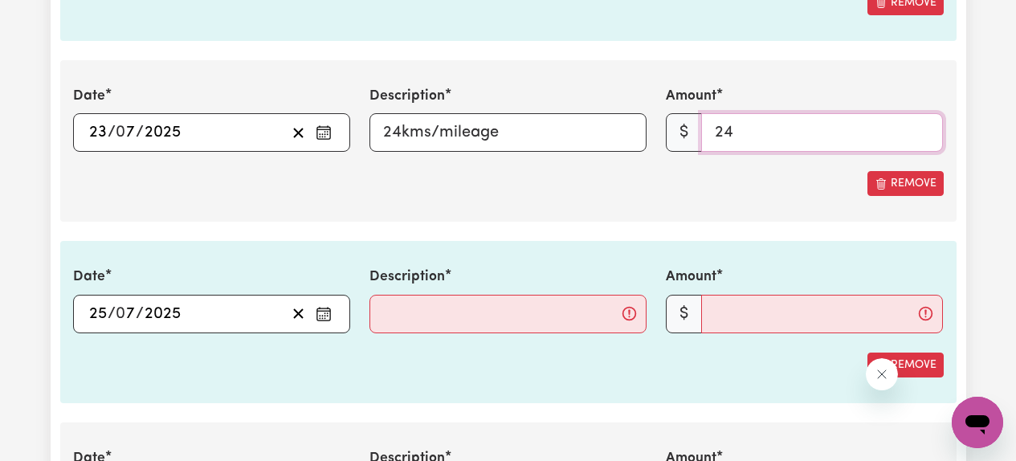
type input "24"
click at [661, 198] on div "Date [DATE] 23 / 0 7 / 2025 « ‹ [DATE] › » Mon Tue Wed Thu Fri Sat Sun 30 1 2 3…" at bounding box center [508, 140] width 896 height 161
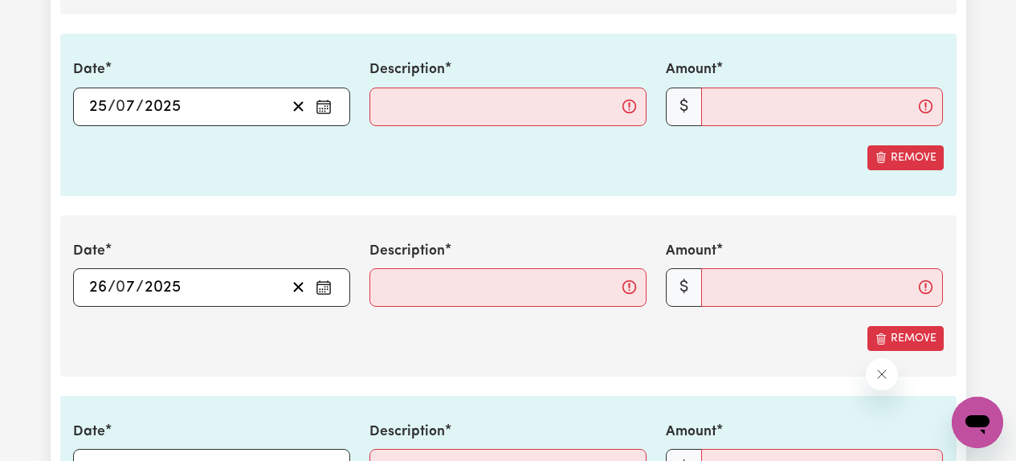
scroll to position [3520, 0]
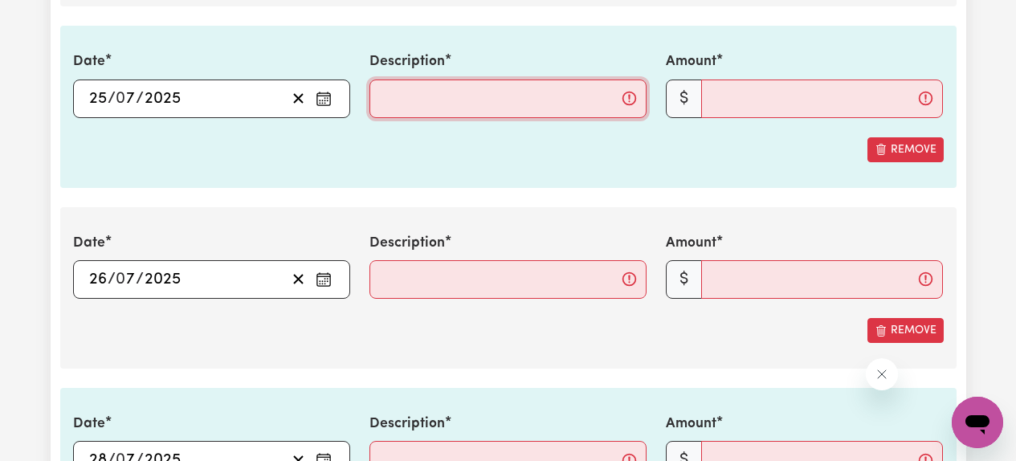
click at [496, 104] on input "Description" at bounding box center [507, 99] width 277 height 39
type input "29kms/mileage"
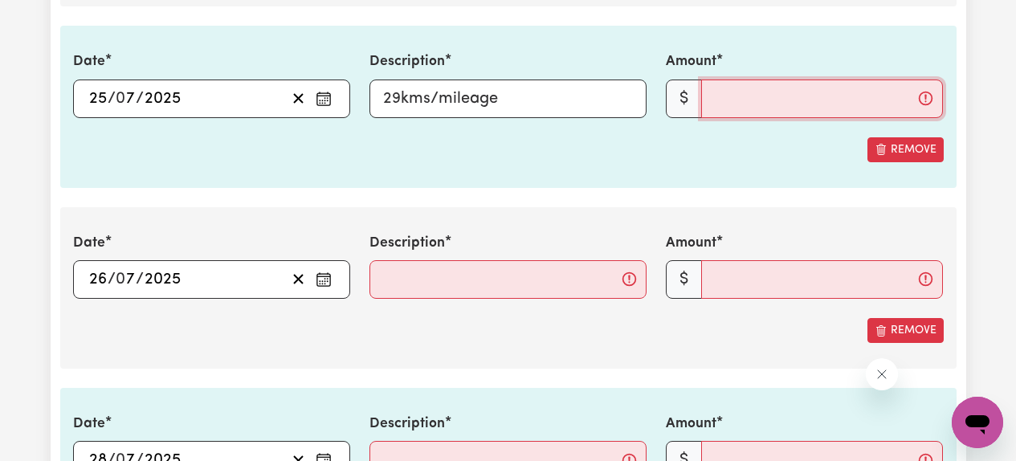
click at [756, 95] on input "Amount" at bounding box center [822, 99] width 242 height 39
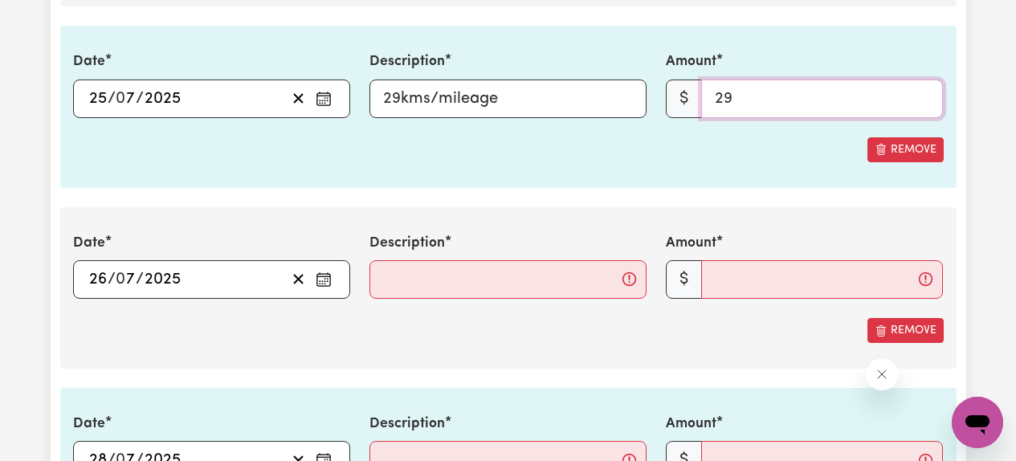
type input "29"
click at [673, 177] on div "Date [DATE] 25 / 0 7 / 2025 « ‹ [DATE] › » Mon Tue Wed Thu Fri Sat Sun 30 1 2 3…" at bounding box center [508, 106] width 896 height 161
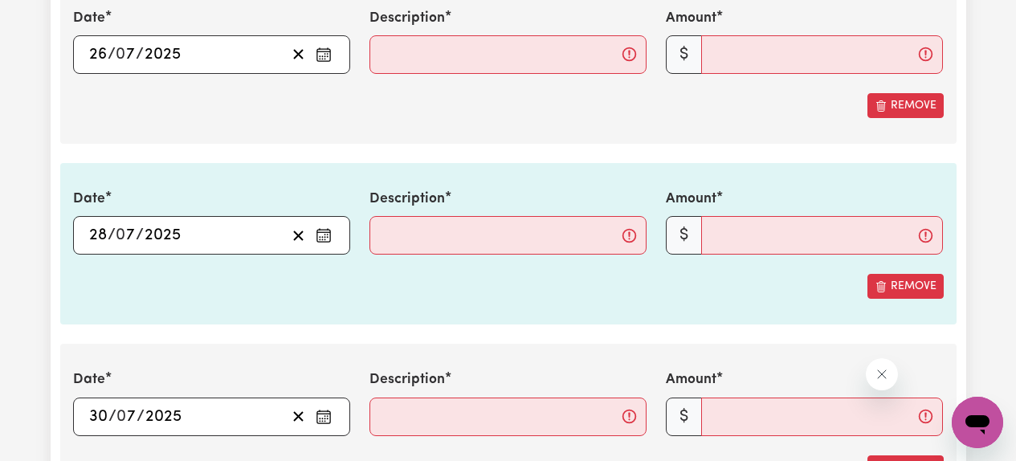
scroll to position [3754, 0]
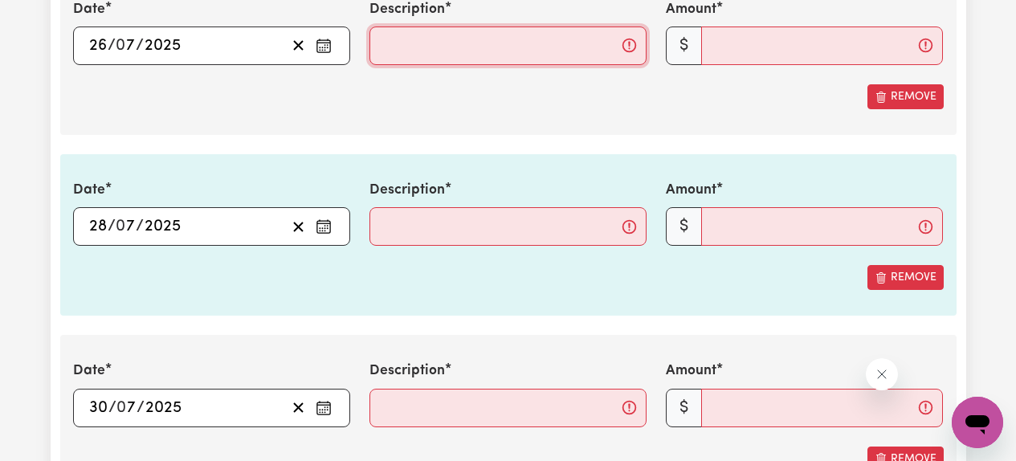
click at [467, 43] on input "Description" at bounding box center [507, 46] width 277 height 39
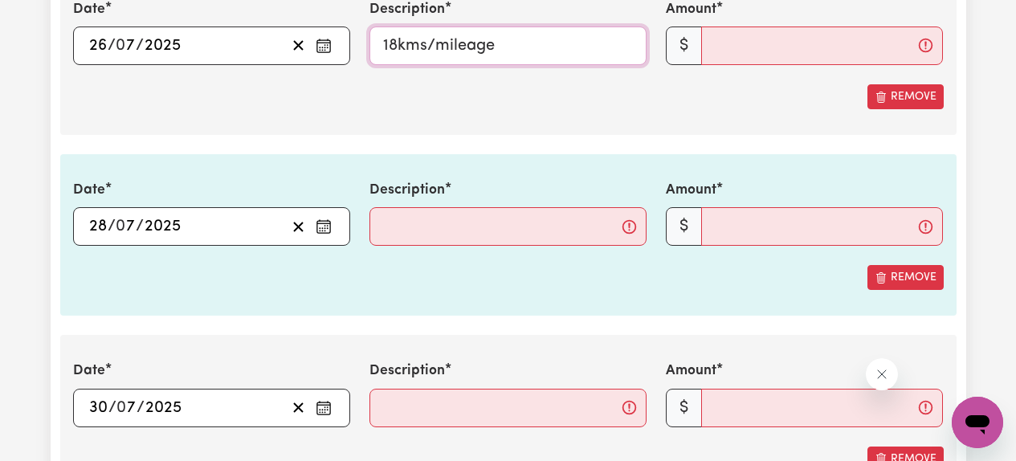
click at [394, 51] on input "18kms/mileage" at bounding box center [507, 46] width 277 height 39
type input "21kms/mileage"
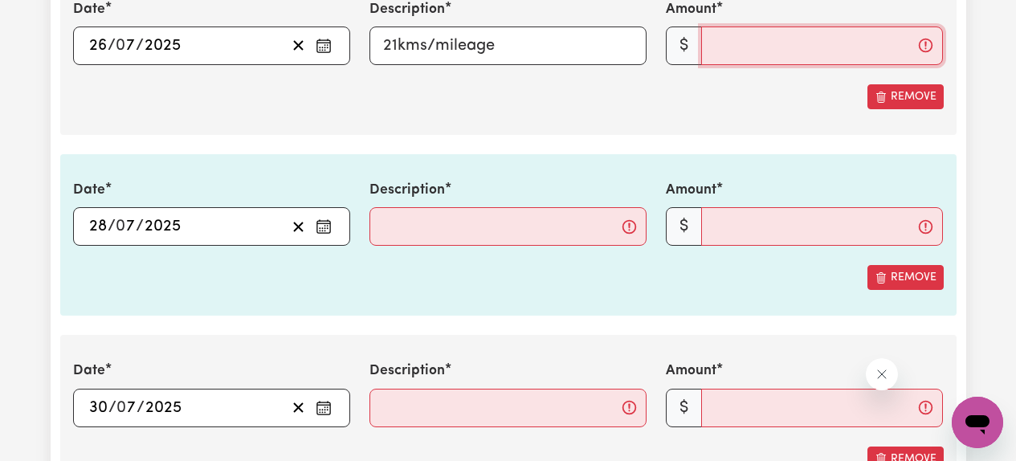
click at [753, 44] on input "Amount" at bounding box center [822, 46] width 242 height 39
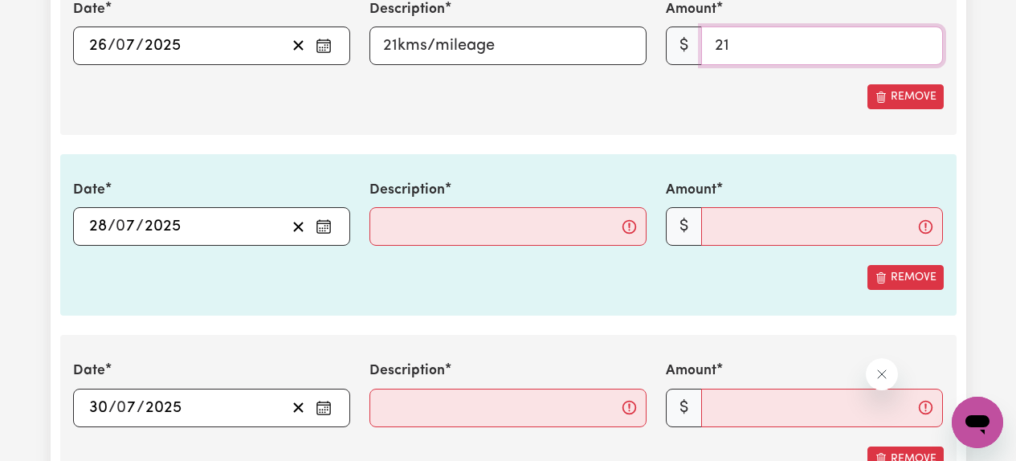
type input "21"
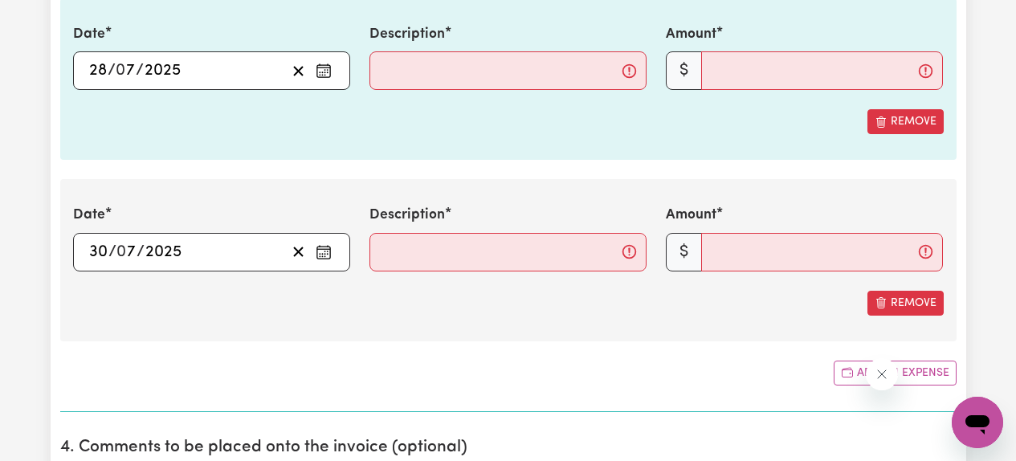
scroll to position [3912, 0]
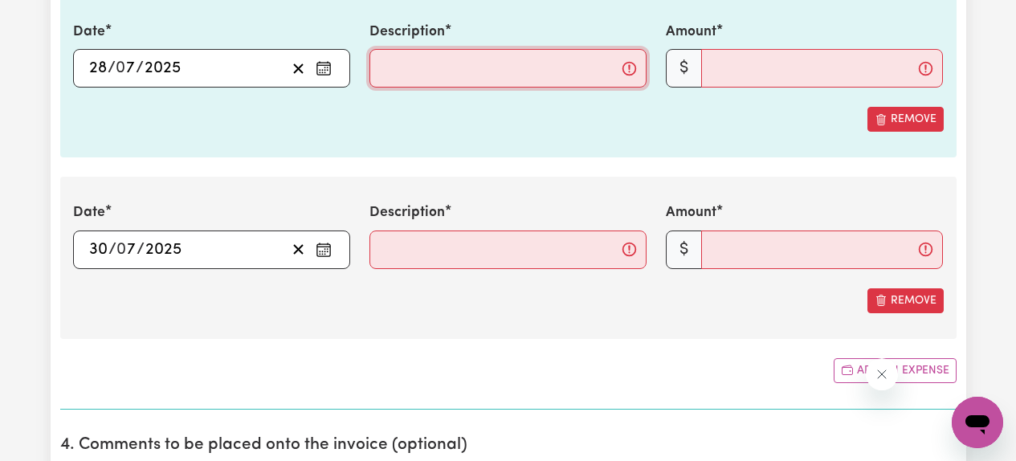
click at [502, 61] on input "Description" at bounding box center [507, 68] width 277 height 39
type input "26kms/mileage"
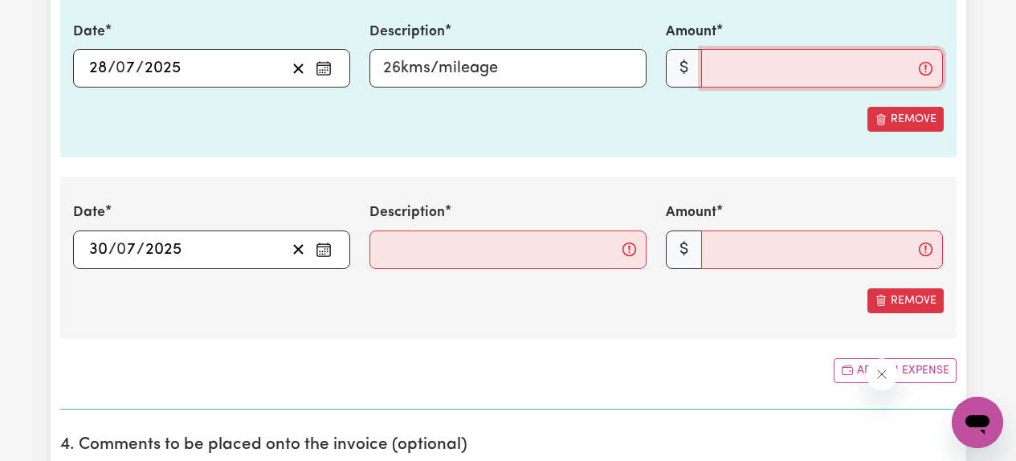
click at [797, 55] on input "Amount" at bounding box center [822, 68] width 242 height 39
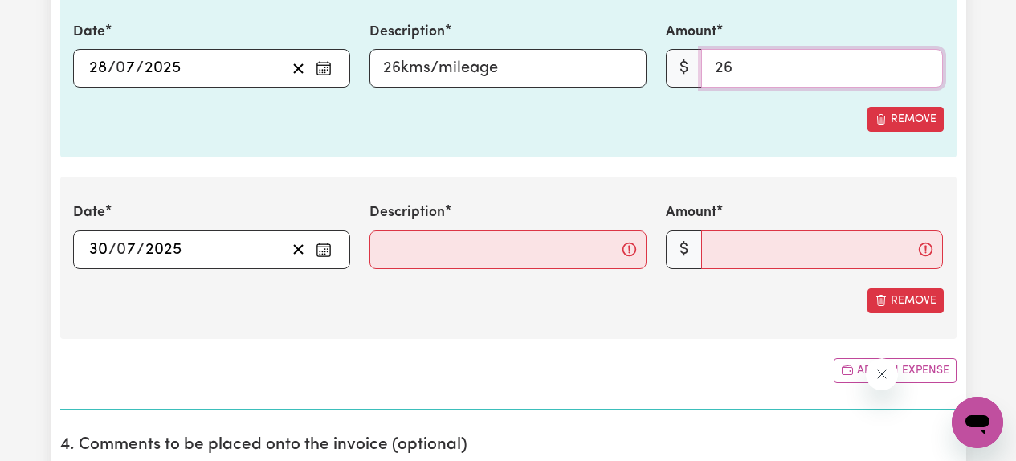
type input "26"
click at [641, 157] on div "Date [DATE] 28 / 0 7 / 2025 « ‹ [DATE] › » Mon Tue Wed Thu Fri Sat Sun 30 1 2 3…" at bounding box center [508, 76] width 896 height 161
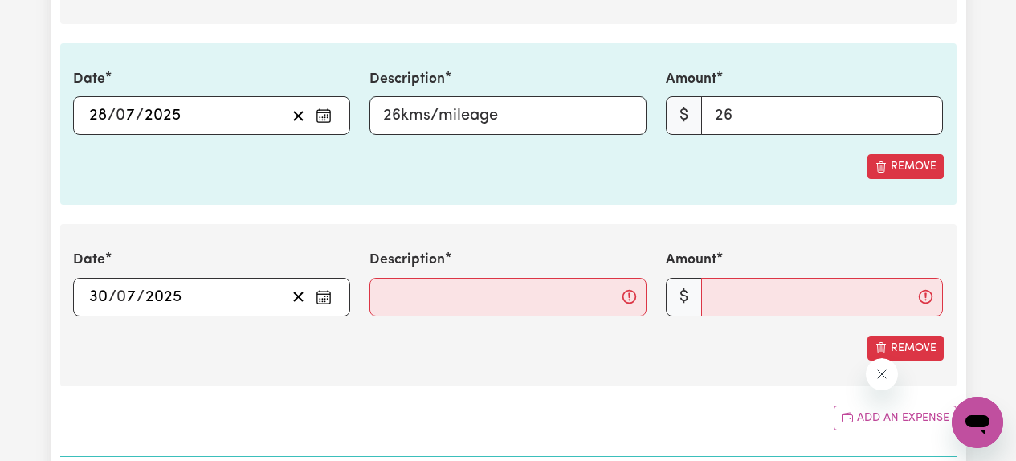
scroll to position [3914, 0]
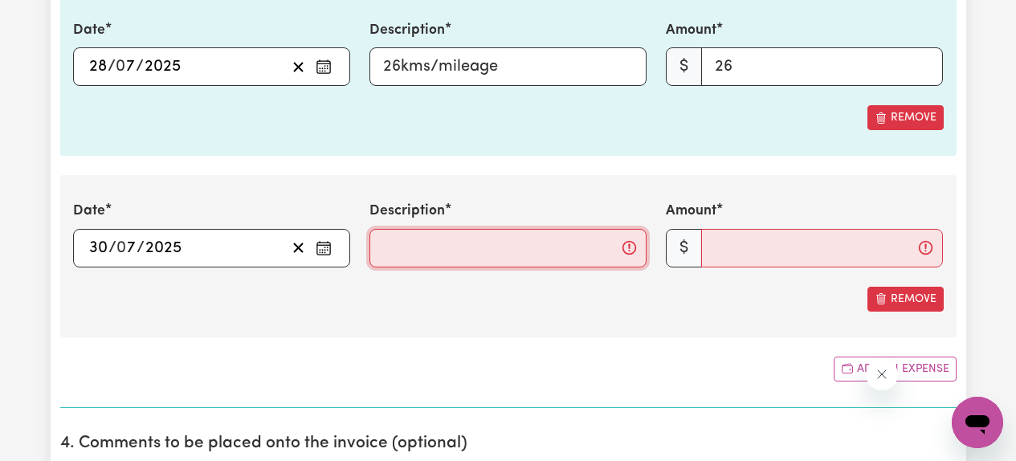
click at [528, 243] on input "Description" at bounding box center [507, 248] width 277 height 39
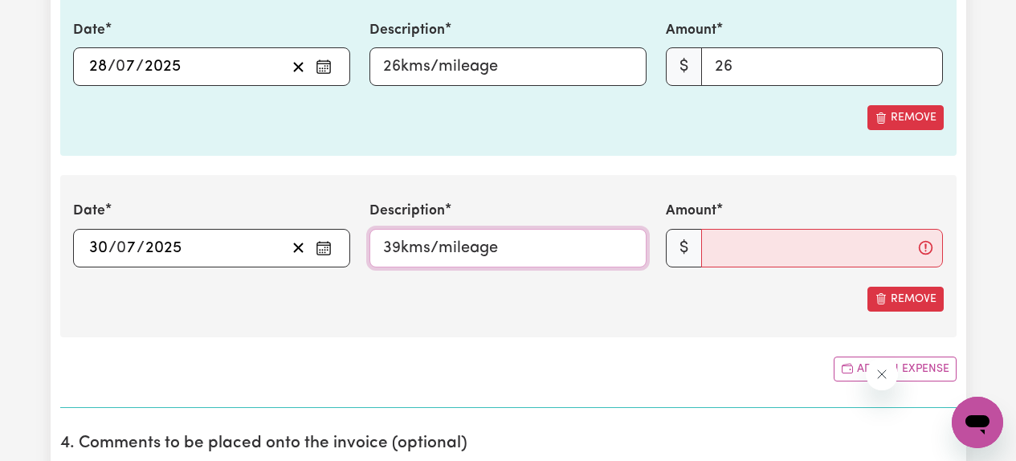
click at [396, 243] on input "39kms/mileage" at bounding box center [507, 248] width 277 height 39
type input "32kms/mileage"
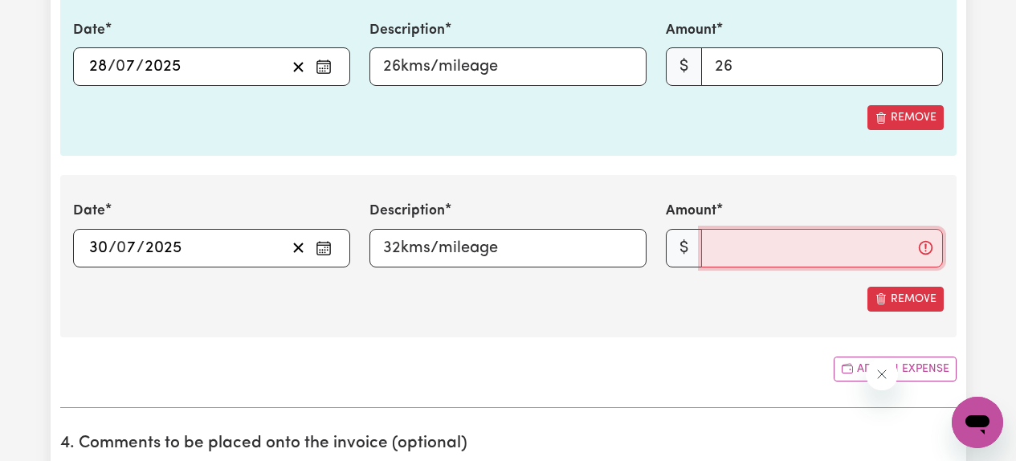
click at [753, 257] on input "Amount" at bounding box center [822, 248] width 242 height 39
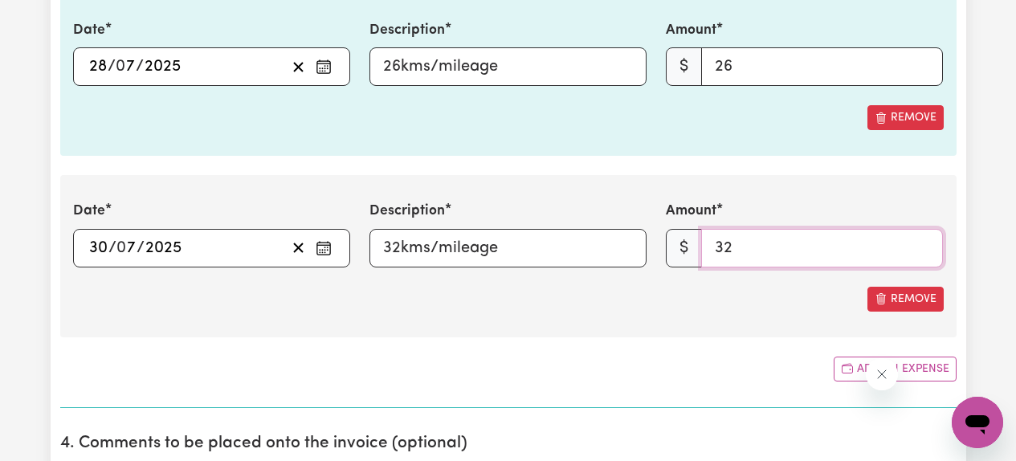
type input "32"
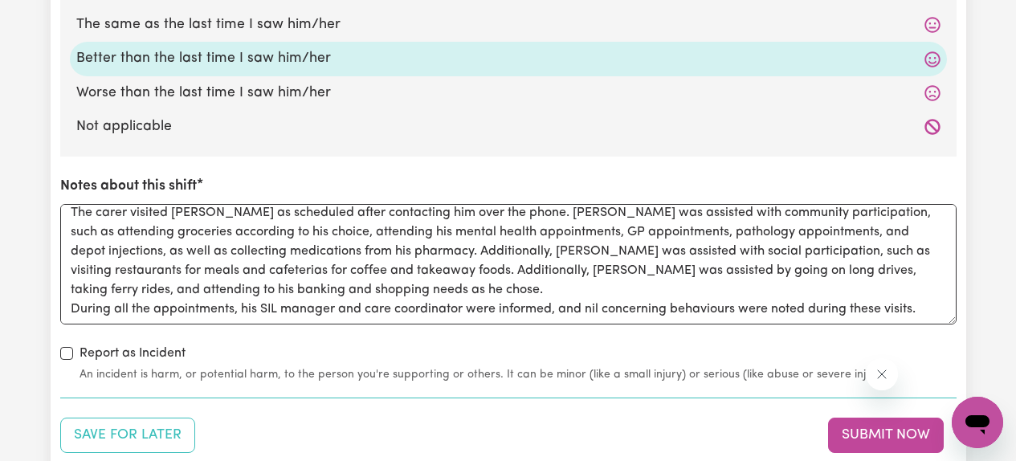
scroll to position [5035, 0]
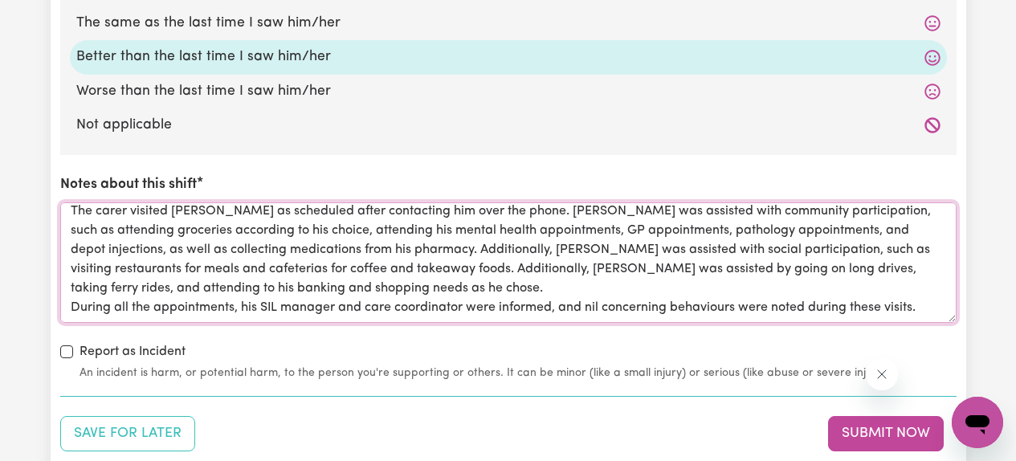
click at [369, 291] on textarea "The carer visited [PERSON_NAME] as scheduled after contacting him over the phon…" at bounding box center [508, 262] width 896 height 120
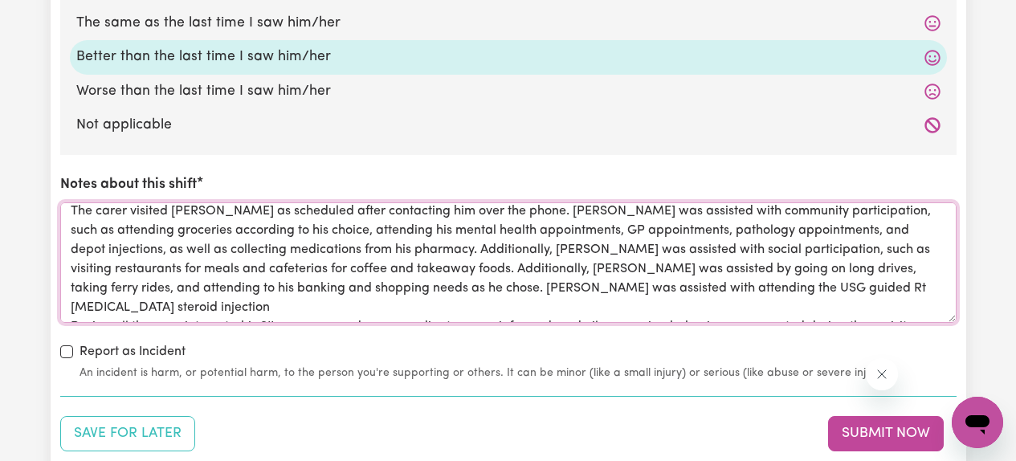
click at [817, 282] on textarea "The carer visited [PERSON_NAME] as scheduled after contacting him over the phon…" at bounding box center [508, 262] width 896 height 120
click at [813, 284] on textarea "The carer visited [PERSON_NAME] as scheduled after contacting him over the phon…" at bounding box center [508, 262] width 896 height 120
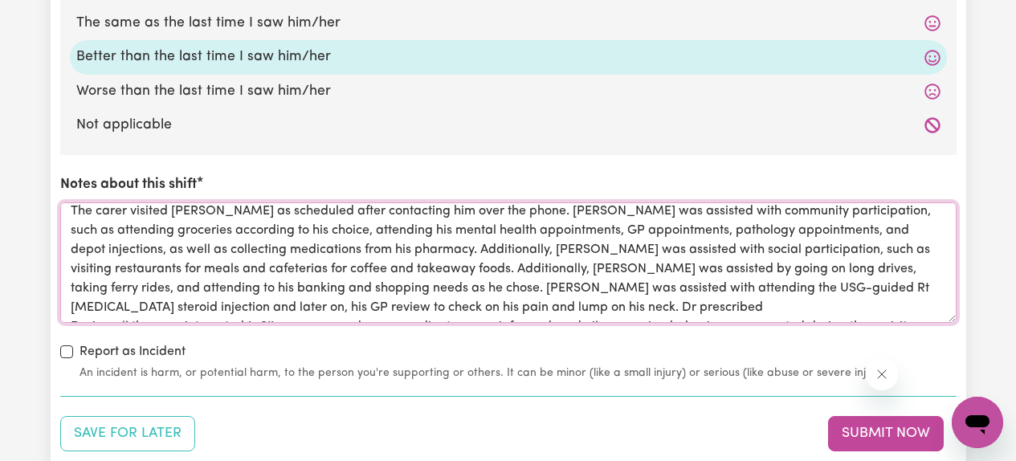
click at [475, 311] on textarea "The carer visited [PERSON_NAME] as scheduled after contacting him over the phon…" at bounding box center [508, 262] width 896 height 120
click at [467, 301] on textarea "The carer visited [PERSON_NAME] as scheduled after contacting him over the phon…" at bounding box center [508, 262] width 896 height 120
click at [378, 308] on textarea "The carer visited [PERSON_NAME] as scheduled after contacting him over the phon…" at bounding box center [508, 262] width 896 height 120
click at [653, 311] on textarea "The carer visited [PERSON_NAME] as scheduled after contacting him over the phon…" at bounding box center [508, 262] width 896 height 120
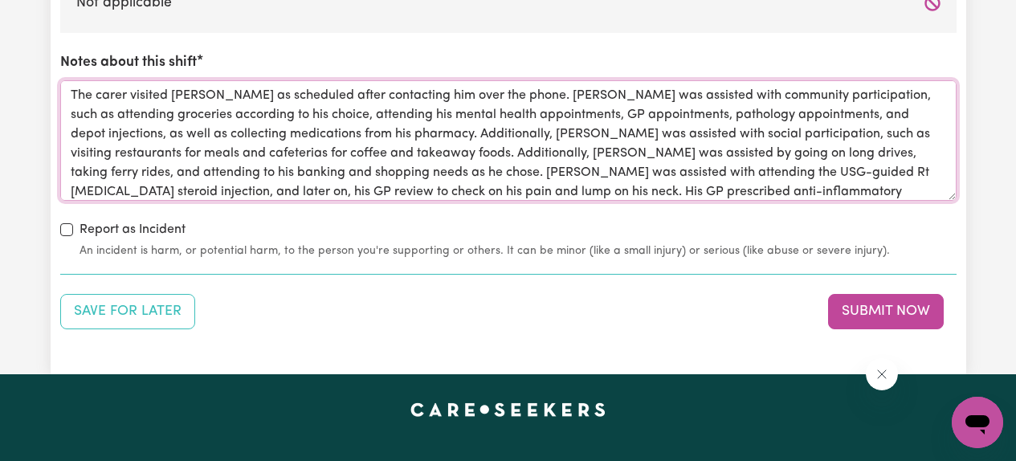
scroll to position [45, 0]
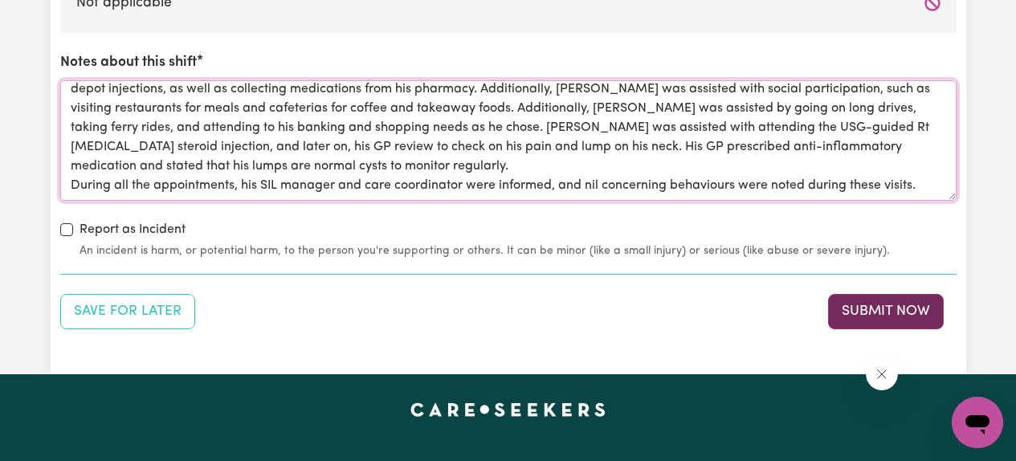
type textarea "The carer visited [PERSON_NAME] as scheduled after contacting him over the phon…"
click at [875, 312] on button "Submit Now" at bounding box center [886, 311] width 116 height 35
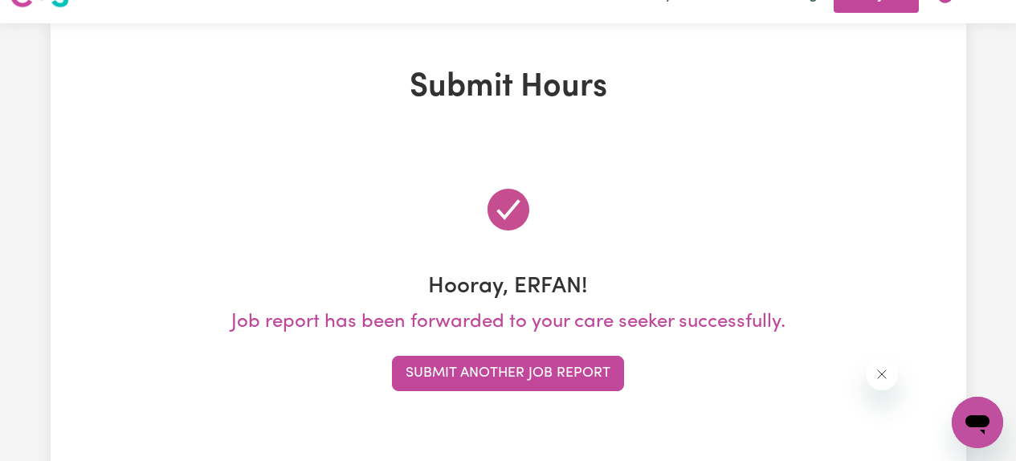
scroll to position [0, 0]
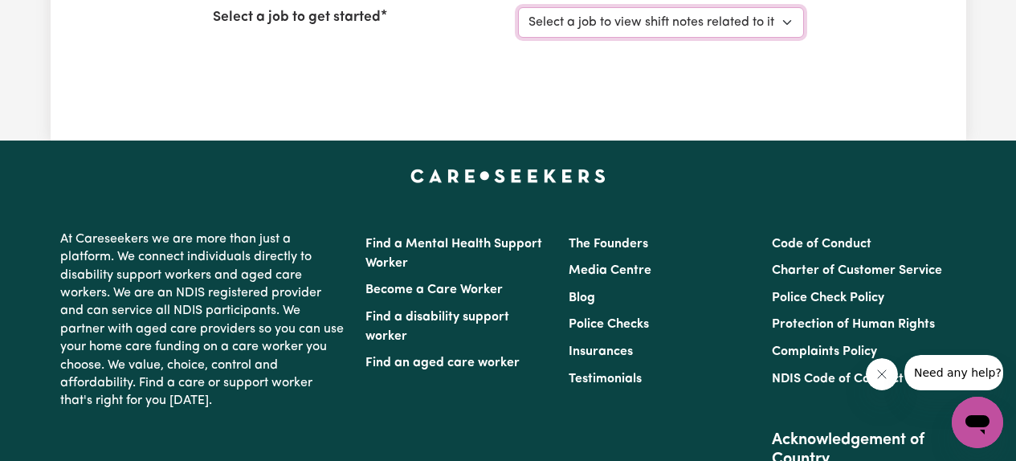
click at [576, 28] on select "Select a job to view shift notes related to it... [[PERSON_NAME] (NDIS 43155951…" at bounding box center [661, 22] width 286 height 31
select select "3922"
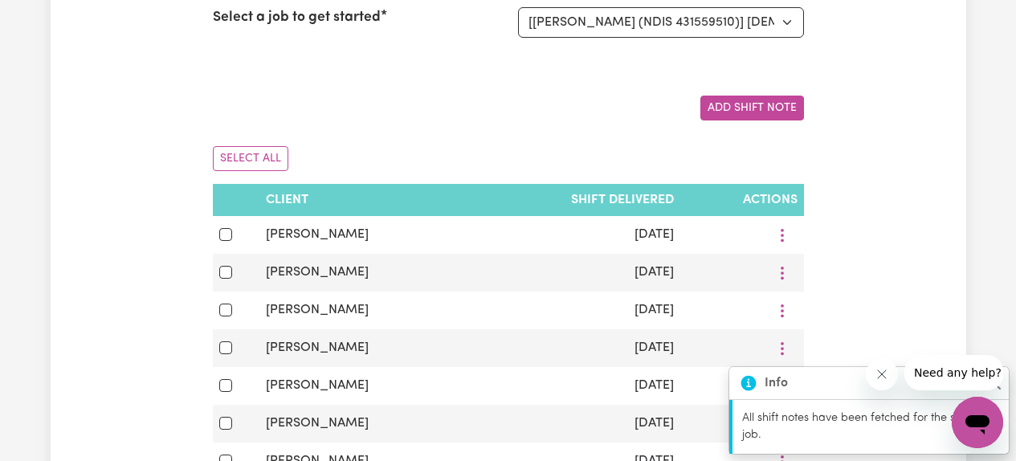
click at [133, 163] on div "Shift Notes To get started, select a job from the list below to view shift note…" at bounding box center [509, 360] width 916 height 1022
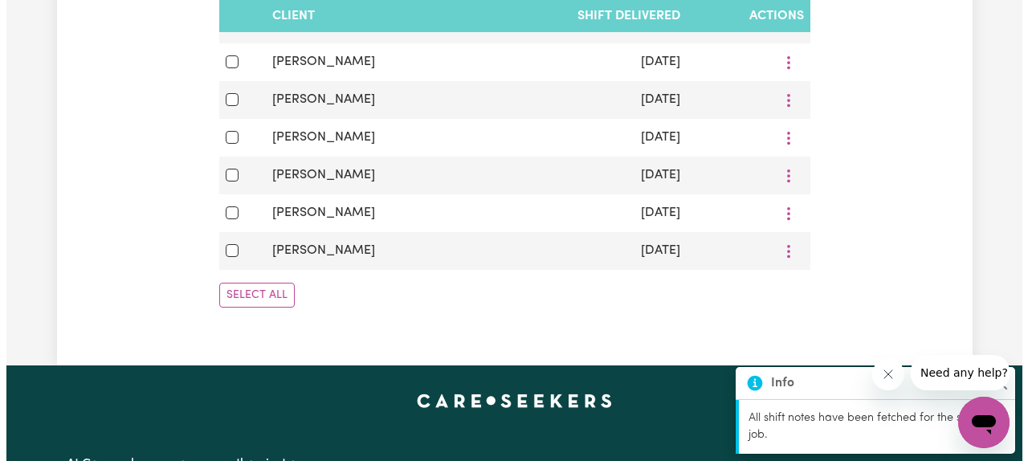
scroll to position [806, 0]
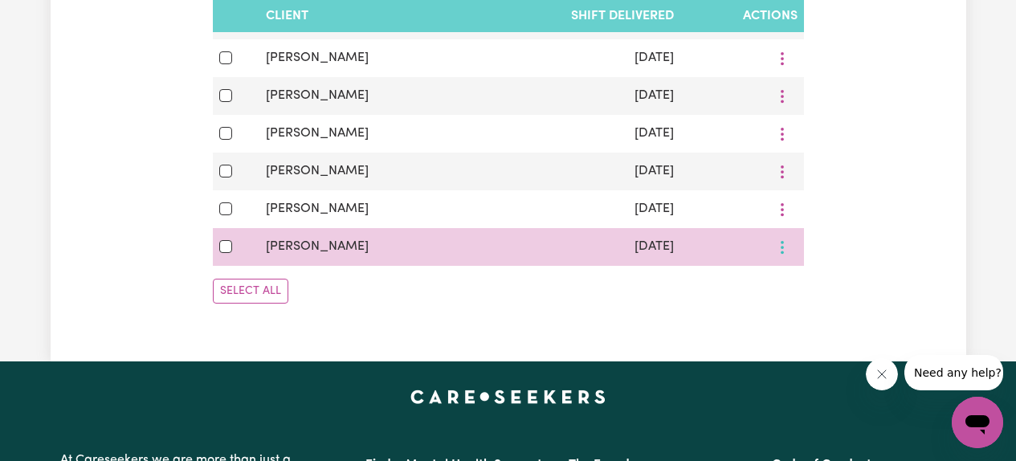
click at [779, 246] on icon "More options" at bounding box center [782, 247] width 16 height 16
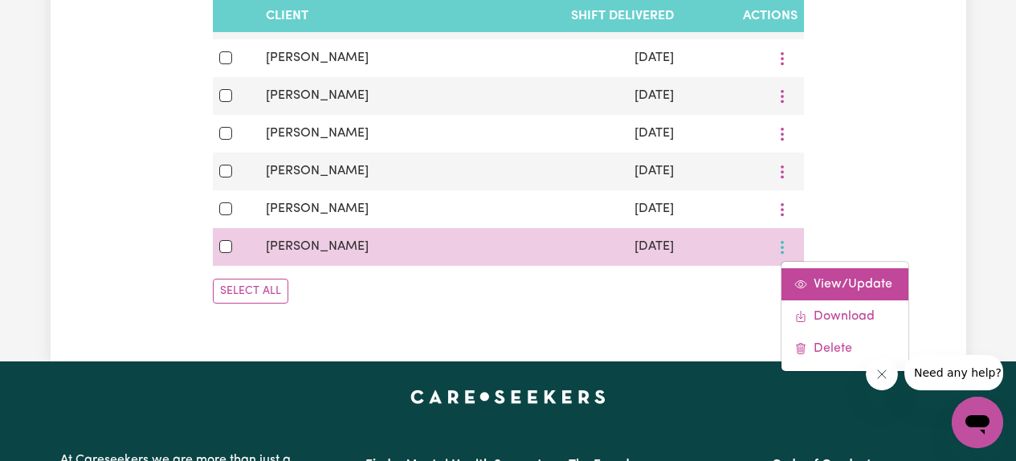
click at [814, 281] on span "View/Update" at bounding box center [853, 284] width 79 height 13
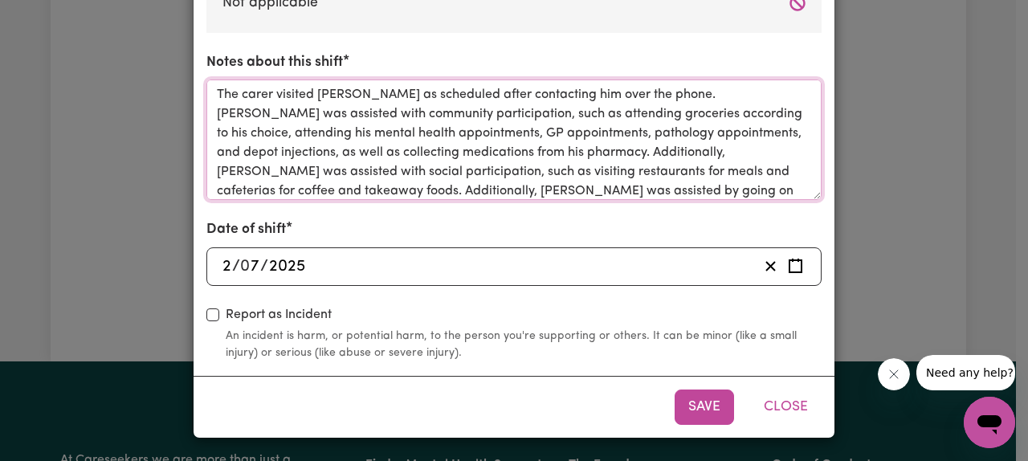
scroll to position [64, 0]
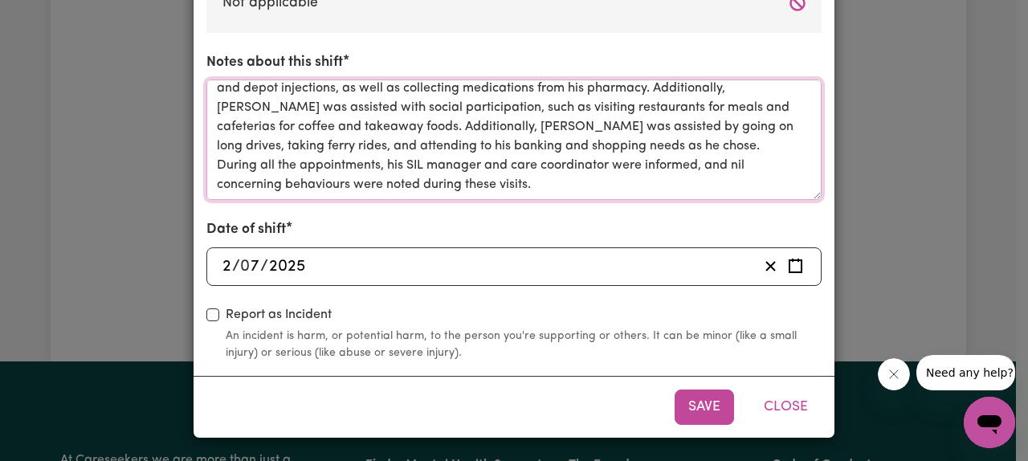
drag, startPoint x: 211, startPoint y: 96, endPoint x: 627, endPoint y: 224, distance: 434.5
click at [565, 183] on textarea "The carer visited [PERSON_NAME] as scheduled after contacting him over the phon…" at bounding box center [513, 140] width 615 height 120
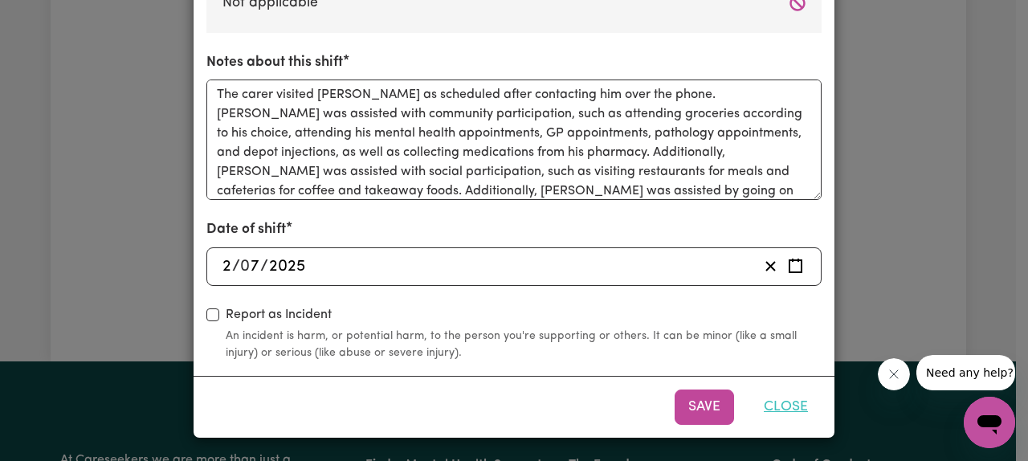
click at [782, 407] on button "Close" at bounding box center [785, 407] width 71 height 35
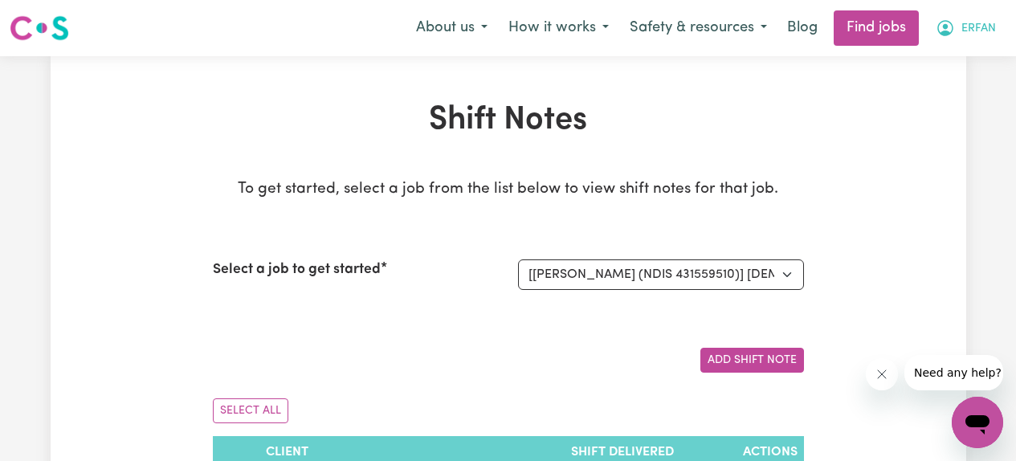
click at [965, 37] on span "ERFAN" at bounding box center [978, 29] width 35 height 18
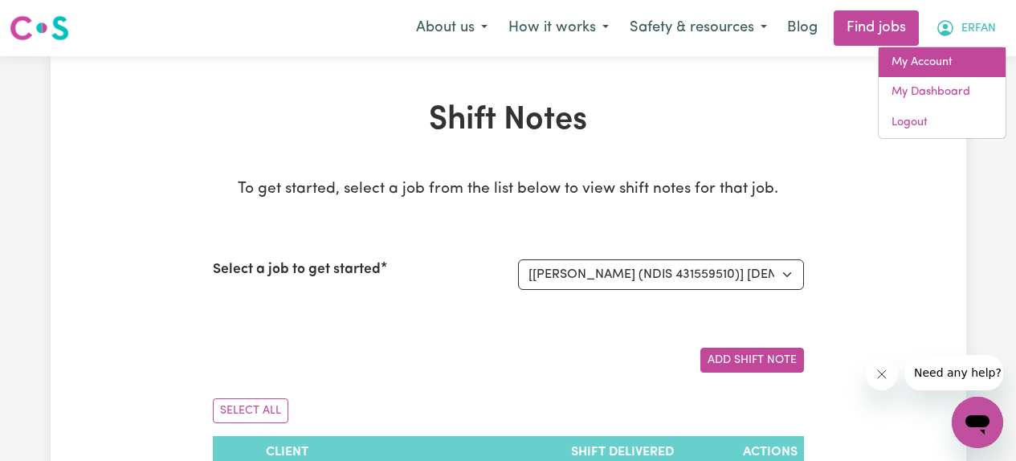
click at [942, 57] on link "My Account" at bounding box center [942, 62] width 127 height 31
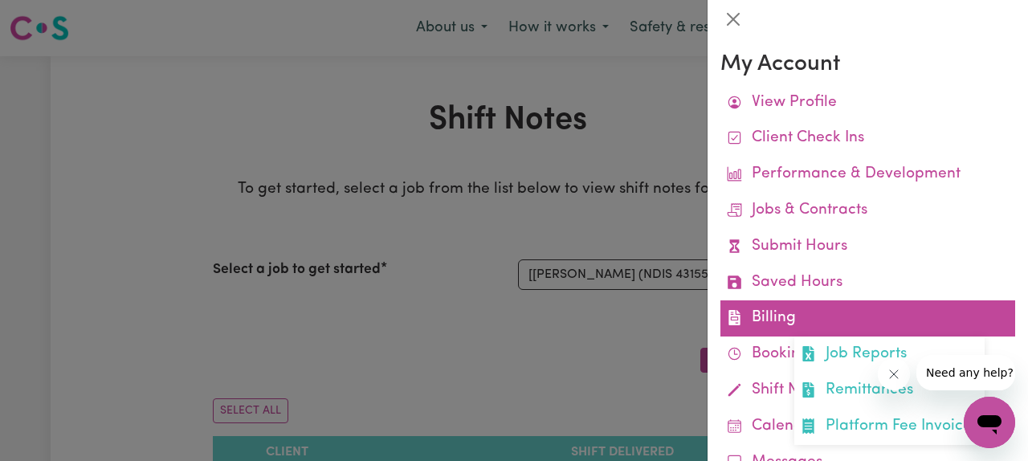
click at [789, 314] on link "Billing Job Reports Remittances Platform Fee Invoices" at bounding box center [867, 318] width 295 height 36
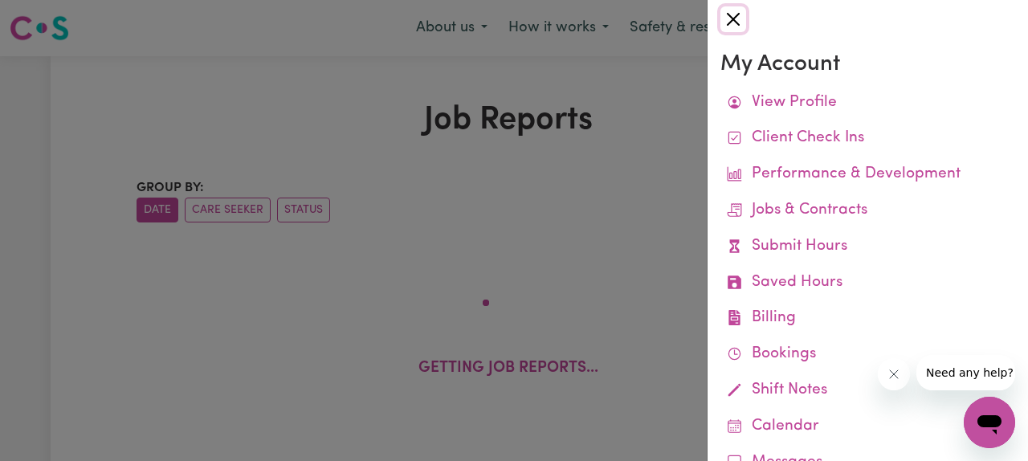
click at [734, 17] on button "Close" at bounding box center [733, 19] width 26 height 26
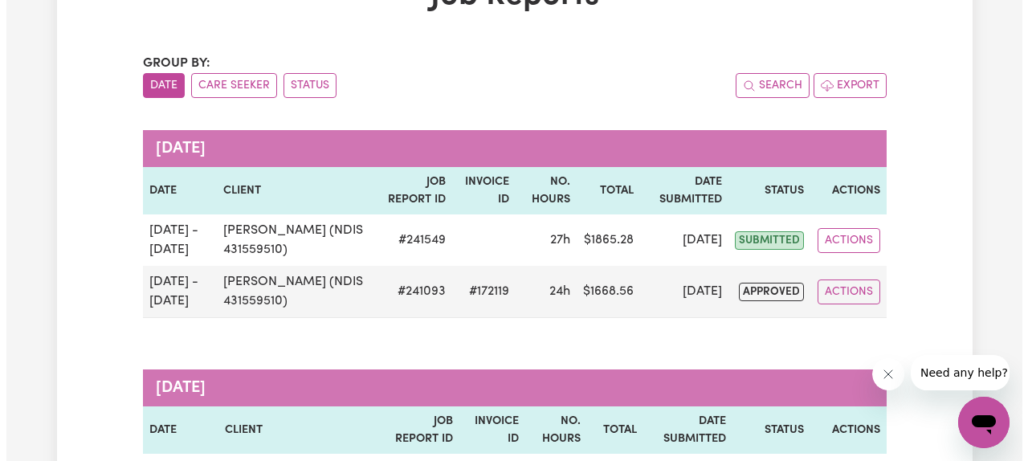
scroll to position [130, 0]
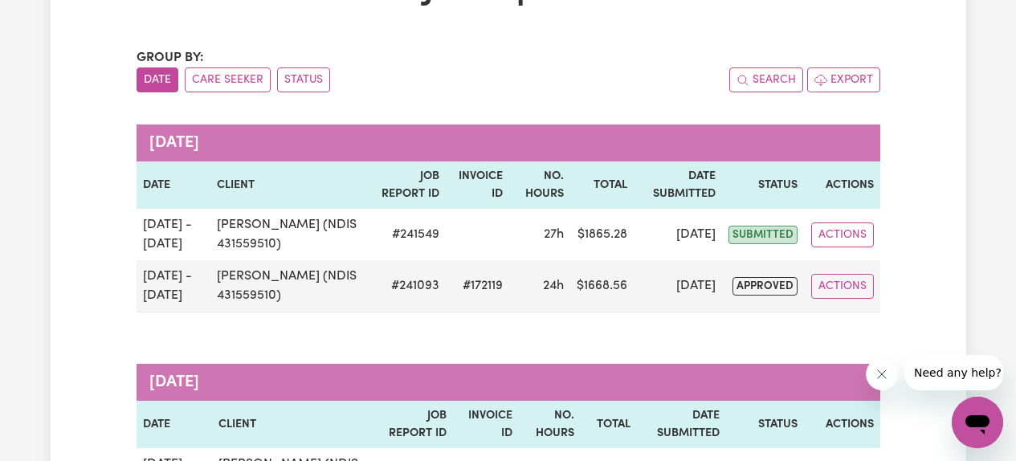
click at [545, 84] on div "Search Export" at bounding box center [694, 79] width 372 height 25
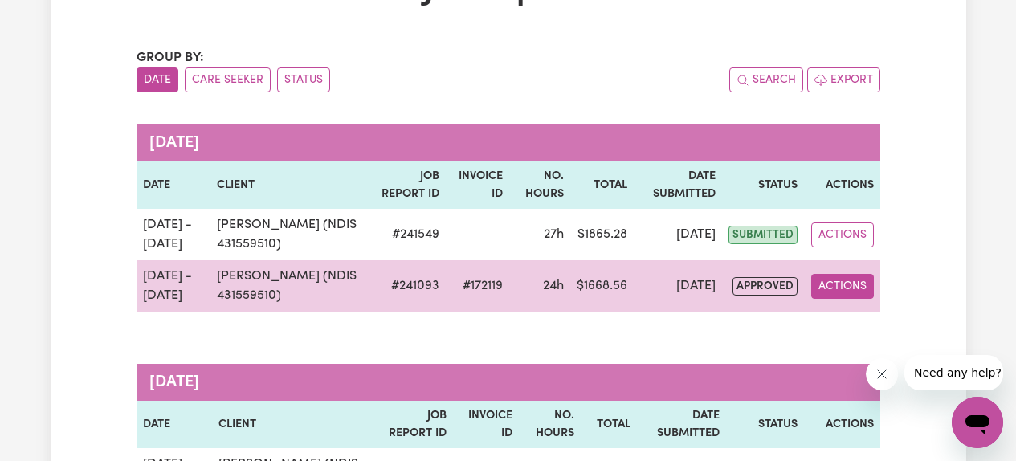
click at [842, 285] on button "Actions" at bounding box center [842, 286] width 63 height 25
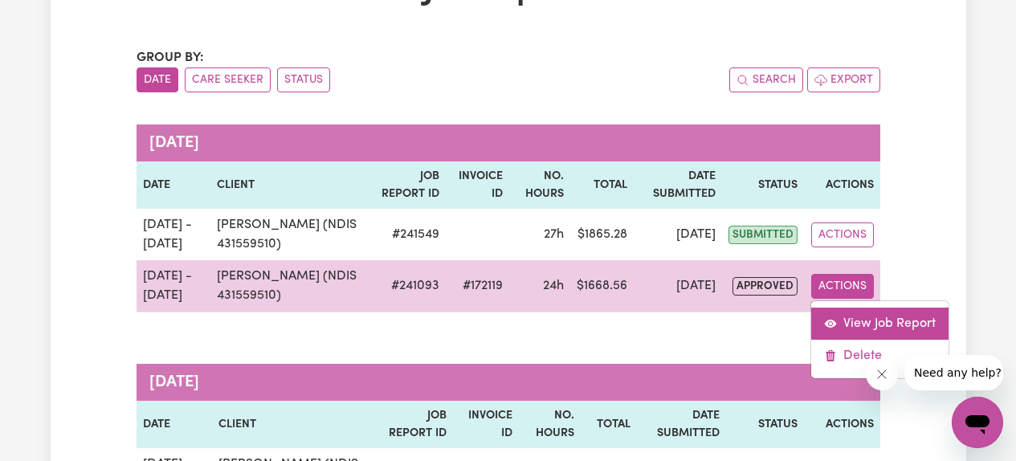
click at [854, 318] on link "View Job Report" at bounding box center [879, 324] width 137 height 32
select select "pm"
select select "61.07-Weekday"
select select "pm"
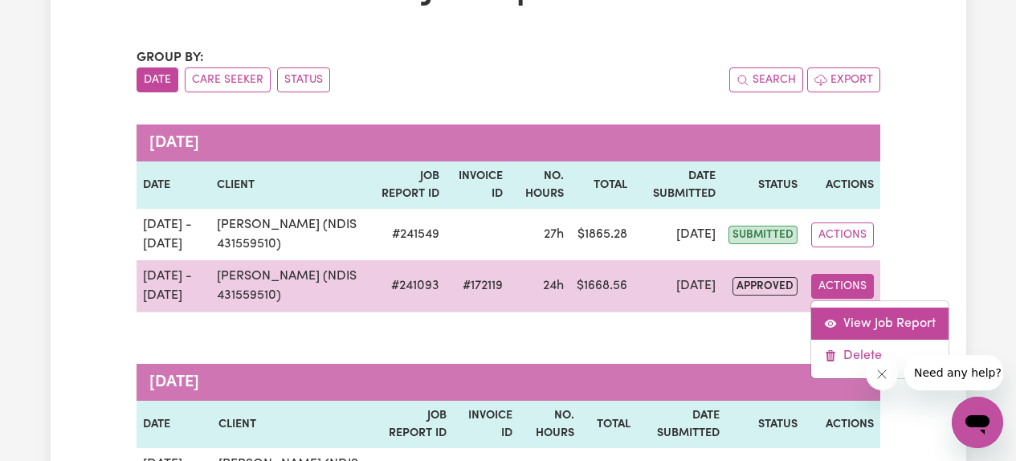
select select "85.94-[DATE]"
select select "pm"
select select "61.07-Weekday"
select select "pm"
select select "61.07-Weekday"
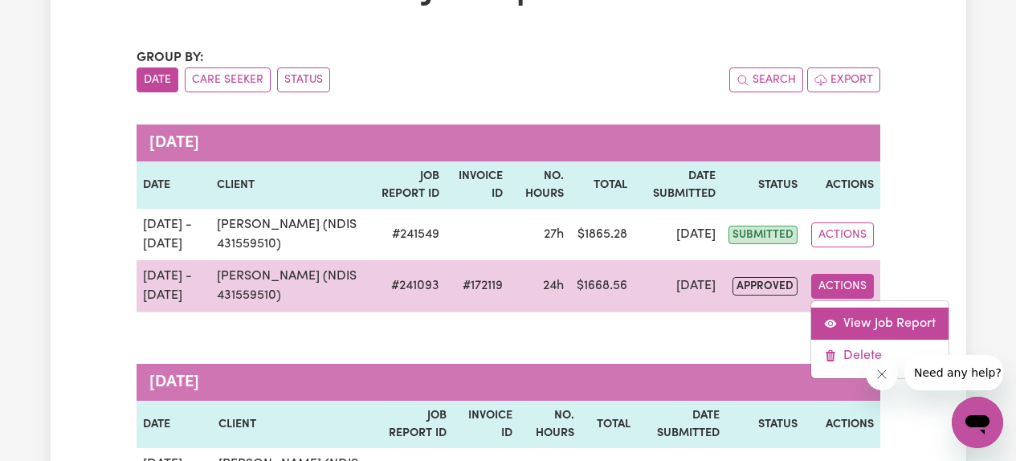
select select "pm"
select select "61.07-Weekday"
select select "pm"
select select "61.07-Weekday"
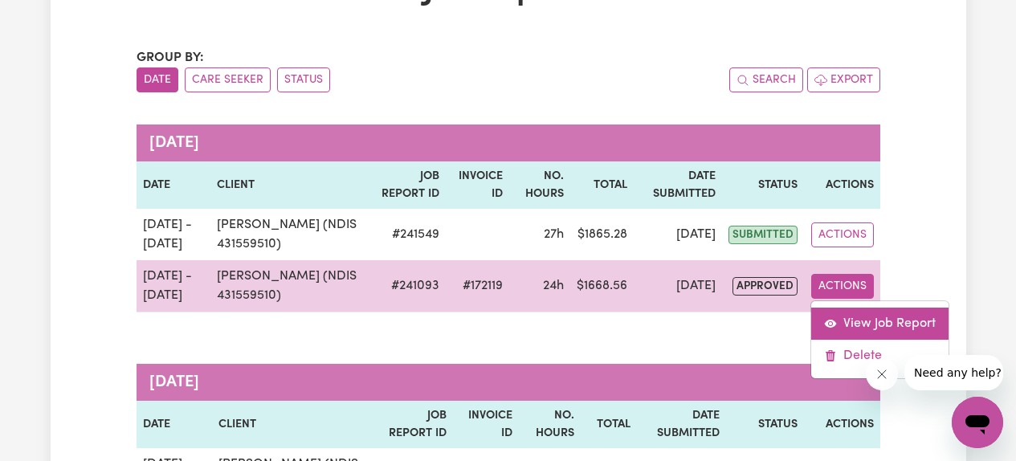
select select "pm"
select select "85.94-[DATE]"
select select "pm"
select select "61.07-Weekday"
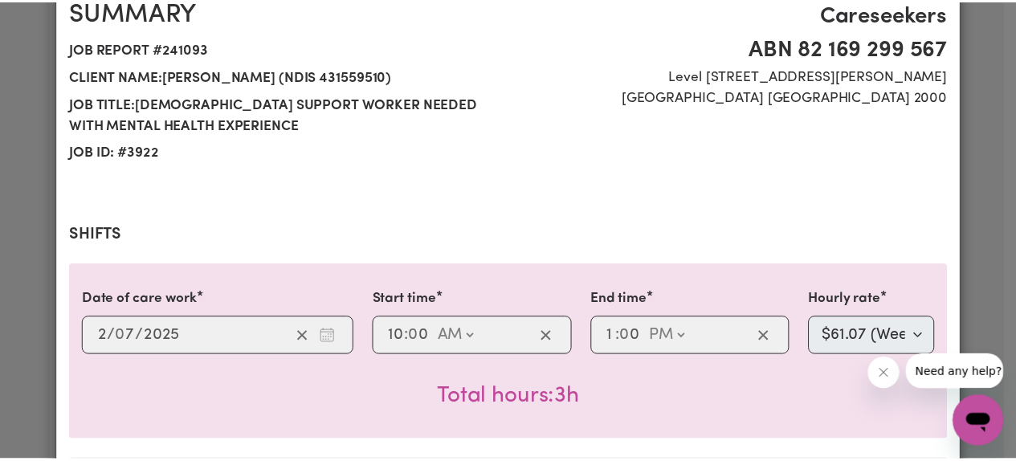
scroll to position [0, 0]
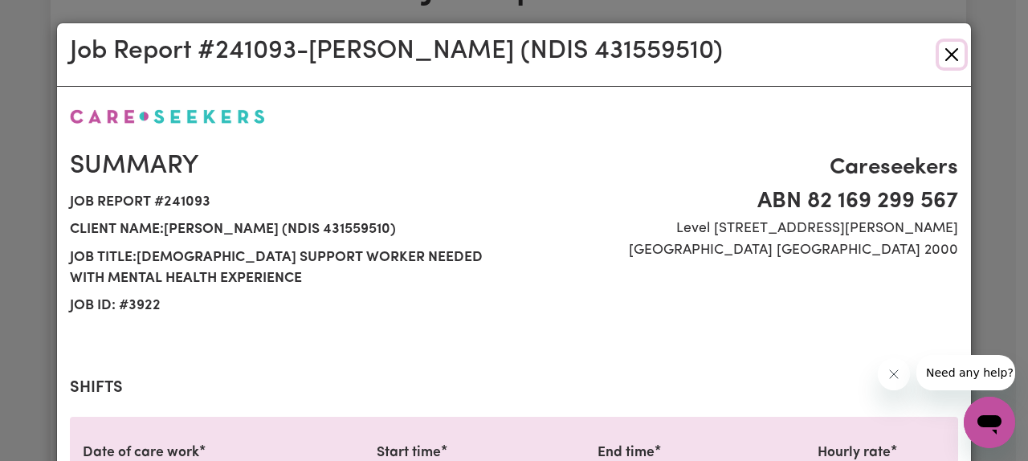
click at [947, 55] on button "Close" at bounding box center [952, 55] width 26 height 26
